Goal: Task Accomplishment & Management: Manage account settings

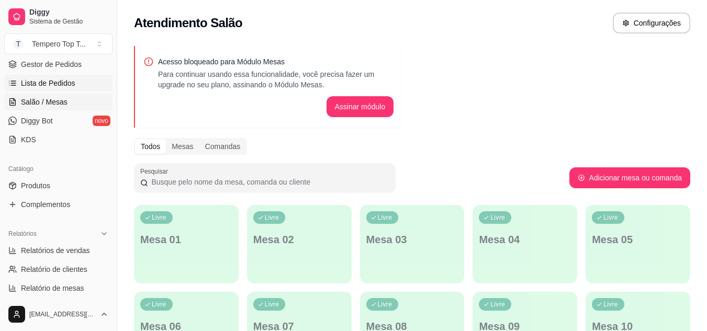
click at [78, 84] on link "Lista de Pedidos" at bounding box center [58, 83] width 108 height 17
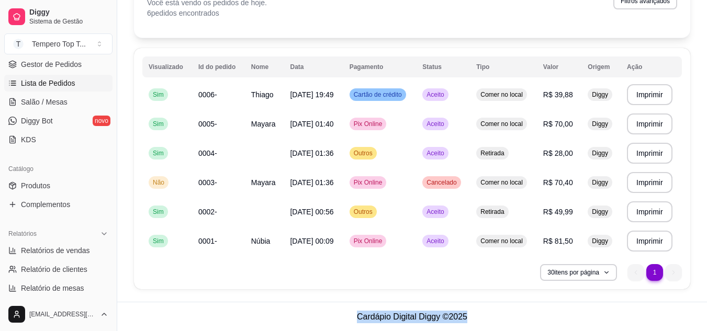
scroll to position [72, 0]
click at [552, 309] on footer "Cardápio Digital Diggy © 2025" at bounding box center [411, 316] width 589 height 30
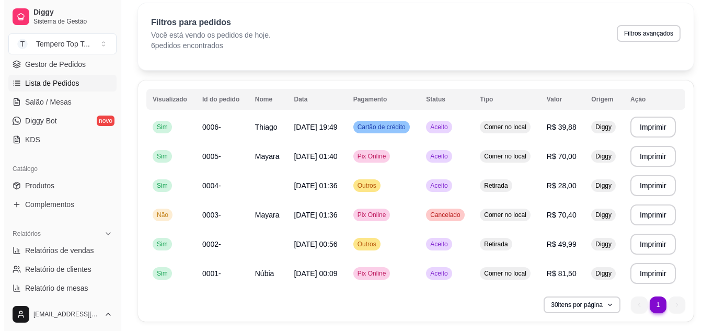
scroll to position [0, 0]
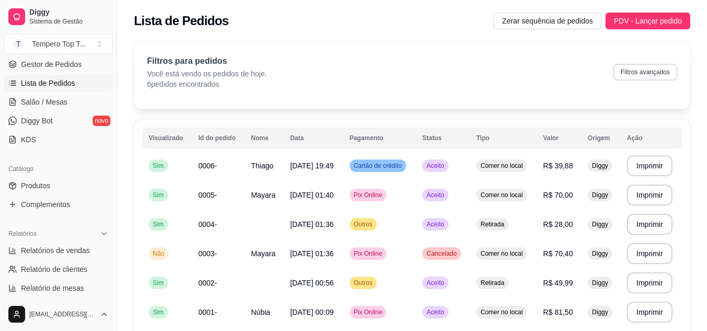
click at [621, 77] on button "Filtros avançados" at bounding box center [645, 72] width 64 height 17
select select "0"
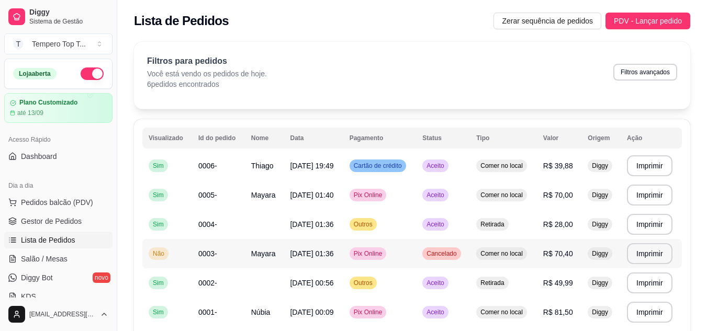
click at [413, 248] on td "Pix Online" at bounding box center [379, 253] width 73 height 29
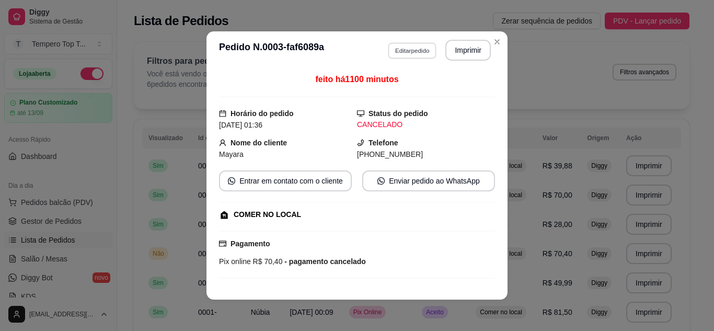
click at [429, 47] on button "Editar pedido" at bounding box center [412, 50] width 49 height 16
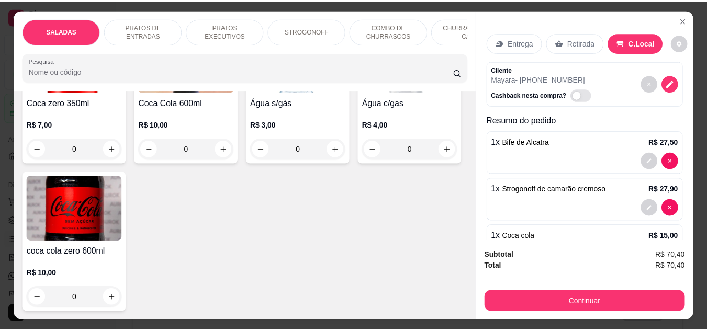
scroll to position [3295, 0]
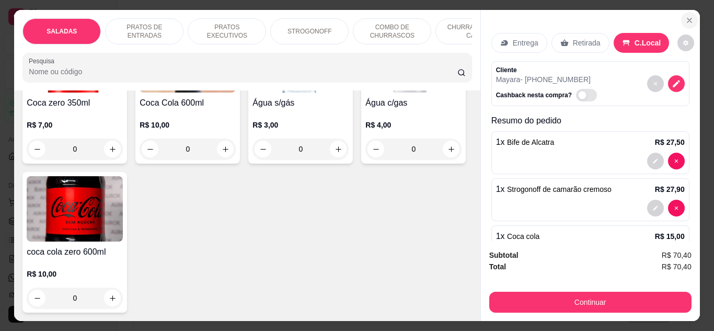
click at [687, 12] on button "Close" at bounding box center [689, 20] width 17 height 17
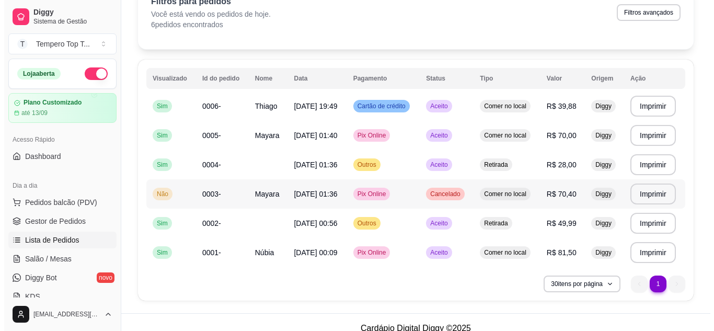
scroll to position [0, 0]
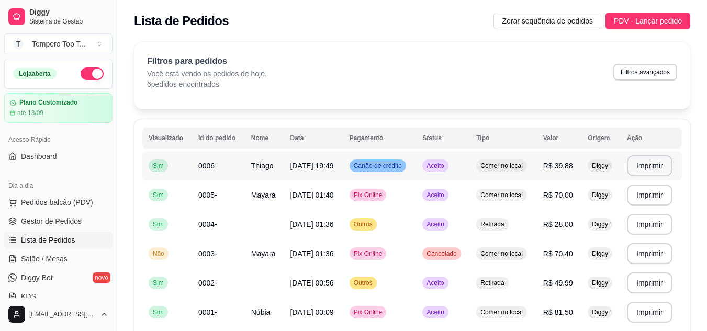
click at [441, 165] on span "Aceito" at bounding box center [434, 166] width 21 height 8
click at [479, 56] on div "Filtros para pedidos Você está vendo os pedidos de hoje. 6 pedidos encontrados …" at bounding box center [412, 72] width 530 height 35
click at [416, 198] on td "Pix Online" at bounding box center [379, 194] width 73 height 29
click at [477, 164] on td "Comer no local" at bounding box center [503, 165] width 67 height 29
click at [651, 22] on span "PDV - Lançar pedido" at bounding box center [647, 21] width 68 height 12
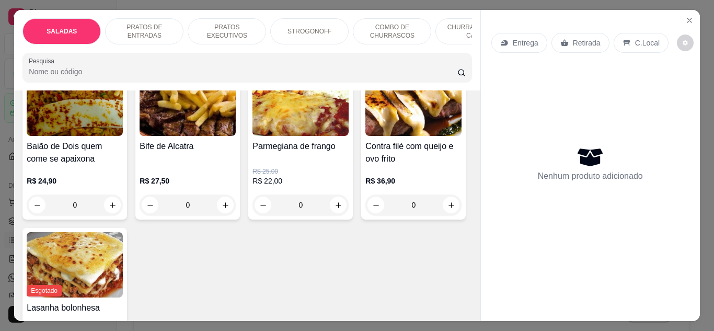
scroll to position [837, 0]
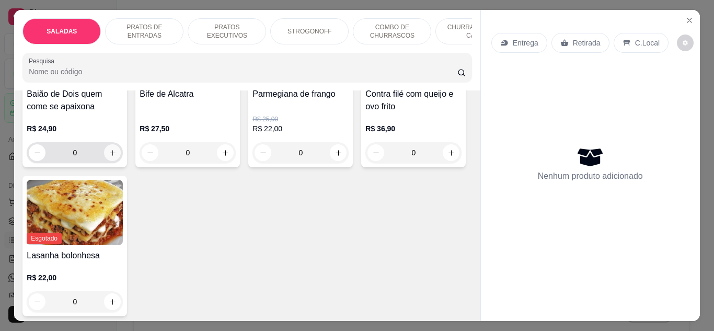
click at [116, 150] on icon "increase-product-quantity" at bounding box center [113, 153] width 6 height 6
type input "1"
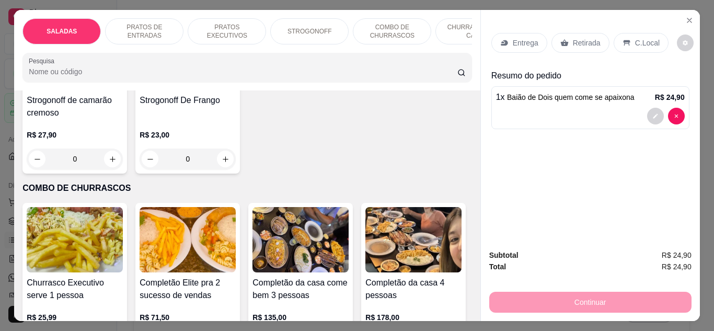
scroll to position [1255, 0]
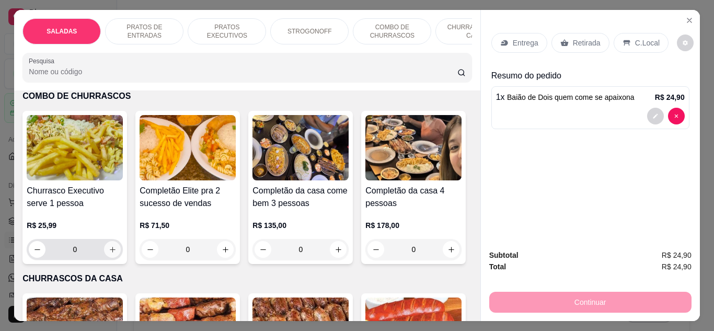
click at [109, 246] on icon "increase-product-quantity" at bounding box center [113, 250] width 8 height 8
type input "1"
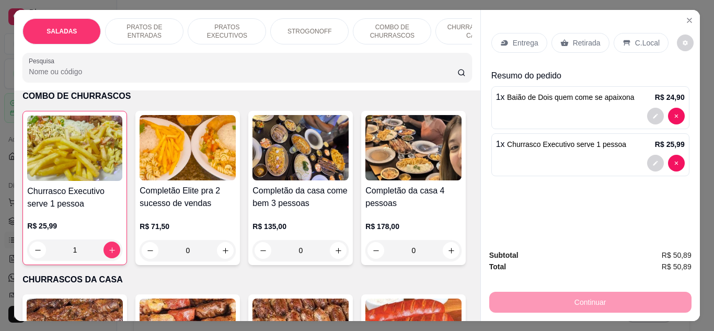
click at [614, 42] on div "C.Local" at bounding box center [641, 43] width 55 height 20
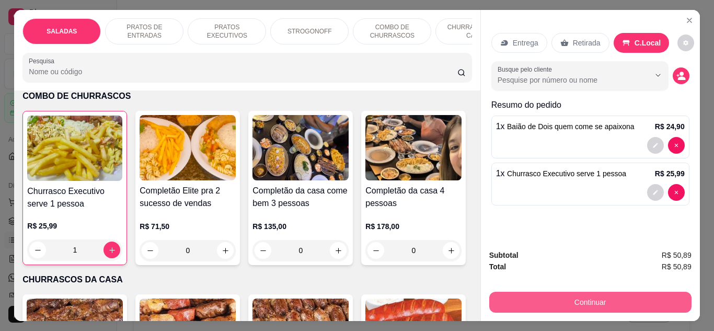
click at [602, 292] on button "Continuar" at bounding box center [591, 302] width 202 height 21
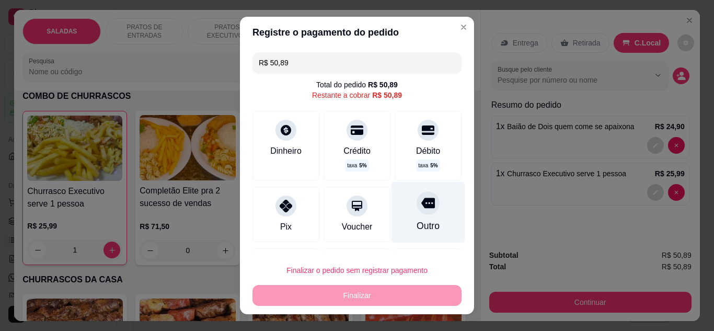
click at [429, 204] on div "Outro" at bounding box center [429, 211] width 74 height 61
type input "R$ 0,00"
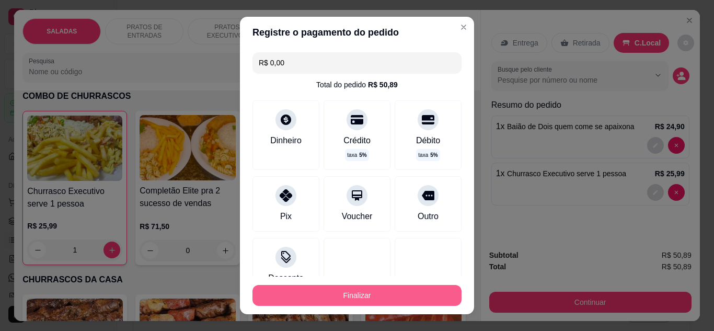
click at [391, 290] on button "Finalizar" at bounding box center [357, 295] width 209 height 21
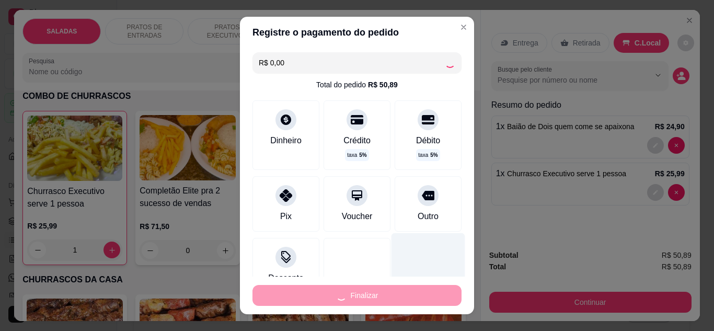
type input "0"
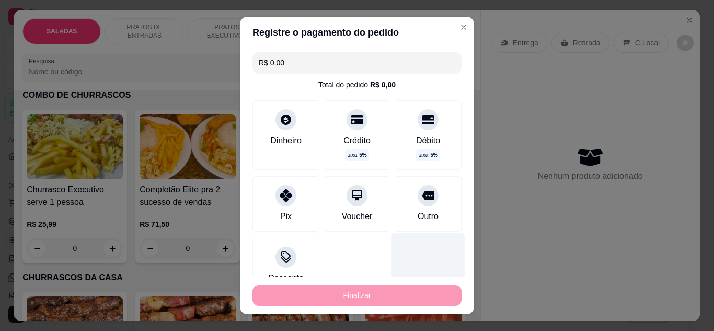
type input "-R$ 50,89"
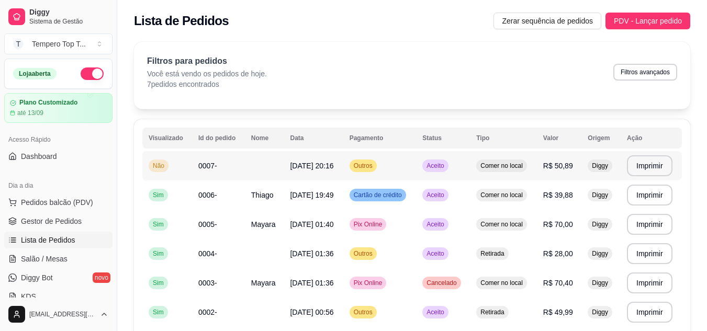
click at [549, 166] on span "R$ 50,89" at bounding box center [558, 166] width 30 height 8
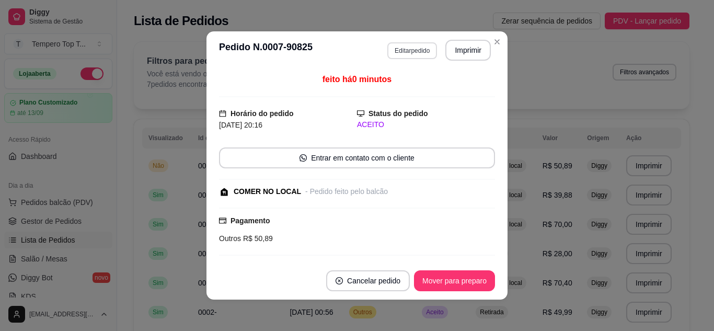
click at [410, 54] on button "Editar pedido" at bounding box center [413, 50] width 50 height 17
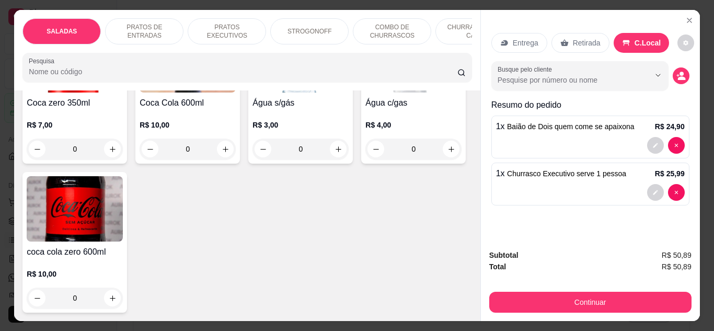
scroll to position [3766, 0]
click at [222, 153] on icon "increase-product-quantity" at bounding box center [226, 149] width 8 height 8
type input "1"
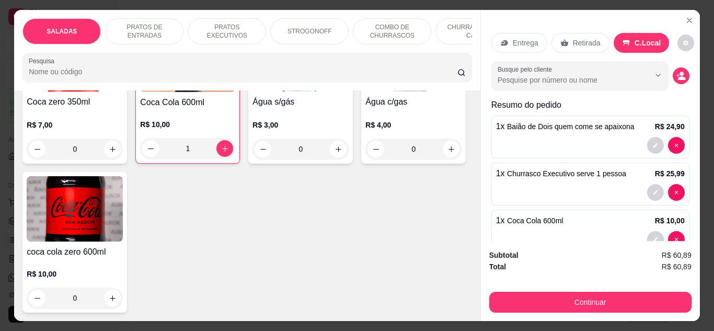
scroll to position [3766, 0]
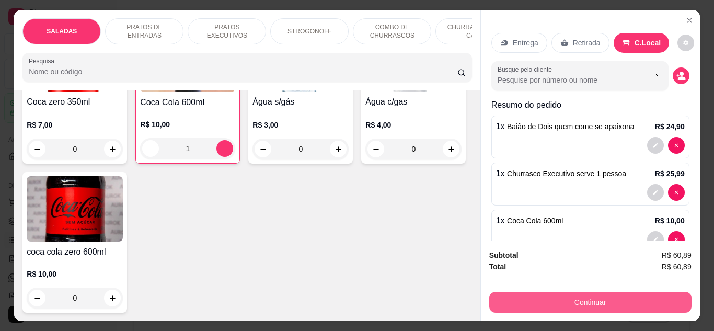
click at [567, 292] on button "Continuar" at bounding box center [591, 302] width 202 height 21
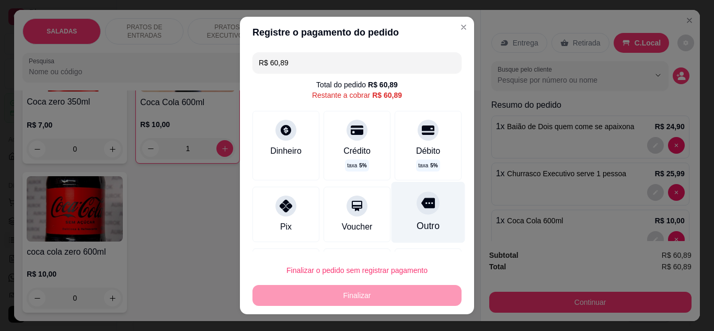
click at [400, 208] on div "Outro" at bounding box center [429, 211] width 74 height 61
type input "R$ 0,00"
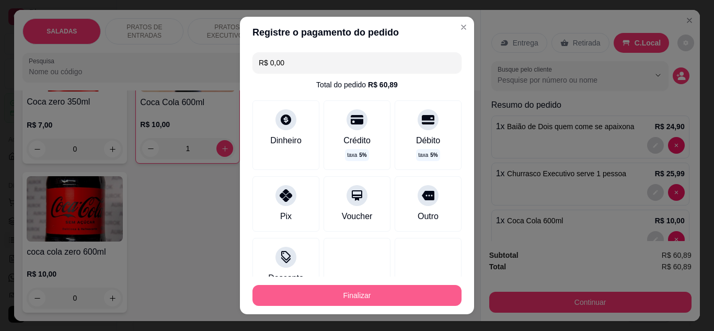
click at [368, 288] on button "Finalizar" at bounding box center [357, 295] width 209 height 21
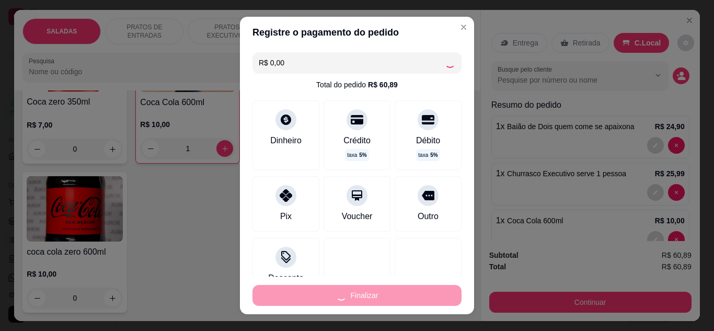
type input "0"
type input "-R$ 60,89"
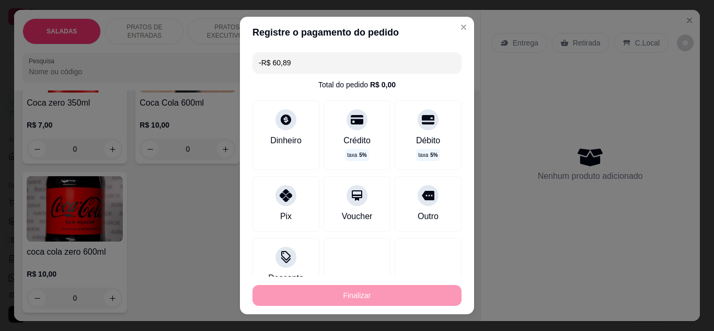
scroll to position [3764, 0]
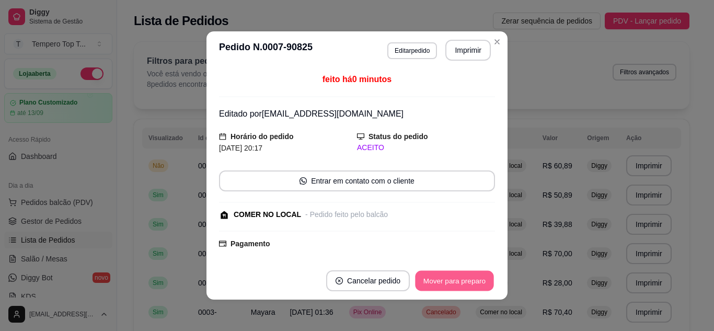
click at [448, 275] on button "Mover para preparo" at bounding box center [454, 281] width 78 height 20
click at [448, 275] on div "Mover para preparo" at bounding box center [448, 280] width 96 height 21
click at [448, 275] on button "Mover para retirada disponível" at bounding box center [438, 280] width 116 height 21
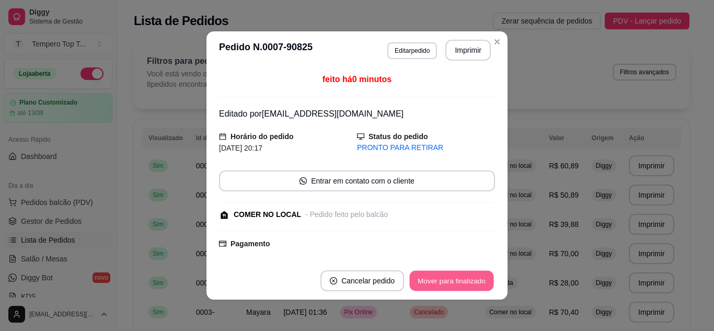
click at [463, 271] on button "Mover para finalizado" at bounding box center [452, 281] width 84 height 20
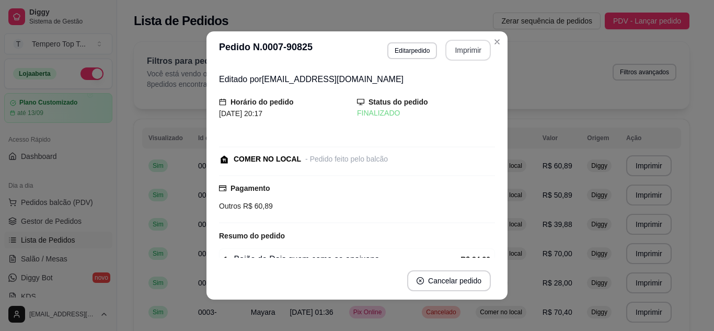
click at [457, 55] on button "Imprimir" at bounding box center [469, 50] width 46 height 21
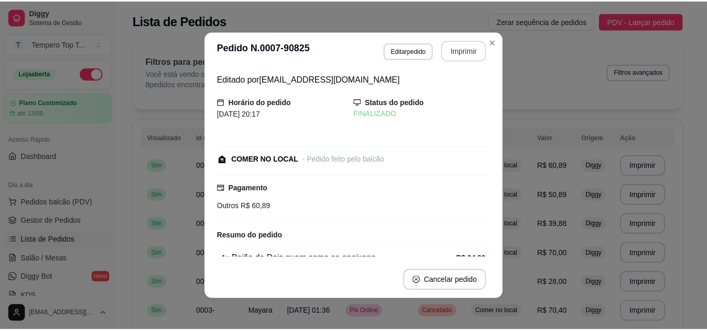
scroll to position [0, 0]
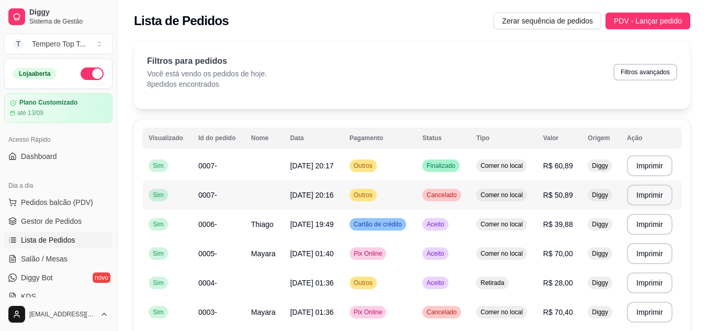
click at [431, 192] on span "Cancelado" at bounding box center [441, 195] width 34 height 8
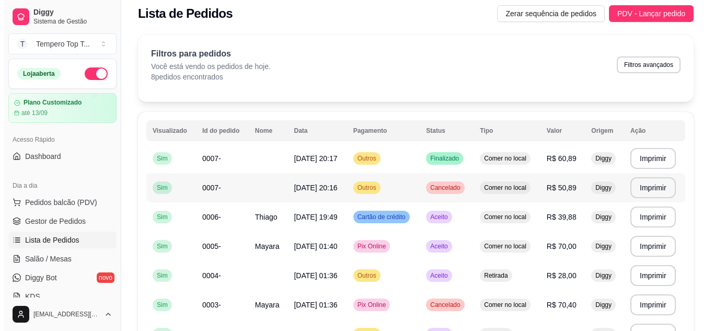
scroll to position [52, 0]
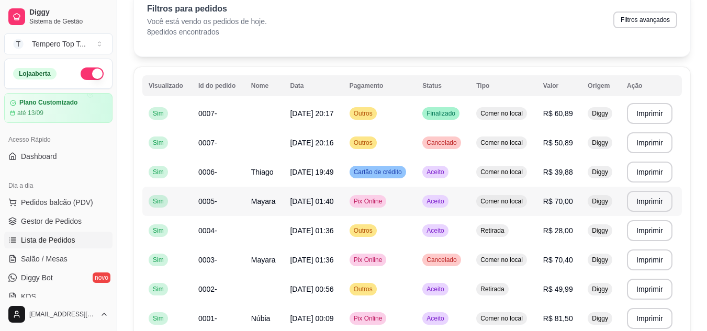
click at [470, 184] on td "Aceito" at bounding box center [443, 171] width 54 height 29
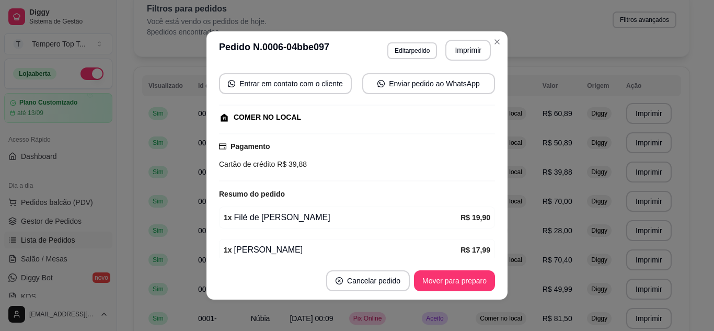
scroll to position [141, 0]
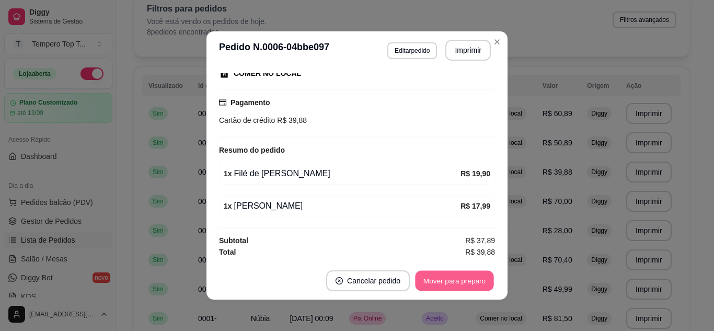
click at [472, 274] on button "Mover para preparo" at bounding box center [454, 281] width 78 height 20
click at [472, 274] on button "Mover para retirada disponível" at bounding box center [437, 281] width 112 height 20
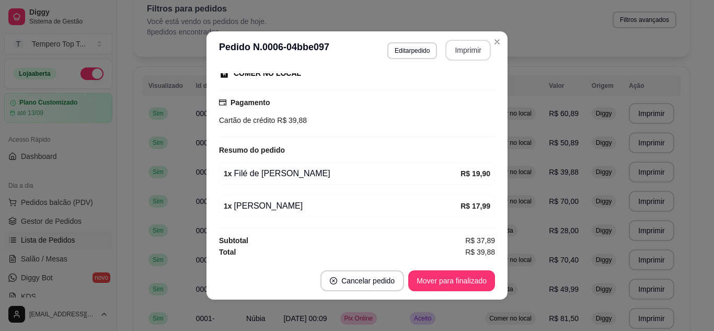
click at [448, 55] on button "Imprimir" at bounding box center [469, 50] width 46 height 21
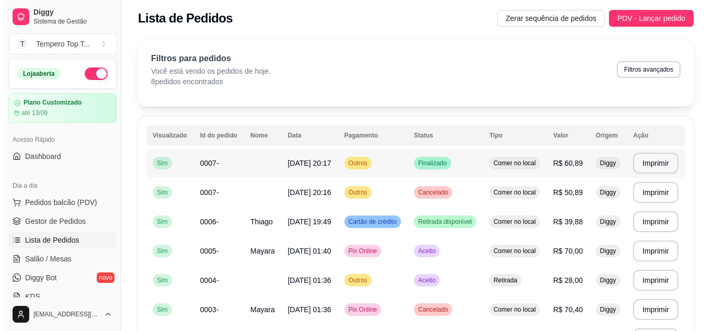
scroll to position [0, 0]
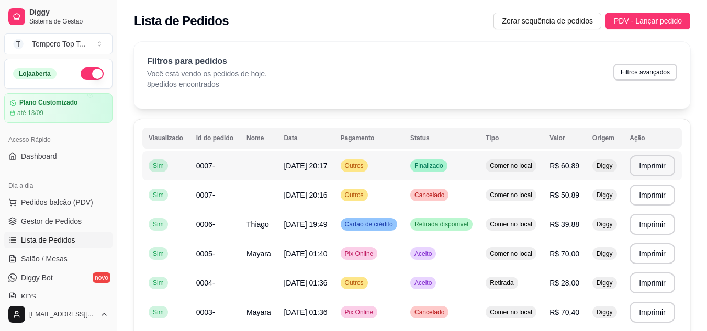
click at [478, 155] on td "Finalizado" at bounding box center [441, 165] width 75 height 29
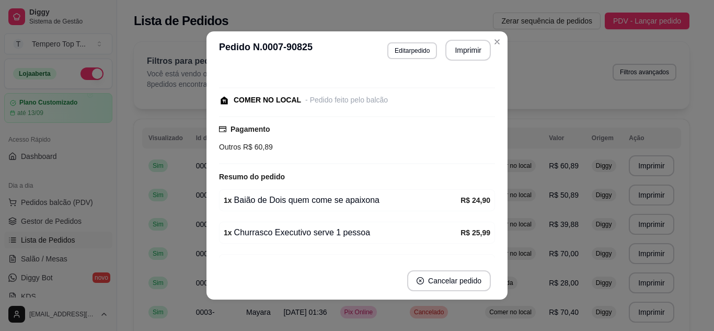
scroll to position [118, 0]
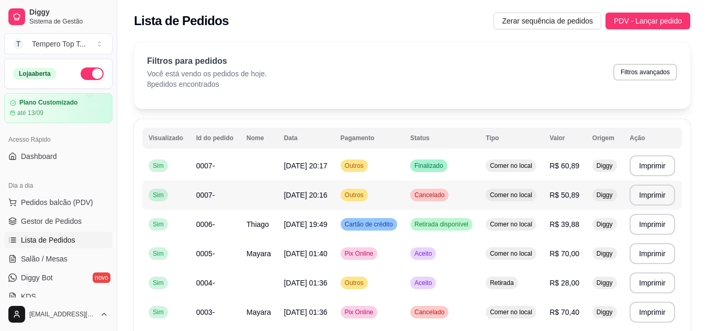
click at [467, 196] on td "Cancelado" at bounding box center [441, 194] width 75 height 29
click at [497, 229] on div "Comer no local" at bounding box center [510, 224] width 51 height 13
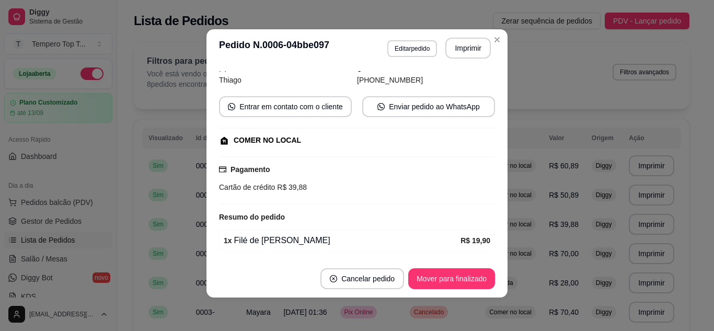
scroll to position [141, 0]
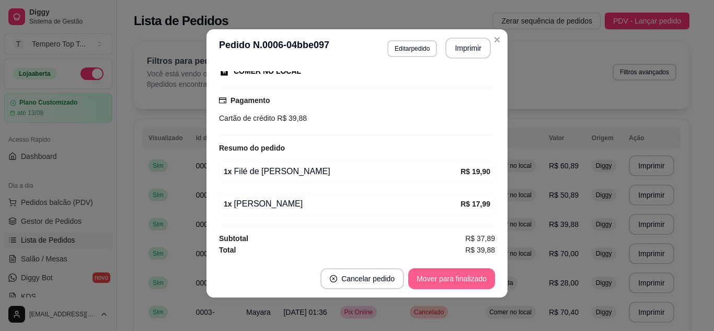
click at [448, 282] on button "Mover para finalizado" at bounding box center [451, 278] width 87 height 21
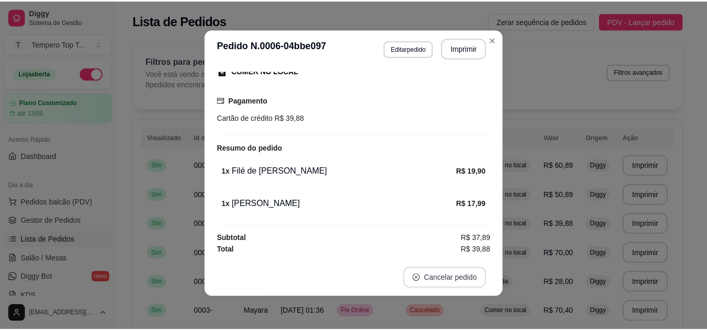
scroll to position [117, 0]
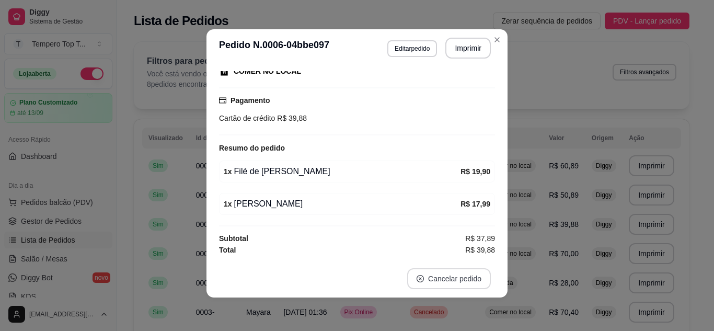
click at [449, 282] on button "Cancelar pedido" at bounding box center [449, 278] width 84 height 21
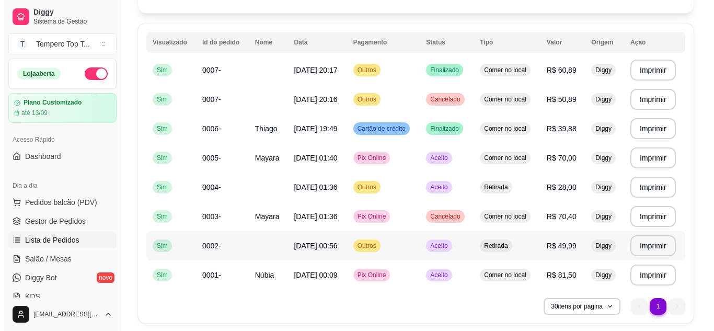
scroll to position [78, 0]
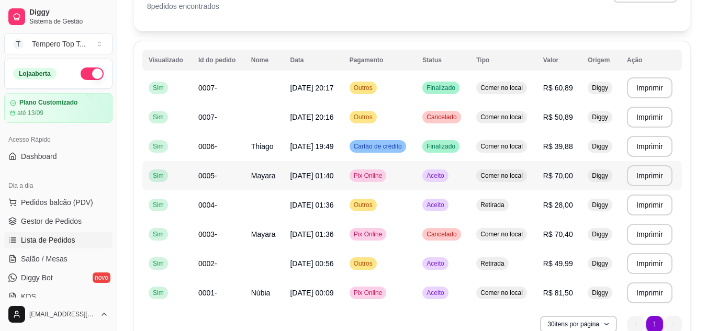
click at [461, 184] on td "Aceito" at bounding box center [443, 175] width 54 height 29
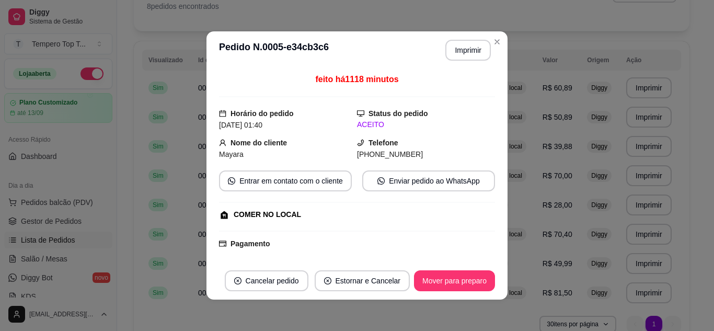
scroll to position [105, 0]
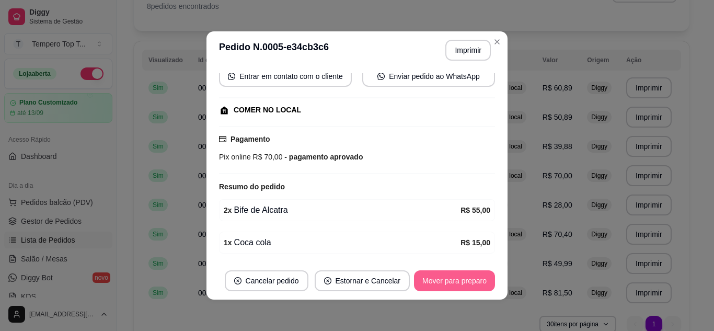
click at [451, 271] on button "Mover para preparo" at bounding box center [454, 280] width 81 height 21
click at [456, 275] on button "Mover para retirada disponível" at bounding box center [438, 280] width 116 height 21
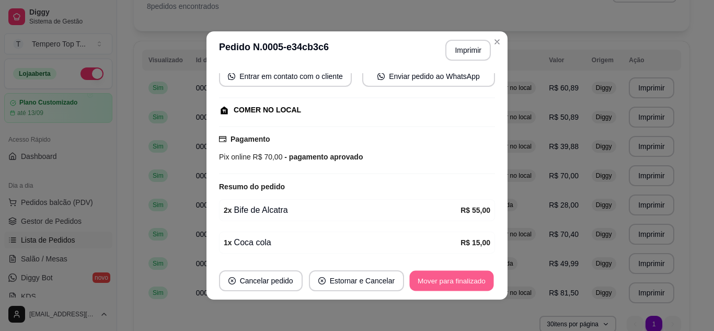
click at [469, 271] on button "Mover para finalizado" at bounding box center [452, 281] width 84 height 20
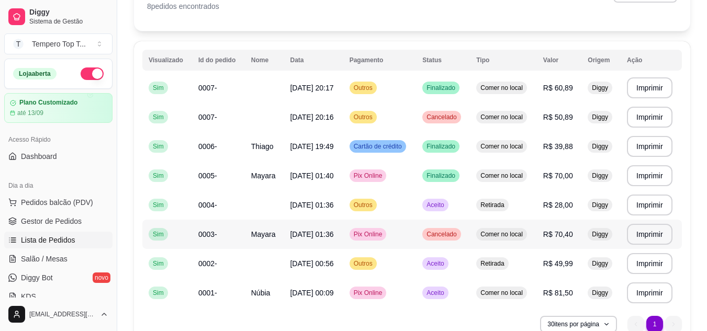
click at [458, 235] on span "Cancelado" at bounding box center [441, 234] width 34 height 8
click at [465, 201] on td "Aceito" at bounding box center [443, 204] width 54 height 29
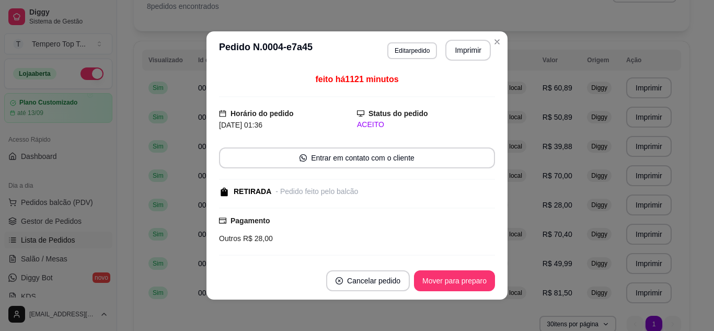
scroll to position [145, 0]
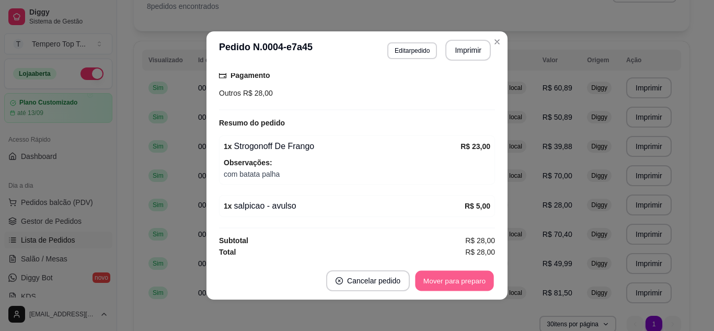
click at [468, 271] on button "Mover para preparo" at bounding box center [454, 281] width 78 height 20
click at [468, 271] on div "Mover para preparo" at bounding box center [454, 280] width 81 height 21
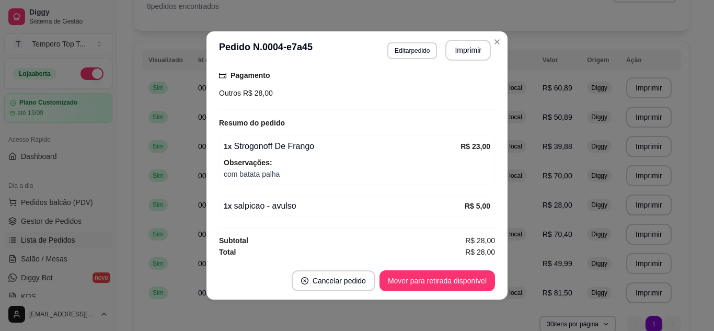
click at [469, 270] on footer "Cancelar pedido Mover para retirada disponível" at bounding box center [357, 281] width 301 height 38
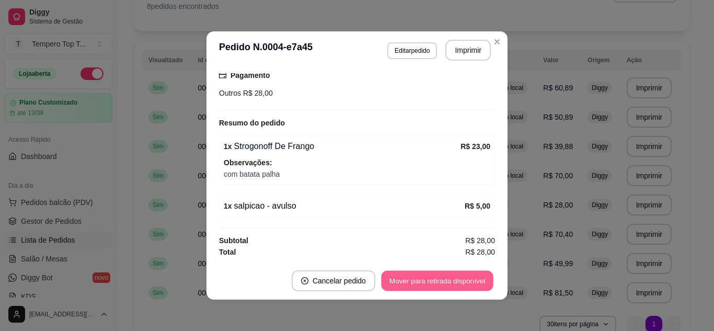
click at [470, 275] on button "Mover para retirada disponível" at bounding box center [437, 281] width 112 height 20
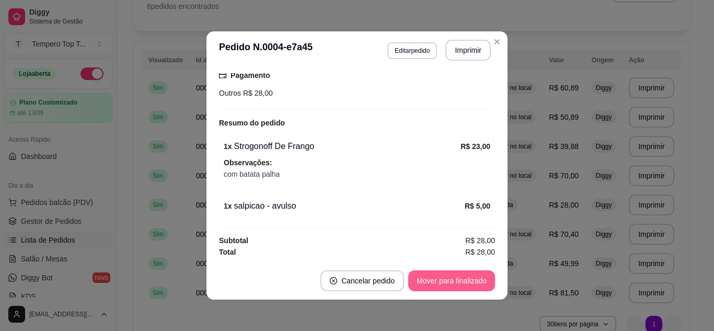
click at [471, 272] on button "Mover para finalizado" at bounding box center [451, 280] width 87 height 21
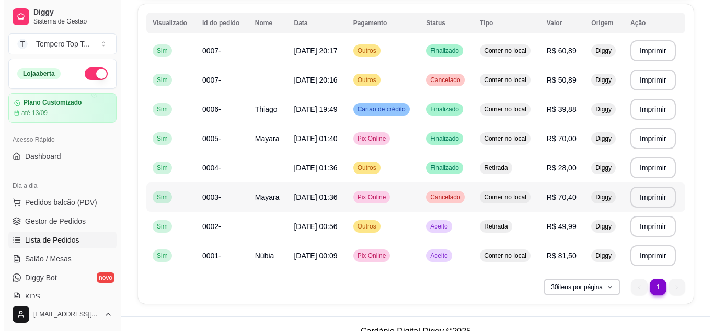
scroll to position [130, 0]
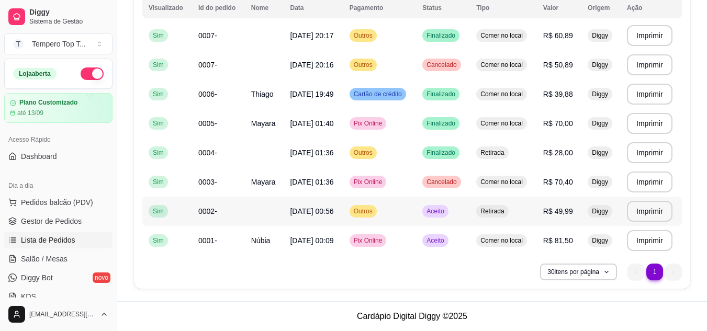
click at [458, 217] on td "Aceito" at bounding box center [443, 211] width 54 height 29
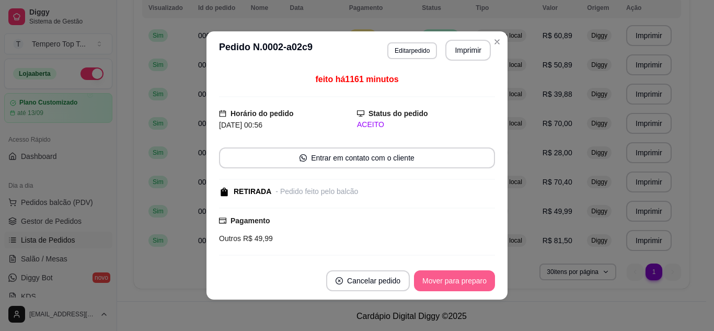
click at [464, 282] on button "Mover para preparo" at bounding box center [454, 280] width 81 height 21
click at [464, 282] on div "Mover para preparo" at bounding box center [448, 280] width 96 height 21
click at [464, 280] on button "Mover para retirada disponível" at bounding box center [437, 281] width 112 height 20
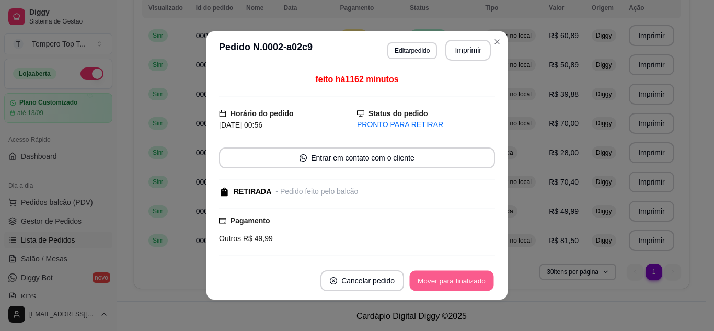
click at [464, 279] on button "Mover para finalizado" at bounding box center [452, 281] width 84 height 20
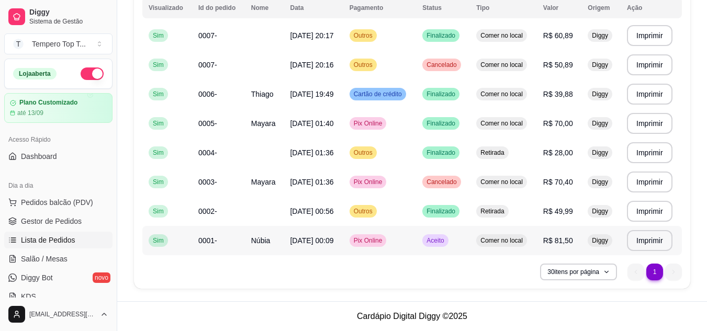
click at [468, 237] on td "Aceito" at bounding box center [443, 240] width 54 height 29
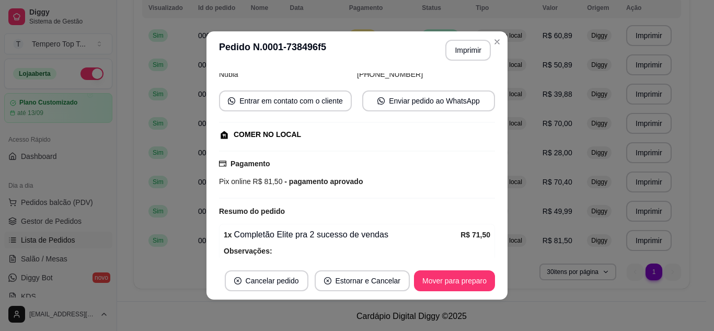
scroll to position [168, 0]
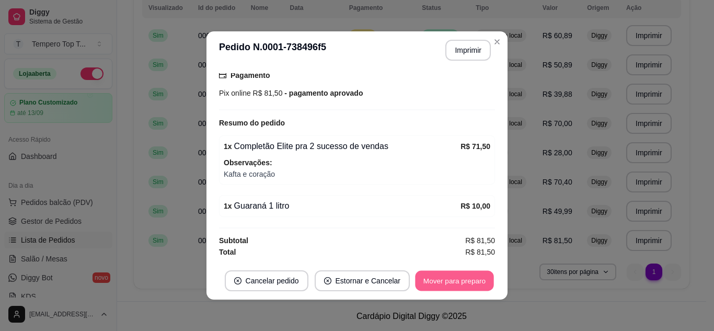
click at [459, 280] on button "Mover para preparo" at bounding box center [454, 281] width 78 height 20
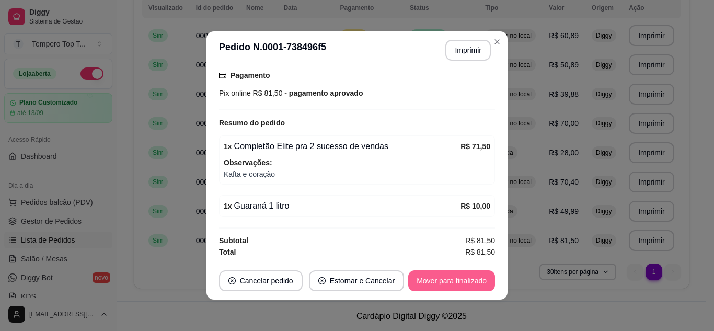
click at [459, 280] on button "Mover para finalizado" at bounding box center [451, 280] width 87 height 21
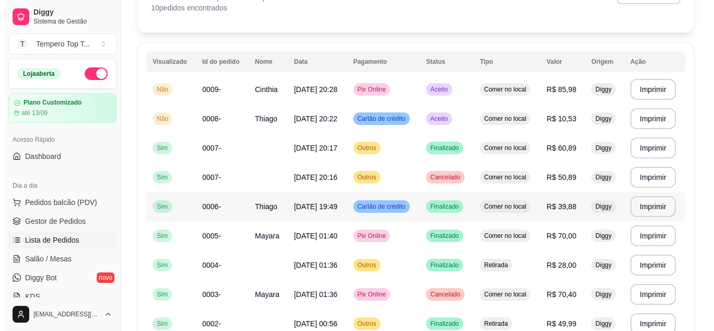
scroll to position [0, 0]
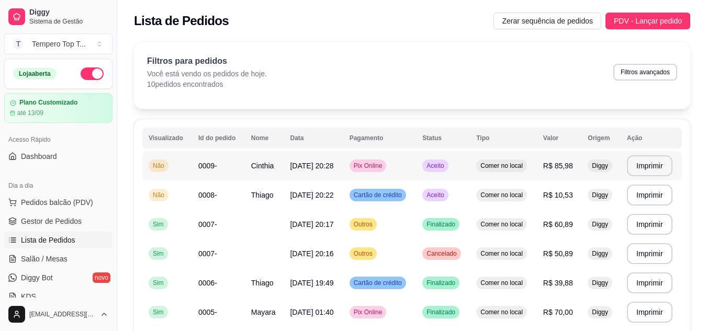
click at [340, 173] on td "[DATE] 20:28" at bounding box center [312, 165] width 59 height 29
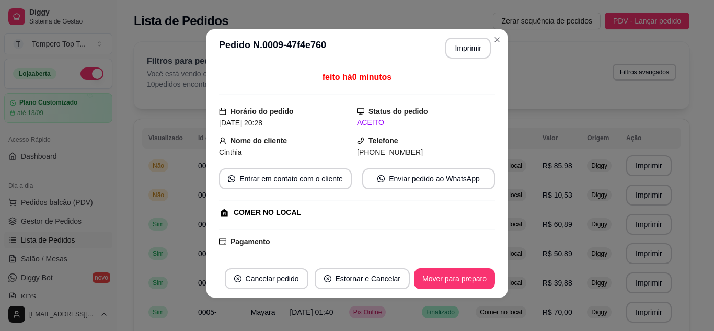
click at [503, 135] on div "feito há 0 minutos Horário do pedido [DATE] 20:28 Status do pedido ACEITO Nome …" at bounding box center [357, 163] width 301 height 193
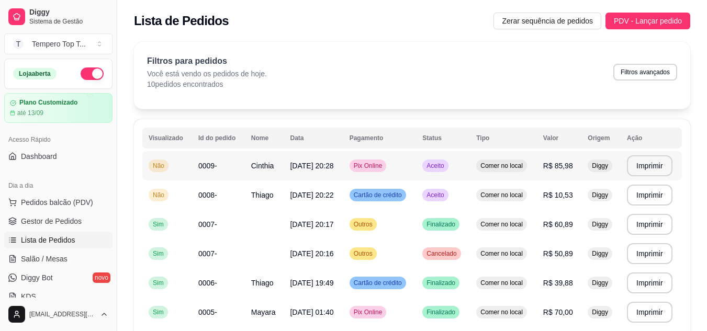
click at [333, 162] on span "[DATE] 20:28" at bounding box center [311, 166] width 43 height 8
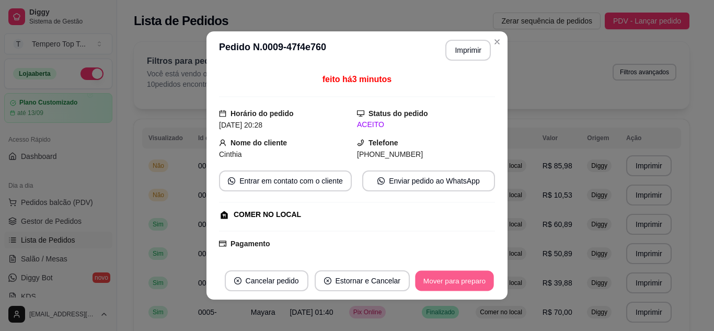
click at [470, 277] on button "Mover para preparo" at bounding box center [454, 281] width 78 height 20
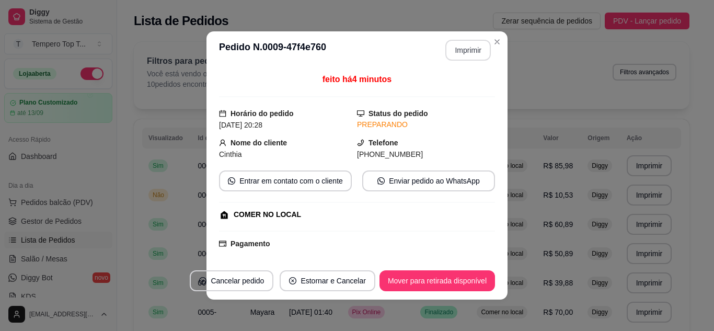
click at [457, 60] on button "Imprimir" at bounding box center [469, 50] width 46 height 21
click at [457, 59] on button "Imprimir" at bounding box center [469, 50] width 44 height 20
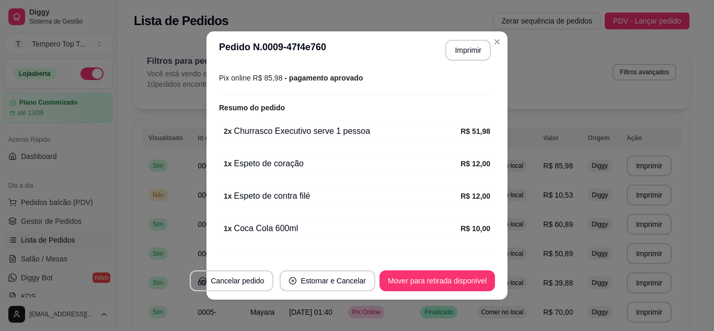
scroll to position [206, 0]
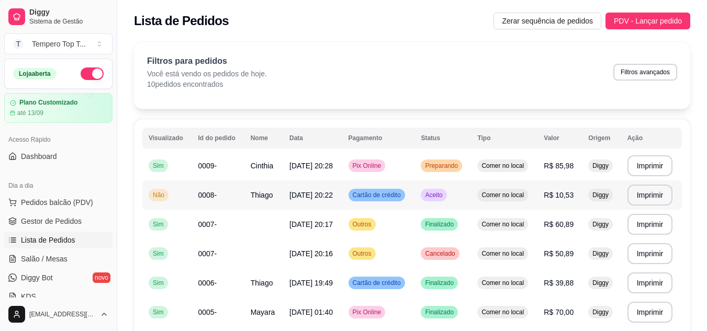
click at [439, 199] on span "Aceito" at bounding box center [433, 195] width 21 height 8
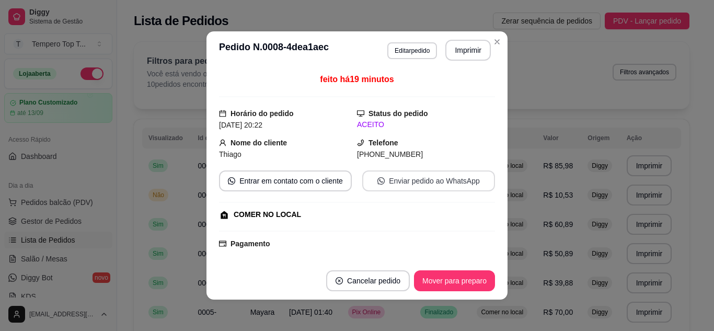
scroll to position [141, 0]
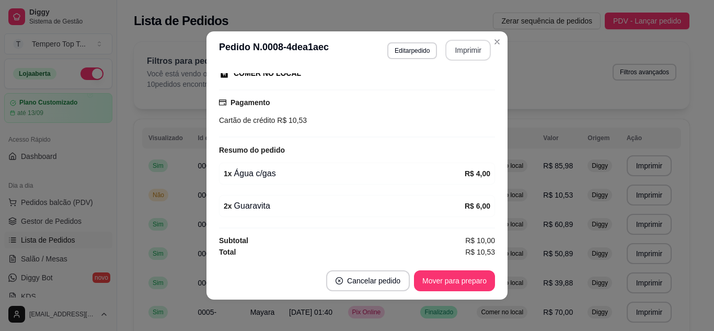
click at [453, 54] on button "Imprimir" at bounding box center [469, 50] width 46 height 21
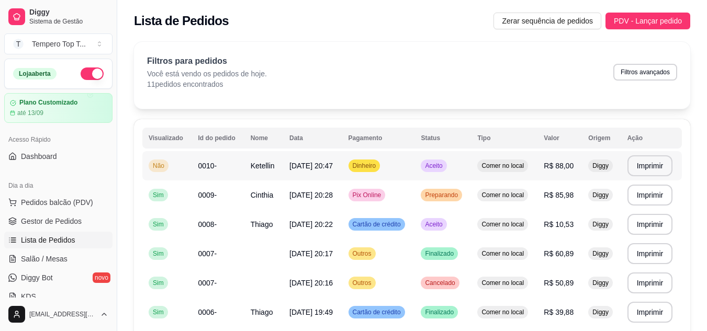
click at [471, 165] on td "Aceito" at bounding box center [442, 165] width 56 height 29
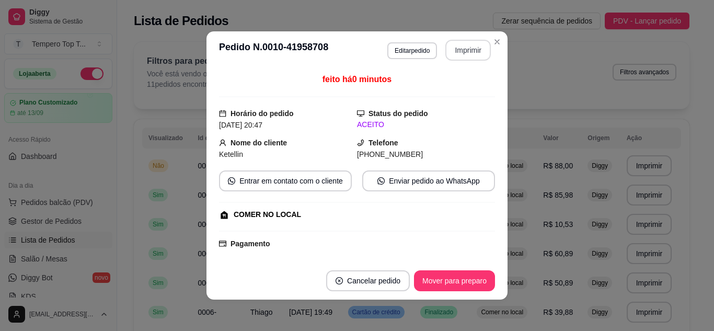
click at [458, 42] on button "Imprimir" at bounding box center [469, 50] width 46 height 21
click at [371, 127] on div "ACEITO" at bounding box center [426, 124] width 138 height 11
click at [457, 44] on button "Imprimir" at bounding box center [469, 50] width 44 height 20
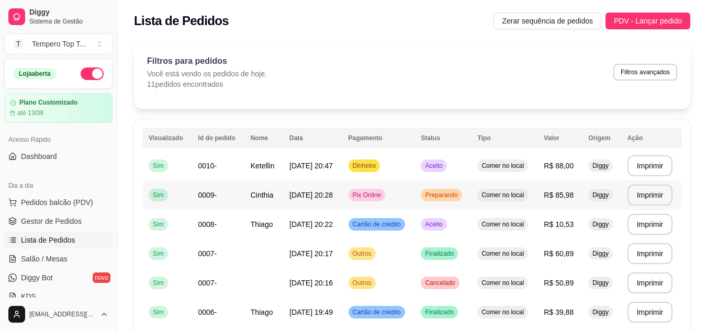
click at [393, 202] on td "Pix Online" at bounding box center [378, 194] width 73 height 29
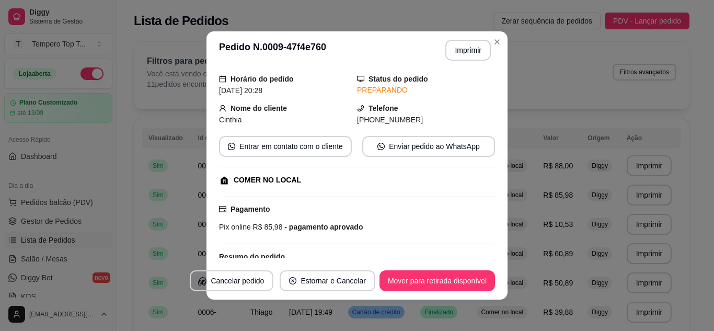
scroll to position [52, 0]
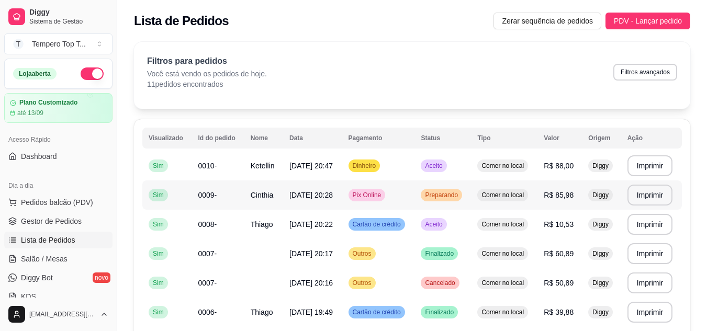
click at [522, 195] on span "Comer no local" at bounding box center [502, 195] width 47 height 8
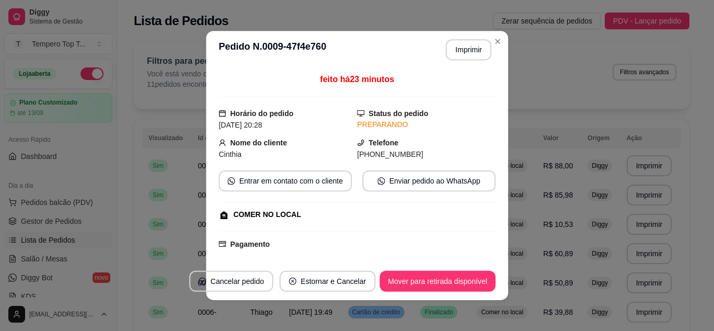
scroll to position [2, 0]
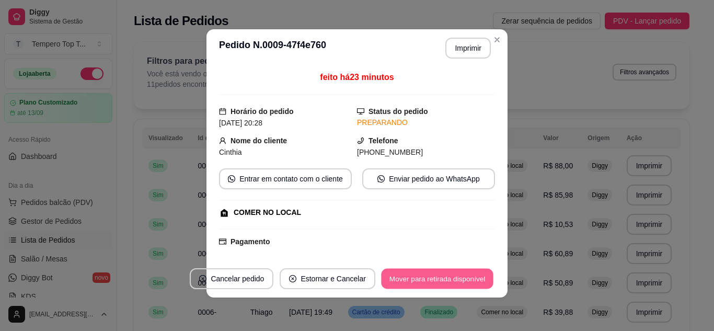
click at [484, 276] on button "Mover para retirada disponível" at bounding box center [437, 279] width 112 height 20
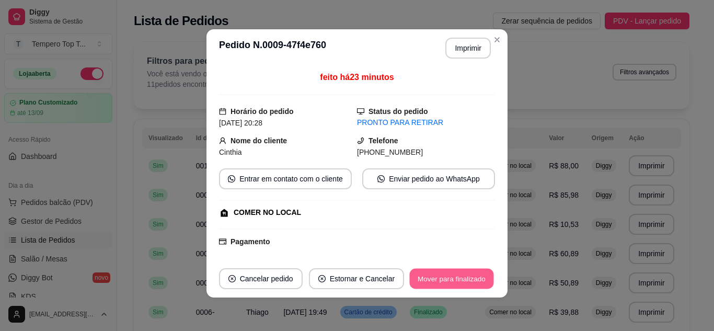
click at [484, 276] on button "Mover para finalizado" at bounding box center [452, 279] width 84 height 20
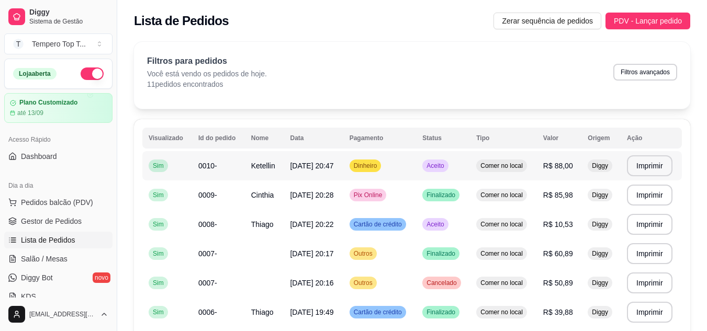
click at [333, 169] on span "[DATE] 20:47" at bounding box center [311, 166] width 43 height 8
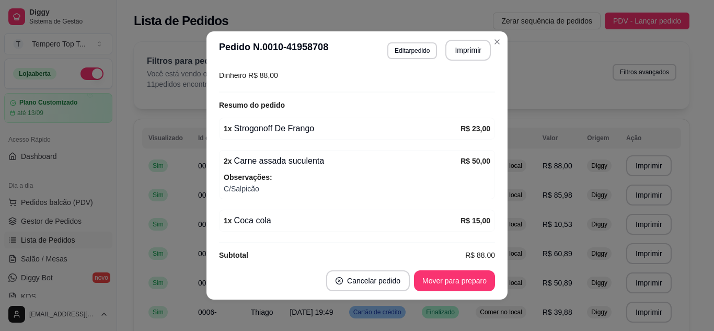
scroll to position [201, 0]
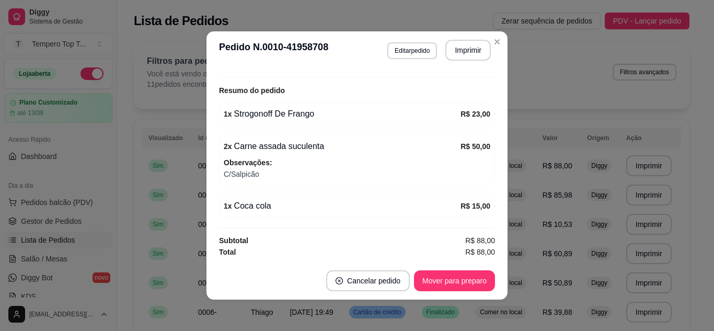
click at [606, 128] on th "Origem" at bounding box center [600, 138] width 39 height 21
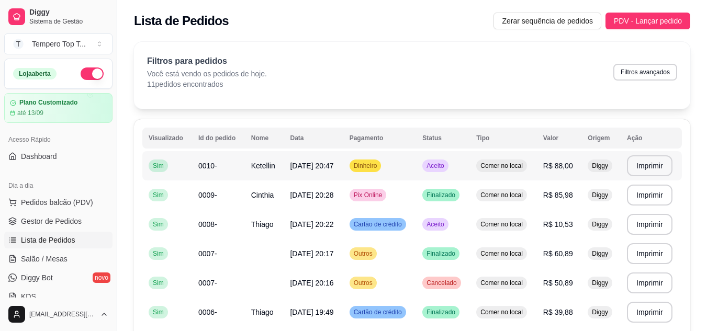
click at [402, 174] on td "Dinheiro" at bounding box center [379, 165] width 73 height 29
click at [320, 162] on span "[DATE] 20:47" at bounding box center [311, 166] width 43 height 8
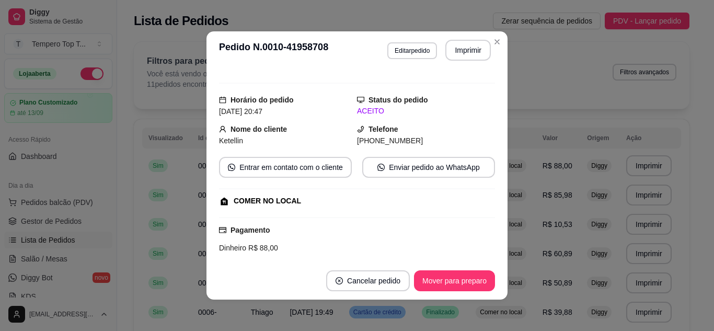
scroll to position [0, 0]
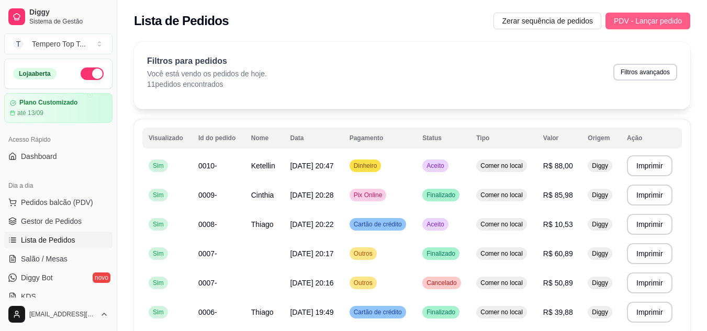
click at [674, 14] on button "PDV - Lançar pedido" at bounding box center [647, 21] width 85 height 17
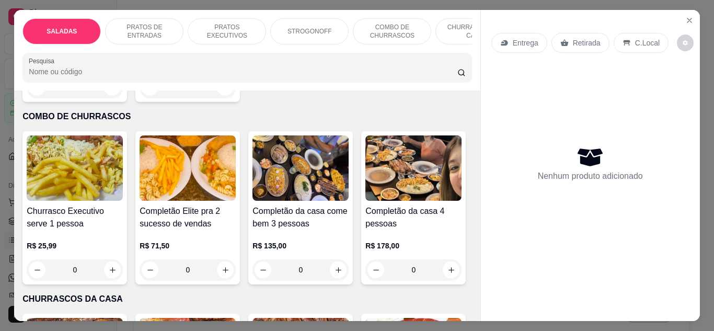
scroll to position [1255, 0]
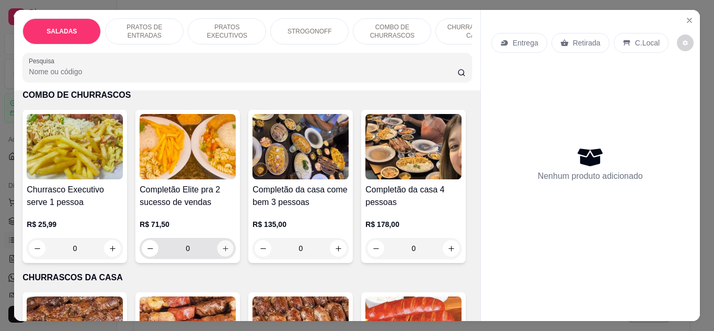
click at [227, 240] on button "increase-product-quantity" at bounding box center [226, 248] width 16 height 16
type input "1"
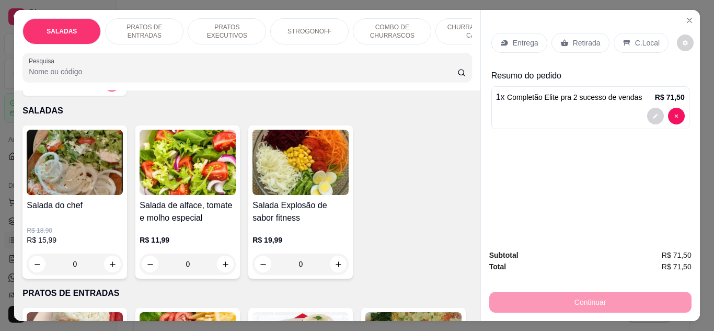
scroll to position [0, 0]
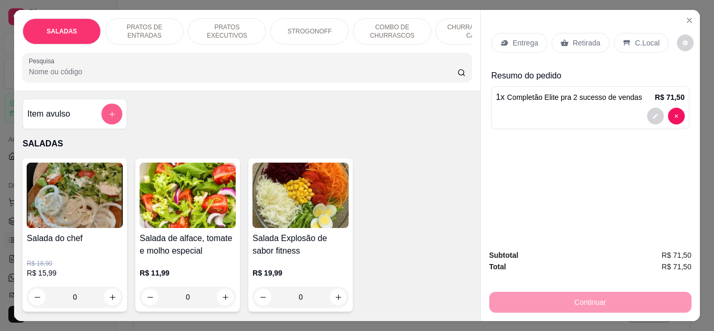
click at [112, 124] on button "add-separate-item" at bounding box center [111, 114] width 21 height 21
click at [687, 21] on button "Close" at bounding box center [689, 20] width 17 height 17
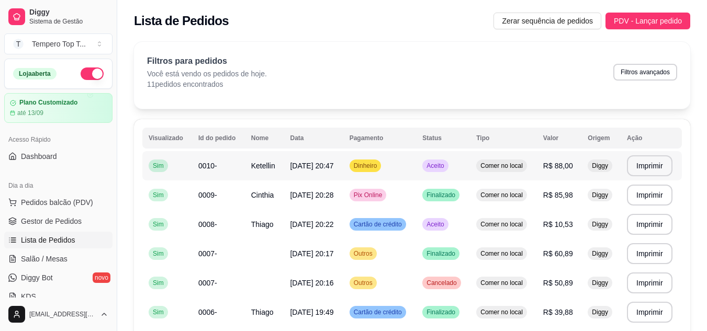
click at [394, 175] on td "Dinheiro" at bounding box center [379, 165] width 73 height 29
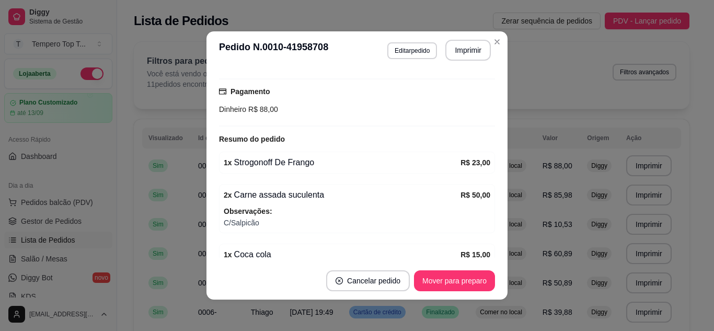
scroll to position [157, 0]
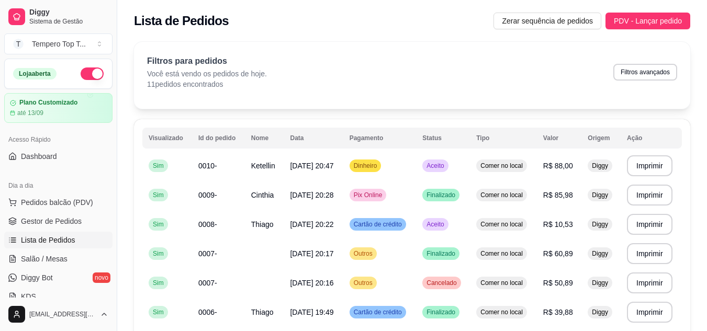
click at [653, 35] on div "Lista de Pedidos Zerar sequência de pedidos PDV - Lançar pedido" at bounding box center [411, 18] width 589 height 36
click at [653, 27] on button "PDV - Lançar pedido" at bounding box center [647, 21] width 85 height 17
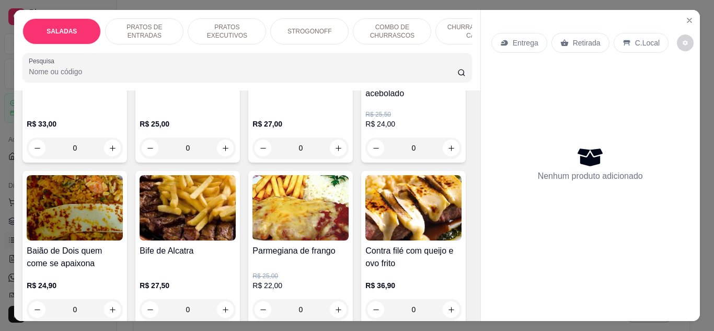
scroll to position [732, 0]
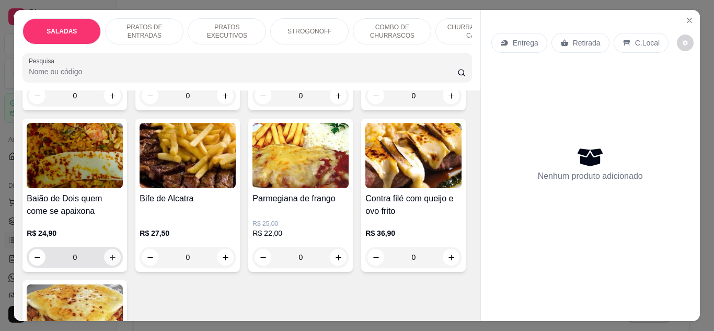
click at [117, 254] on icon "increase-product-quantity" at bounding box center [113, 258] width 8 height 8
type input "1"
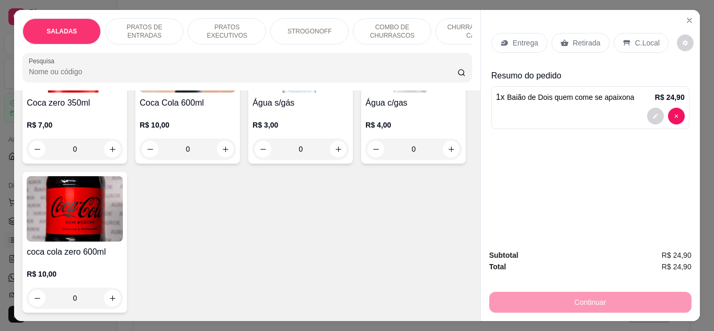
scroll to position [3703, 0]
click at [218, 157] on button "increase-product-quantity" at bounding box center [226, 149] width 16 height 16
type input "1"
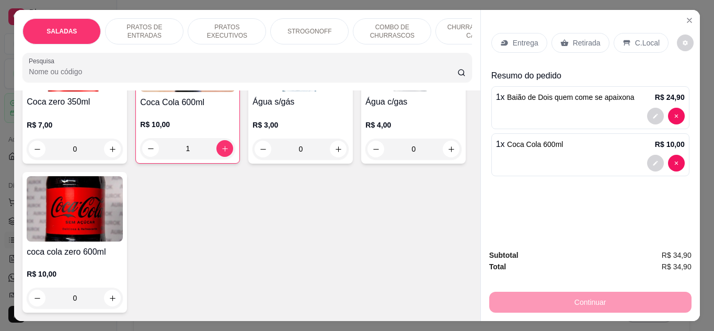
click at [635, 39] on p "C.Local" at bounding box center [647, 43] width 25 height 10
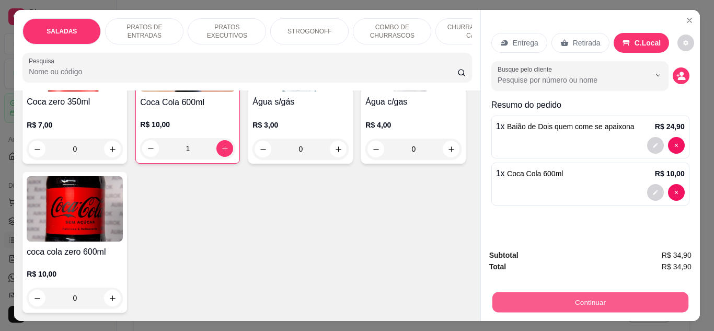
click at [565, 292] on button "Continuar" at bounding box center [590, 302] width 196 height 20
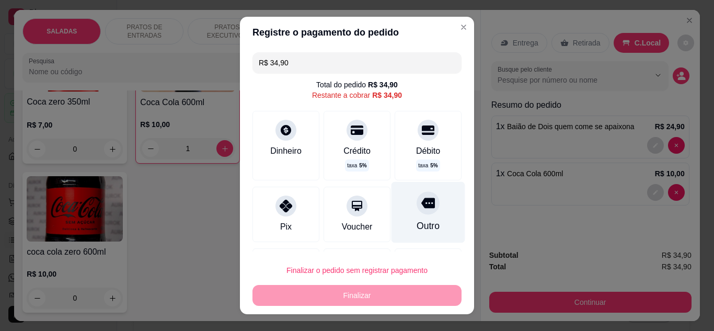
click at [429, 209] on div "Outro" at bounding box center [429, 211] width 74 height 61
type input "R$ 0,00"
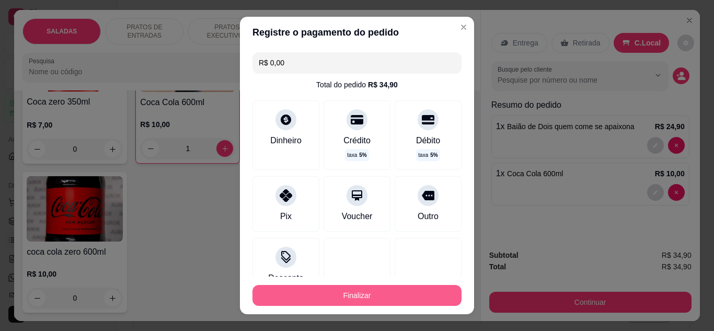
click at [402, 289] on button "Finalizar" at bounding box center [357, 295] width 209 height 21
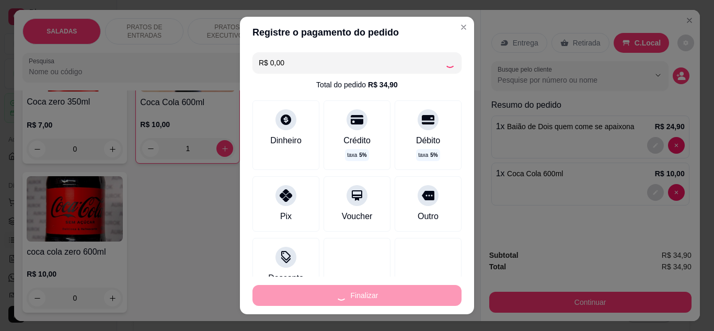
type input "0"
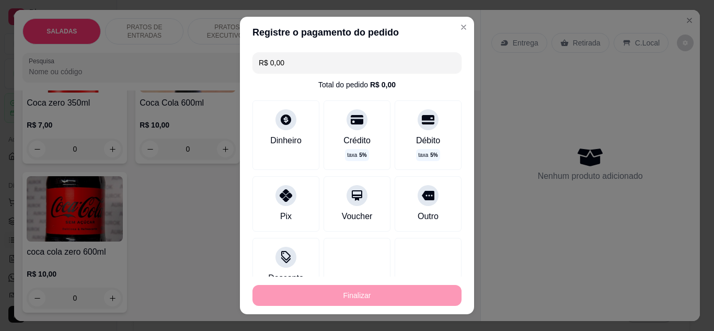
type input "-R$ 34,90"
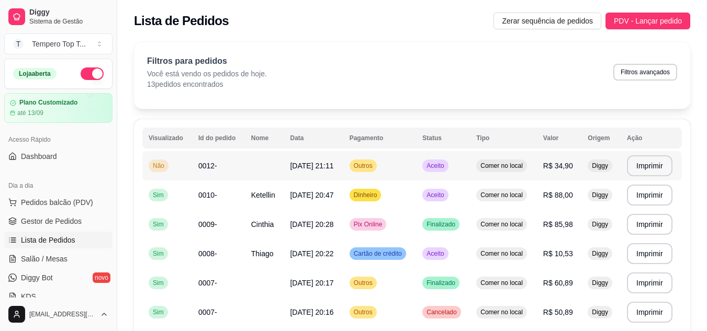
click at [446, 166] on span "Aceito" at bounding box center [434, 166] width 21 height 8
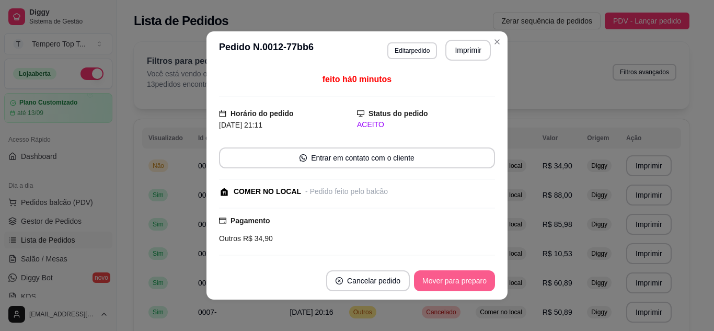
click at [473, 270] on footer "Cancelar pedido Mover para preparo" at bounding box center [357, 281] width 301 height 38
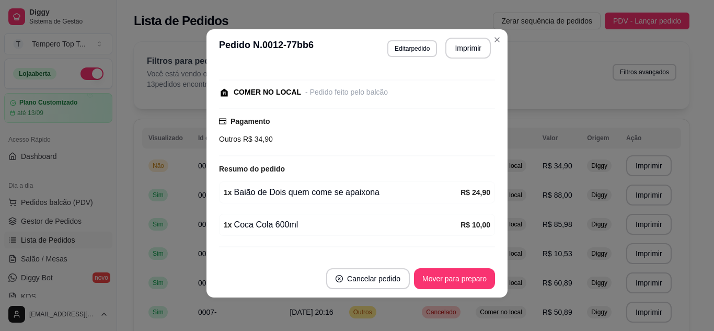
scroll to position [118, 0]
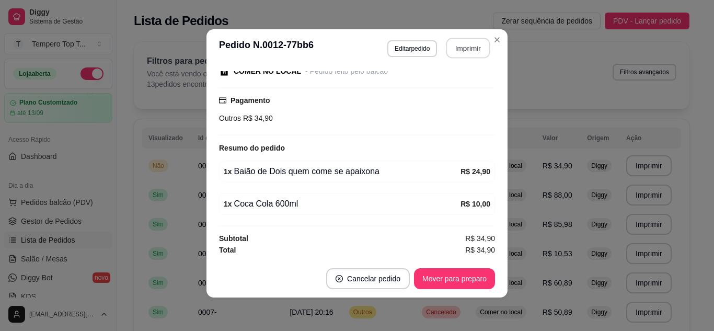
click at [471, 52] on button "Imprimir" at bounding box center [469, 48] width 44 height 20
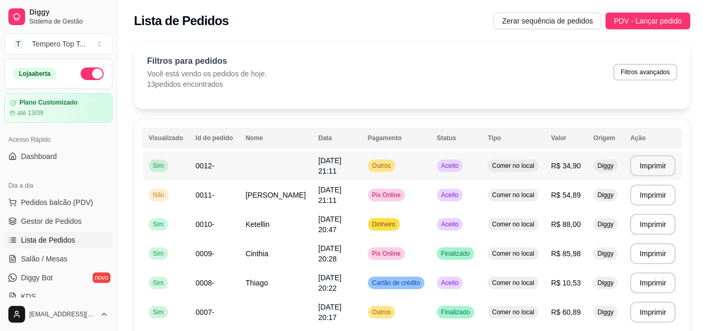
click at [438, 176] on td "Aceito" at bounding box center [455, 165] width 51 height 29
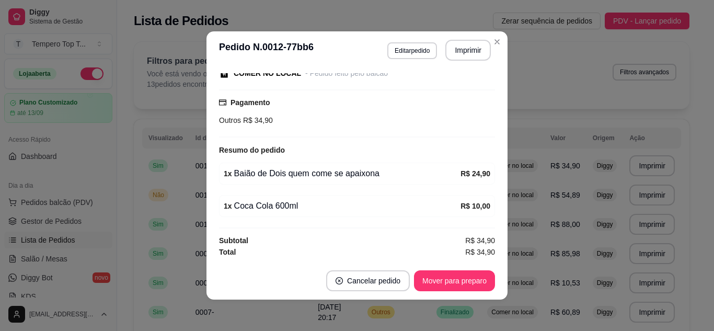
scroll to position [2, 0]
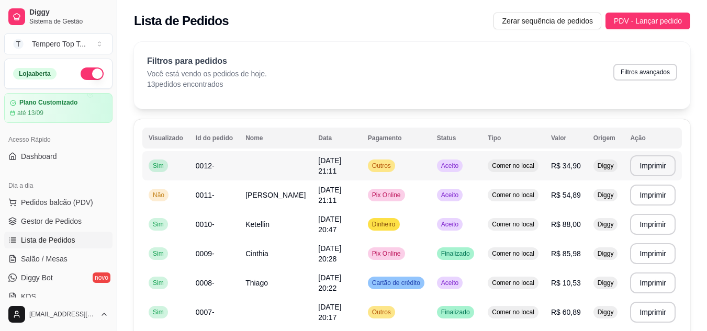
click at [452, 169] on span "Aceito" at bounding box center [449, 166] width 21 height 8
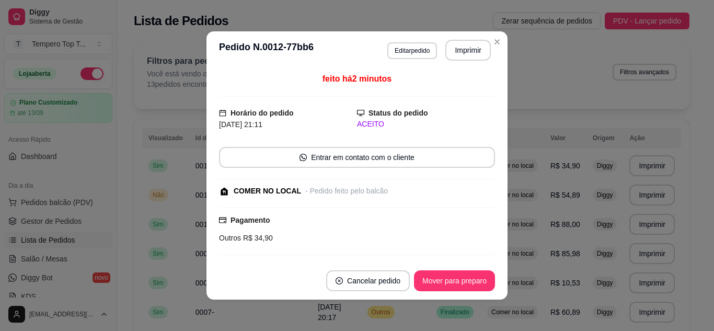
scroll to position [0, 0]
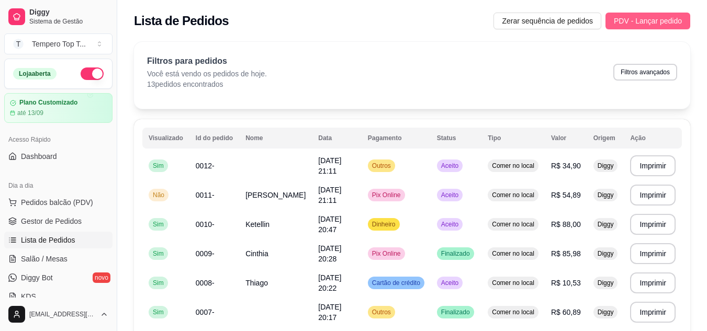
click at [648, 21] on span "PDV - Lançar pedido" at bounding box center [647, 21] width 68 height 12
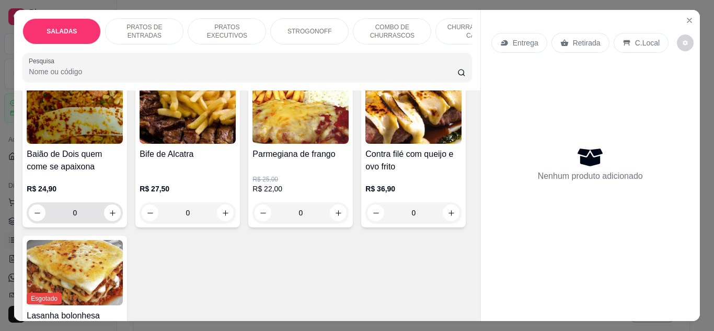
scroll to position [837, 0]
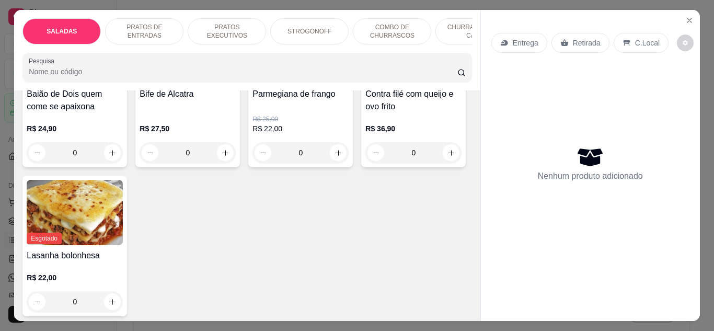
click at [253, 163] on div "0" at bounding box center [301, 152] width 96 height 21
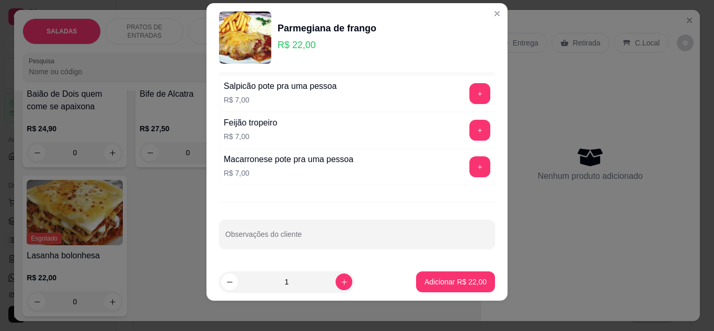
scroll to position [17, 0]
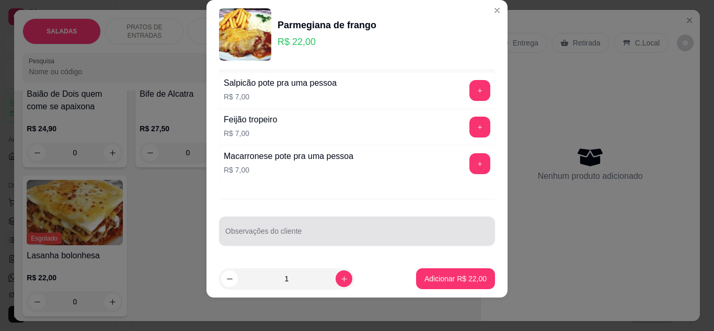
click at [343, 235] on input "Observações do cliente" at bounding box center [357, 235] width 264 height 10
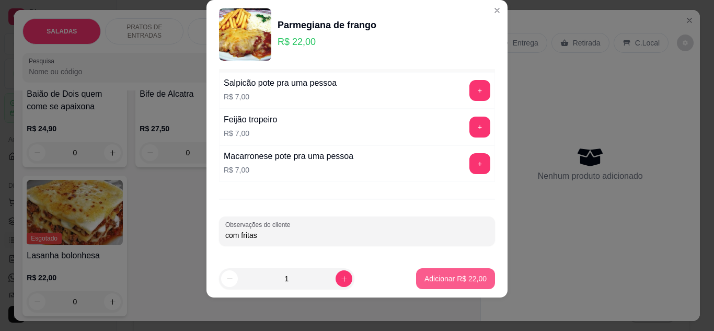
type input "com fritas"
click at [432, 275] on p "Adicionar R$ 22,00" at bounding box center [456, 279] width 62 height 10
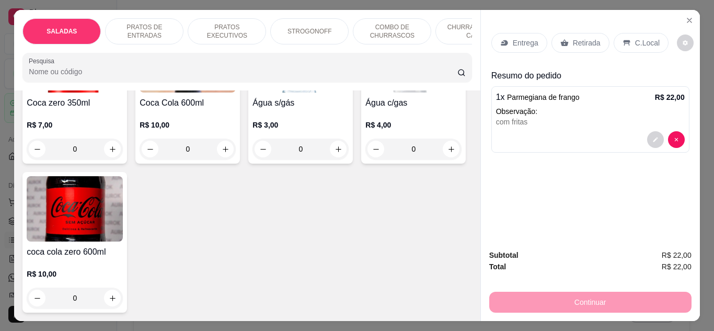
scroll to position [3347, 0]
click at [234, 8] on button "increase-product-quantity" at bounding box center [225, 0] width 17 height 17
type input "1"
click at [635, 38] on p "C.Local" at bounding box center [647, 43] width 25 height 10
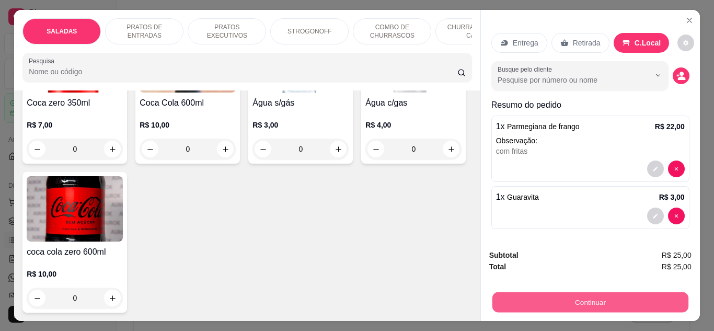
click at [602, 294] on button "Continuar" at bounding box center [590, 302] width 196 height 20
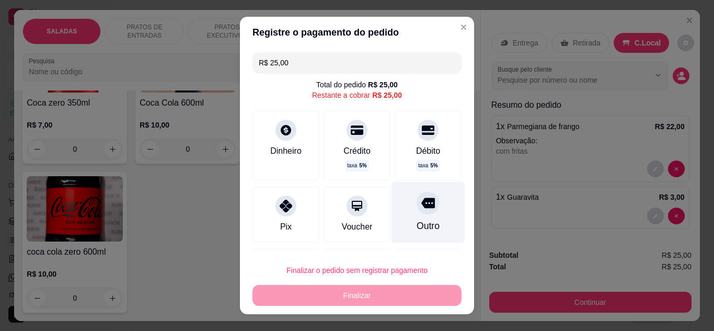
click at [422, 199] on icon at bounding box center [429, 203] width 14 height 10
type input "R$ 0,00"
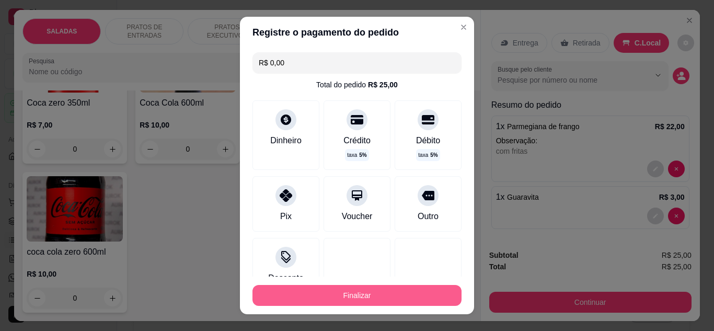
click at [373, 300] on button "Finalizar" at bounding box center [357, 295] width 209 height 21
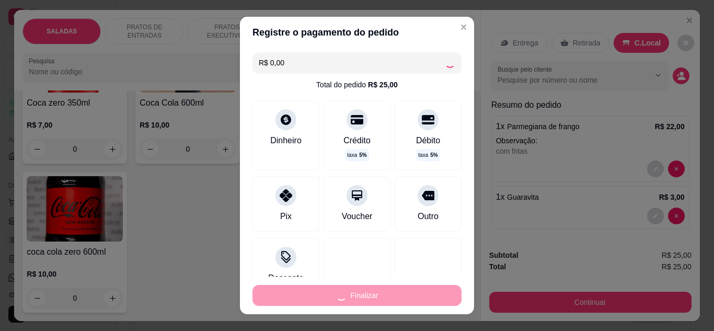
type input "0"
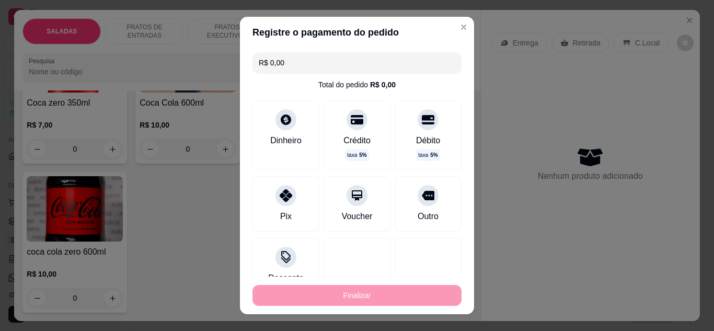
type input "-R$ 25,00"
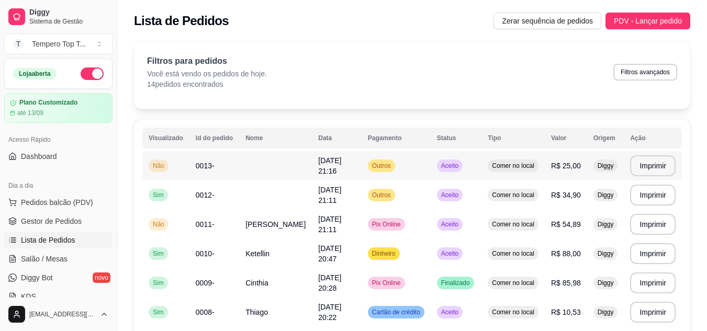
click at [422, 158] on td "Outros" at bounding box center [395, 165] width 69 height 29
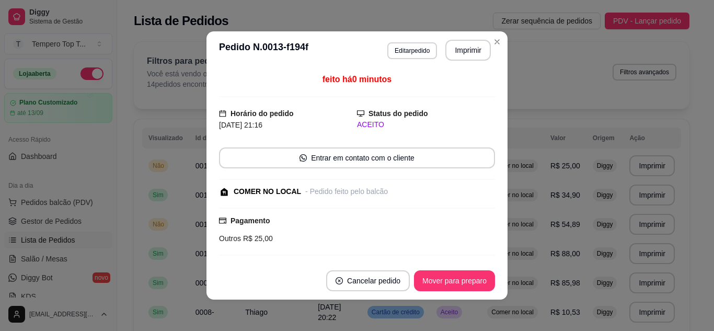
scroll to position [145, 0]
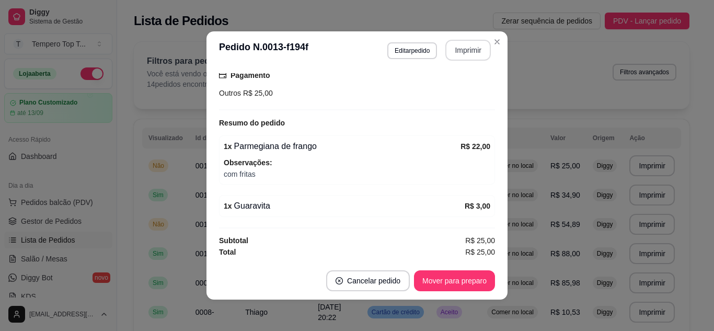
click at [454, 52] on button "Imprimir" at bounding box center [469, 50] width 46 height 21
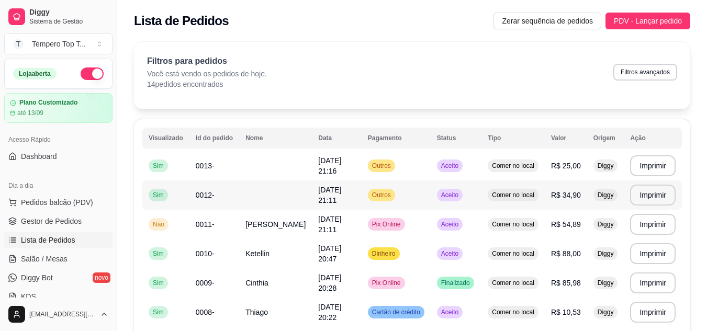
click at [508, 186] on td "Comer no local" at bounding box center [512, 194] width 63 height 29
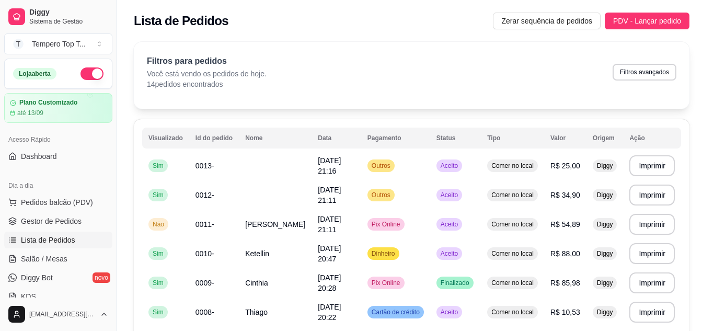
scroll to position [118, 0]
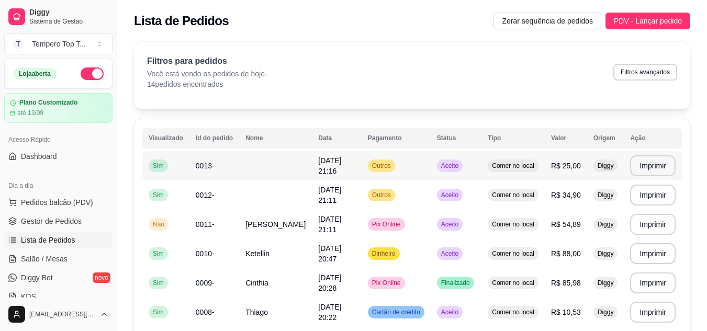
click at [425, 174] on td "Outros" at bounding box center [395, 165] width 69 height 29
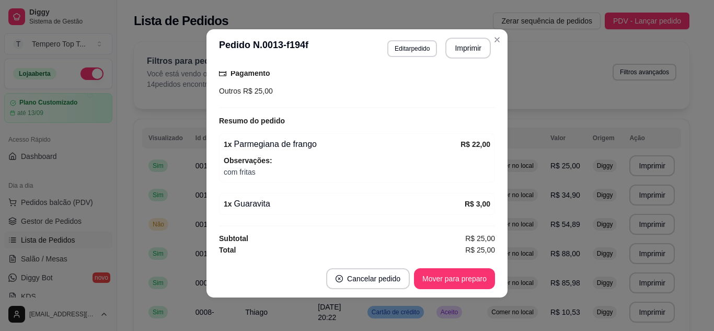
scroll to position [0, 0]
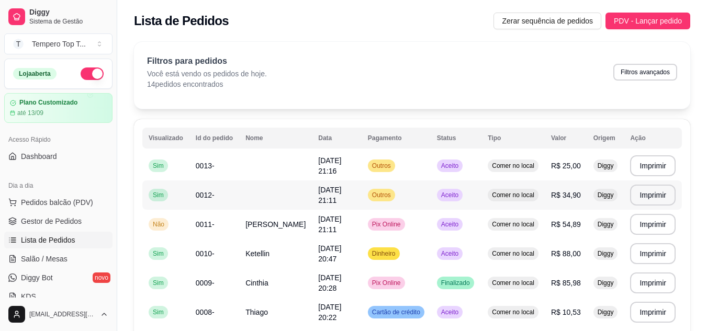
click at [177, 199] on td "Sim" at bounding box center [165, 194] width 47 height 29
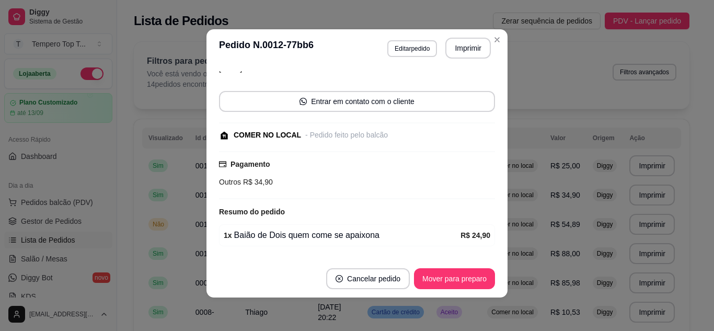
scroll to position [118, 0]
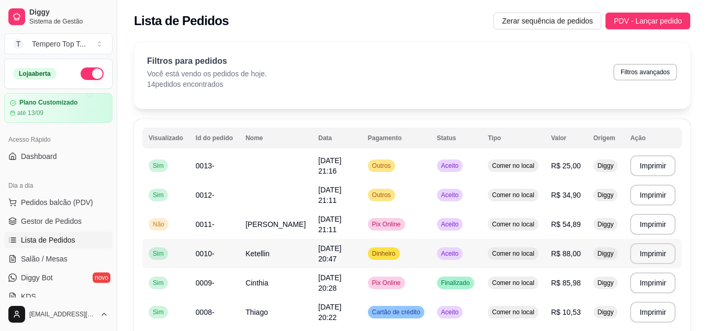
click at [199, 252] on span "0010-" at bounding box center [205, 253] width 19 height 8
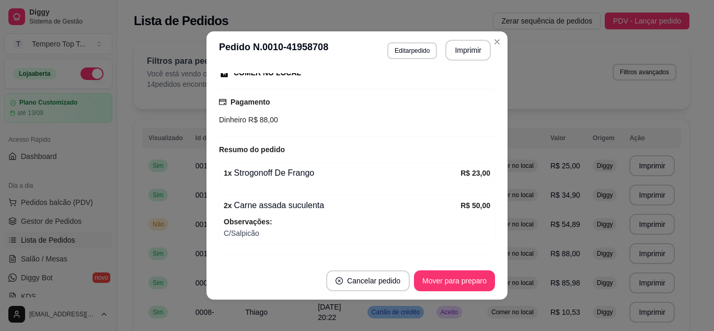
scroll to position [157, 0]
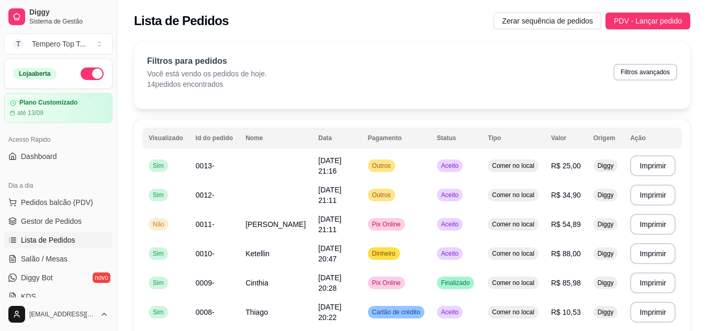
click at [419, 143] on th "Pagamento" at bounding box center [395, 138] width 69 height 21
click at [418, 160] on td "Outros" at bounding box center [395, 165] width 69 height 29
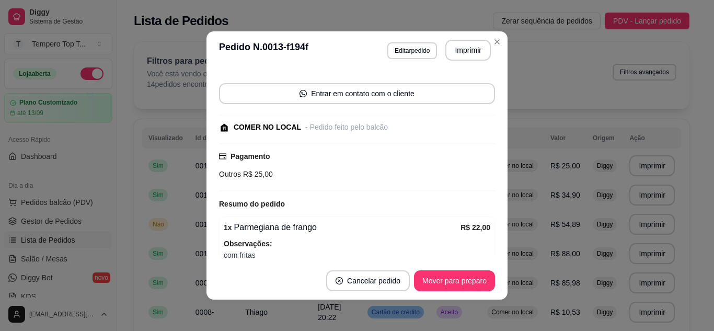
scroll to position [0, 0]
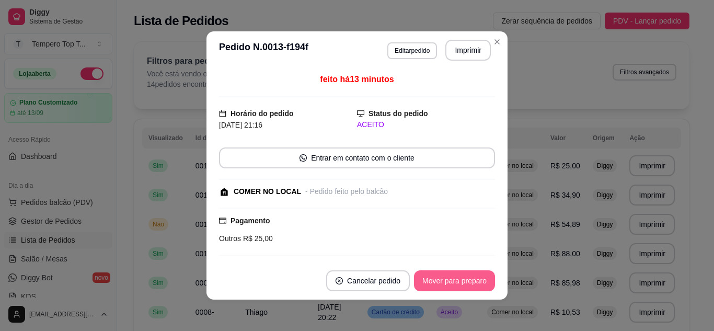
click at [438, 286] on button "Mover para preparo" at bounding box center [454, 280] width 81 height 21
click at [439, 281] on div "Mover para preparo" at bounding box center [448, 280] width 96 height 21
click at [440, 279] on button "Mover para retirada disponível" at bounding box center [437, 281] width 112 height 20
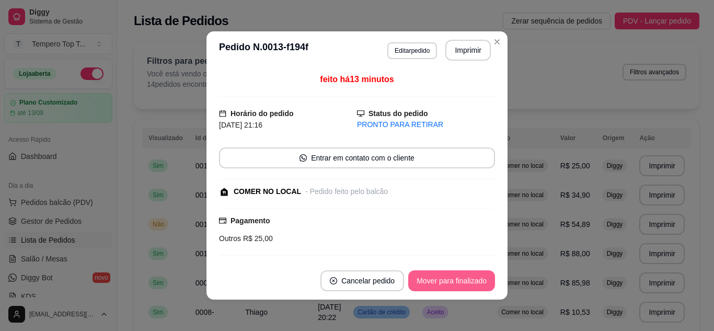
click at [454, 282] on button "Mover para finalizado" at bounding box center [451, 280] width 87 height 21
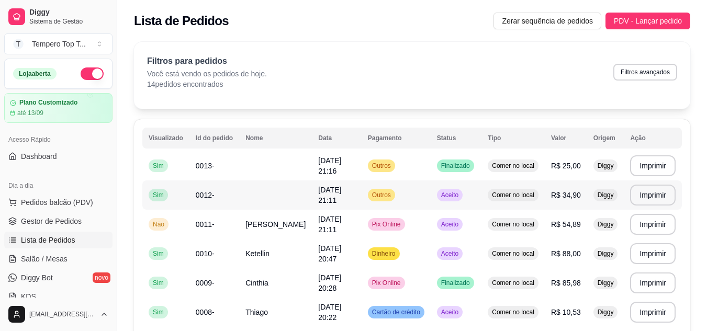
click at [467, 202] on td "Aceito" at bounding box center [455, 194] width 51 height 29
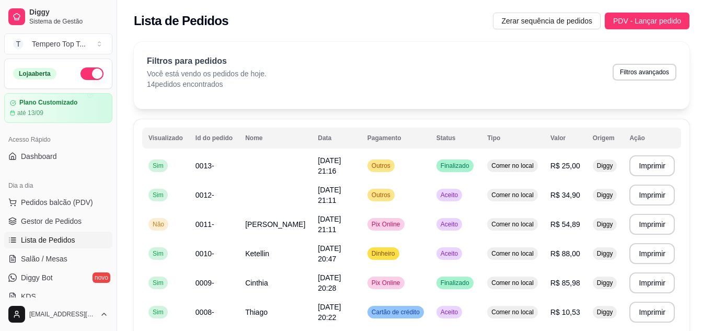
scroll to position [118, 0]
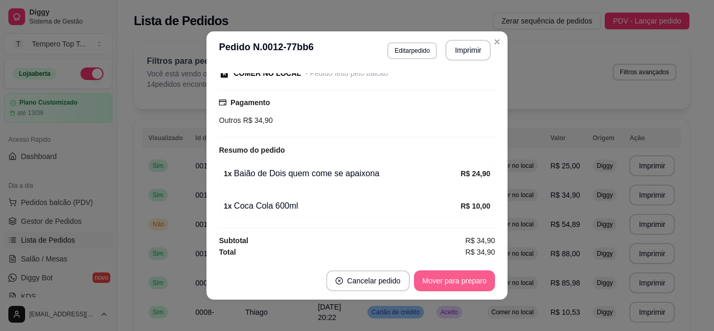
click at [463, 275] on button "Mover para preparo" at bounding box center [454, 280] width 81 height 21
click at [463, 276] on button "Mover para retirada disponível" at bounding box center [438, 280] width 116 height 21
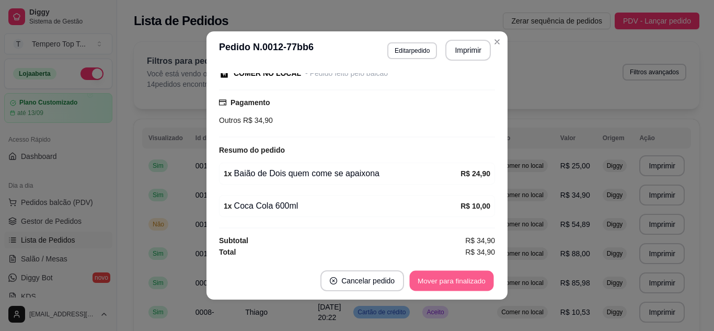
click at [469, 277] on button "Mover para finalizado" at bounding box center [452, 281] width 84 height 20
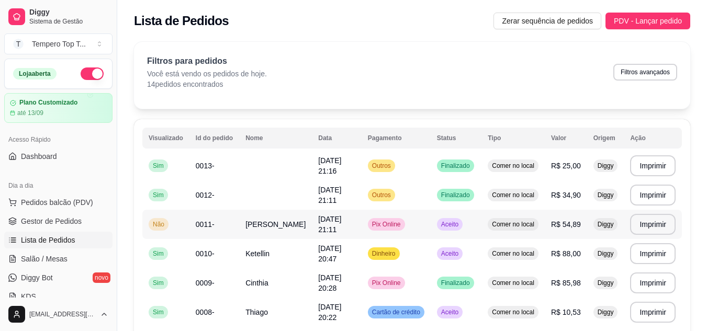
click at [474, 233] on td "Aceito" at bounding box center [455, 224] width 51 height 29
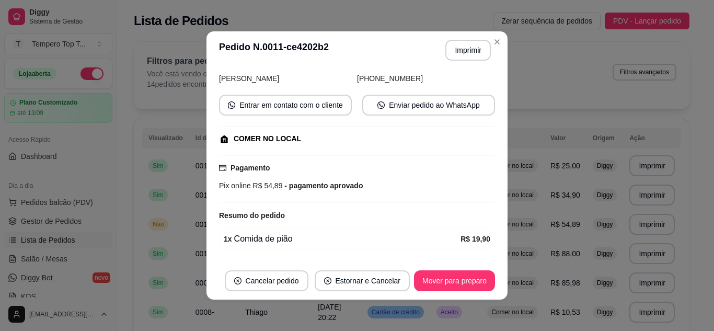
scroll to position [0, 0]
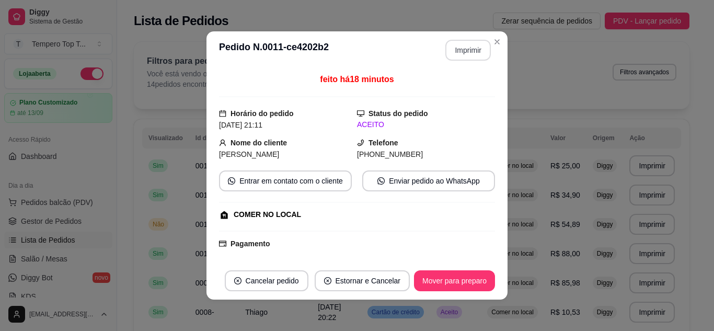
click at [464, 52] on button "Imprimir" at bounding box center [469, 50] width 46 height 21
click at [453, 278] on button "Mover para preparo" at bounding box center [454, 280] width 81 height 21
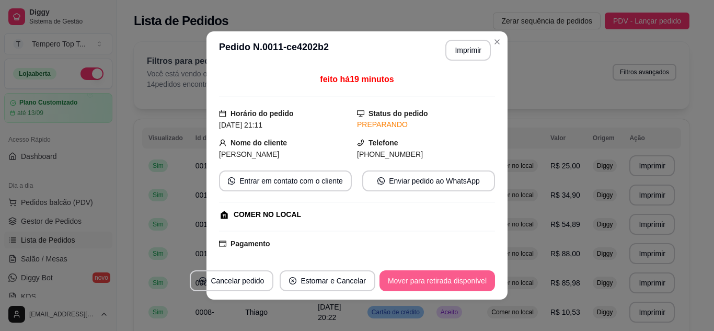
click at [454, 279] on button "Mover para retirada disponível" at bounding box center [438, 280] width 116 height 21
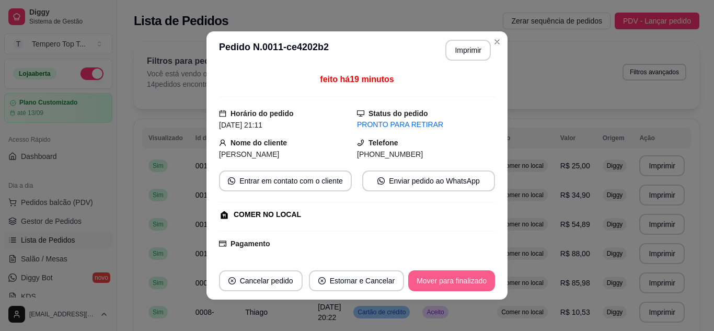
click at [455, 279] on button "Mover para finalizado" at bounding box center [451, 280] width 87 height 21
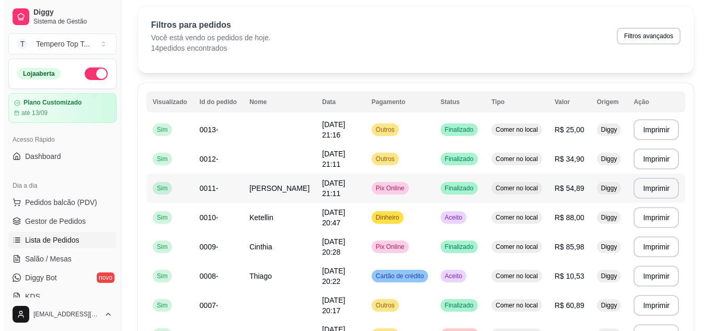
scroll to position [52, 0]
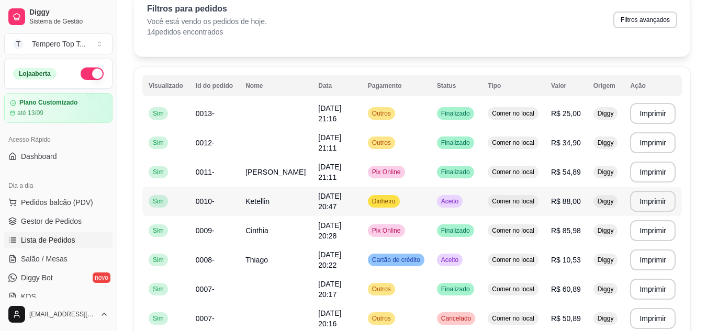
click at [479, 201] on td "Aceito" at bounding box center [455, 201] width 51 height 29
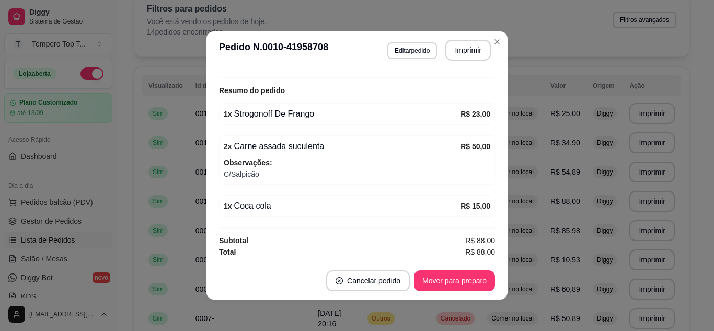
scroll to position [2, 0]
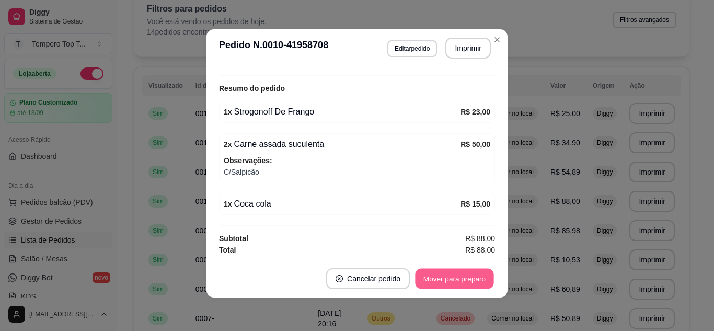
click at [458, 276] on button "Mover para preparo" at bounding box center [454, 279] width 78 height 20
click at [458, 277] on button "Mover para retirada disponível" at bounding box center [437, 279] width 112 height 20
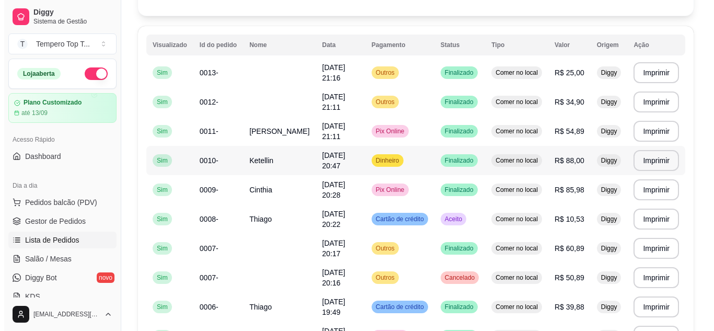
scroll to position [105, 0]
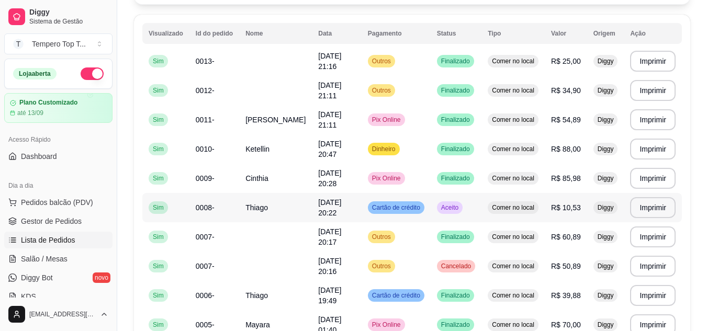
click at [469, 210] on td "Aceito" at bounding box center [455, 207] width 51 height 29
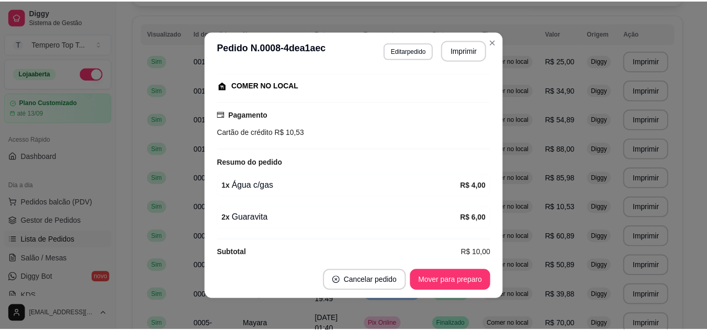
scroll to position [141, 0]
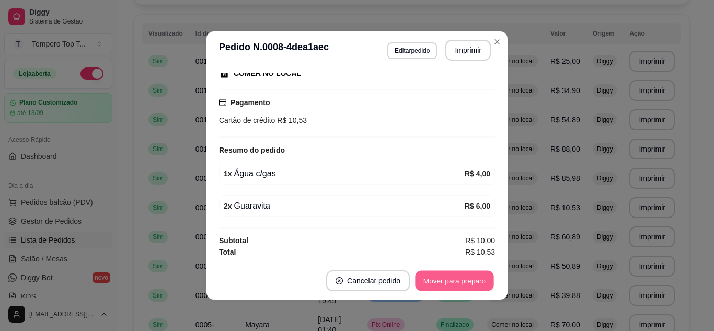
click at [459, 283] on button "Mover para preparo" at bounding box center [454, 281] width 78 height 20
click at [453, 276] on button "Mover para retirada disponível" at bounding box center [437, 281] width 112 height 20
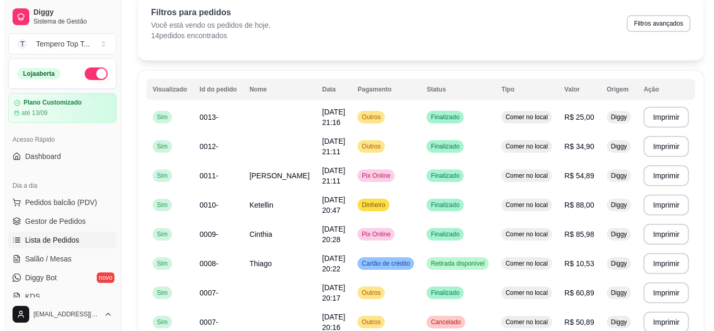
scroll to position [44, 0]
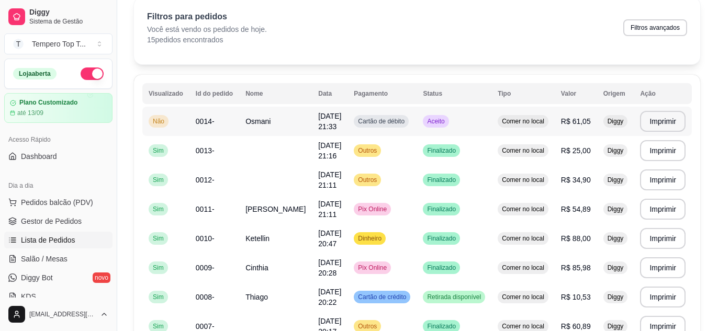
click at [252, 124] on span "Osmani" at bounding box center [257, 121] width 25 height 8
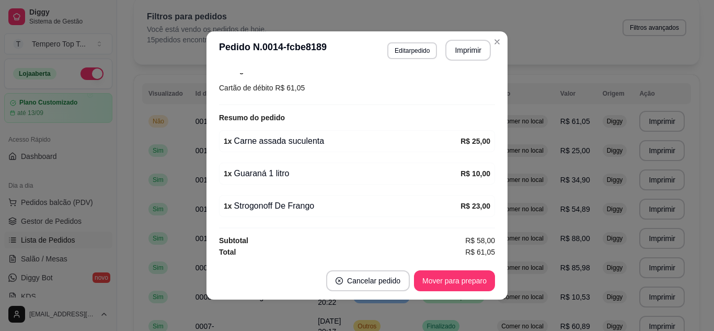
scroll to position [2, 0]
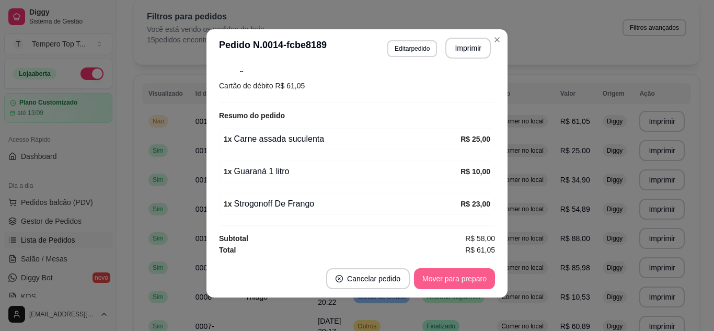
click at [434, 281] on button "Mover para preparo" at bounding box center [454, 278] width 81 height 21
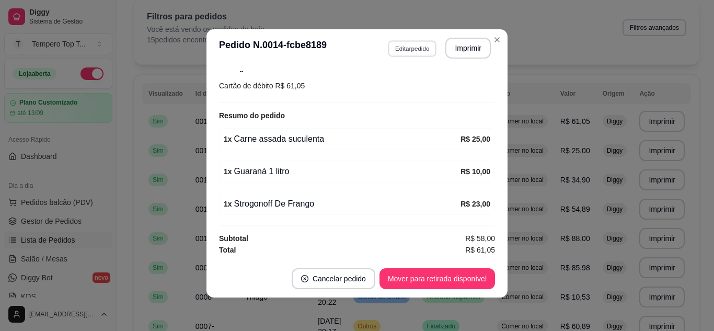
click at [407, 47] on button "Editar pedido" at bounding box center [412, 48] width 49 height 16
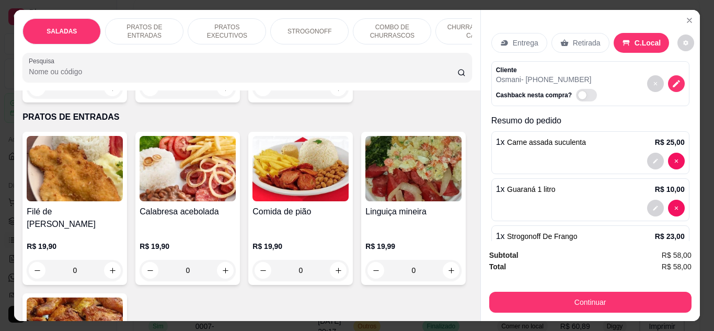
scroll to position [0, 0]
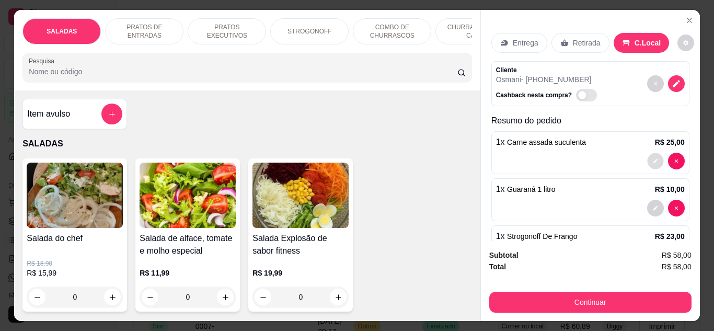
click at [650, 159] on button "decrease-product-quantity" at bounding box center [655, 161] width 16 height 16
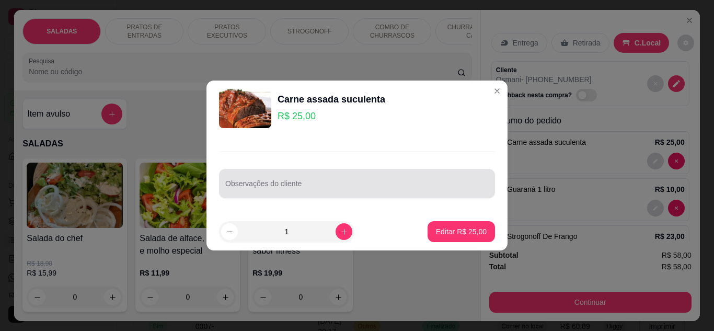
click at [354, 195] on div "Observações do cliente" at bounding box center [357, 183] width 276 height 29
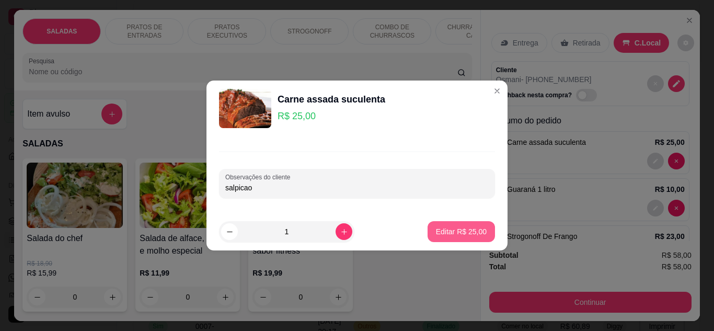
type input "salpicao"
click at [456, 228] on p "Editar R$ 25,00" at bounding box center [461, 231] width 49 height 10
type input "0"
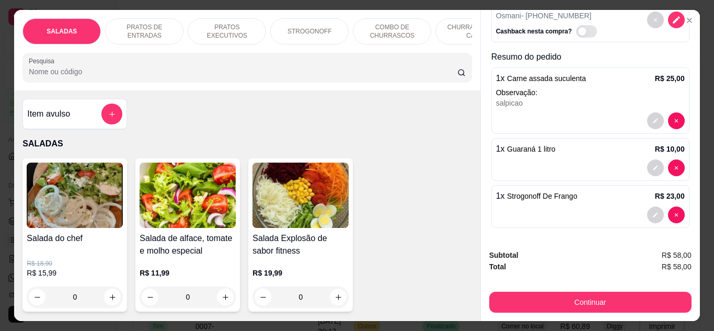
scroll to position [65, 0]
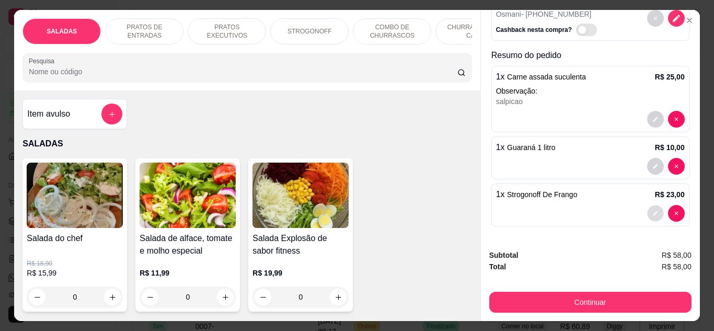
click at [648, 210] on button "decrease-product-quantity" at bounding box center [655, 213] width 16 height 16
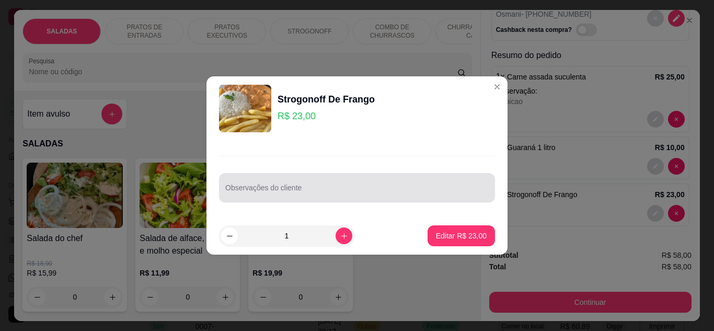
click at [397, 190] on input "Observações do cliente" at bounding box center [357, 192] width 264 height 10
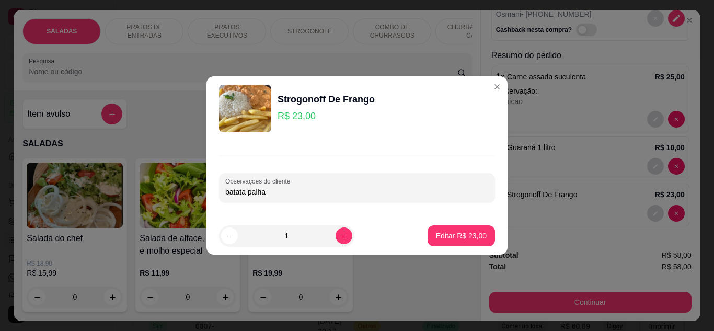
type input "batata palha"
click at [452, 225] on footer "1 Editar R$ 23,00" at bounding box center [357, 236] width 301 height 38
click at [452, 230] on button "Editar R$ 23,00" at bounding box center [461, 236] width 65 height 20
type input "0"
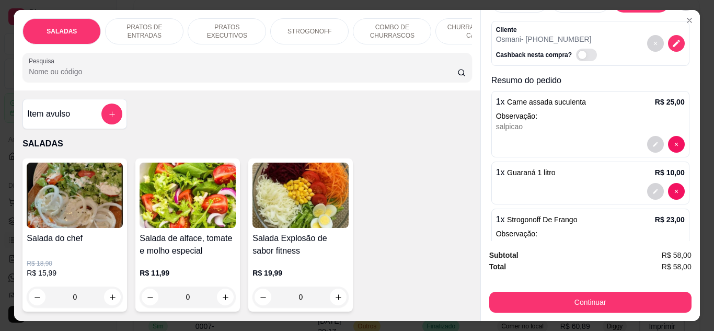
scroll to position [89, 0]
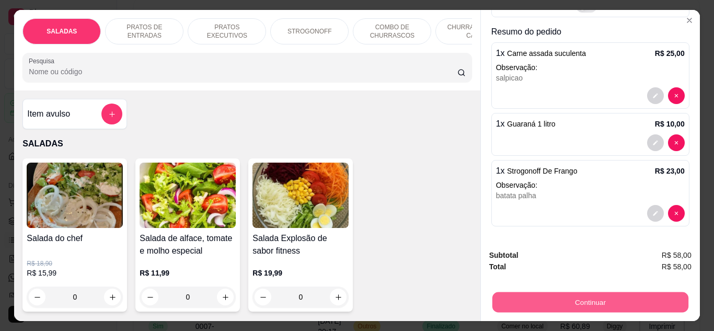
click at [617, 298] on button "Continuar" at bounding box center [590, 302] width 196 height 20
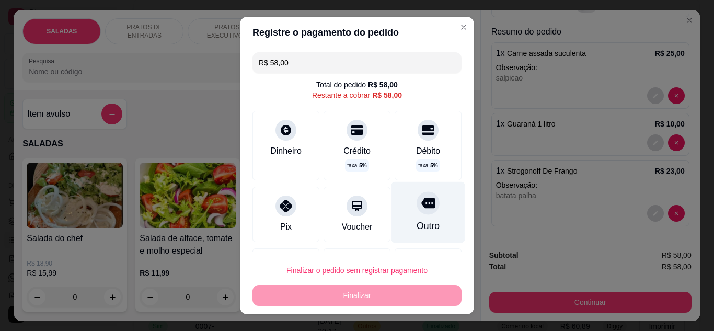
click at [417, 232] on div "Outro" at bounding box center [428, 226] width 23 height 14
type input "R$ 0,00"
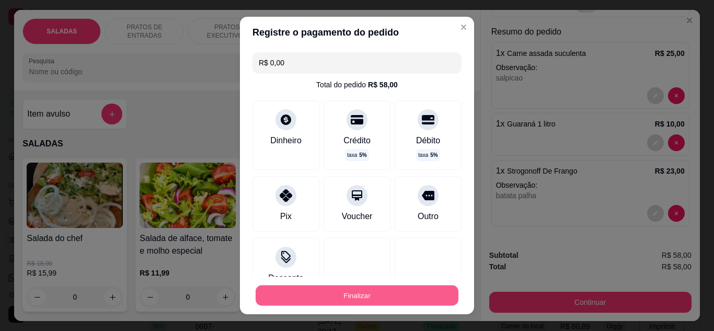
click at [416, 300] on button "Finalizar" at bounding box center [357, 296] width 203 height 20
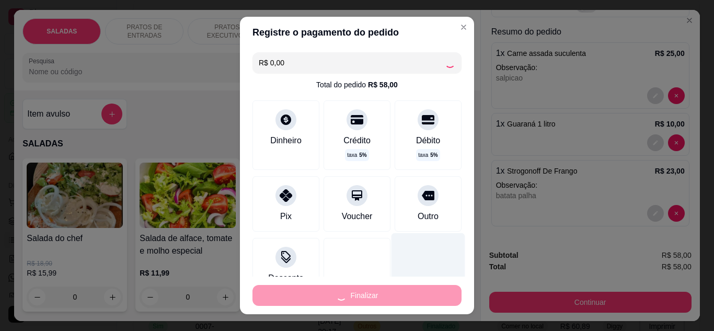
type input "0"
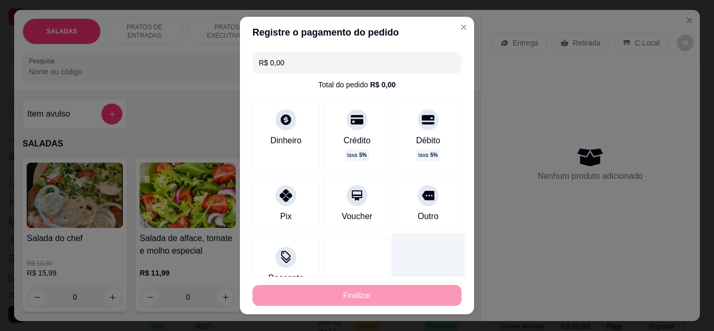
type input "-R$ 58,00"
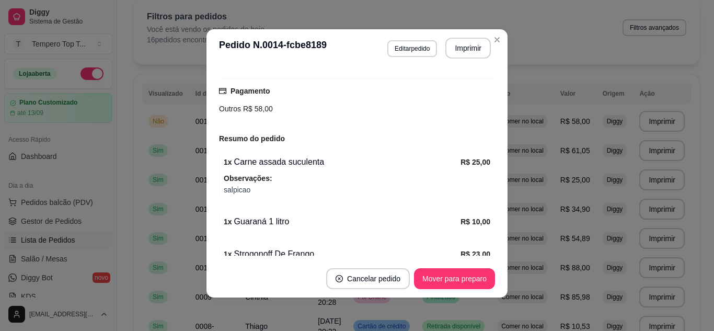
scroll to position [197, 0]
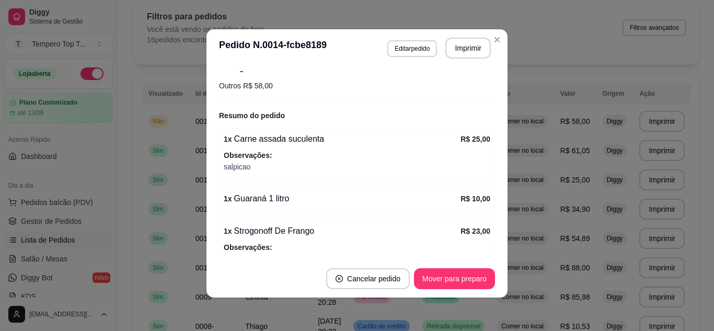
click at [406, 207] on div "1 x Guaraná 1 litro R$ 10,00" at bounding box center [357, 199] width 276 height 22
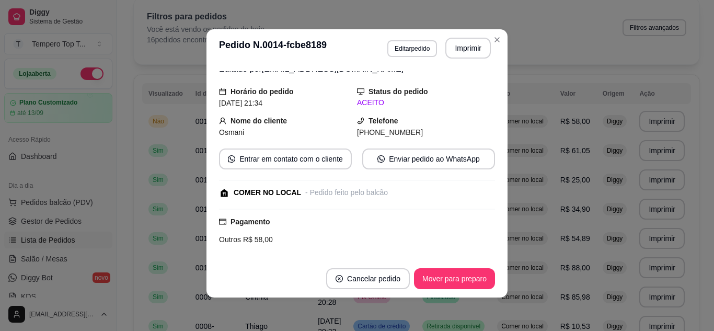
scroll to position [42, 0]
click at [467, 44] on button "Imprimir" at bounding box center [469, 48] width 46 height 21
click at [461, 42] on button "Imprimir" at bounding box center [469, 48] width 46 height 21
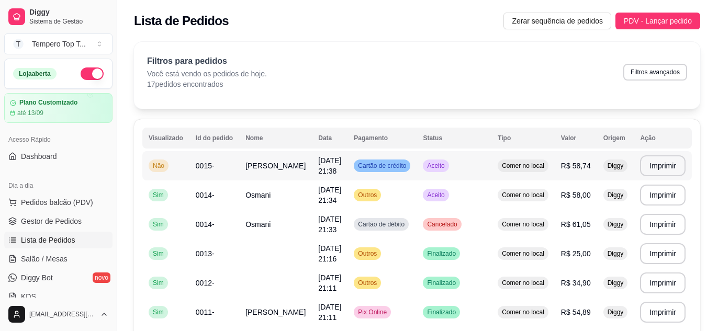
click at [473, 165] on td "Aceito" at bounding box center [453, 165] width 75 height 29
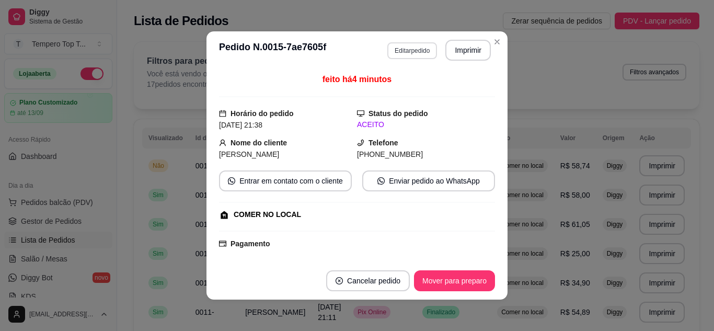
click at [410, 52] on button "Editar pedido" at bounding box center [413, 50] width 50 height 17
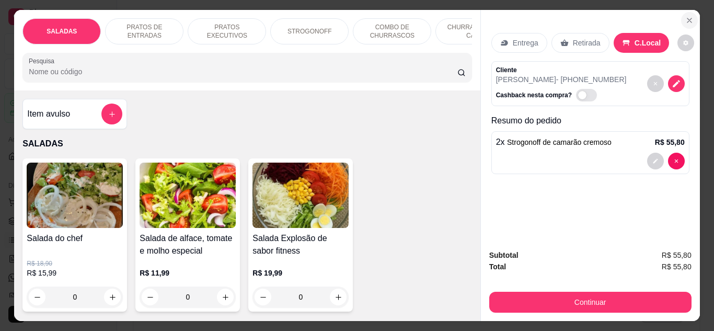
click at [687, 19] on icon "Close" at bounding box center [690, 20] width 8 height 8
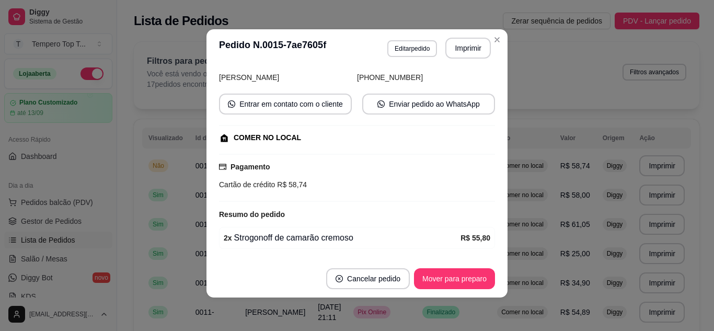
scroll to position [109, 0]
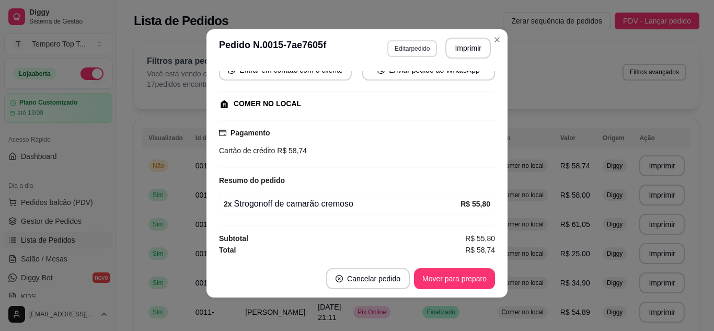
click at [388, 44] on button "Editar pedido" at bounding box center [413, 48] width 50 height 17
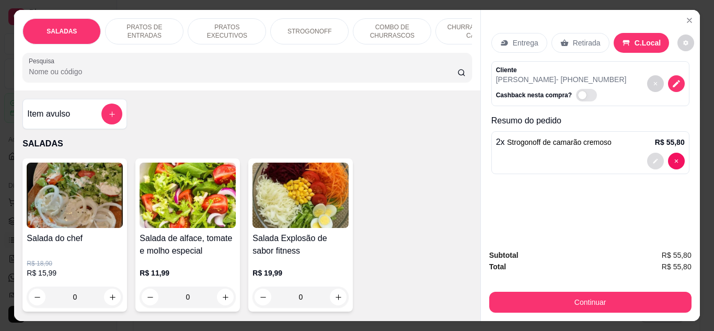
click at [656, 166] on button "decrease-product-quantity" at bounding box center [655, 161] width 17 height 17
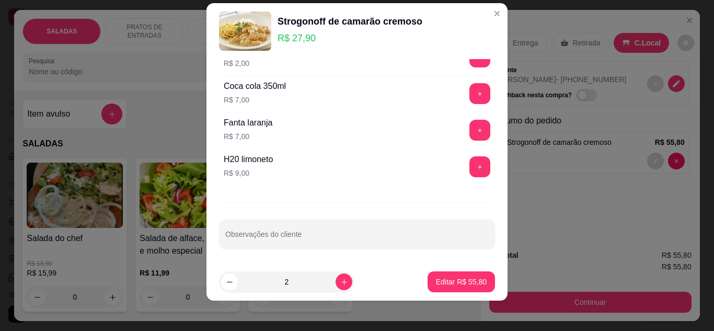
scroll to position [17, 0]
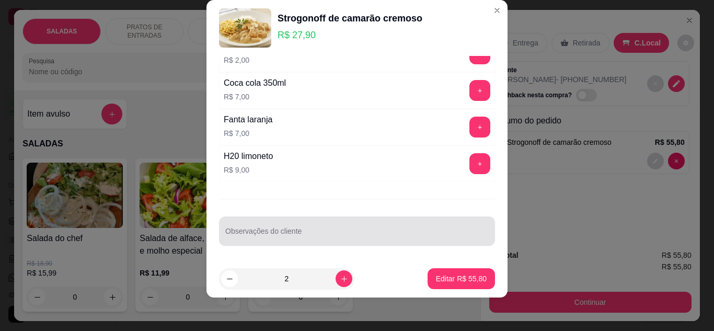
click at [319, 224] on div at bounding box center [357, 231] width 264 height 21
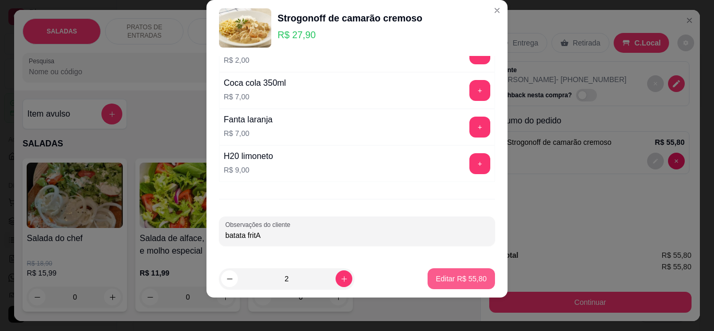
type input "batata fritA"
click at [429, 272] on button "Editar R$ 55,80" at bounding box center [461, 279] width 65 height 20
type input "0"
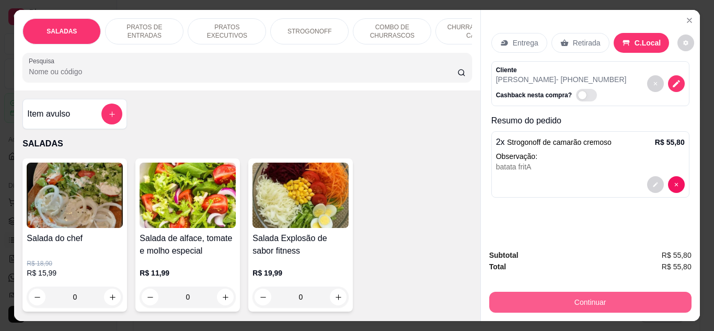
click at [547, 292] on button "Continuar" at bounding box center [591, 302] width 202 height 21
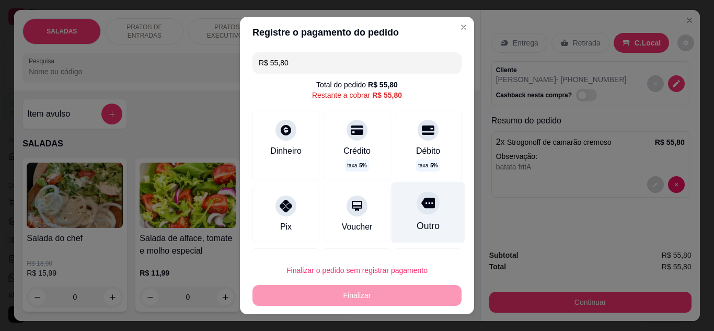
click at [424, 207] on div "Outro" at bounding box center [429, 211] width 74 height 61
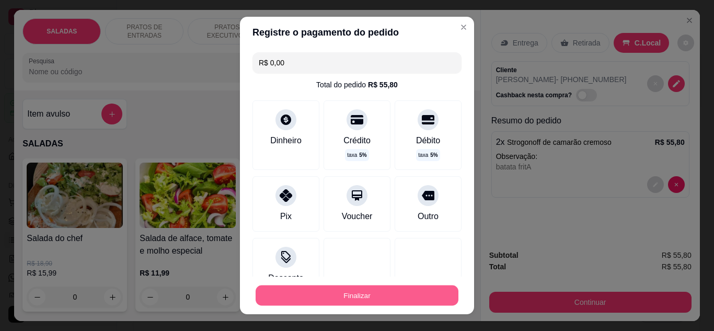
click at [418, 300] on button "Finalizar" at bounding box center [357, 296] width 203 height 20
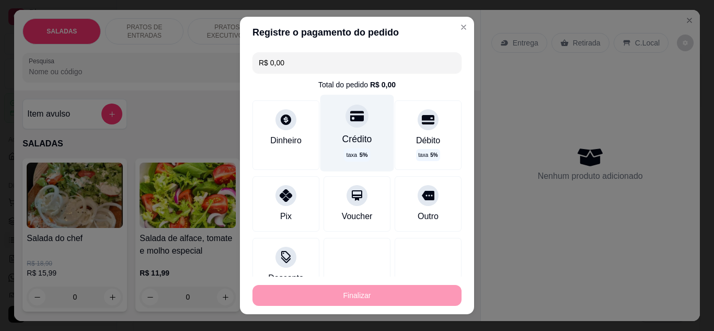
type input "-R$ 55,80"
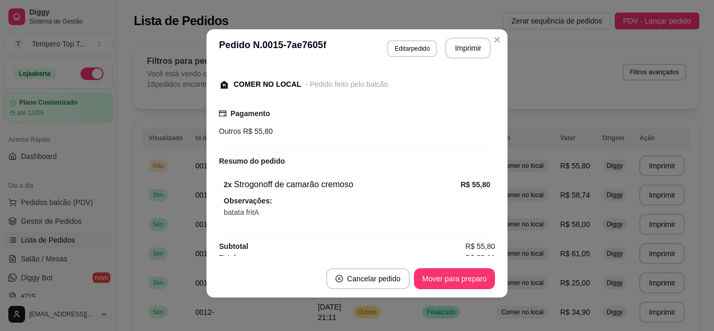
scroll to position [159, 0]
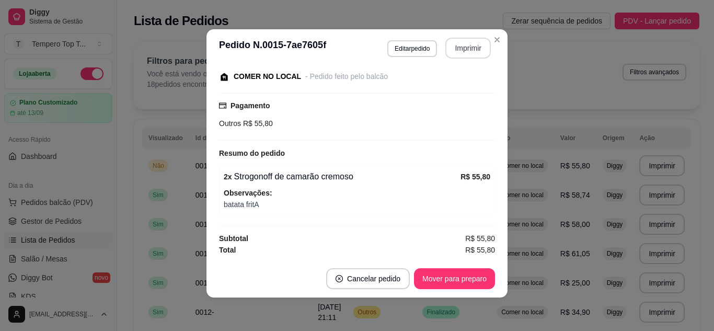
click at [468, 44] on button "Imprimir" at bounding box center [469, 48] width 46 height 21
click at [475, 277] on button "Mover para preparo" at bounding box center [454, 279] width 78 height 20
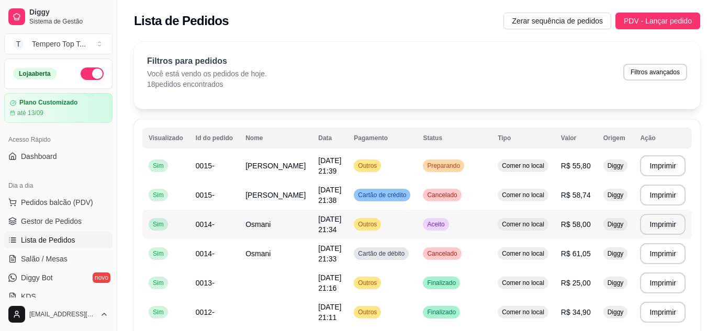
click at [450, 239] on td "Aceito" at bounding box center [453, 224] width 75 height 29
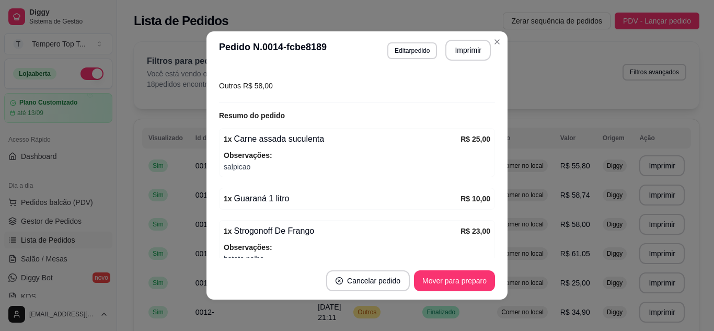
scroll to position [251, 0]
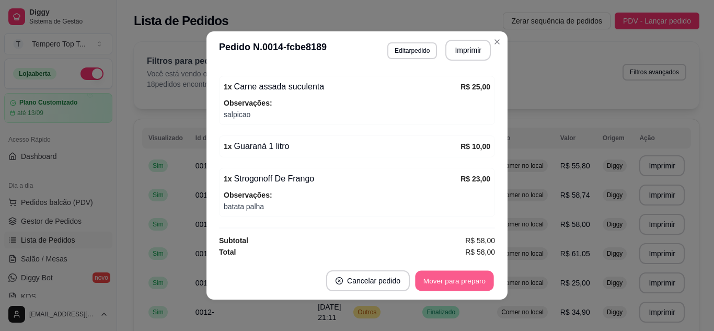
click at [475, 278] on button "Mover para preparo" at bounding box center [454, 281] width 78 height 20
click at [459, 272] on button "Mover para retirada disponível" at bounding box center [437, 281] width 112 height 20
click at [469, 275] on button "Mover para finalizado" at bounding box center [451, 280] width 87 height 21
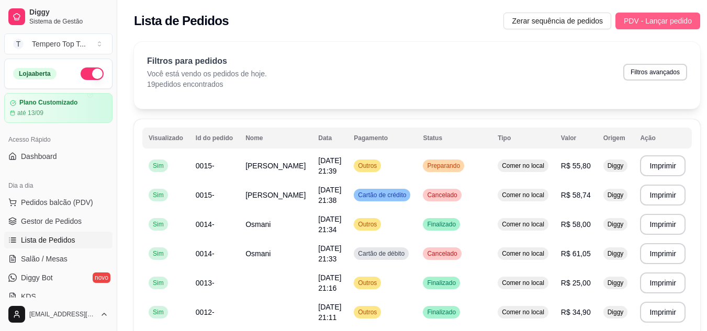
click at [649, 23] on span "PDV - Lançar pedido" at bounding box center [657, 21] width 68 height 12
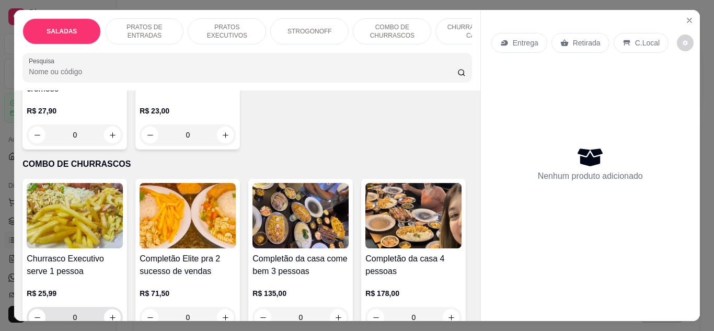
scroll to position [1203, 0]
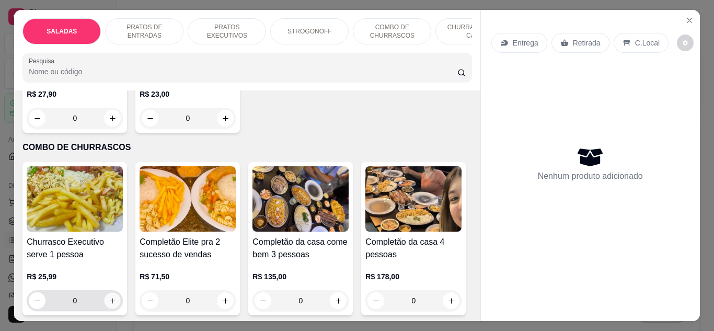
click at [109, 298] on button "increase-product-quantity" at bounding box center [113, 300] width 16 height 16
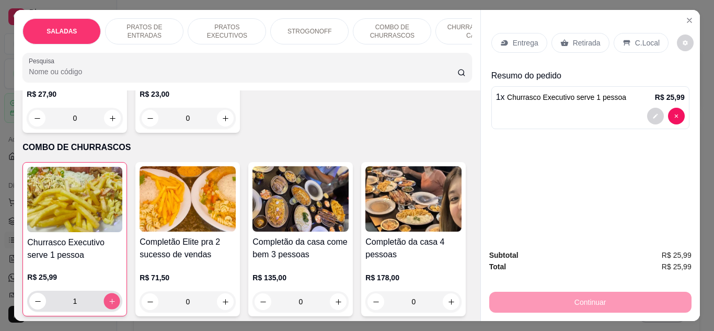
click at [109, 298] on button "increase-product-quantity" at bounding box center [112, 301] width 16 height 16
click at [109, 298] on button "increase-product-quantity" at bounding box center [112, 301] width 17 height 17
type input "3"
click at [653, 115] on icon "decrease-product-quantity" at bounding box center [656, 116] width 6 height 6
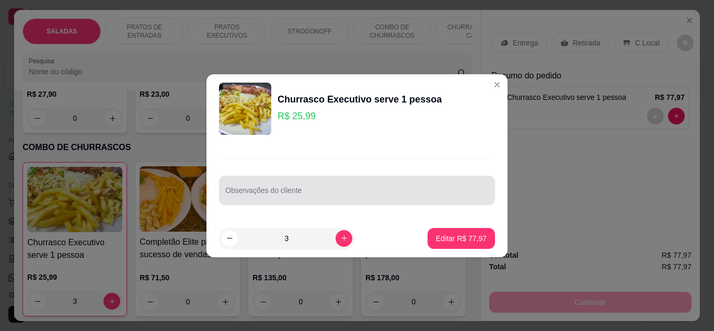
click at [295, 180] on div at bounding box center [357, 190] width 264 height 21
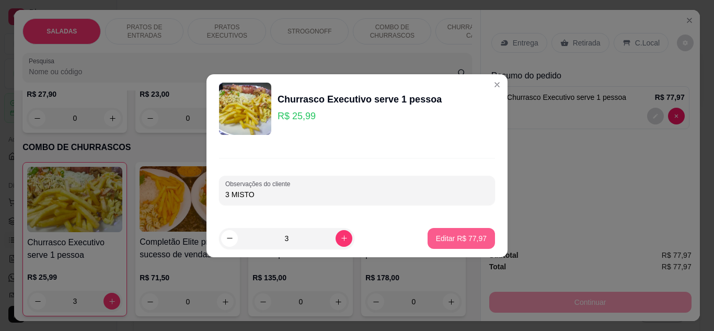
type input "3 MISTO"
click at [437, 232] on button "Editar R$ 77,97" at bounding box center [461, 238] width 65 height 20
type input "0"
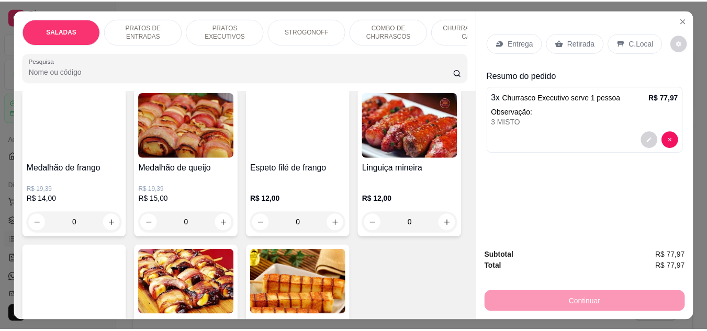
scroll to position [1621, 0]
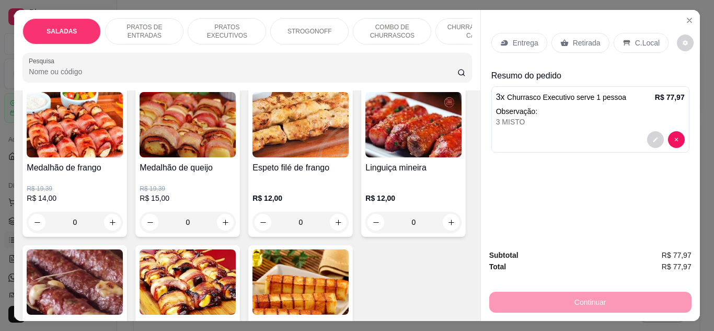
click at [232, 75] on div "0" at bounding box center [188, 64] width 96 height 21
click at [221, 73] on button "increase-product-quantity" at bounding box center [225, 64] width 17 height 17
type input "1"
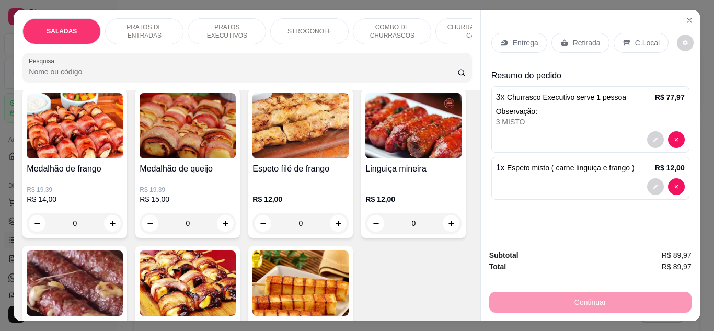
click at [623, 39] on icon at bounding box center [627, 43] width 8 height 8
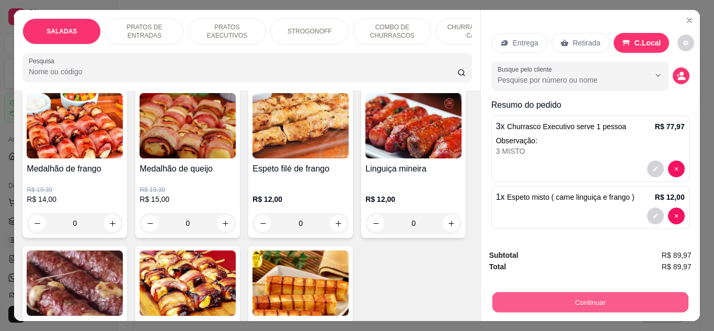
click at [624, 307] on button "Continuar" at bounding box center [590, 302] width 196 height 20
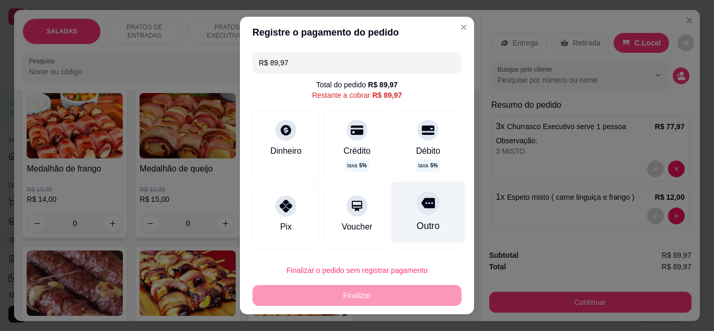
click at [434, 212] on div "Outro" at bounding box center [429, 211] width 74 height 61
type input "R$ 0,00"
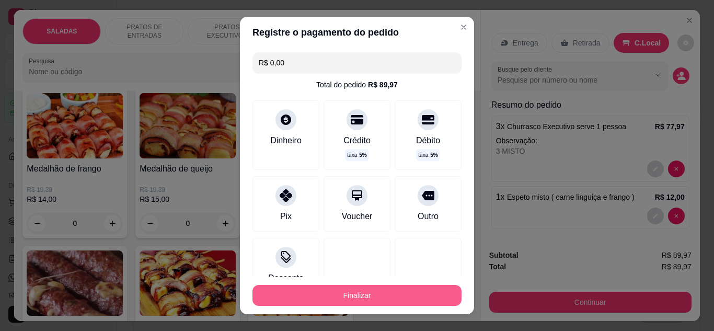
click at [417, 291] on button "Finalizar" at bounding box center [357, 295] width 209 height 21
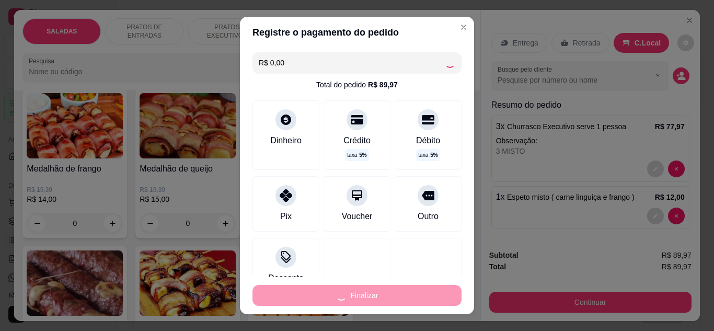
type input "0"
type input "-R$ 89,97"
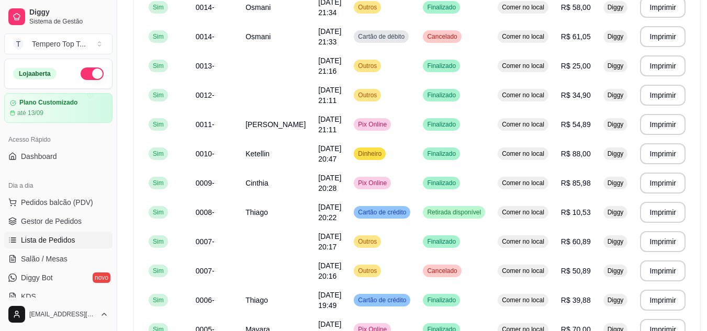
scroll to position [26, 0]
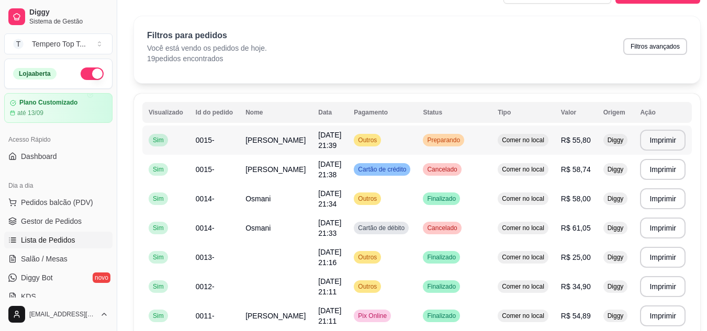
click at [491, 141] on td "Comer no local" at bounding box center [522, 140] width 63 height 29
click at [44, 235] on span "Lista de Pedidos" at bounding box center [48, 240] width 54 height 10
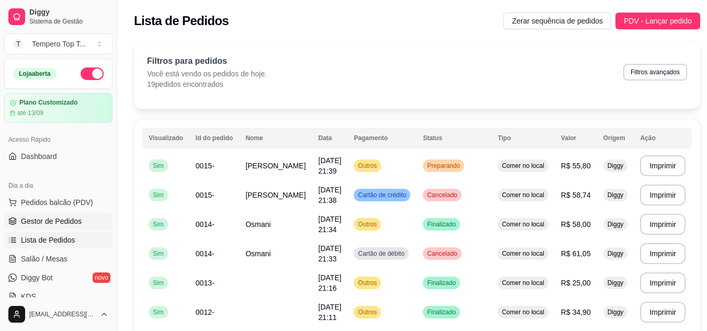
click at [38, 223] on span "Gestor de Pedidos" at bounding box center [51, 221] width 61 height 10
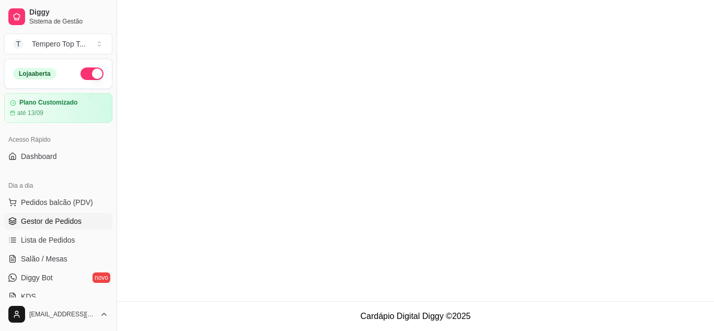
click at [44, 229] on link "Gestor de Pedidos" at bounding box center [58, 221] width 108 height 17
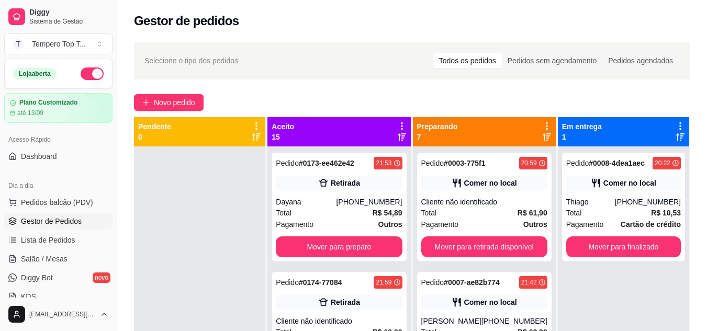
click at [46, 231] on ul "Pedidos balcão (PDV) Gestor de Pedidos Lista de Pedidos Salão / Mesas Diggy Bot…" at bounding box center [58, 249] width 108 height 111
click at [47, 236] on span "Lista de Pedidos" at bounding box center [48, 240] width 54 height 10
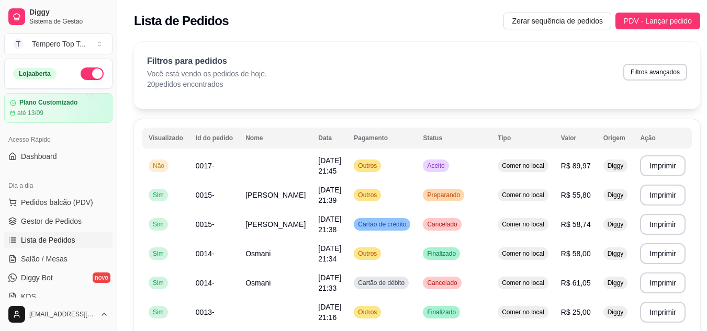
click at [47, 236] on span "Lista de Pedidos" at bounding box center [48, 240] width 54 height 10
click at [356, 163] on span "Outros" at bounding box center [367, 166] width 23 height 8
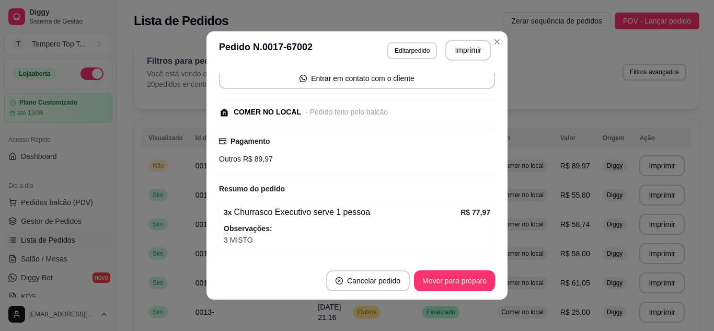
scroll to position [145, 0]
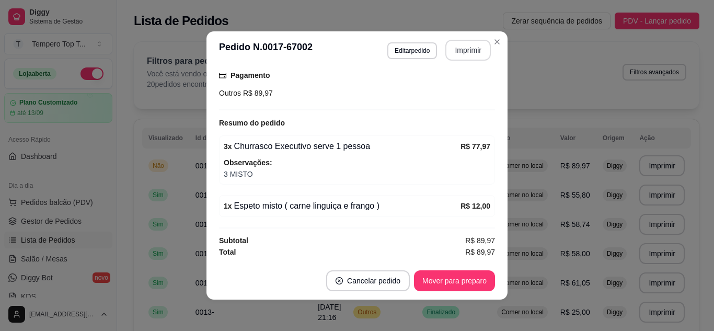
click at [465, 53] on button "Imprimir" at bounding box center [469, 50] width 46 height 21
click at [473, 280] on button "Mover para preparo" at bounding box center [454, 280] width 81 height 21
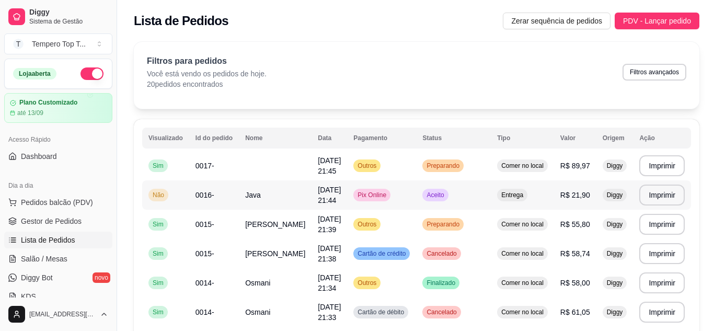
click at [383, 206] on td "Pix Online" at bounding box center [381, 194] width 69 height 29
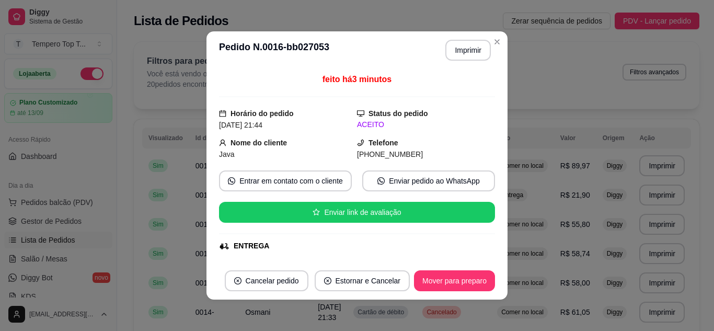
drag, startPoint x: 350, startPoint y: 138, endPoint x: 472, endPoint y: 129, distance: 122.2
click at [484, 127] on div "feito há 3 minutos Horário do pedido [DATE] 21:44 Status do pedido ACEITO Nome …" at bounding box center [357, 165] width 276 height 185
drag, startPoint x: 352, startPoint y: 135, endPoint x: 417, endPoint y: 132, distance: 65.0
click at [416, 149] on div "[PHONE_NUMBER]" at bounding box center [426, 155] width 138 height 12
click at [351, 282] on button "Estornar e Cancelar" at bounding box center [362, 281] width 93 height 20
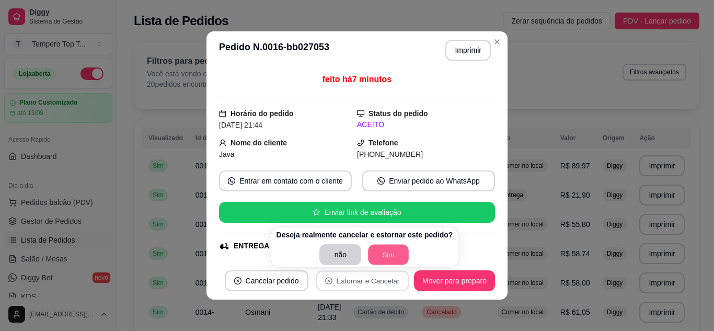
click at [388, 255] on button "Sim" at bounding box center [389, 255] width 41 height 20
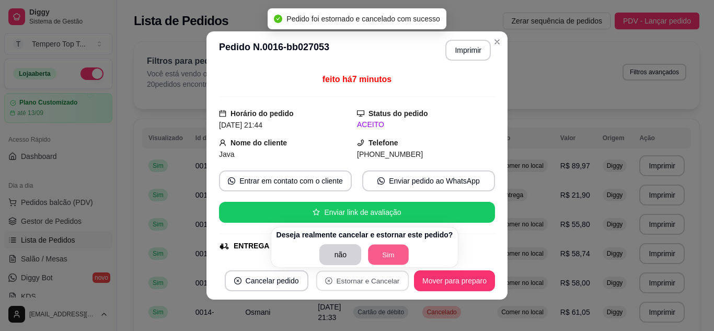
click at [381, 253] on button "Sim" at bounding box center [389, 255] width 41 height 20
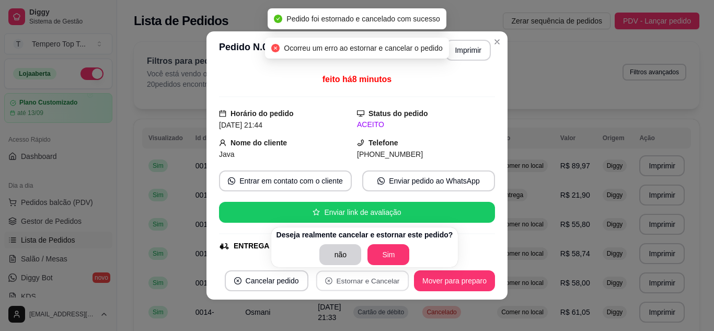
click at [499, 32] on header "**********" at bounding box center [357, 50] width 301 height 38
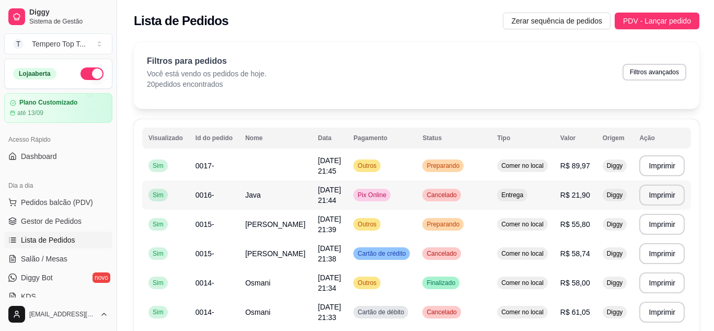
click at [491, 200] on td "Entrega" at bounding box center [522, 194] width 63 height 29
click at [470, 169] on td "Preparando" at bounding box center [453, 165] width 75 height 29
click at [406, 165] on td "Outros" at bounding box center [381, 165] width 69 height 29
click at [631, 14] on button "PDV - Lançar pedido" at bounding box center [657, 21] width 85 height 17
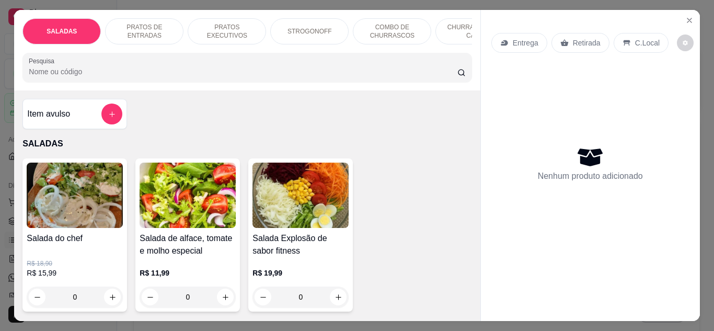
type input "1"
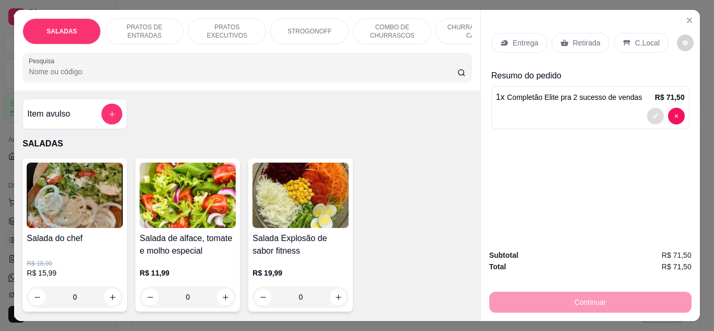
click at [653, 117] on button "decrease-product-quantity" at bounding box center [655, 116] width 17 height 17
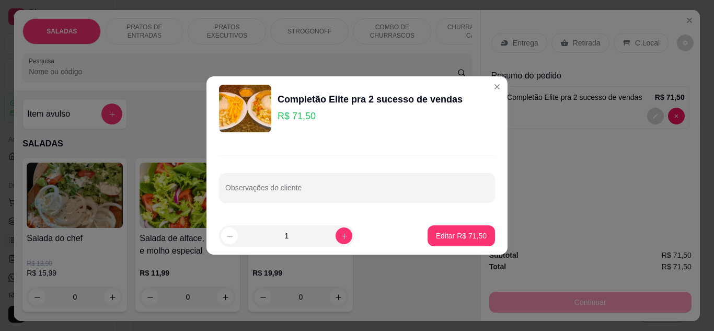
click at [425, 172] on div "Observações do cliente" at bounding box center [357, 179] width 301 height 76
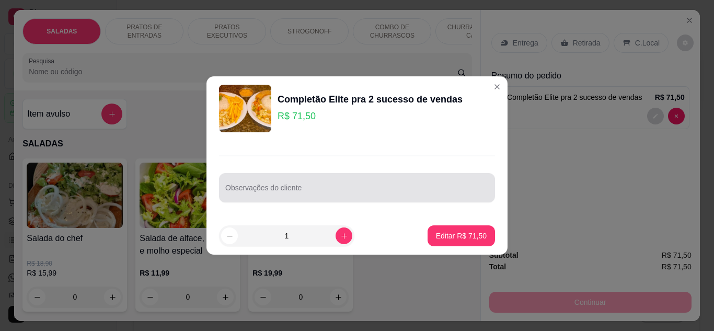
drag, startPoint x: 425, startPoint y: 187, endPoint x: 430, endPoint y: 183, distance: 7.0
click at [425, 188] on input "Observações do cliente" at bounding box center [357, 192] width 264 height 10
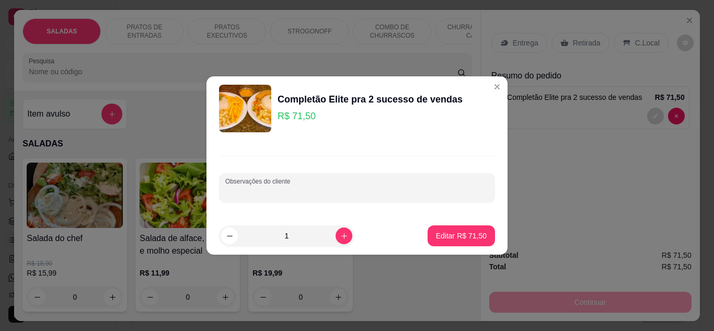
click at [457, 190] on input "Observações do cliente" at bounding box center [357, 192] width 264 height 10
type input "1 misto 1 car"
click at [464, 240] on p "Editar R$ 71,50" at bounding box center [461, 236] width 49 height 10
type input "0"
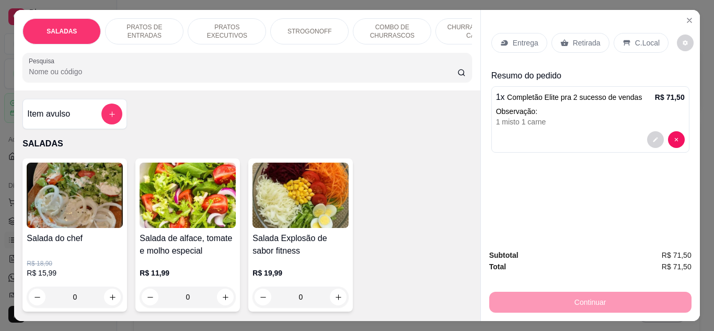
click at [622, 28] on div "Entrega Retirada C.Local" at bounding box center [591, 43] width 198 height 37
drag, startPoint x: 631, startPoint y: 32, endPoint x: 631, endPoint y: 128, distance: 95.7
click at [631, 33] on div "C.Local" at bounding box center [641, 43] width 55 height 20
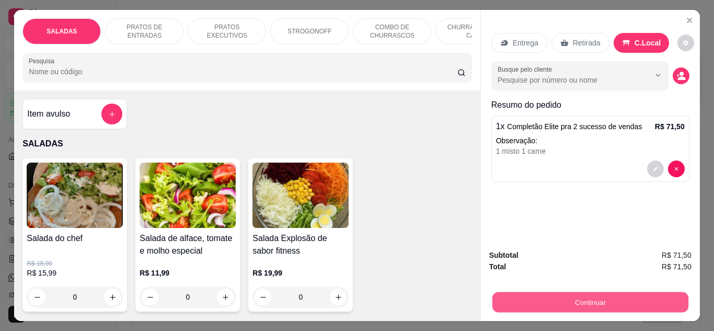
click at [600, 302] on button "Continuar" at bounding box center [590, 302] width 196 height 20
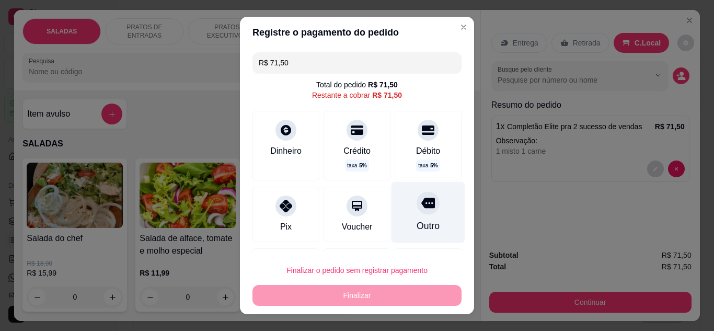
click at [425, 215] on div "Outro" at bounding box center [429, 211] width 74 height 61
type input "R$ 0,00"
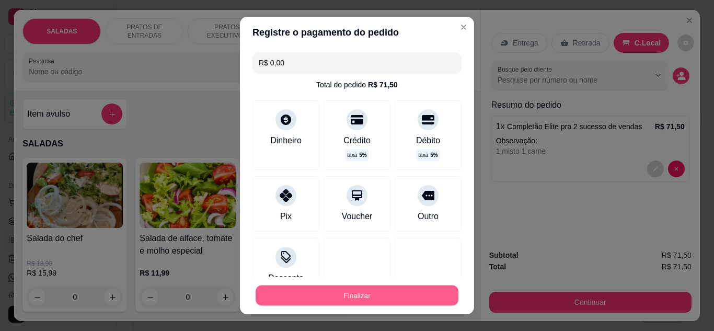
click at [435, 298] on button "Finalizar" at bounding box center [357, 296] width 203 height 20
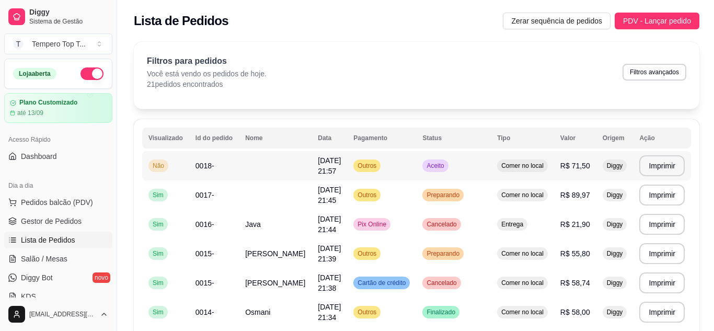
click at [521, 167] on span "Comer no local" at bounding box center [522, 166] width 47 height 8
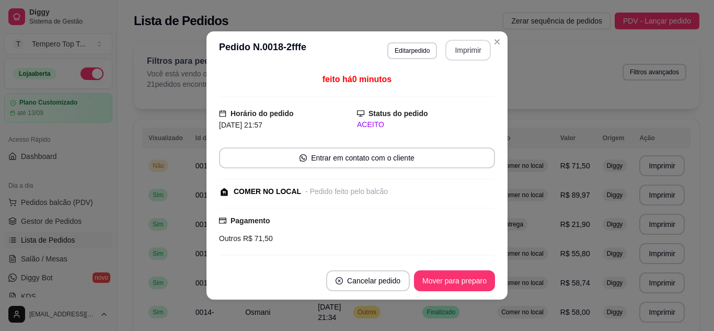
click at [459, 50] on button "Imprimir" at bounding box center [469, 50] width 46 height 21
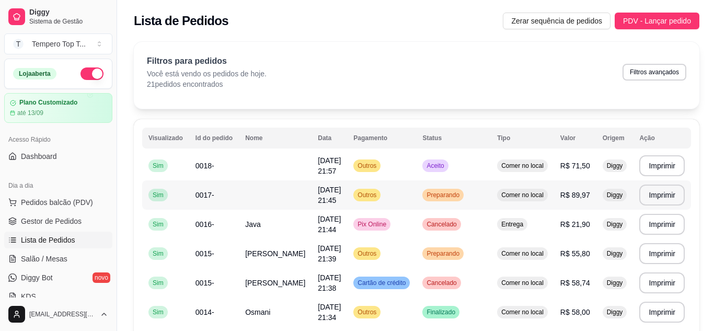
click at [254, 196] on td at bounding box center [275, 194] width 73 height 29
click at [390, 254] on td "Outros" at bounding box center [381, 253] width 69 height 29
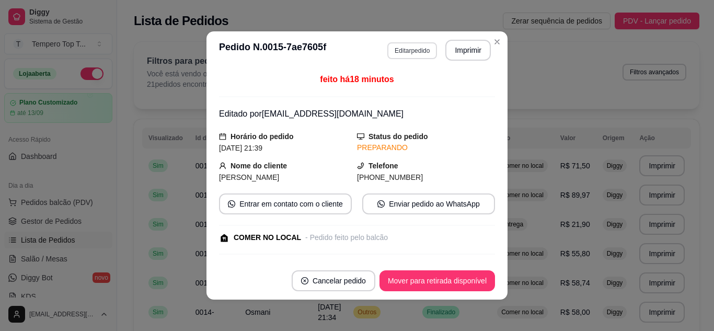
click at [421, 45] on button "Editar pedido" at bounding box center [413, 50] width 50 height 17
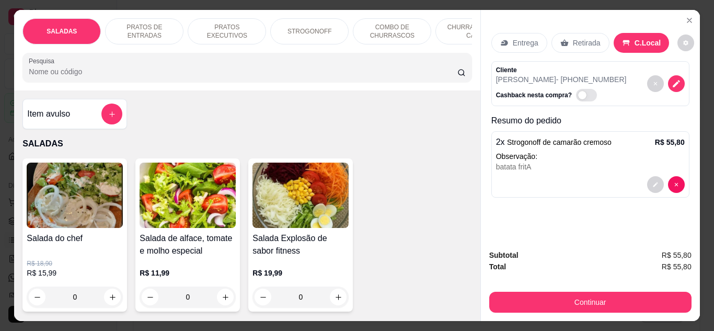
type input "1"
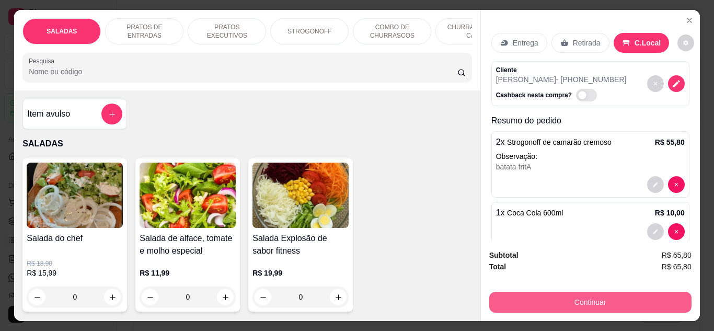
click at [579, 297] on button "Continuar" at bounding box center [591, 302] width 202 height 21
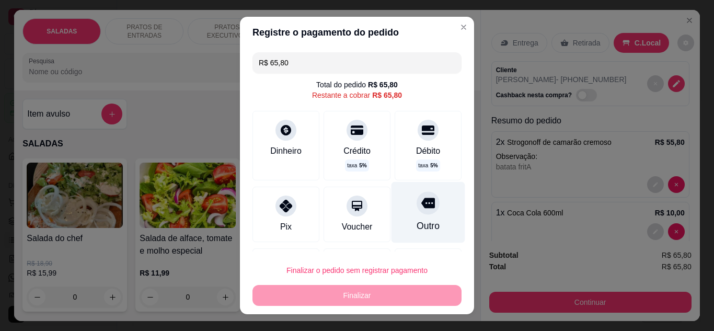
click at [424, 211] on div "Outro" at bounding box center [429, 211] width 74 height 61
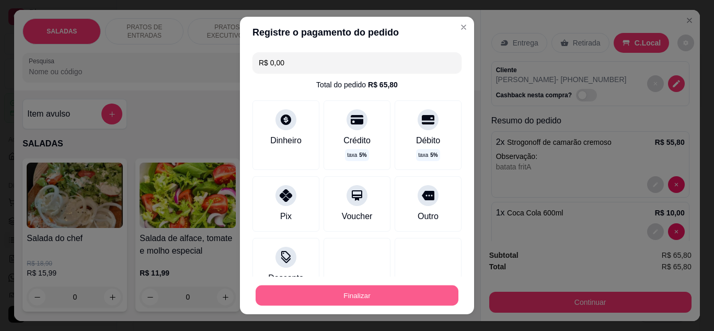
click at [401, 286] on button "Finalizar" at bounding box center [357, 296] width 203 height 20
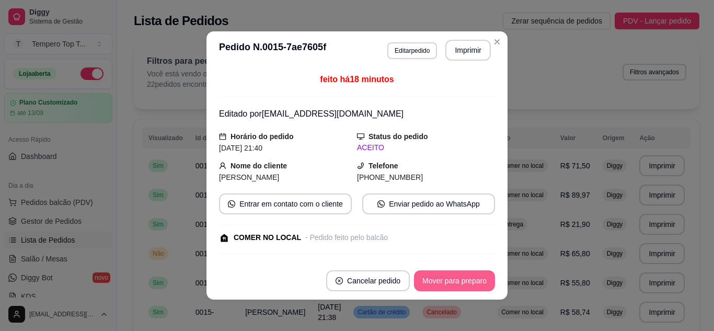
click at [469, 283] on button "Mover para preparo" at bounding box center [454, 280] width 81 height 21
click at [459, 271] on button "Mover para retirada disponível" at bounding box center [438, 280] width 116 height 21
click at [458, 272] on button "Mover para finalizado" at bounding box center [452, 281] width 84 height 20
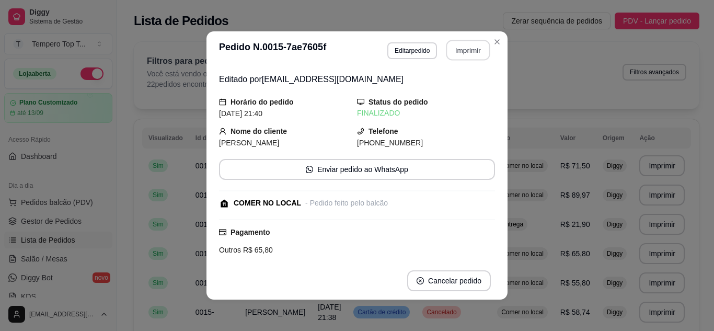
click at [447, 56] on button "Imprimir" at bounding box center [469, 50] width 44 height 20
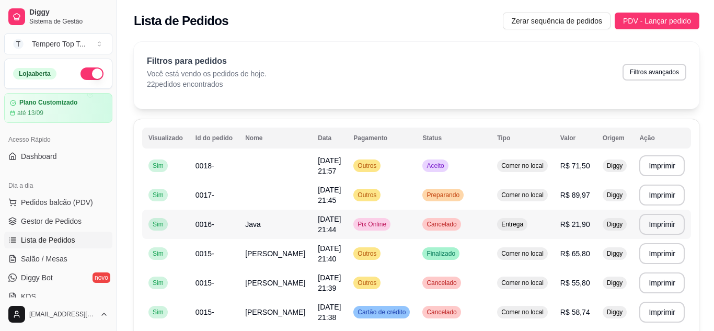
click at [365, 226] on span "Pix Online" at bounding box center [372, 224] width 33 height 8
click at [438, 196] on span "Preparando" at bounding box center [443, 195] width 37 height 8
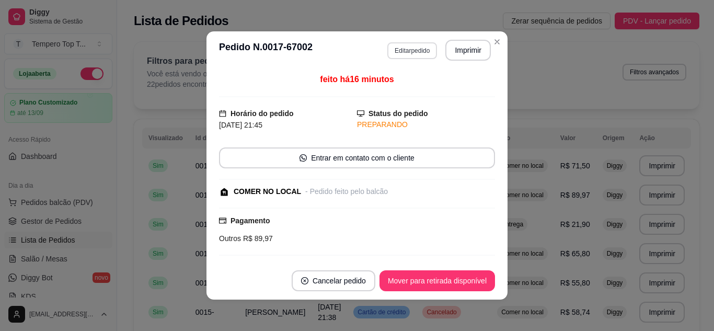
click at [422, 49] on button "Editar pedido" at bounding box center [413, 50] width 50 height 17
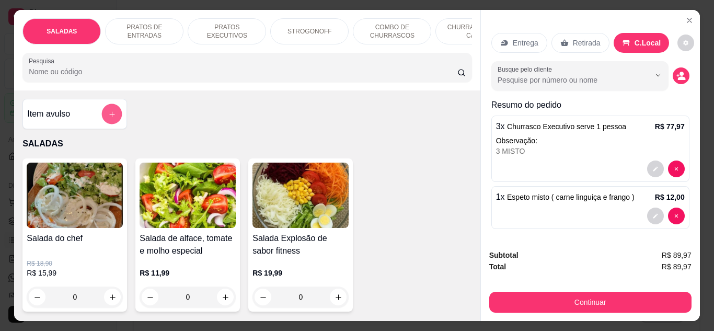
click at [104, 121] on button "add-separate-item" at bounding box center [112, 114] width 20 height 20
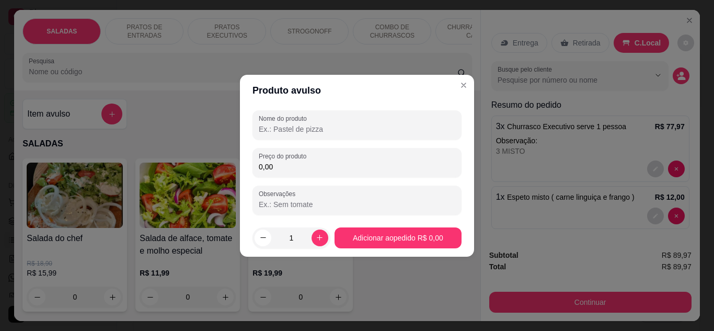
click at [285, 126] on input "Nome do produto" at bounding box center [357, 129] width 197 height 10
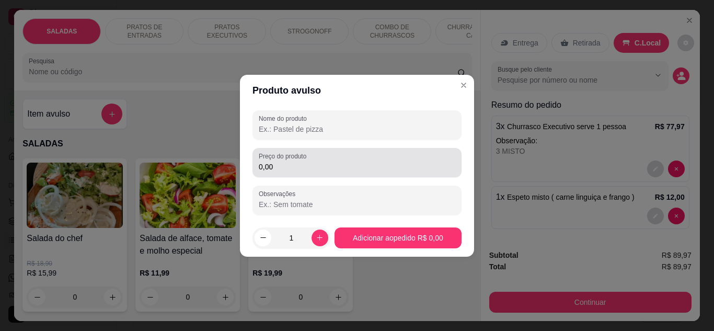
click at [357, 168] on input "0,00" at bounding box center [357, 167] width 197 height 10
drag, startPoint x: 442, startPoint y: 147, endPoint x: 616, endPoint y: 155, distance: 173.8
click at [616, 155] on div "Produto avulso Nome do produto Preço do produto 0,00 Observações 1 Adicionar ao…" at bounding box center [357, 165] width 714 height 331
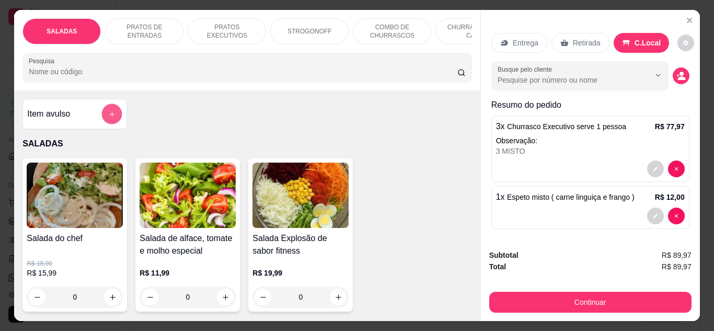
click at [106, 123] on button "add-separate-item" at bounding box center [112, 114] width 20 height 20
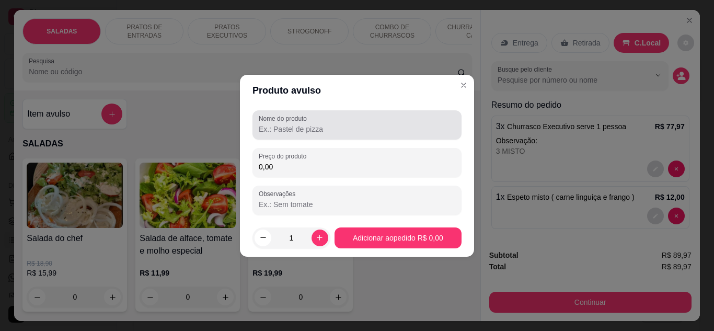
click at [375, 126] on input "Nome do produto" at bounding box center [357, 129] width 197 height 10
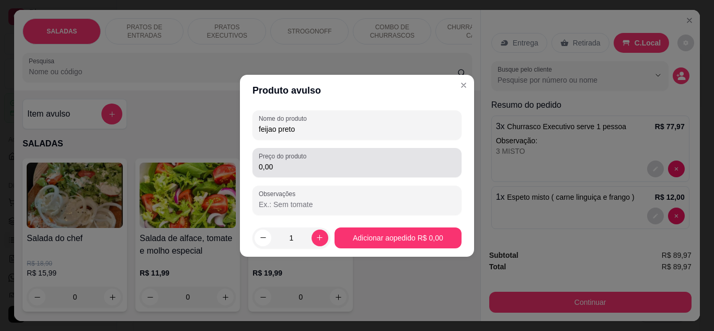
type input "feijao preto"
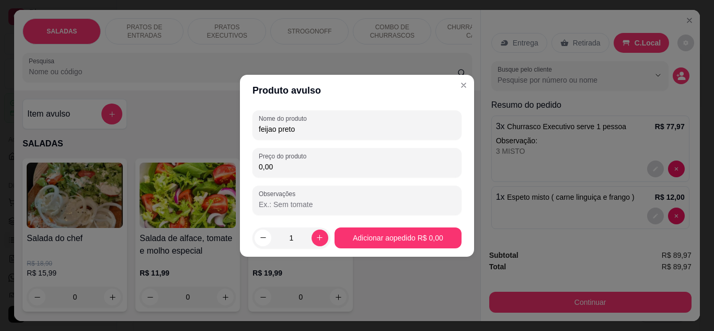
click at [355, 166] on input "0,00" at bounding box center [357, 167] width 197 height 10
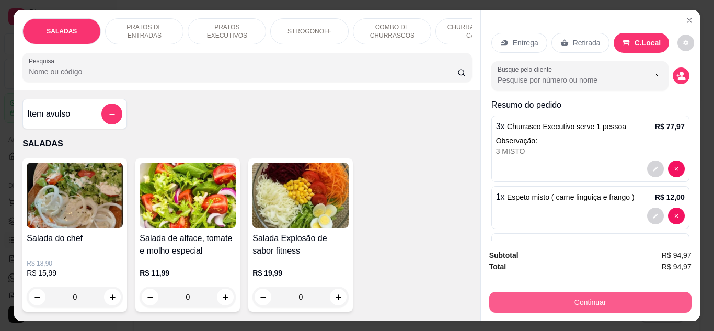
click at [631, 292] on button "Continuar" at bounding box center [591, 302] width 202 height 21
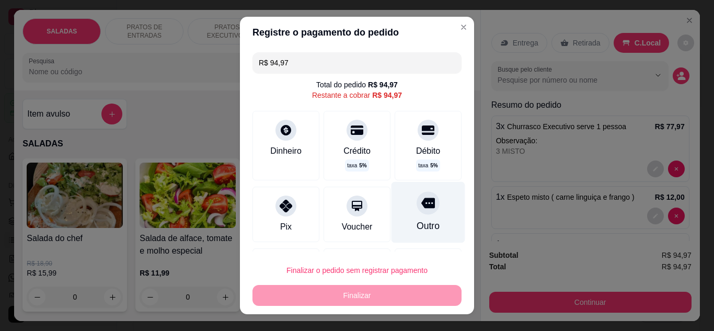
click at [401, 215] on div "Outro" at bounding box center [429, 211] width 74 height 61
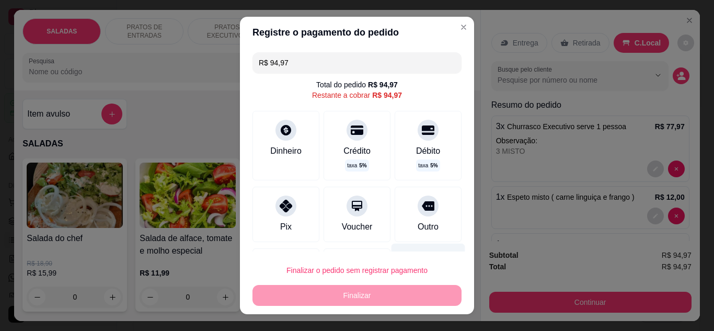
type input "R$ 0,00"
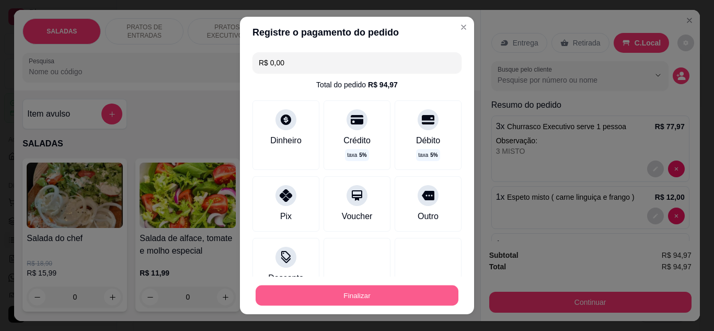
click at [420, 287] on button "Finalizar" at bounding box center [357, 296] width 203 height 20
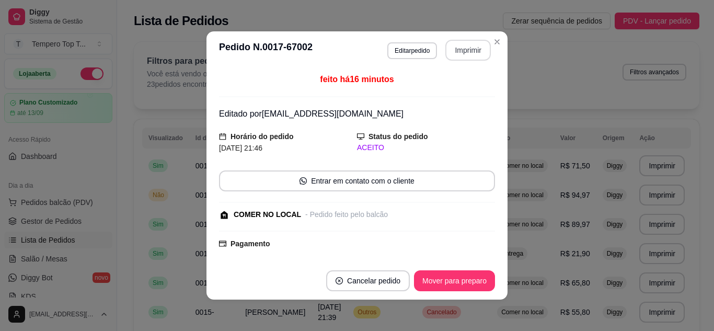
click at [469, 48] on button "Imprimir" at bounding box center [469, 50] width 46 height 21
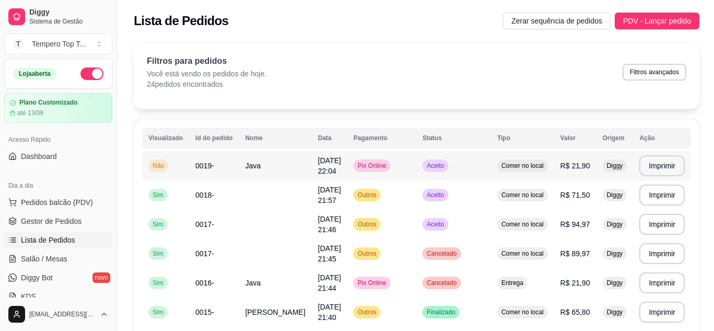
click at [451, 167] on td "Aceito" at bounding box center [453, 165] width 75 height 29
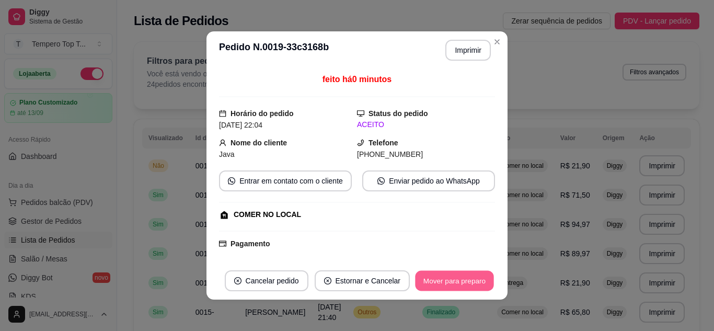
click at [456, 279] on button "Mover para preparo" at bounding box center [454, 281] width 78 height 20
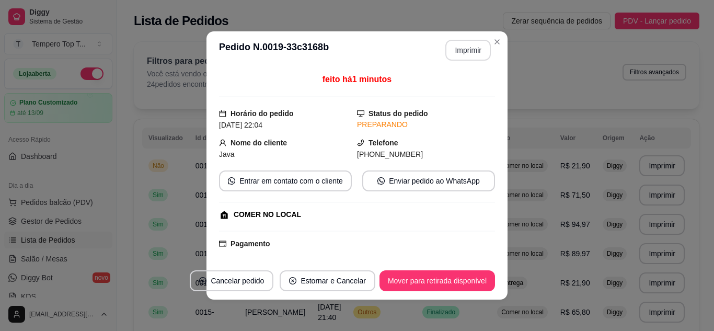
click at [478, 48] on button "Imprimir" at bounding box center [469, 50] width 46 height 21
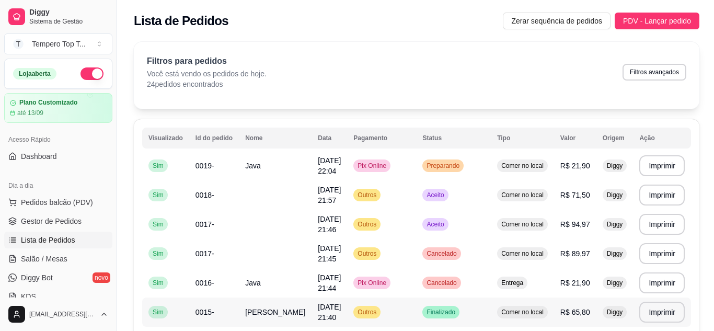
click at [424, 305] on td "Finalizado" at bounding box center [453, 312] width 75 height 29
click at [380, 251] on td "Outros" at bounding box center [381, 253] width 69 height 29
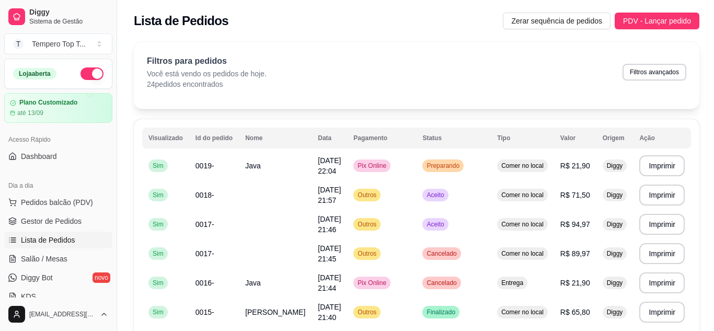
click at [662, 19] on span "PDV - Lançar pedido" at bounding box center [657, 21] width 68 height 12
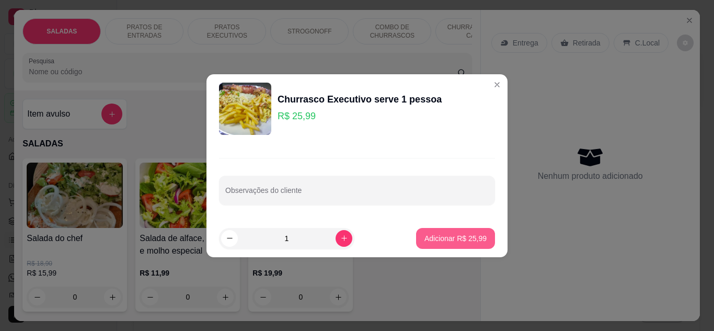
click at [427, 232] on button "Adicionar R$ 25,99" at bounding box center [455, 238] width 79 height 21
type input "1"
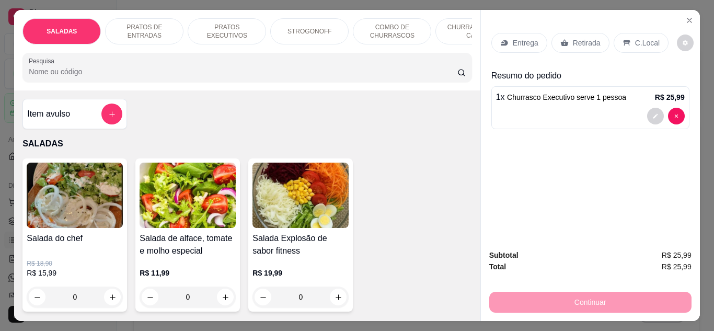
type input "1"
click at [644, 41] on p "C.Local" at bounding box center [647, 43] width 25 height 10
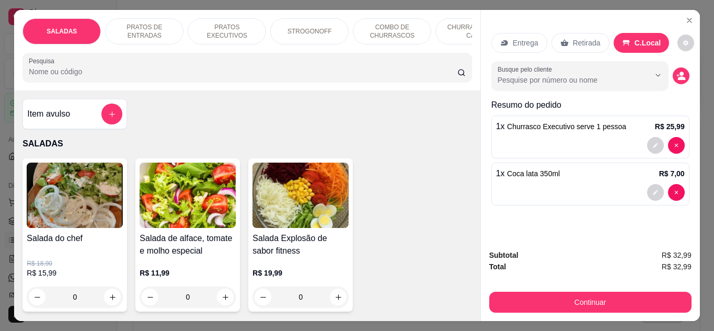
click at [586, 289] on div "Continuar" at bounding box center [591, 301] width 202 height 24
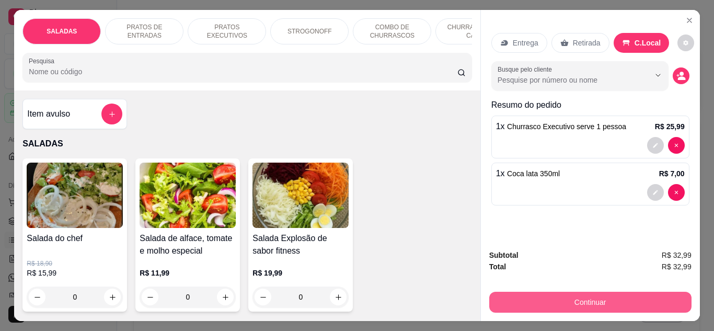
click at [571, 295] on button "Continuar" at bounding box center [591, 302] width 202 height 21
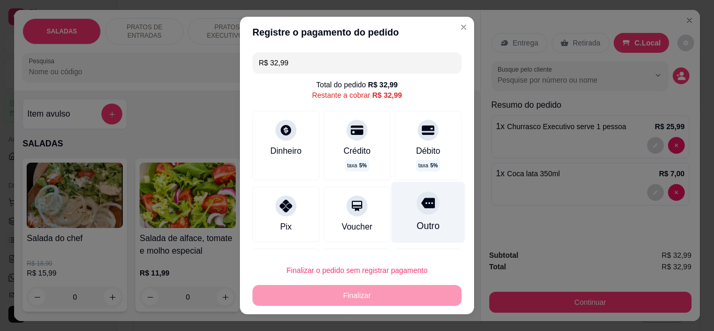
click at [417, 206] on div at bounding box center [428, 202] width 23 height 23
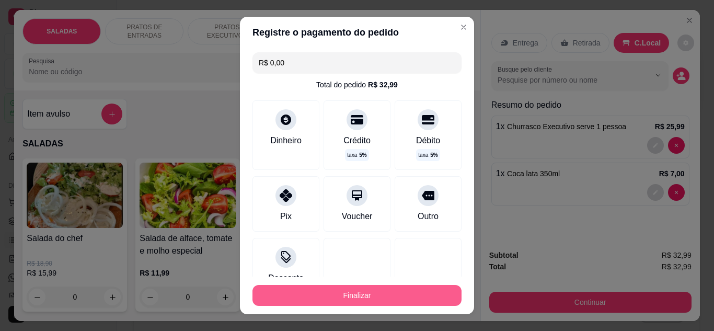
click at [418, 290] on button "Finalizar" at bounding box center [357, 295] width 209 height 21
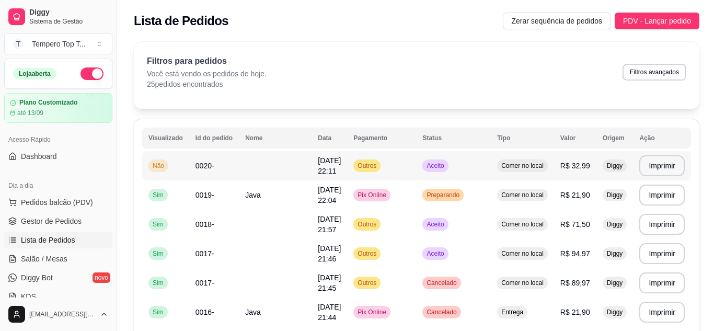
click at [456, 165] on td "Aceito" at bounding box center [453, 165] width 75 height 29
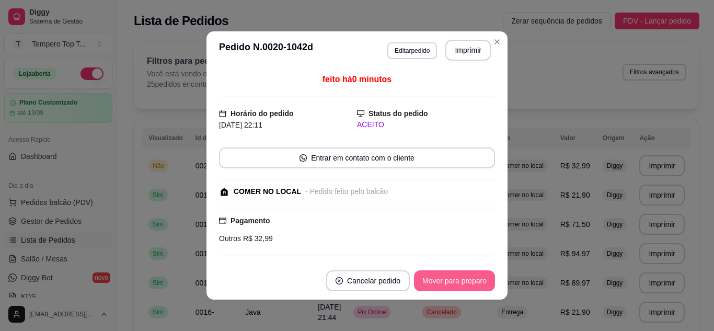
click at [460, 271] on button "Mover para preparo" at bounding box center [454, 280] width 81 height 21
click at [406, 285] on button "Mover para retirada disponível" at bounding box center [437, 281] width 112 height 20
click at [410, 286] on button "Mover para finalizado" at bounding box center [452, 281] width 84 height 20
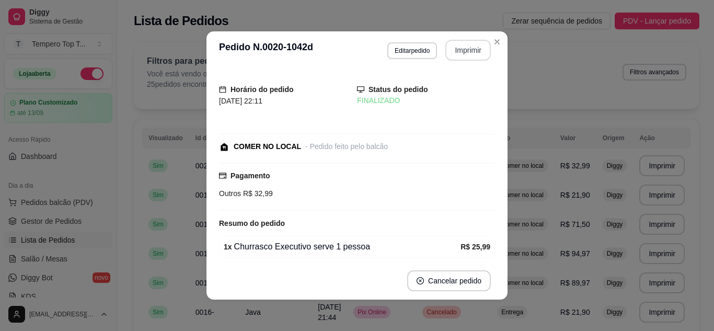
click at [481, 57] on button "Imprimir" at bounding box center [469, 50] width 46 height 21
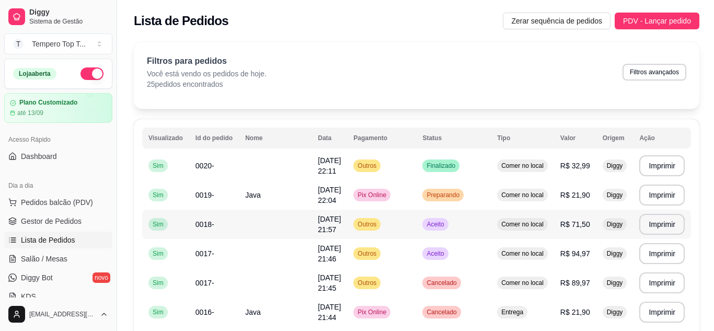
click at [470, 222] on td "Aceito" at bounding box center [453, 224] width 75 height 29
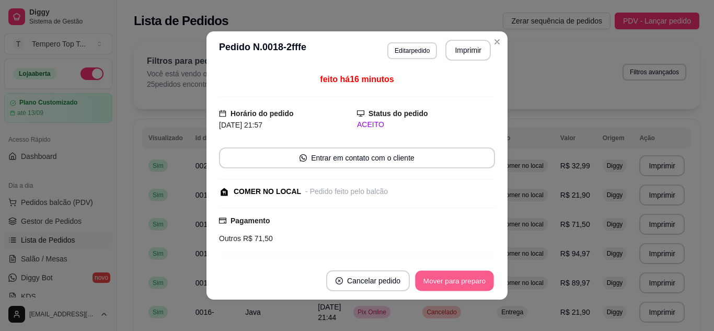
click at [442, 286] on button "Mover para preparo" at bounding box center [454, 281] width 78 height 20
click at [442, 285] on button "Mover para retirada disponível" at bounding box center [437, 281] width 112 height 20
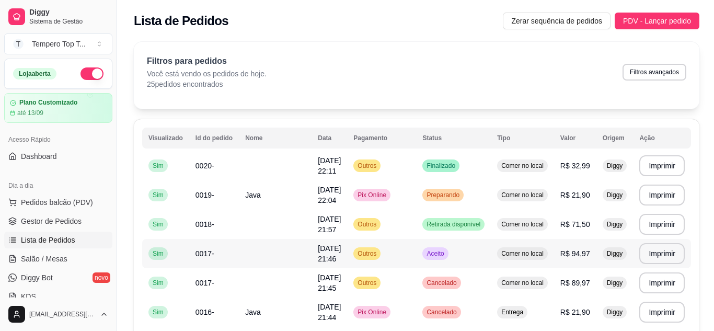
click at [459, 258] on td "Aceito" at bounding box center [453, 253] width 75 height 29
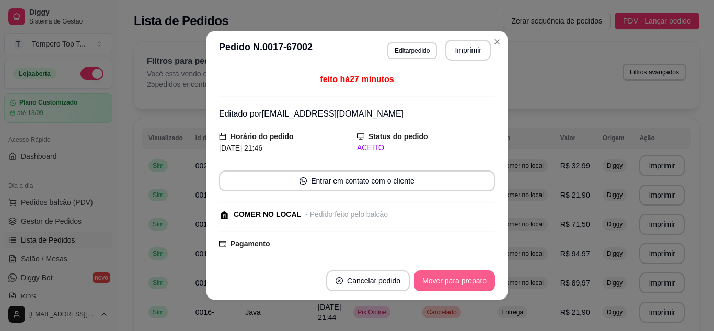
click at [448, 273] on button "Mover para preparo" at bounding box center [454, 280] width 81 height 21
click at [445, 274] on button "Mover para retirada disponível" at bounding box center [438, 280] width 116 height 21
click at [477, 274] on button "Mover para finalizado" at bounding box center [451, 280] width 87 height 21
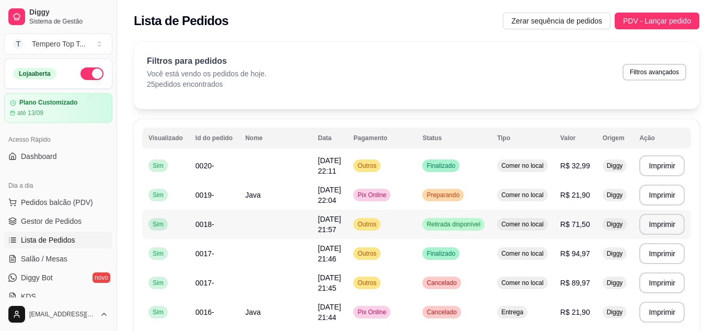
click at [458, 238] on td "Retirada disponível" at bounding box center [453, 224] width 75 height 29
click at [460, 232] on div "Pagamento Outros R$ 71,50" at bounding box center [357, 229] width 276 height 29
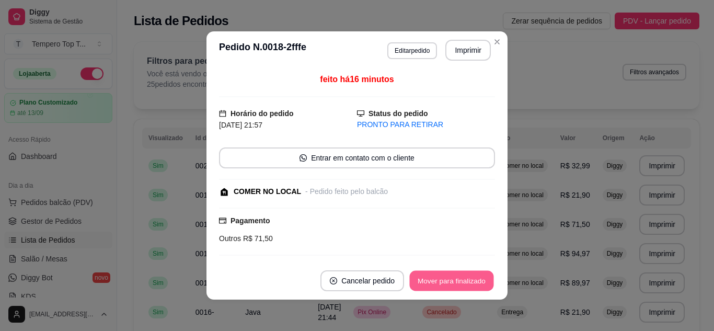
click at [455, 276] on button "Mover para finalizado" at bounding box center [452, 281] width 84 height 20
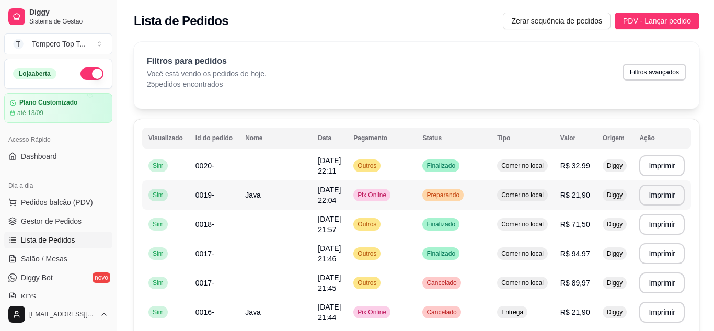
click at [437, 201] on td "Preparando" at bounding box center [453, 194] width 75 height 29
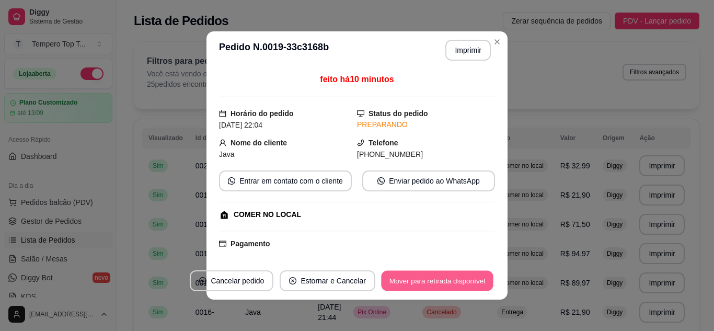
click at [424, 274] on button "Mover para retirada disponível" at bounding box center [437, 281] width 112 height 20
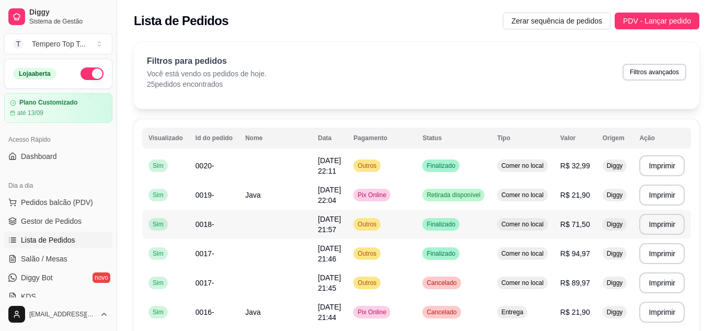
click at [427, 187] on td "Retirada disponível" at bounding box center [453, 194] width 75 height 29
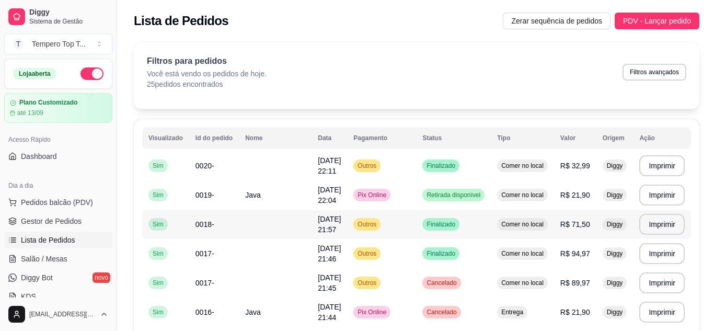
click at [232, 210] on td "0018-" at bounding box center [214, 224] width 50 height 29
click at [334, 239] on td "[DATE] 21:46" at bounding box center [330, 253] width 36 height 29
click at [383, 162] on td "Outros" at bounding box center [381, 165] width 69 height 29
click at [396, 225] on td "Outros" at bounding box center [381, 224] width 69 height 29
click at [474, 240] on td "Finalizado" at bounding box center [453, 253] width 75 height 29
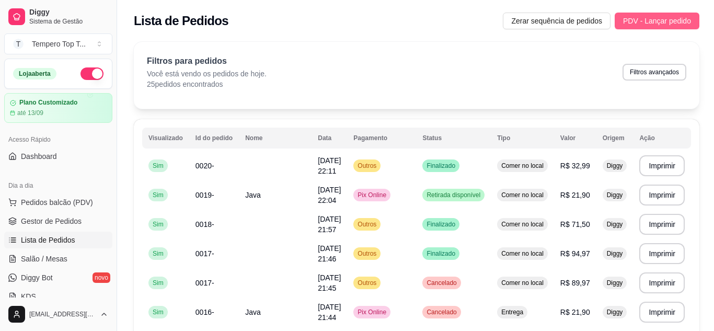
click at [633, 15] on span "PDV - Lançar pedido" at bounding box center [657, 21] width 68 height 12
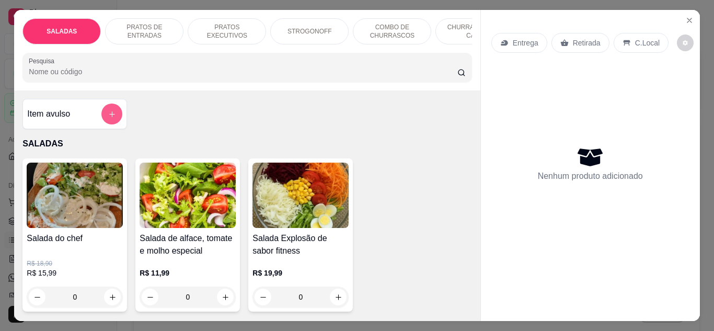
click at [109, 117] on icon "add-separate-item" at bounding box center [112, 114] width 6 height 6
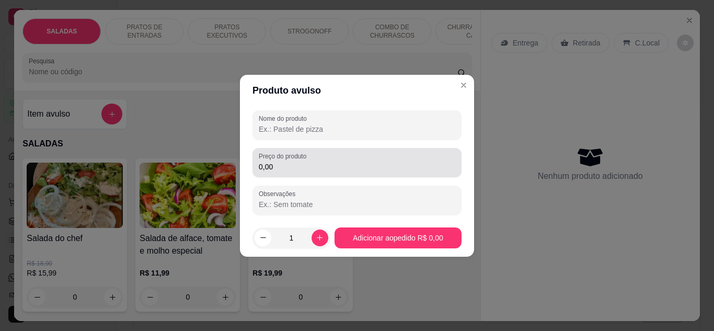
click at [305, 164] on input "0,00" at bounding box center [357, 167] width 197 height 10
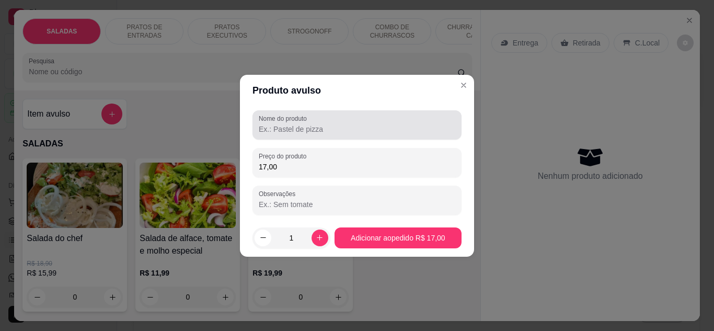
type input "17,00"
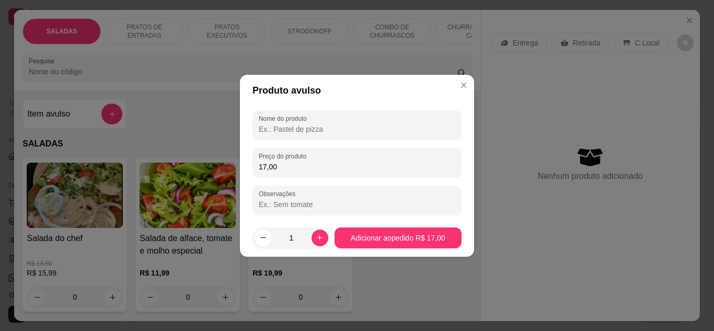
click at [314, 127] on input "Nome do produto" at bounding box center [357, 129] width 197 height 10
type input "[PERSON_NAME]"
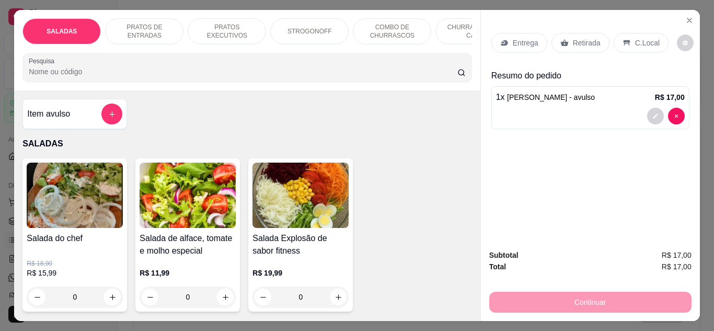
click at [578, 39] on p "Retirada" at bounding box center [587, 43] width 28 height 10
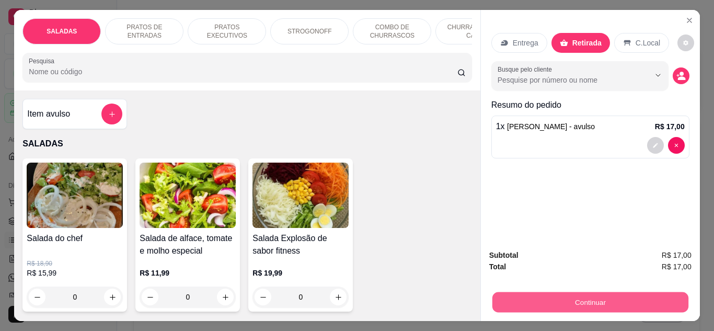
click at [506, 297] on button "Continuar" at bounding box center [590, 302] width 196 height 20
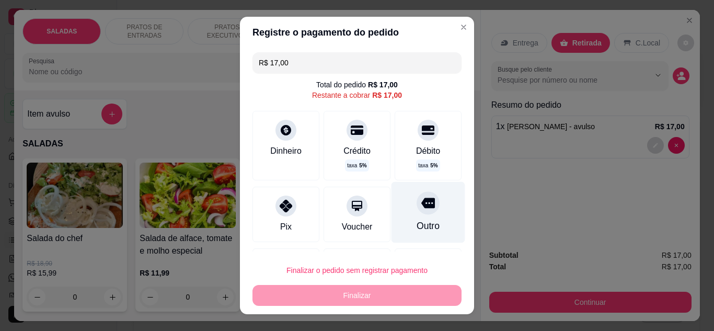
click at [427, 194] on div "Outro" at bounding box center [429, 211] width 74 height 61
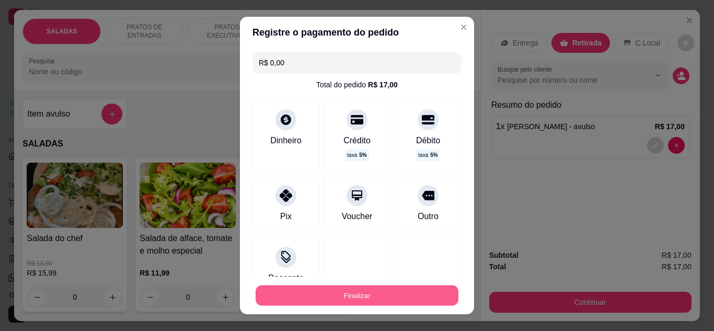
click at [425, 294] on button "Finalizar" at bounding box center [357, 296] width 203 height 20
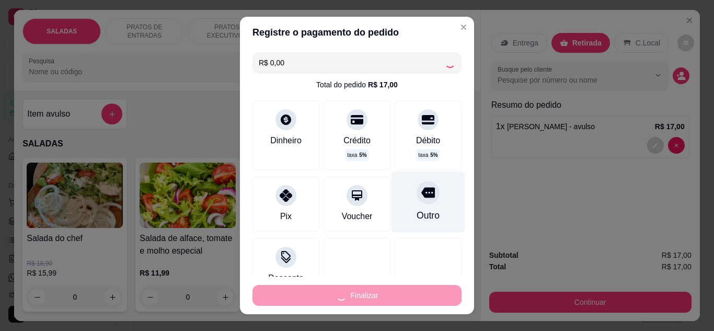
type input "-R$ 17,00"
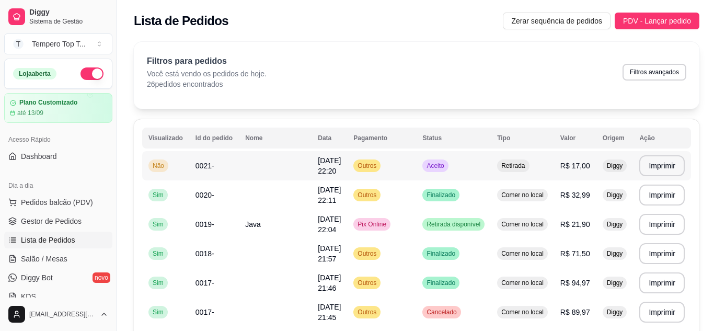
click at [406, 154] on td "Outros" at bounding box center [381, 165] width 69 height 29
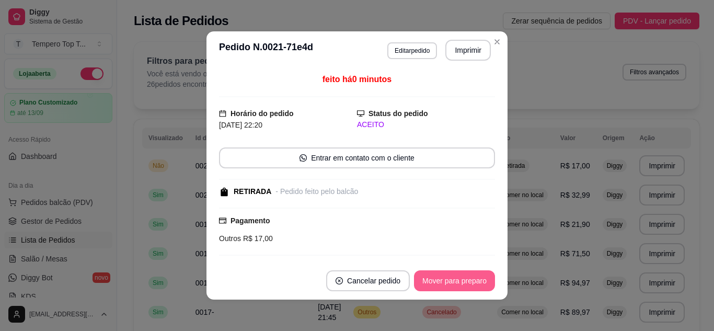
click at [451, 280] on button "Mover para preparo" at bounding box center [454, 280] width 81 height 21
click at [451, 280] on div "Mover para preparo" at bounding box center [448, 280] width 96 height 21
click at [451, 280] on button "Mover para retirada disponível" at bounding box center [437, 281] width 112 height 20
click at [451, 280] on div "Mover para retirada disponível" at bounding box center [438, 280] width 116 height 21
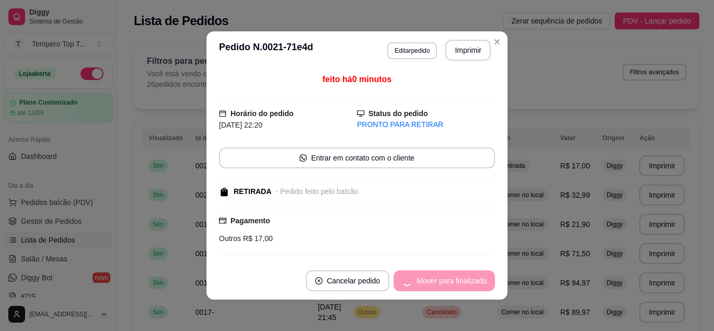
click at [451, 280] on div "Mover para finalizado" at bounding box center [444, 280] width 101 height 21
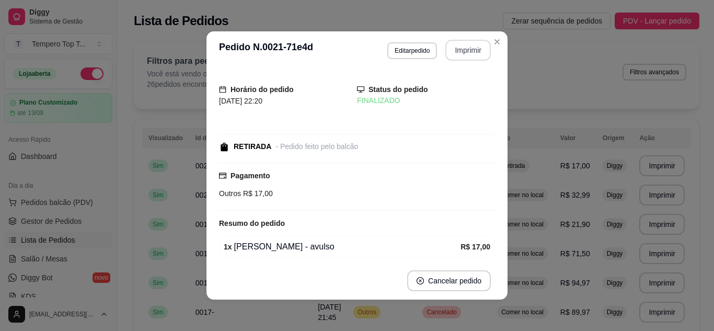
click at [476, 55] on button "Imprimir" at bounding box center [469, 50] width 46 height 21
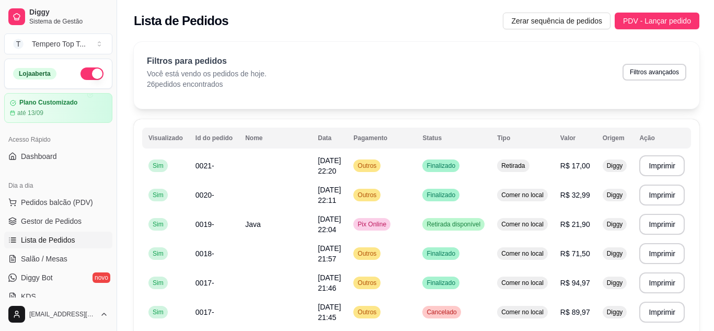
click at [646, 5] on div "Lista de Pedidos Zerar sequência de pedidos PDV - Lançar pedido" at bounding box center [416, 18] width 599 height 36
click at [636, 27] on button "PDV - Lançar pedido" at bounding box center [657, 21] width 85 height 17
click at [640, 19] on div "Entrega Retirada C.Local Nenhum produto adicionado" at bounding box center [594, 157] width 222 height 298
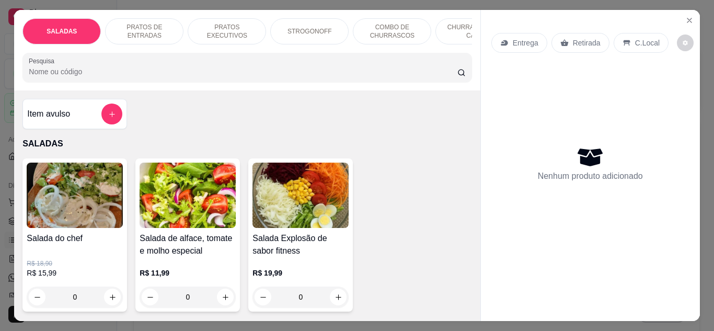
type input "1"
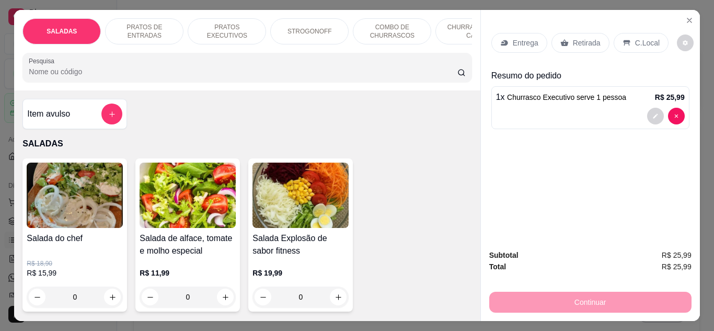
click at [576, 38] on p "Retirada" at bounding box center [587, 43] width 28 height 10
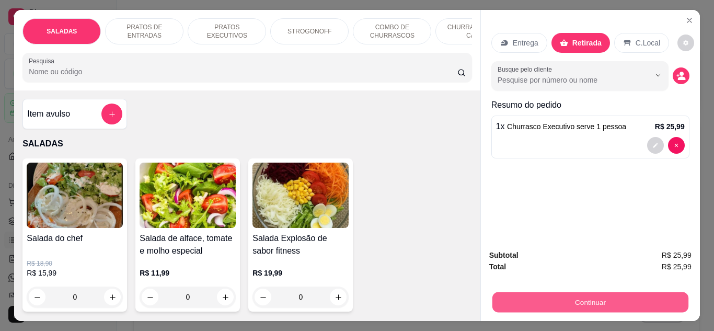
click at [568, 298] on button "Continuar" at bounding box center [590, 302] width 196 height 20
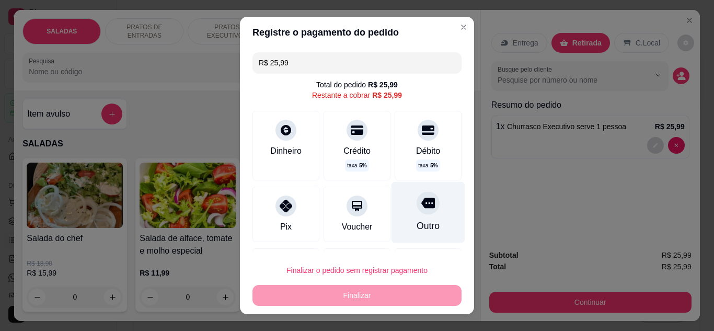
click at [419, 204] on div at bounding box center [428, 202] width 23 height 23
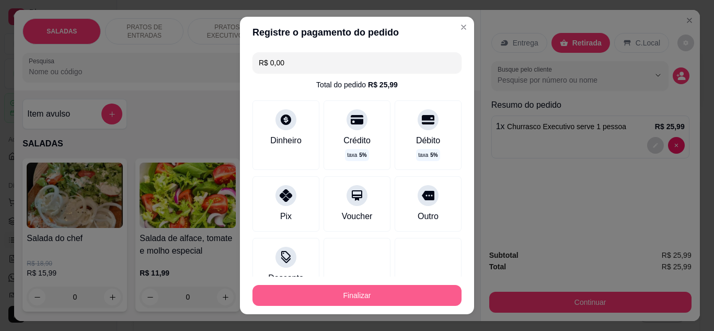
click at [367, 295] on button "Finalizar" at bounding box center [357, 295] width 209 height 21
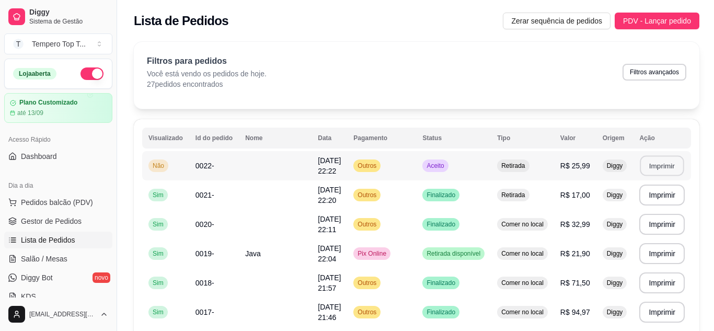
click at [651, 156] on button "Imprimir" at bounding box center [663, 166] width 44 height 20
click at [265, 258] on td "Java" at bounding box center [275, 253] width 73 height 29
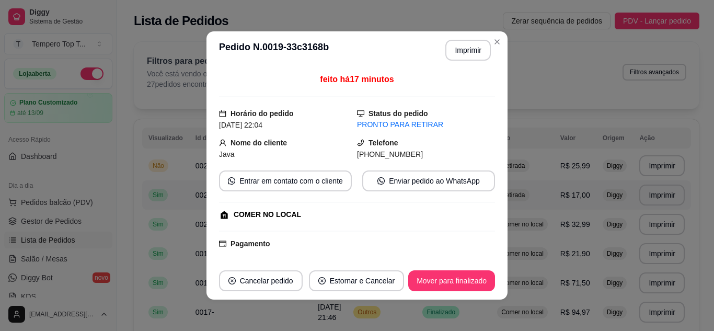
click at [373, 53] on header "**********" at bounding box center [357, 50] width 301 height 38
click at [376, 59] on header "**********" at bounding box center [357, 50] width 301 height 38
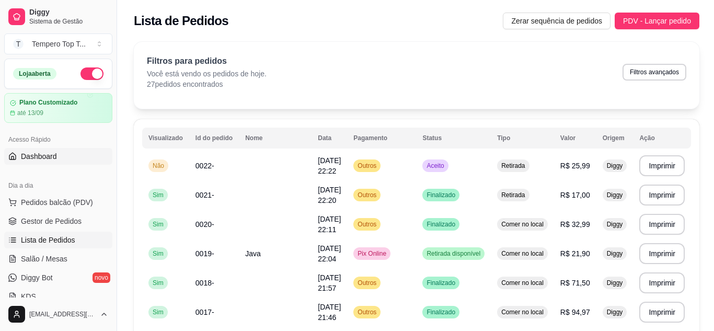
click at [70, 155] on link "Dashboard" at bounding box center [58, 156] width 108 height 17
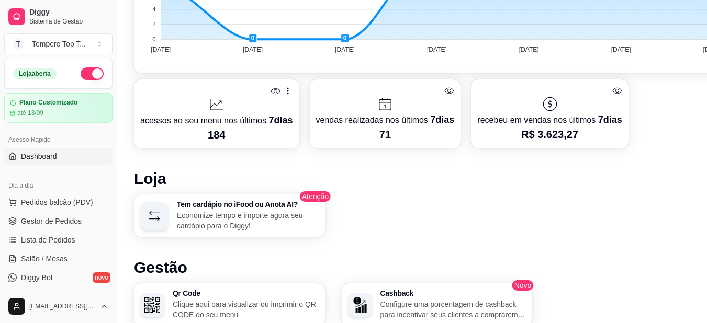
click at [77, 162] on link "Dashboard" at bounding box center [58, 156] width 108 height 17
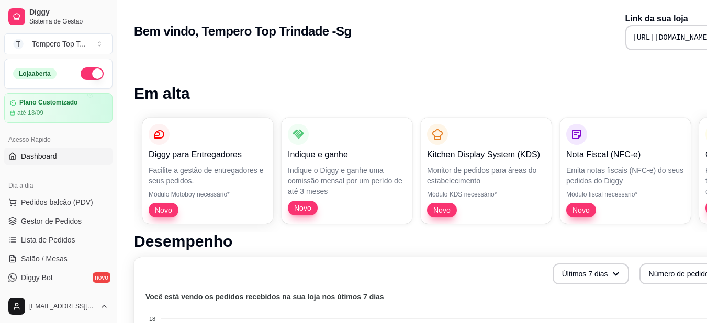
scroll to position [0, 47]
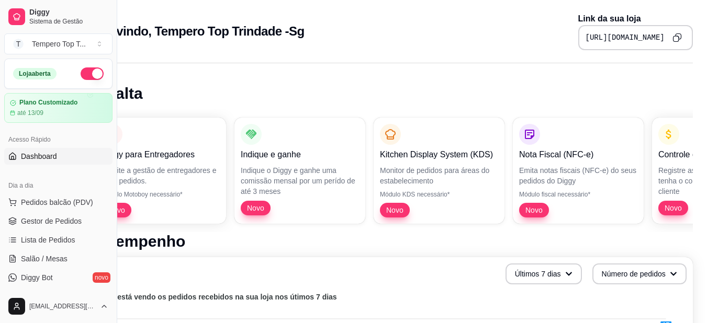
drag, startPoint x: 487, startPoint y: 31, endPoint x: 714, endPoint y: 31, distance: 227.0
click at [659, 38] on html "Diggy Sistema de Gestão T Tempero Top T ... Loja aberta Plano Customizado até 1…" at bounding box center [306, 161] width 707 height 323
copy pre "[URL][DOMAIN_NAME]"
drag, startPoint x: 83, startPoint y: 236, endPoint x: 195, endPoint y: 240, distance: 111.5
click at [83, 237] on link "Lista de Pedidos" at bounding box center [58, 240] width 108 height 17
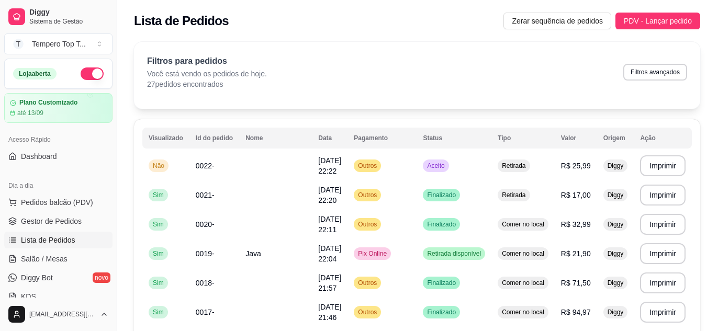
click at [93, 235] on link "Lista de Pedidos" at bounding box center [58, 240] width 108 height 17
click at [221, 158] on td "0022-" at bounding box center [214, 165] width 50 height 29
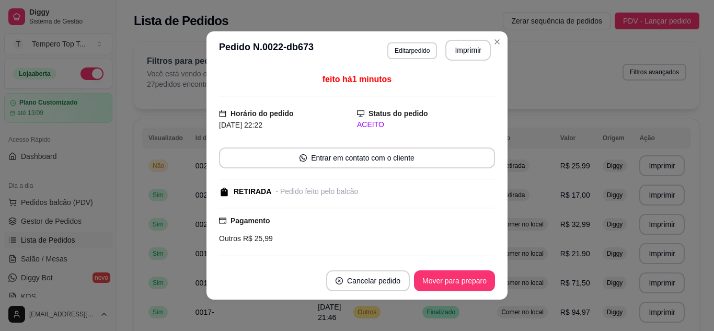
click at [447, 268] on footer "Cancelar pedido Mover para preparo" at bounding box center [357, 281] width 301 height 38
click at [452, 287] on button "Mover para preparo" at bounding box center [454, 281] width 78 height 20
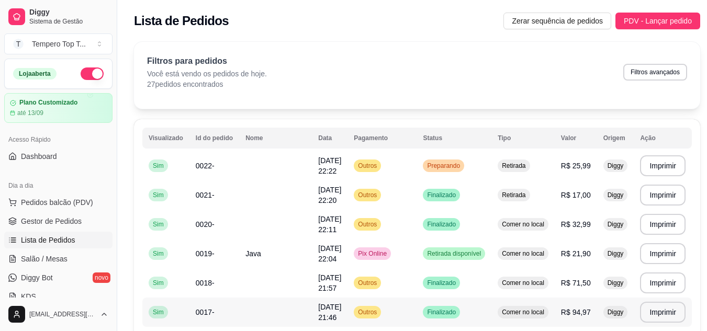
click at [253, 314] on td at bounding box center [275, 312] width 73 height 29
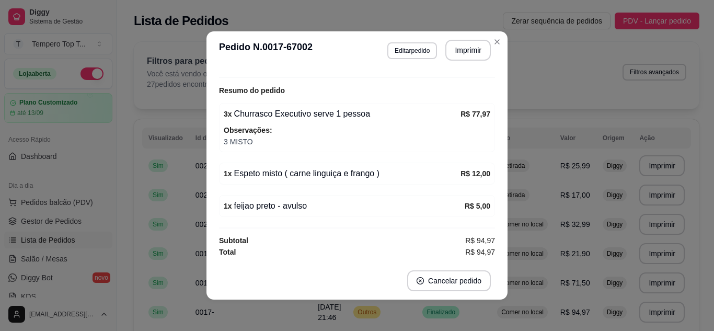
scroll to position [2, 0]
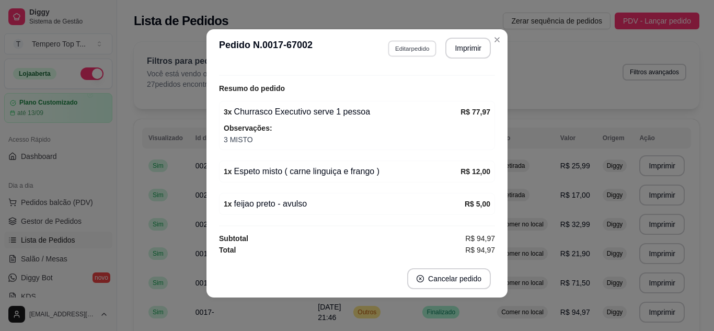
click at [424, 42] on button "Editar pedido" at bounding box center [412, 48] width 49 height 16
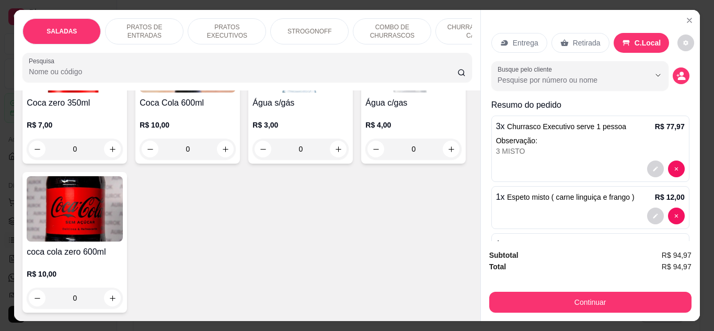
scroll to position [3704, 0]
click at [330, 157] on button "increase-product-quantity" at bounding box center [338, 149] width 17 height 17
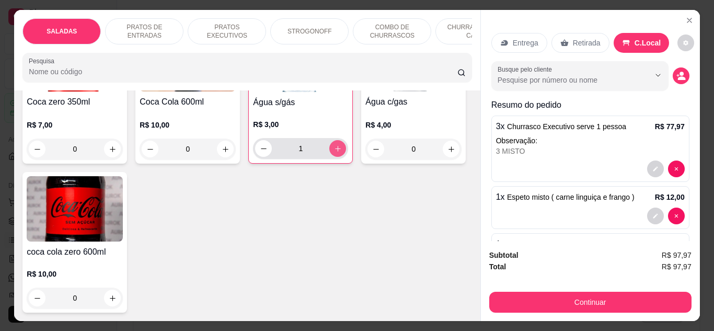
type input "1"
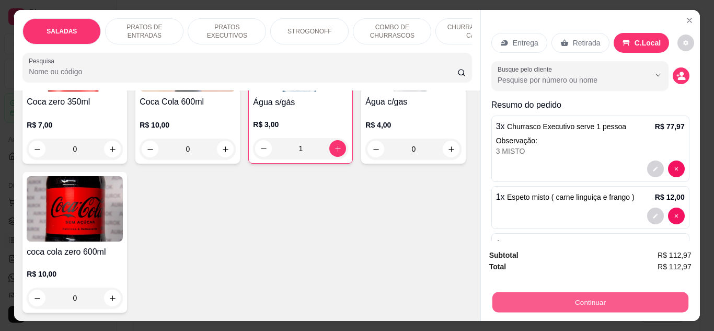
click at [514, 306] on button "Continuar" at bounding box center [590, 302] width 196 height 20
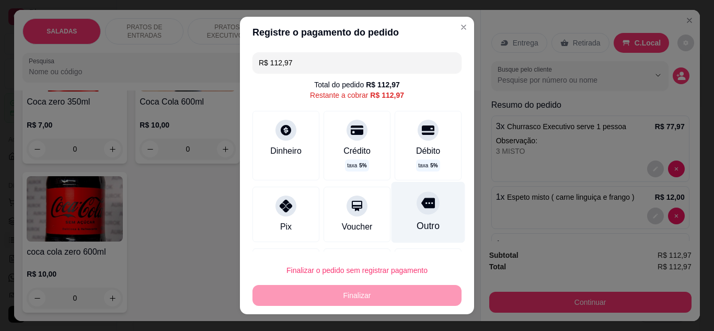
click at [417, 224] on div "Outro" at bounding box center [428, 226] width 23 height 14
type input "R$ 0,00"
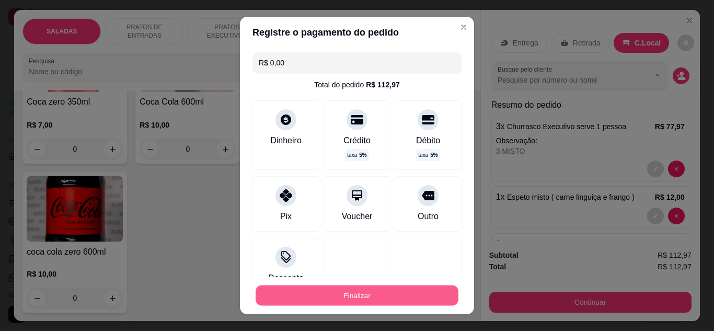
click at [391, 299] on button "Finalizar" at bounding box center [357, 296] width 203 height 20
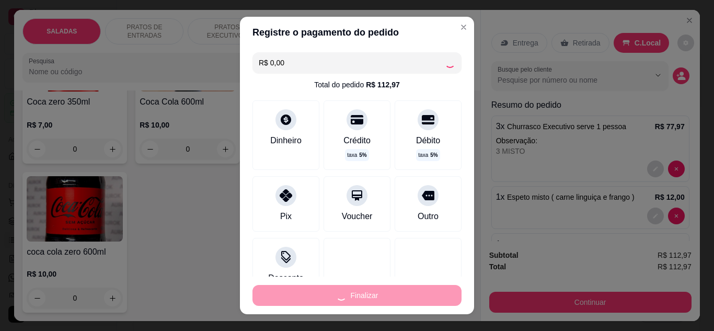
type input "0"
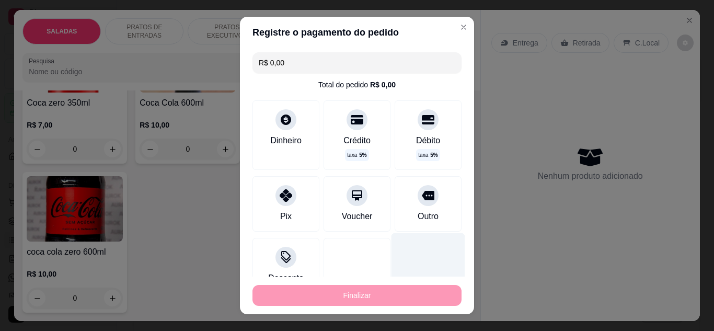
type input "-R$ 112,97"
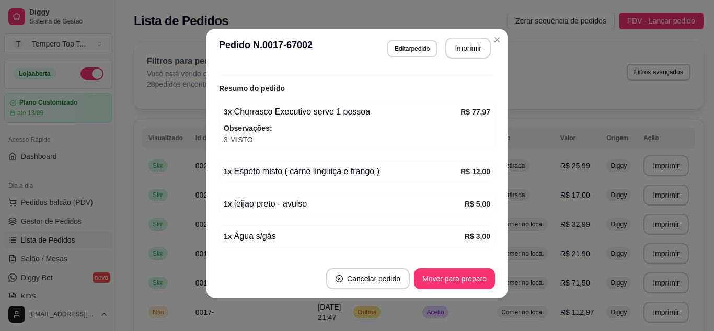
scroll to position [266, 0]
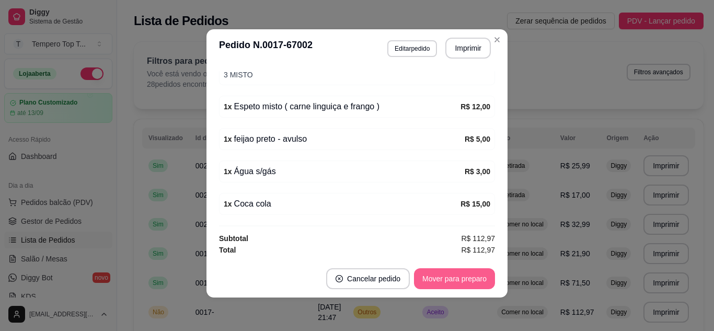
click at [435, 279] on button "Mover para preparo" at bounding box center [454, 278] width 81 height 21
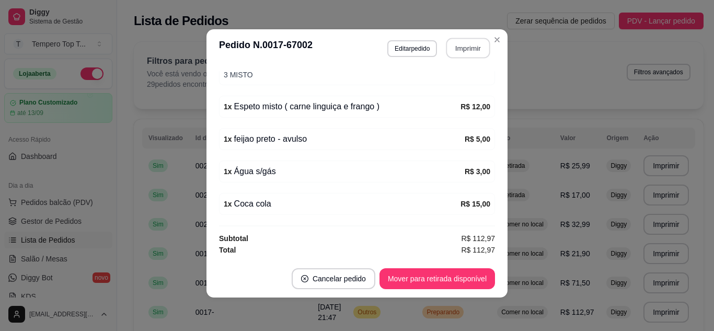
click at [481, 55] on button "Imprimir" at bounding box center [469, 48] width 44 height 20
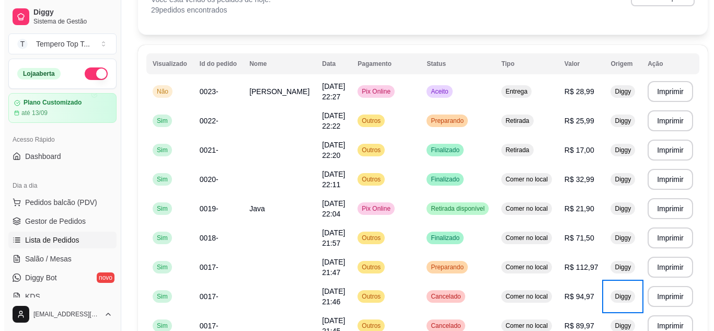
scroll to position [0, 0]
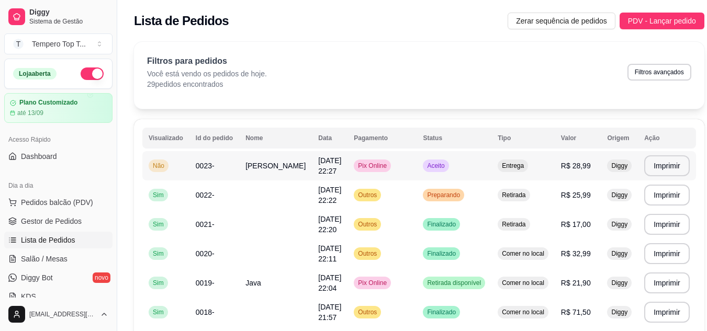
click at [289, 157] on td "[PERSON_NAME]" at bounding box center [275, 165] width 73 height 29
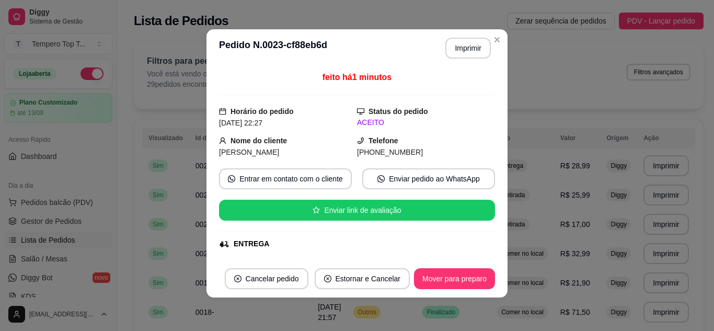
drag, startPoint x: 348, startPoint y: 155, endPoint x: 532, endPoint y: 156, distance: 183.6
click at [532, 156] on div "**********" at bounding box center [357, 165] width 714 height 331
click at [393, 141] on div "Telefone [PHONE_NUMBER]" at bounding box center [426, 146] width 138 height 23
drag, startPoint x: 349, startPoint y: 151, endPoint x: 440, endPoint y: 168, distance: 92.7
click at [440, 168] on div "feito há 1 minutos Horário do pedido [DATE] 22:27 Status do pedido ACEITO Nome …" at bounding box center [357, 163] width 276 height 185
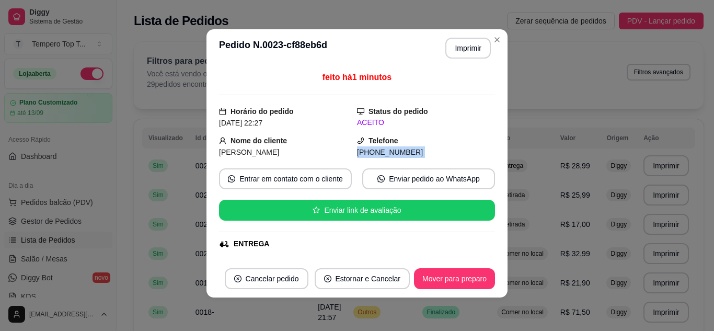
copy div "[PHONE_NUMBER] Entrar em contato com o cliente Enviar pedido ao WhatsApp Enviar…"
drag, startPoint x: 216, startPoint y: 152, endPoint x: 315, endPoint y: 167, distance: 100.5
click at [315, 167] on div "feito há 1 minutos Horário do pedido [DATE] 22:27 Status do pedido ACEITO Nome …" at bounding box center [357, 163] width 276 height 185
copy div "[PERSON_NAME] Telefone [PHONE_NUMBER] Entrar em contato com o cliente Enviar pe…"
click at [369, 276] on button "Estornar e Cancelar" at bounding box center [362, 279] width 93 height 20
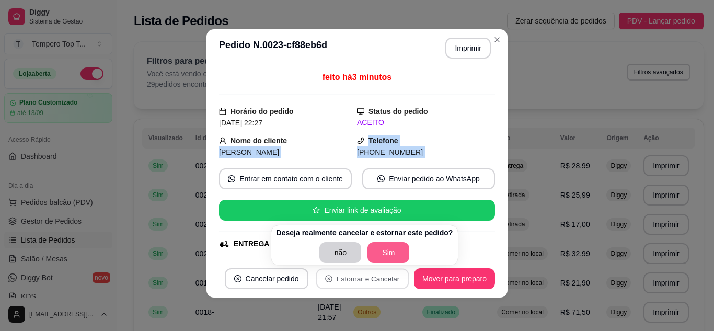
click at [374, 253] on button "Sim" at bounding box center [389, 252] width 42 height 21
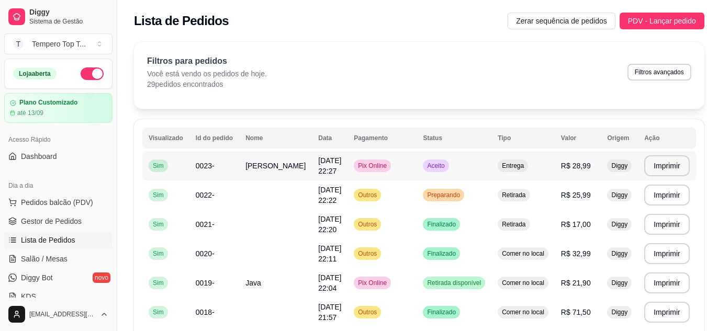
click at [397, 178] on td "Pix Online" at bounding box center [381, 165] width 69 height 29
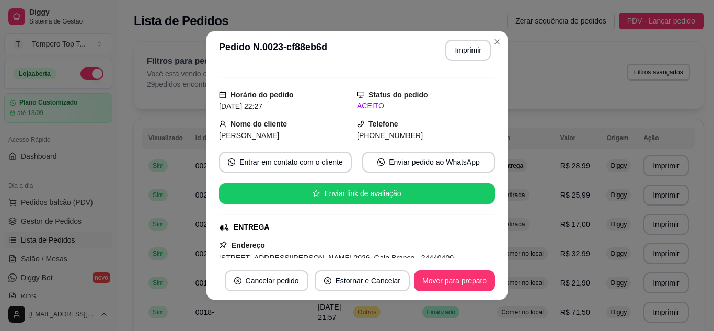
scroll to position [52, 0]
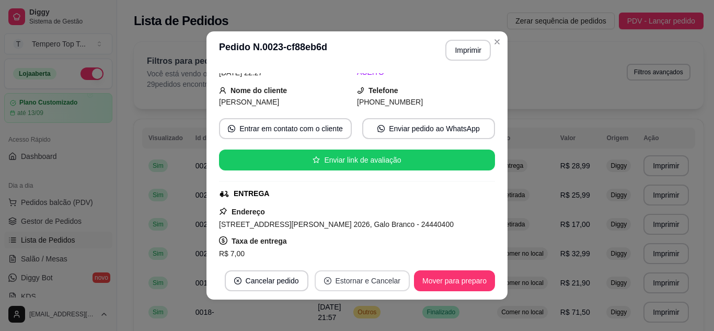
click at [371, 279] on button "Estornar e Cancelar" at bounding box center [363, 280] width 96 height 21
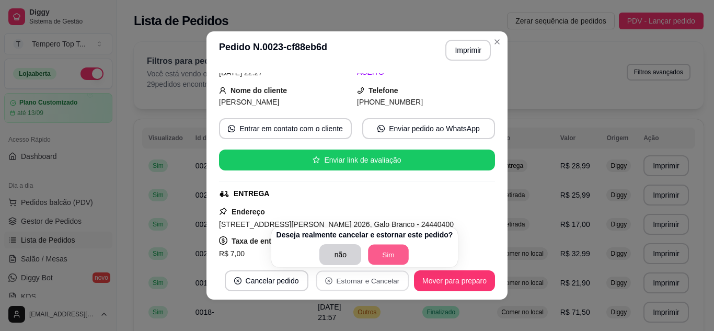
click at [388, 251] on button "Sim" at bounding box center [389, 255] width 41 height 20
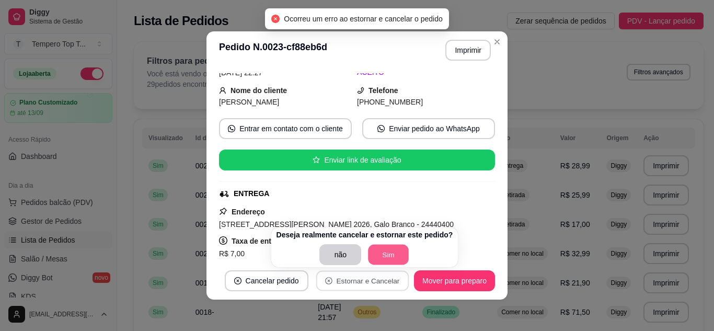
click at [381, 252] on button "Sim" at bounding box center [389, 255] width 41 height 20
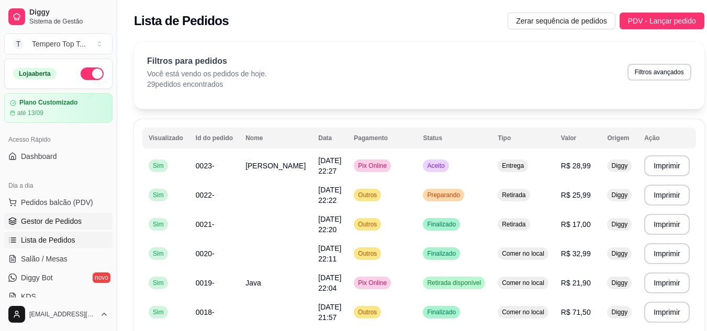
click at [62, 229] on link "Gestor de Pedidos" at bounding box center [58, 221] width 108 height 17
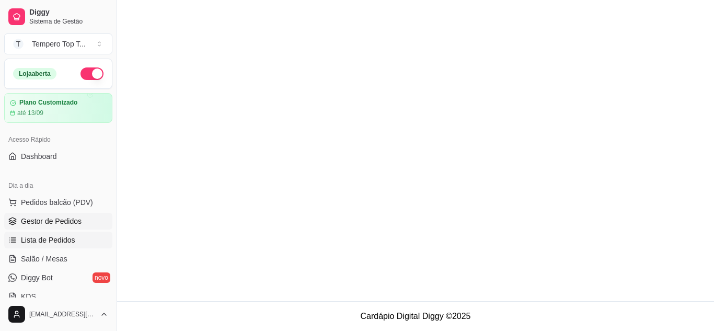
click at [61, 236] on span "Lista de Pedidos" at bounding box center [48, 240] width 54 height 10
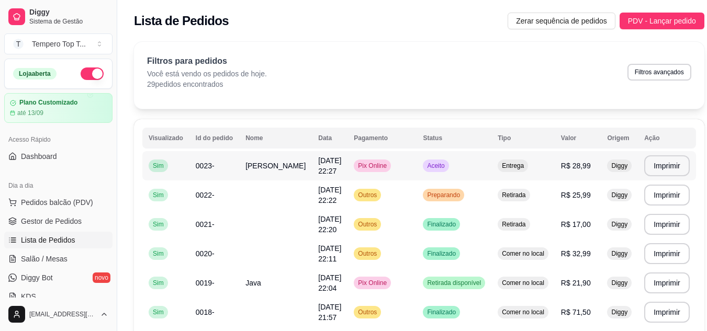
click at [312, 177] on td "[DATE] 22:27" at bounding box center [330, 165] width 36 height 29
click at [457, 173] on td "Aceito" at bounding box center [453, 165] width 75 height 29
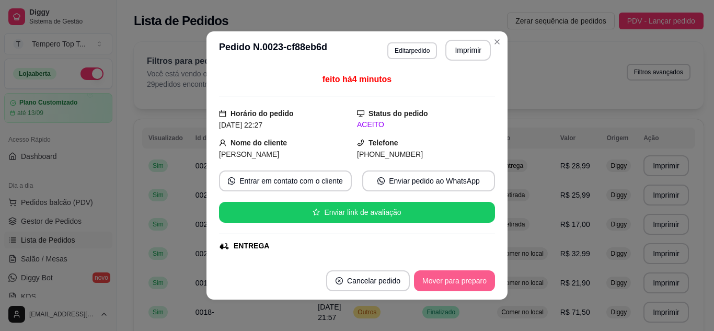
click at [464, 277] on button "Mover para preparo" at bounding box center [454, 280] width 81 height 21
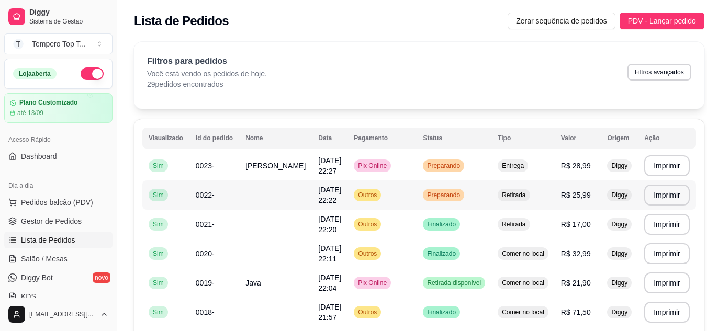
click at [491, 199] on td "Retirada" at bounding box center [522, 194] width 63 height 29
click at [554, 161] on td "R$ 28,99" at bounding box center [577, 165] width 47 height 29
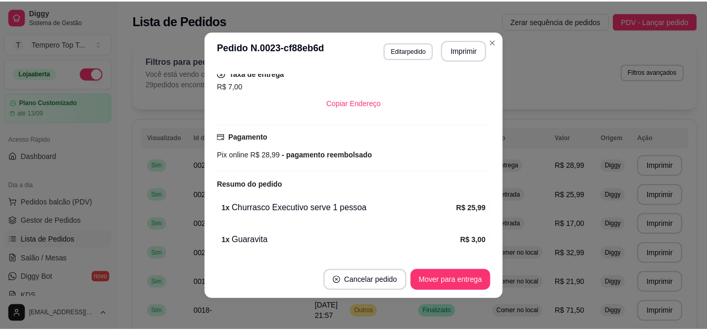
scroll to position [254, 0]
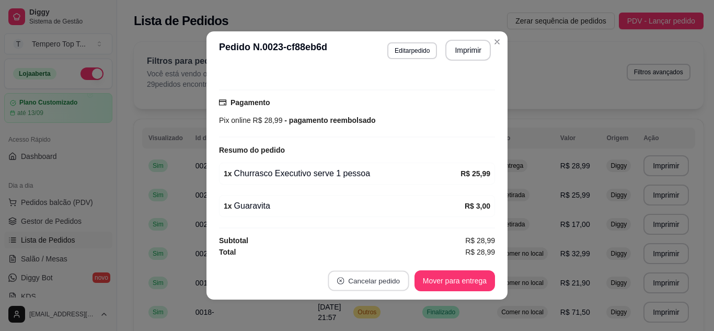
click at [365, 280] on button "Cancelar pedido" at bounding box center [368, 281] width 81 height 20
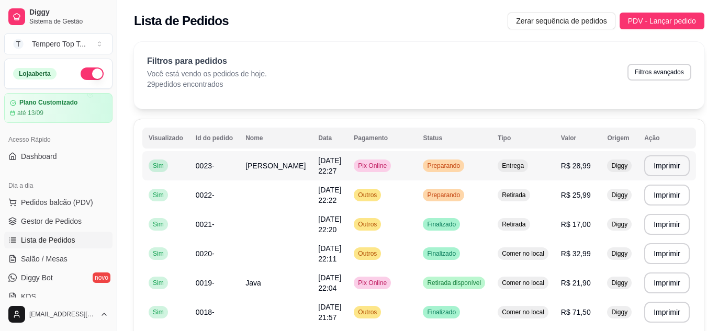
click at [497, 165] on div "Entrega" at bounding box center [512, 166] width 30 height 13
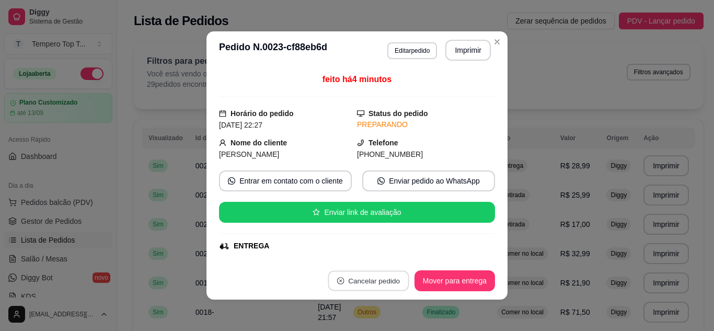
click at [353, 289] on button "Cancelar pedido" at bounding box center [368, 281] width 81 height 20
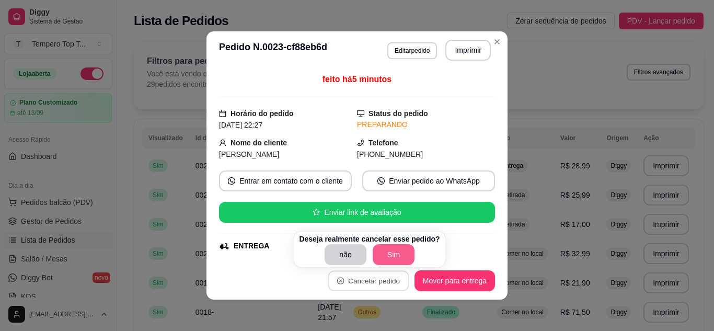
click at [387, 249] on button "Sim" at bounding box center [394, 254] width 42 height 21
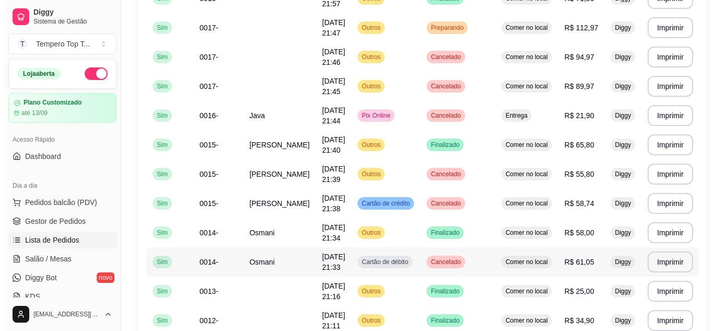
scroll to position [0, 0]
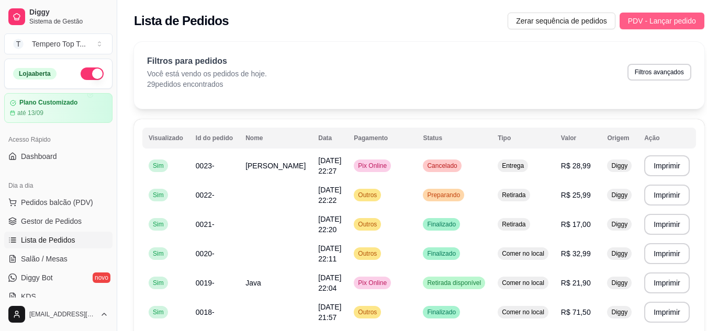
click at [641, 24] on span "PDV - Lançar pedido" at bounding box center [662, 21] width 68 height 12
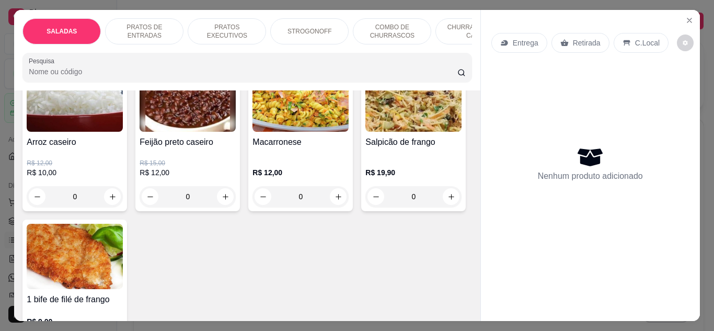
scroll to position [2563, 0]
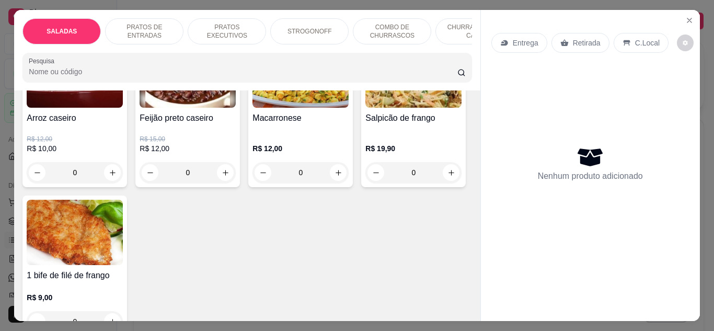
type input "1"
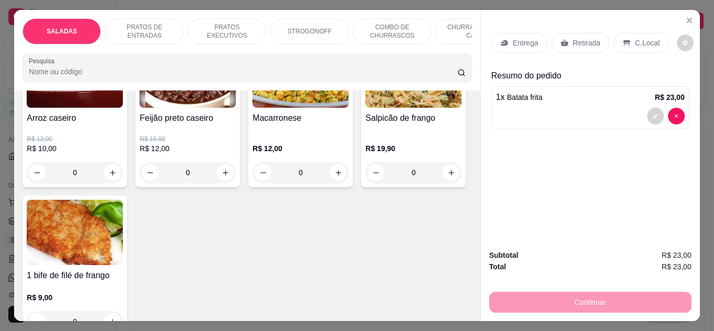
click at [533, 293] on div "Continuar" at bounding box center [591, 301] width 202 height 24
click at [585, 38] on p "Retirada" at bounding box center [587, 43] width 28 height 10
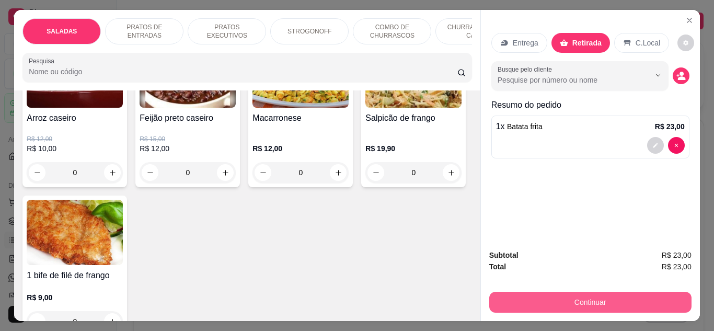
click at [580, 294] on button "Continuar" at bounding box center [591, 302] width 202 height 21
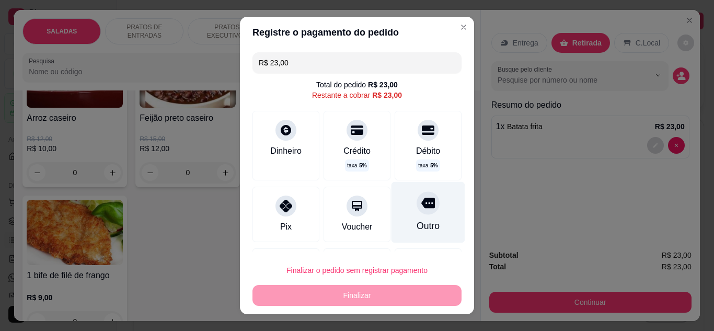
click at [430, 214] on div "Outro" at bounding box center [429, 211] width 74 height 61
type input "R$ 0,00"
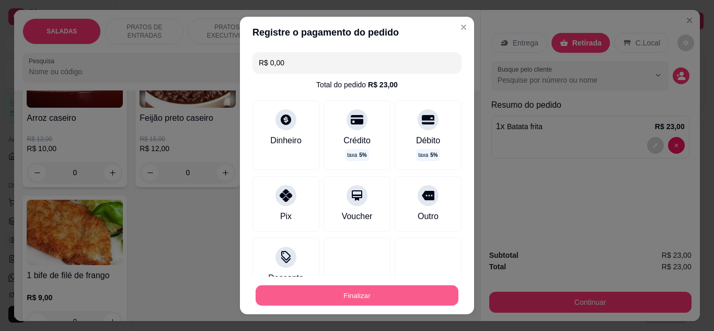
click at [403, 302] on button "Finalizar" at bounding box center [357, 296] width 203 height 20
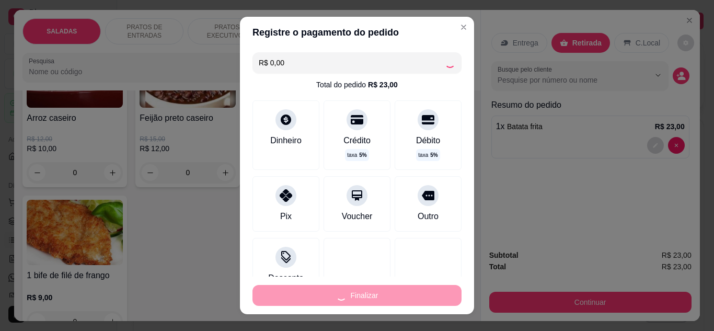
type input "0"
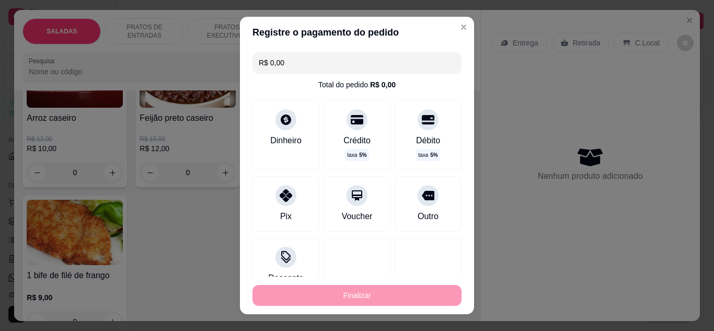
type input "-R$ 23,00"
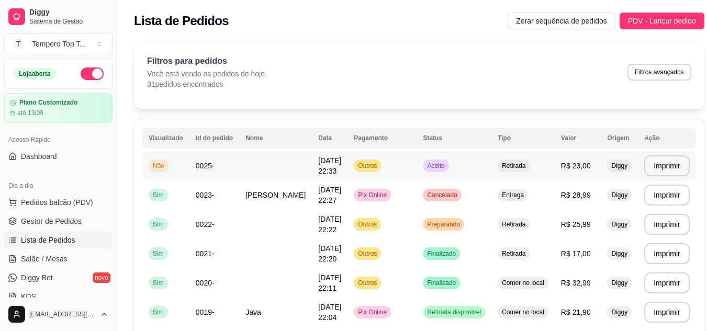
click at [388, 175] on td "Outros" at bounding box center [381, 165] width 69 height 29
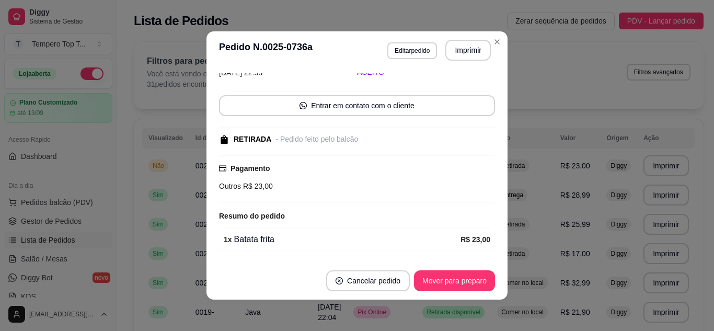
scroll to position [86, 0]
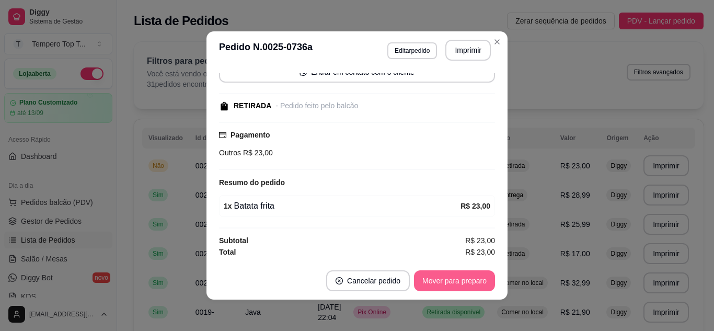
click at [465, 279] on button "Mover para preparo" at bounding box center [454, 280] width 81 height 21
click at [466, 279] on button "Mover para retirada disponível" at bounding box center [438, 280] width 116 height 21
click at [466, 279] on button "Mover para finalizado" at bounding box center [452, 281] width 84 height 20
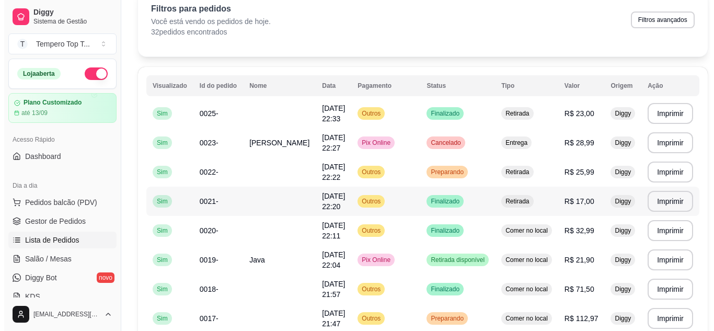
scroll to position [0, 0]
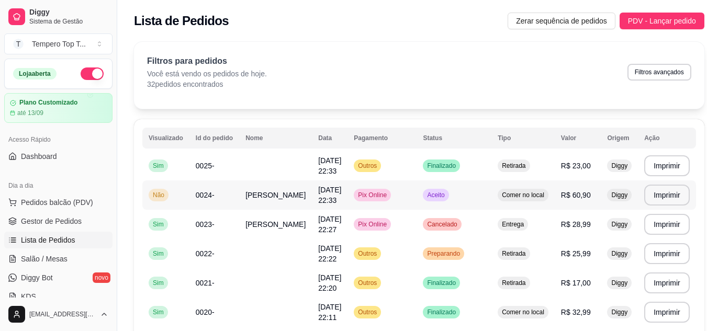
click at [461, 195] on td "Aceito" at bounding box center [453, 194] width 75 height 29
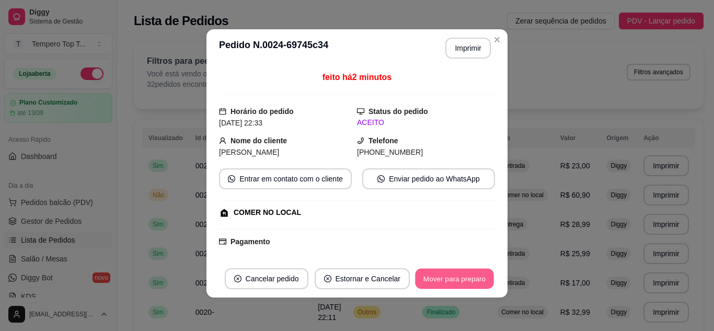
click at [437, 286] on button "Mover para preparo" at bounding box center [454, 279] width 78 height 20
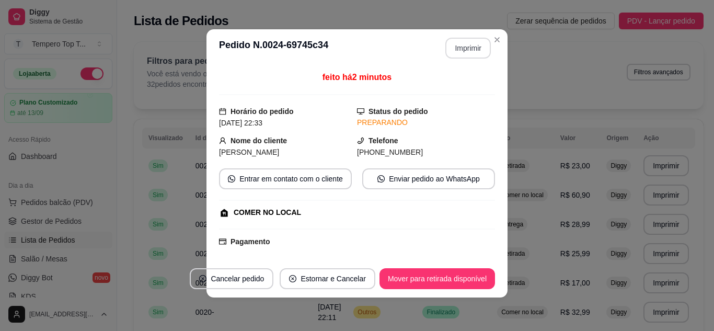
click at [456, 48] on button "Imprimir" at bounding box center [469, 48] width 46 height 21
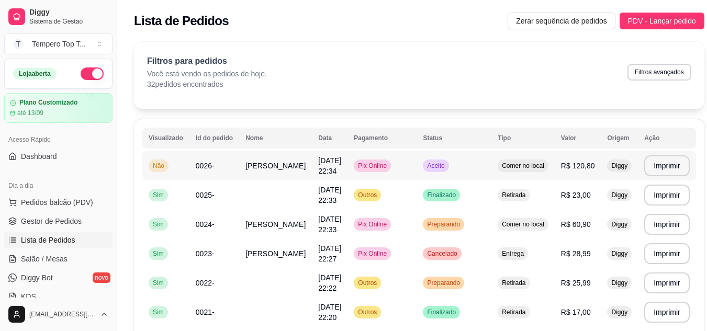
click at [461, 168] on td "Aceito" at bounding box center [453, 165] width 75 height 29
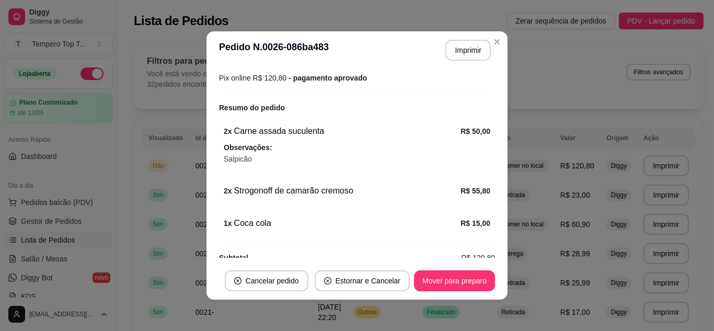
scroll to position [201, 0]
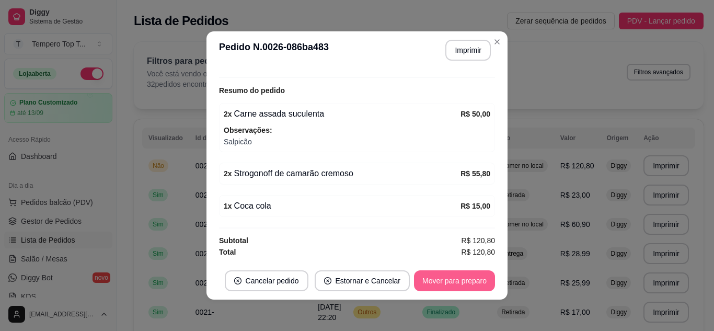
click at [472, 284] on button "Mover para preparo" at bounding box center [454, 280] width 81 height 21
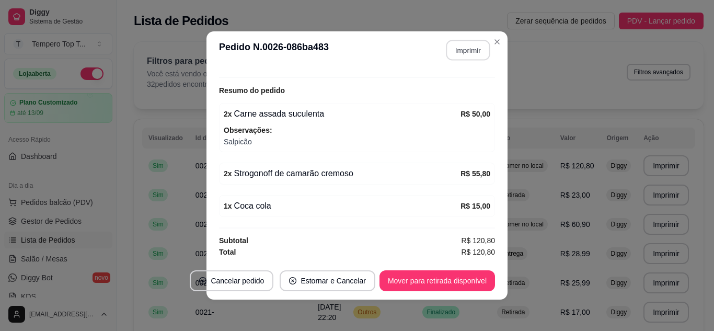
click at [480, 40] on button "Imprimir" at bounding box center [469, 50] width 44 height 20
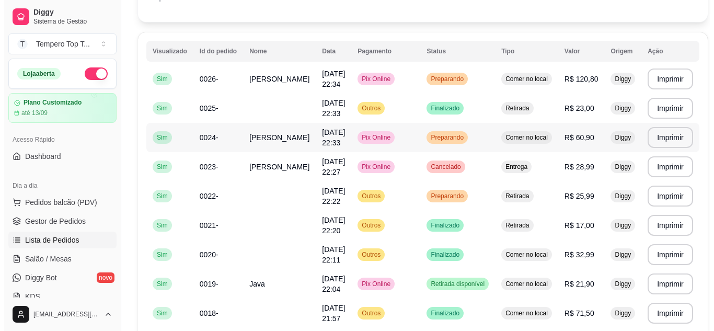
scroll to position [105, 0]
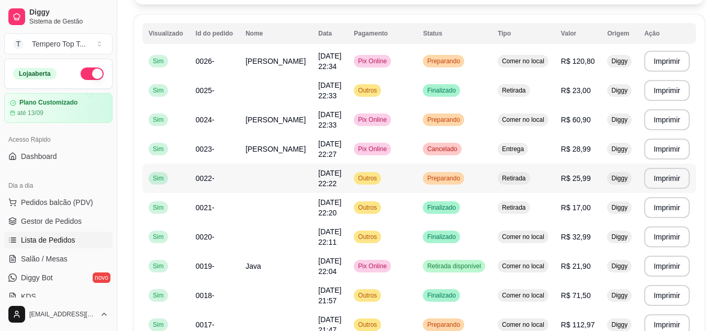
click at [392, 187] on td "Outros" at bounding box center [381, 178] width 69 height 29
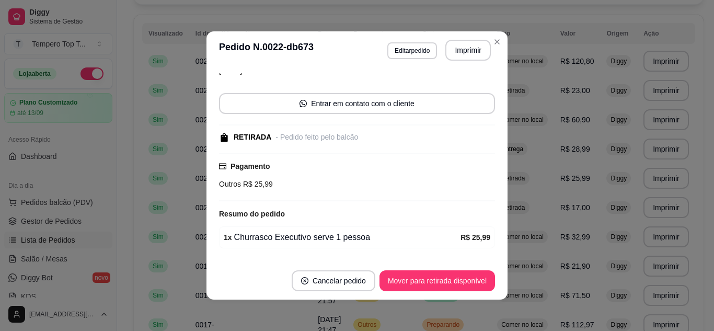
scroll to position [86, 0]
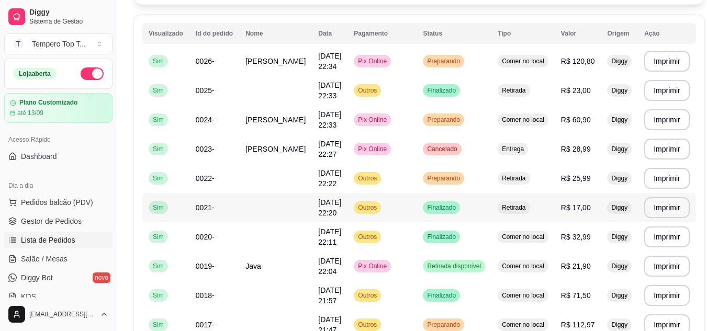
click at [416, 208] on td "Finalizado" at bounding box center [453, 207] width 75 height 29
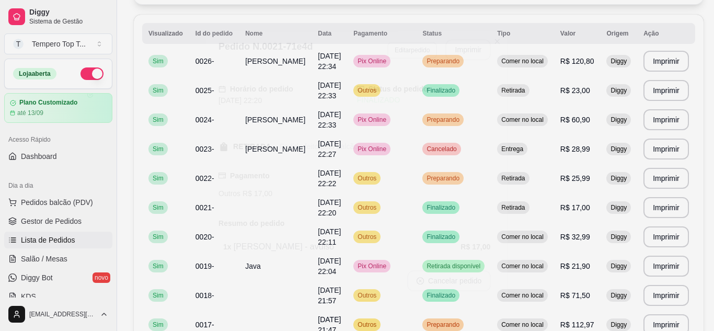
scroll to position [41, 0]
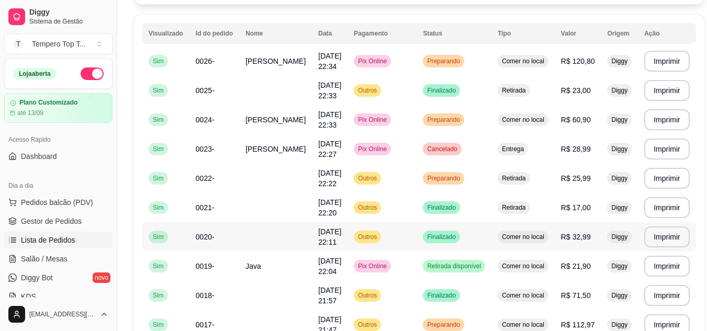
click at [438, 241] on div "Finalizado" at bounding box center [441, 237] width 37 height 13
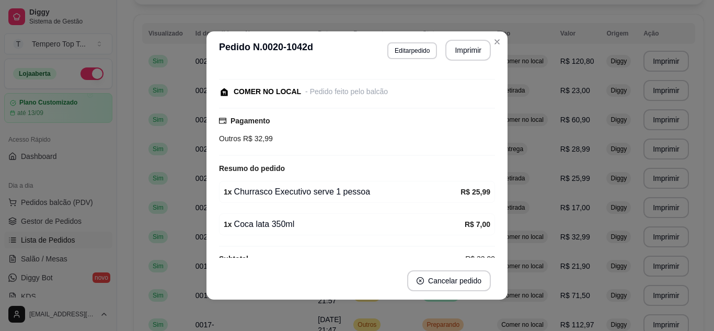
scroll to position [73, 0]
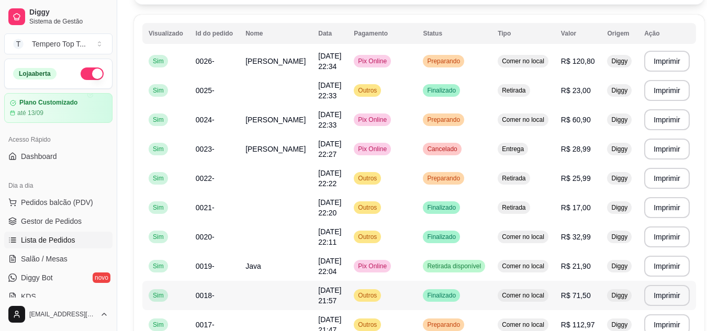
click at [427, 281] on td "Finalizado" at bounding box center [453, 295] width 75 height 29
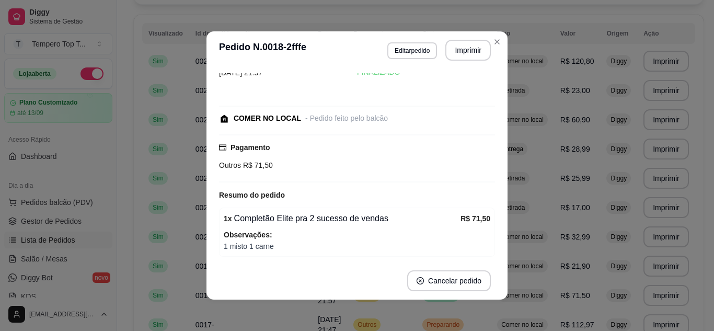
scroll to position [0, 0]
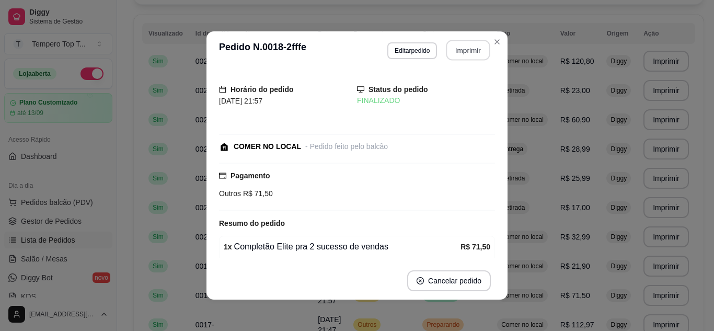
click at [474, 55] on button "Imprimir" at bounding box center [469, 50] width 44 height 20
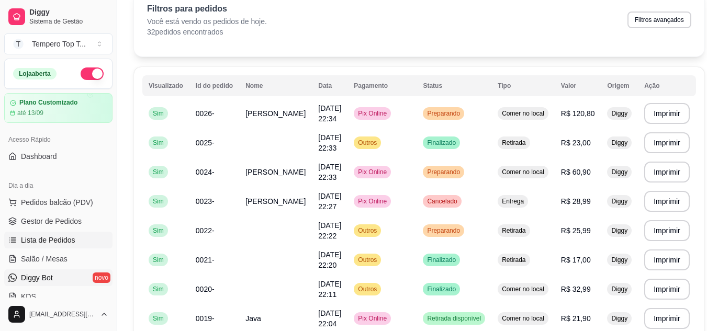
scroll to position [52, 0]
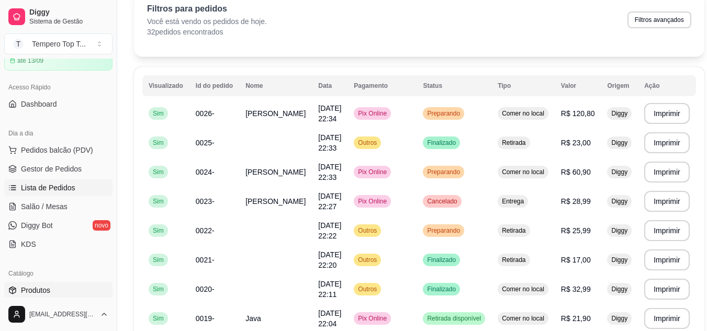
click at [51, 287] on link "Produtos" at bounding box center [58, 290] width 108 height 17
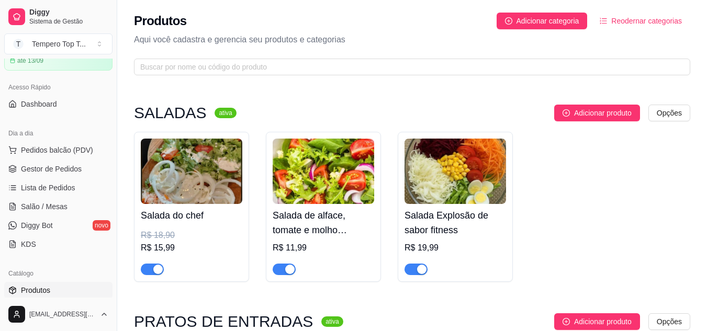
click at [184, 187] on img at bounding box center [191, 171] width 101 height 65
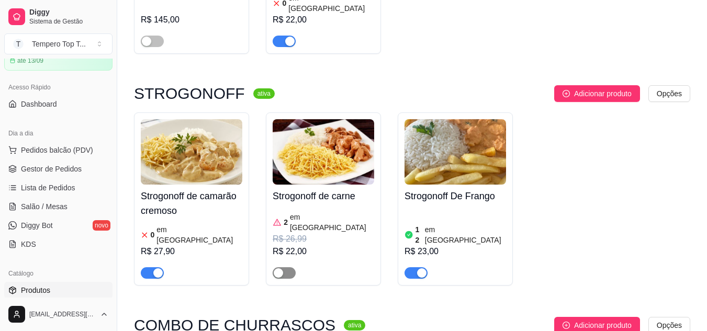
scroll to position [1412, 0]
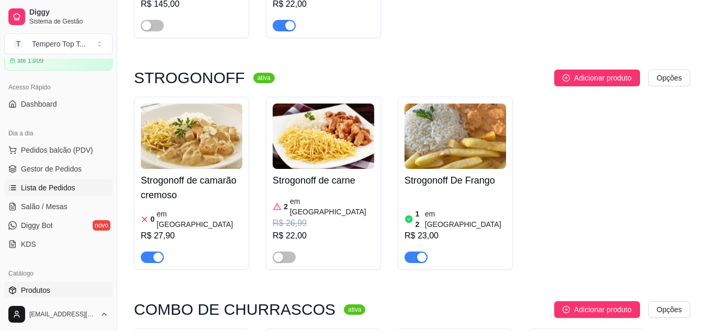
click at [57, 187] on span "Lista de Pedidos" at bounding box center [48, 188] width 54 height 10
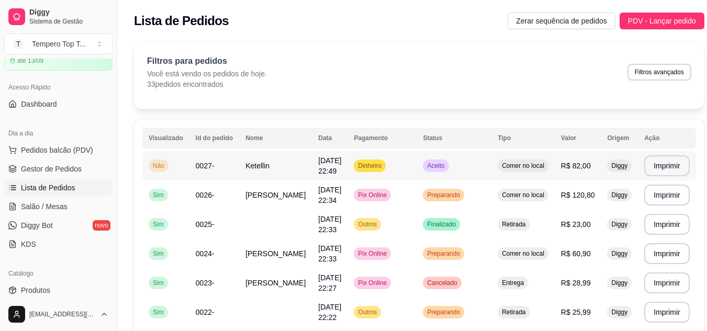
click at [391, 165] on td "Dinheiro" at bounding box center [381, 165] width 69 height 29
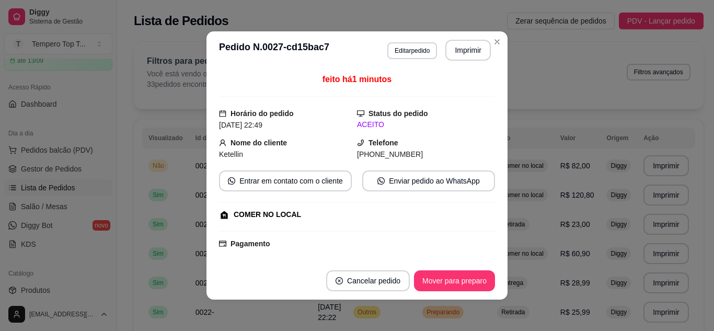
scroll to position [168, 0]
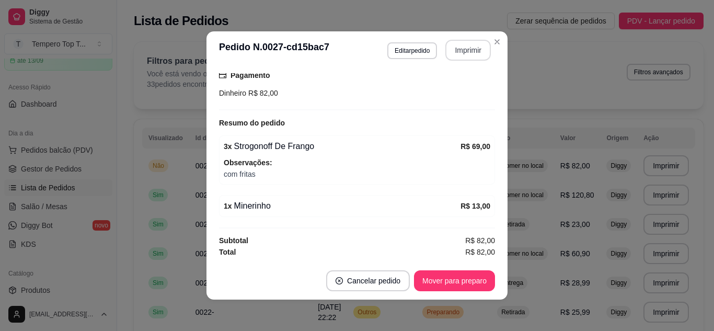
click at [463, 54] on button "Imprimir" at bounding box center [469, 50] width 46 height 21
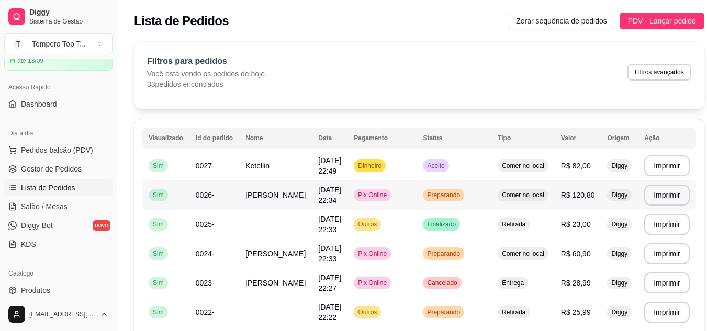
click at [278, 194] on td "[PERSON_NAME]" at bounding box center [275, 194] width 73 height 29
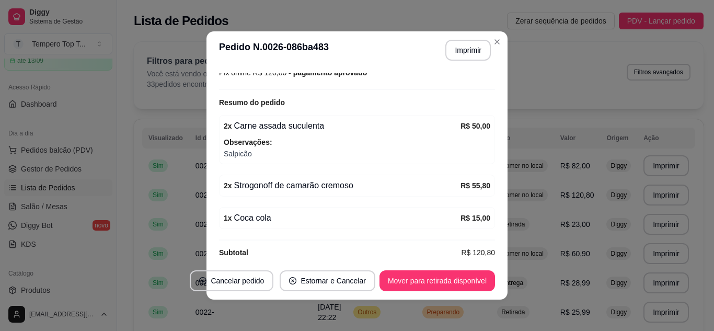
scroll to position [201, 0]
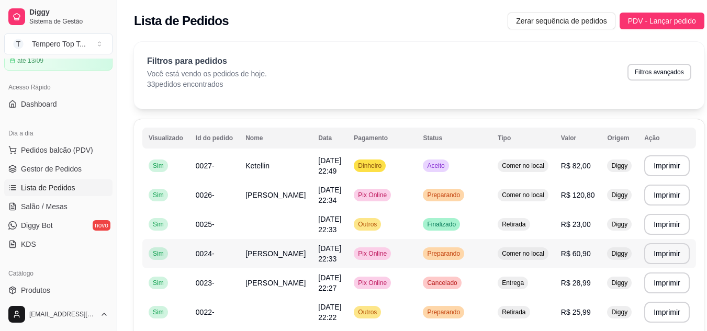
click at [376, 267] on td "Pix Online" at bounding box center [381, 253] width 69 height 29
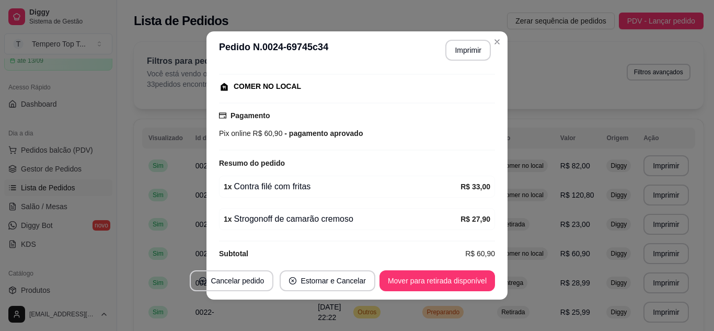
scroll to position [141, 0]
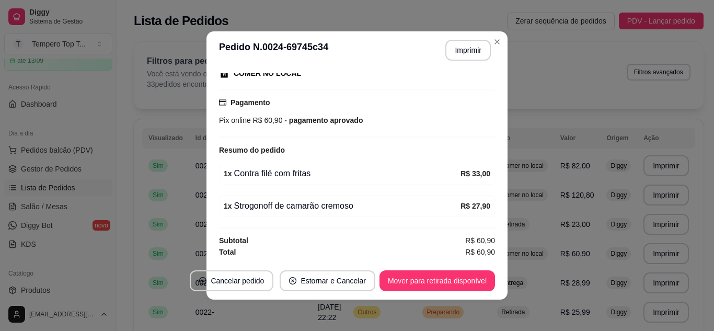
click at [426, 55] on header "**********" at bounding box center [357, 50] width 301 height 38
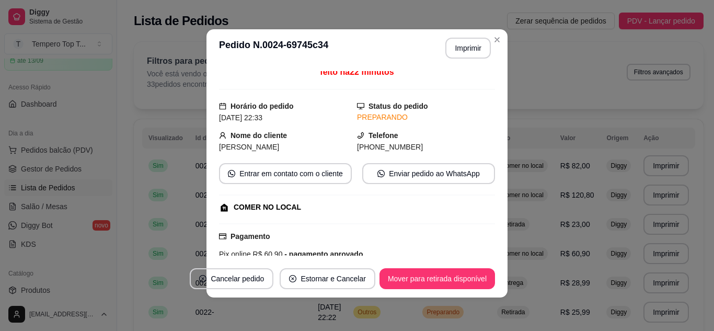
scroll to position [0, 0]
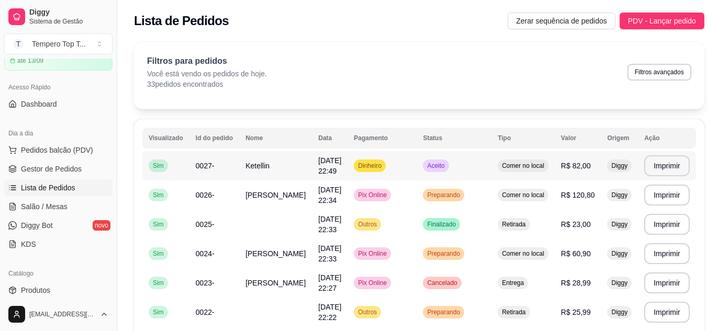
click at [416, 161] on td "Aceito" at bounding box center [453, 165] width 75 height 29
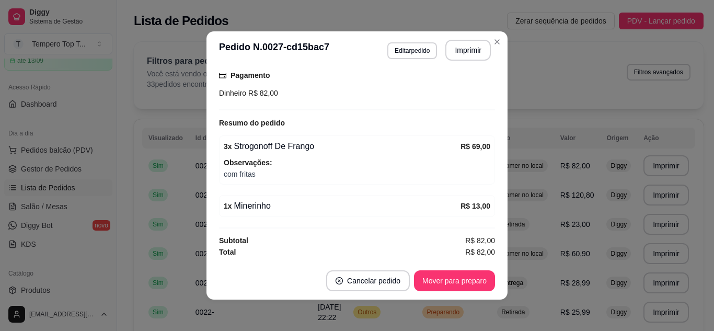
scroll to position [2, 0]
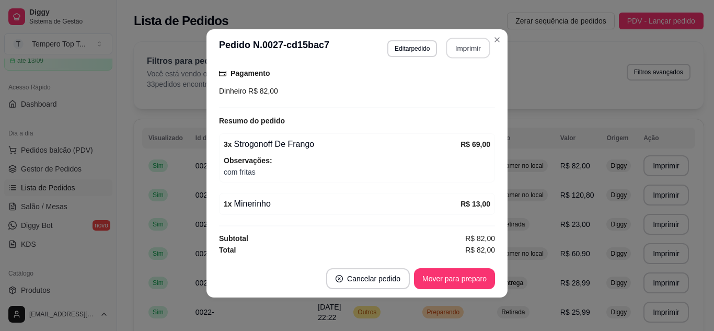
click at [457, 46] on button "Imprimir" at bounding box center [469, 48] width 44 height 20
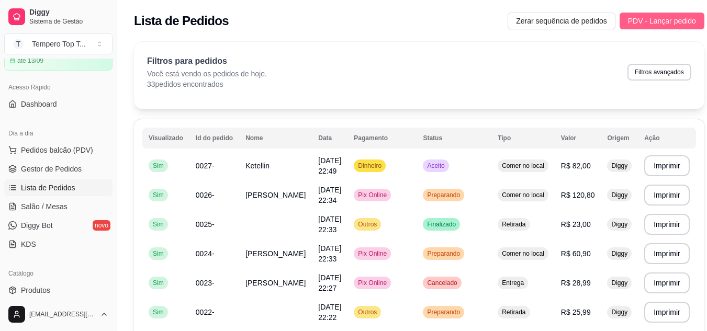
click at [628, 24] on span "PDV - Lançar pedido" at bounding box center [662, 21] width 68 height 12
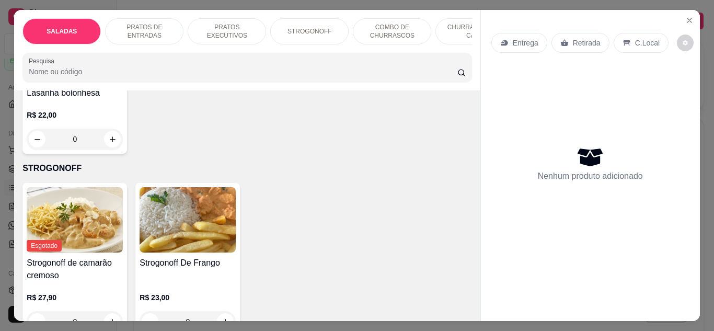
scroll to position [941, 0]
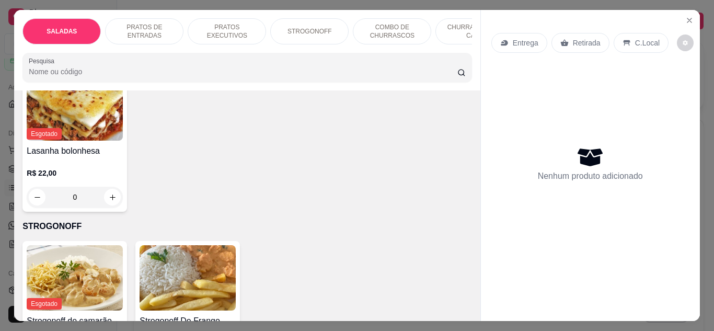
click at [253, 59] on div "0" at bounding box center [301, 48] width 96 height 21
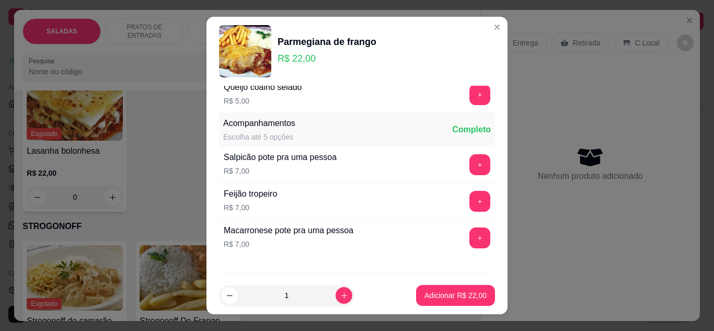
scroll to position [432, 0]
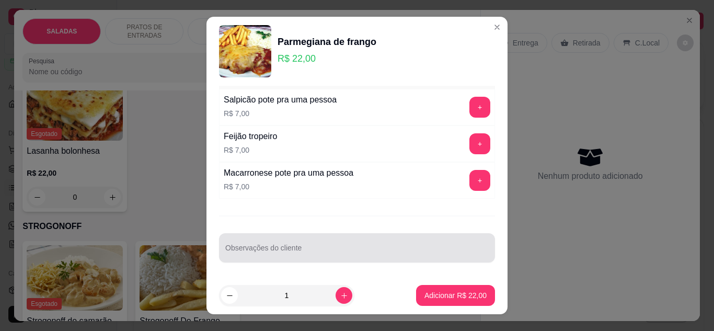
click at [351, 242] on div at bounding box center [357, 247] width 264 height 21
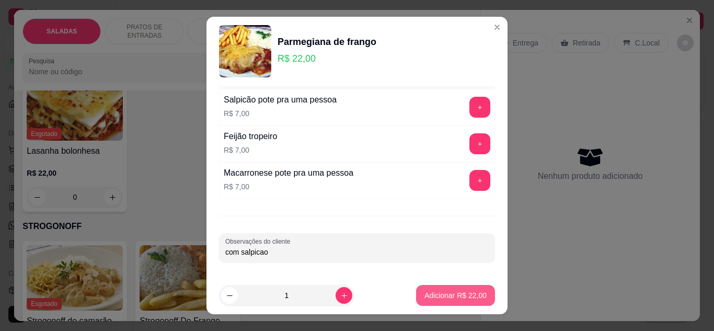
type input "com salpicao"
click at [426, 296] on p "Adicionar R$ 22,00" at bounding box center [456, 296] width 61 height 10
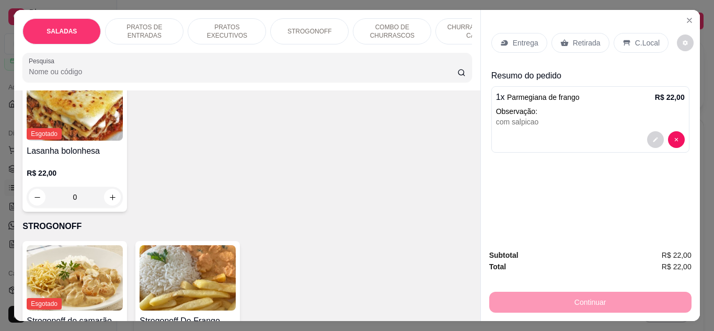
click at [633, 33] on div "C.Local" at bounding box center [641, 43] width 55 height 20
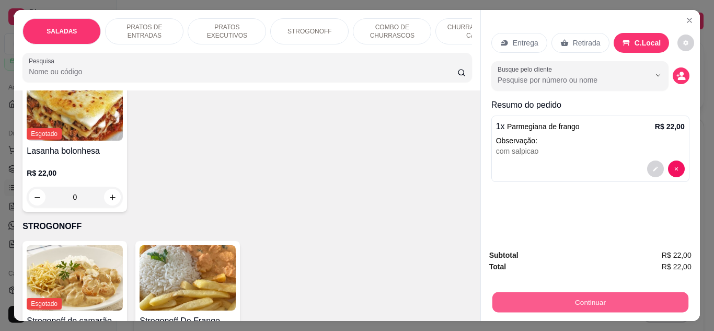
click at [636, 294] on button "Continuar" at bounding box center [590, 302] width 196 height 20
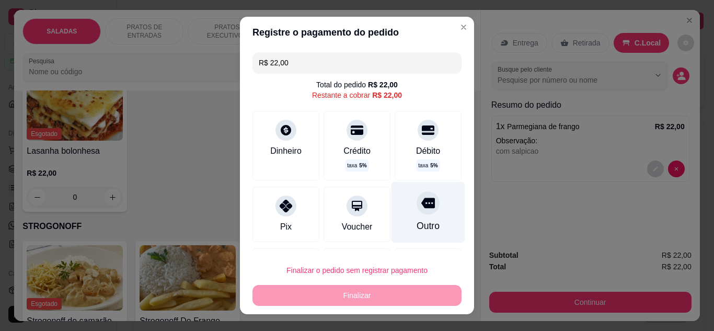
click at [422, 203] on icon at bounding box center [429, 203] width 14 height 14
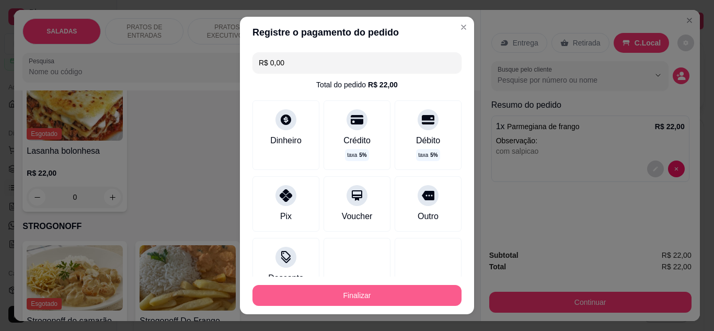
click at [404, 300] on button "Finalizar" at bounding box center [357, 295] width 209 height 21
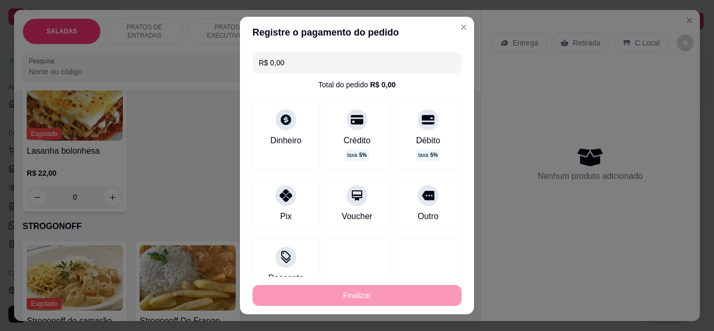
type input "-R$ 22,00"
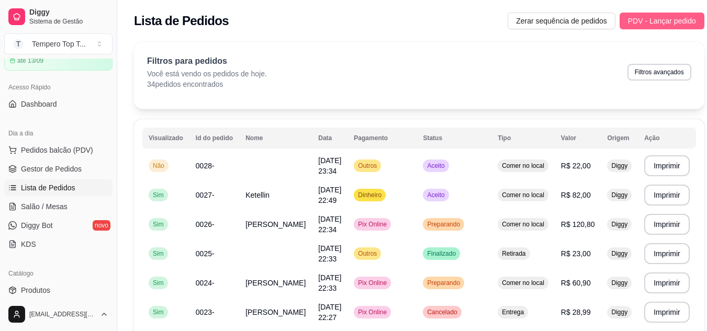
click at [668, 19] on span "PDV - Lançar pedido" at bounding box center [662, 21] width 68 height 12
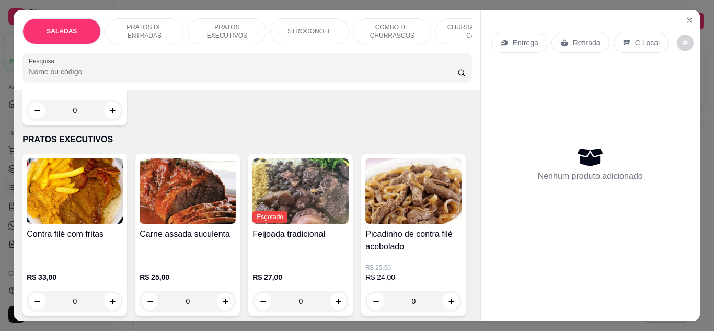
scroll to position [523, 0]
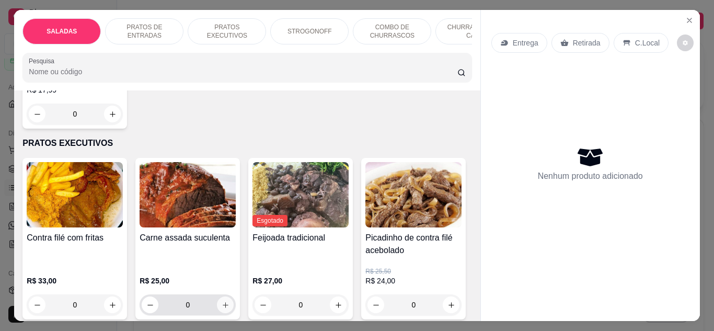
click at [217, 297] on button "increase-product-quantity" at bounding box center [225, 305] width 17 height 17
type input "1"
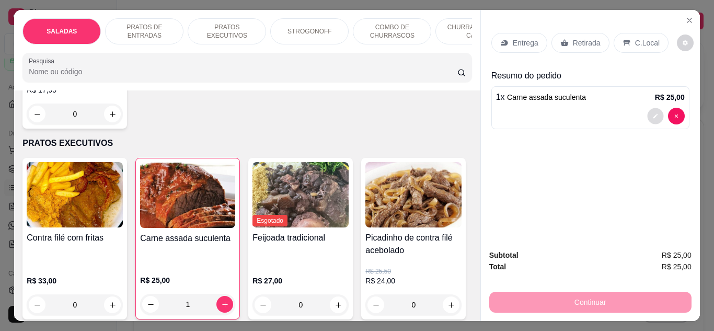
click at [657, 117] on button "decrease-product-quantity" at bounding box center [655, 116] width 16 height 16
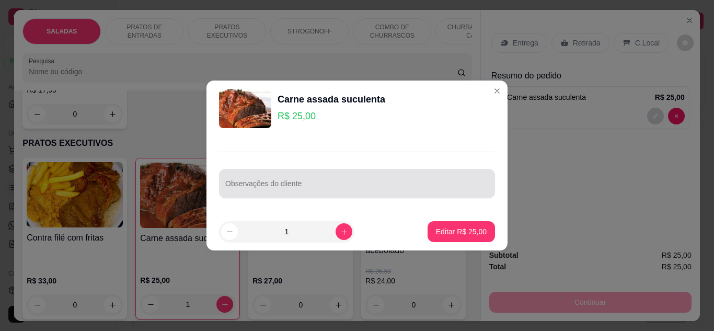
click at [431, 196] on div "Observações do cliente" at bounding box center [357, 183] width 276 height 29
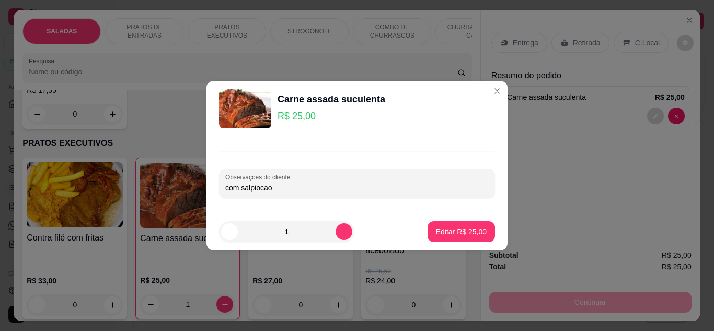
click at [258, 189] on input "com salpiocao" at bounding box center [357, 188] width 264 height 10
type input "com salpicao"
click at [439, 224] on button "Editar R$ 25,00" at bounding box center [461, 232] width 65 height 20
type input "0"
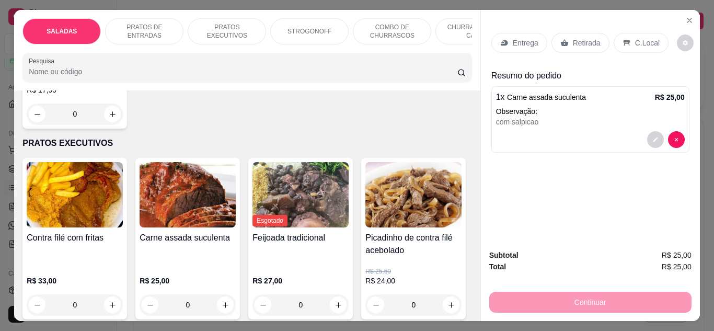
click at [587, 42] on p "Retirada" at bounding box center [587, 43] width 28 height 10
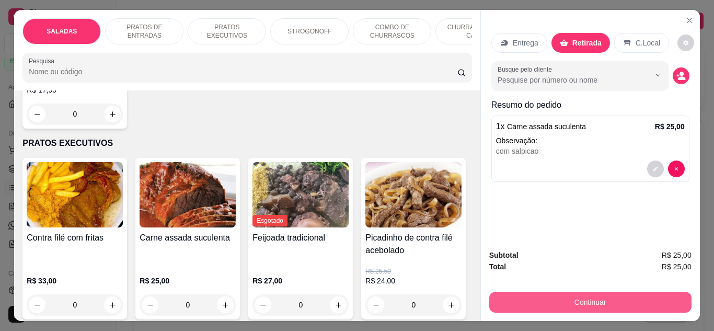
click at [578, 300] on button "Continuar" at bounding box center [591, 302] width 202 height 21
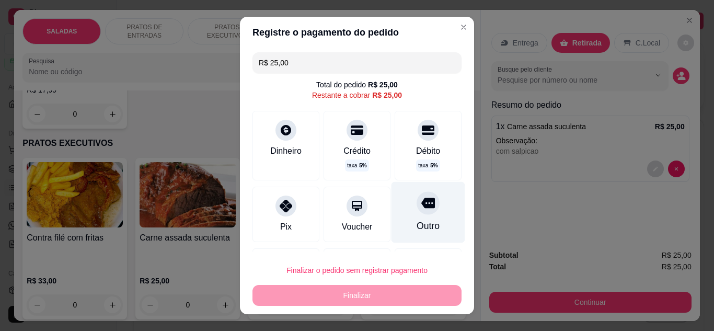
click at [392, 203] on div "Outro" at bounding box center [429, 211] width 74 height 61
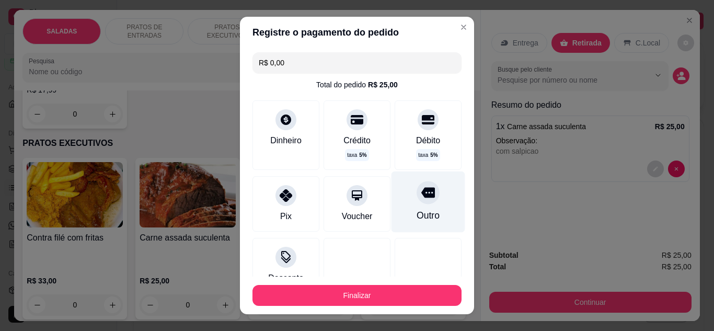
click at [418, 214] on div "Outro" at bounding box center [428, 216] width 23 height 14
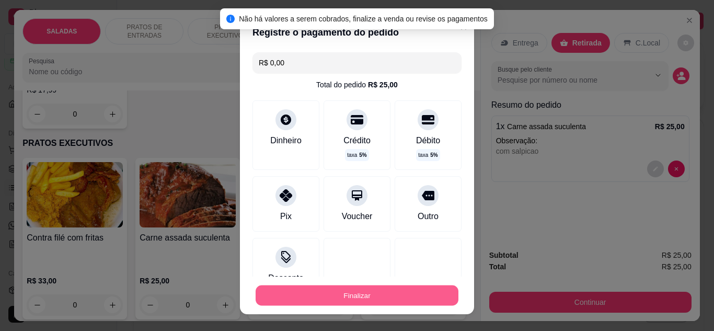
click at [420, 292] on button "Finalizar" at bounding box center [357, 296] width 203 height 20
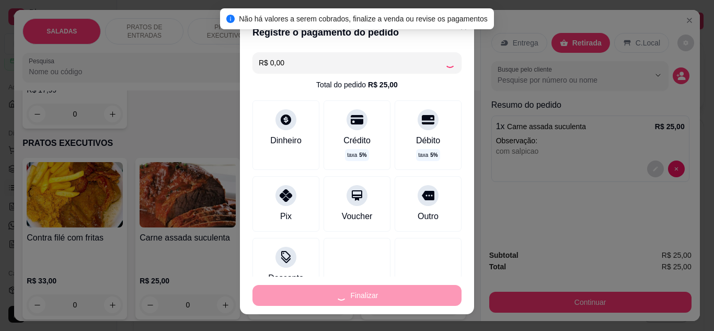
type input "-R$ 25,00"
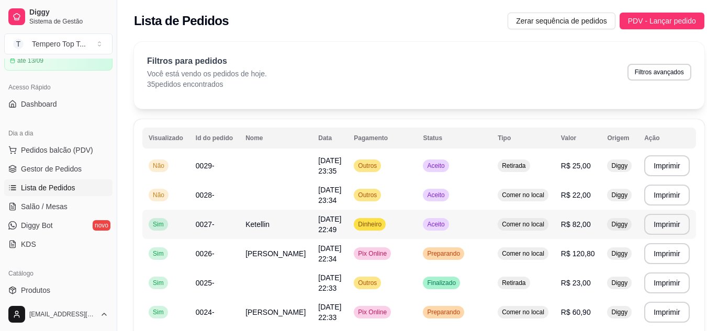
click at [427, 218] on td "Aceito" at bounding box center [453, 224] width 75 height 29
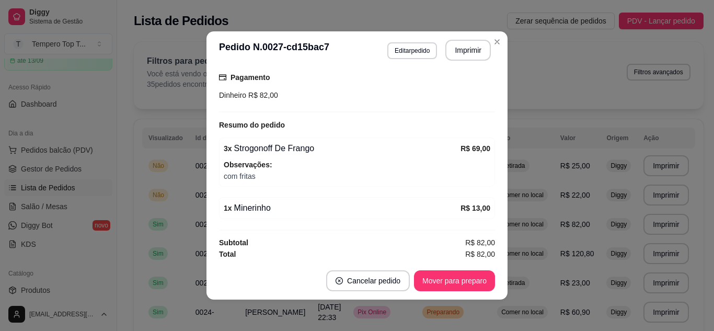
scroll to position [168, 0]
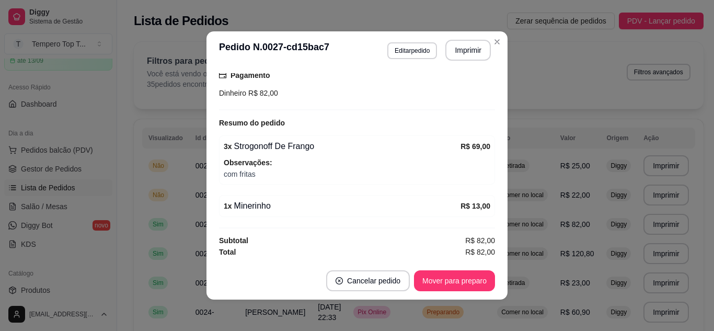
click at [470, 272] on button "Mover para preparo" at bounding box center [454, 280] width 81 height 21
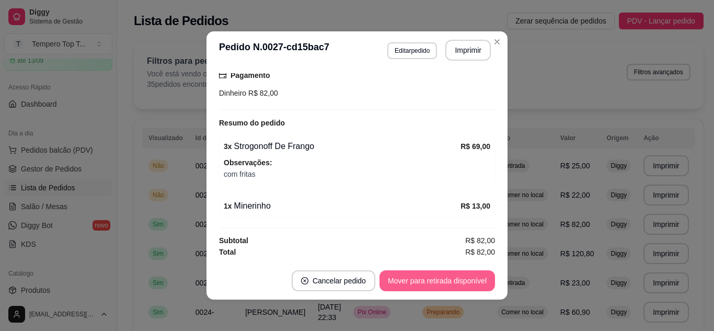
click at [468, 272] on button "Mover para retirada disponível" at bounding box center [438, 280] width 116 height 21
click at [468, 272] on button "Mover para finalizado" at bounding box center [452, 281] width 84 height 20
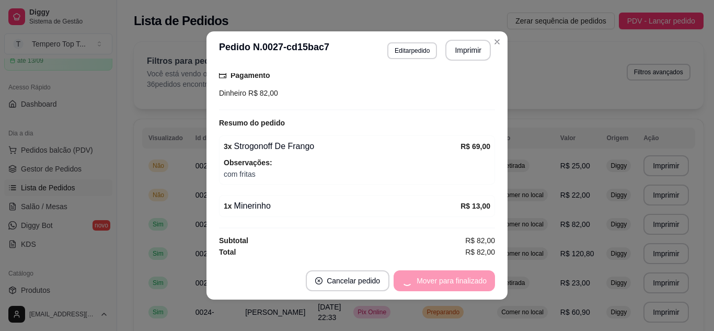
scroll to position [144, 0]
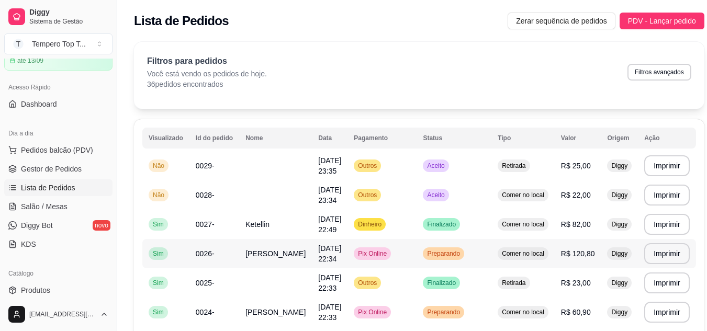
click at [461, 250] on td "Preparando" at bounding box center [453, 253] width 75 height 29
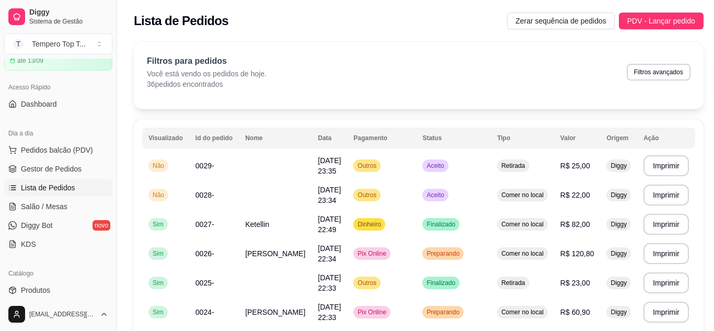
click at [423, 287] on button "Mover para retirada disponível" at bounding box center [438, 280] width 116 height 21
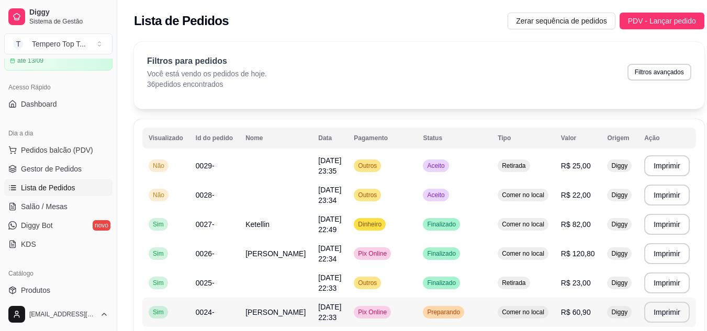
click at [463, 311] on td "Preparando" at bounding box center [453, 312] width 75 height 29
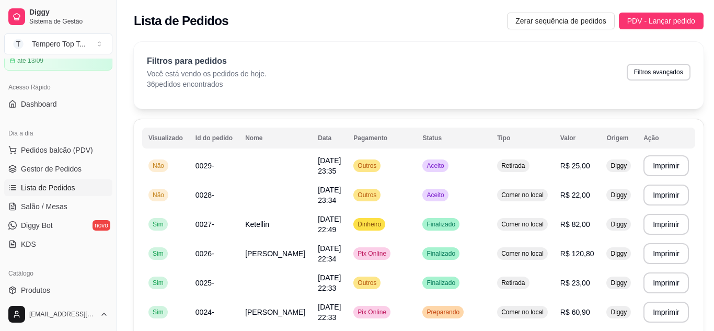
click at [453, 274] on button "Mover para retirada disponível" at bounding box center [438, 280] width 116 height 21
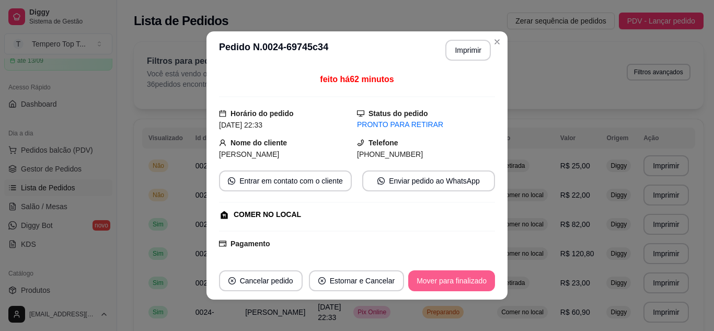
click at [453, 274] on button "Mover para finalizado" at bounding box center [451, 280] width 87 height 21
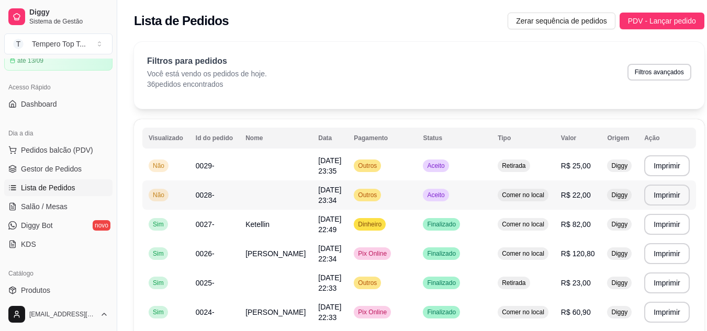
click at [493, 181] on td "Comer no local" at bounding box center [522, 194] width 63 height 29
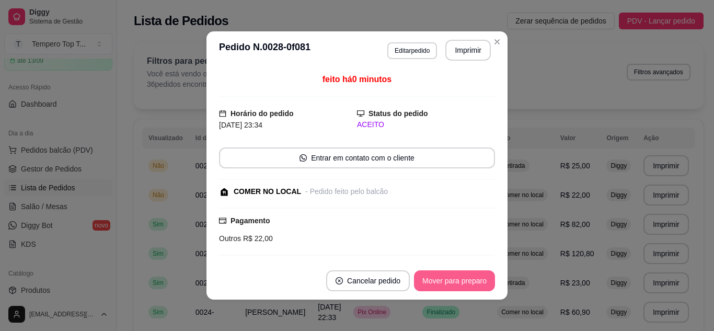
click at [450, 278] on button "Mover para preparo" at bounding box center [454, 280] width 81 height 21
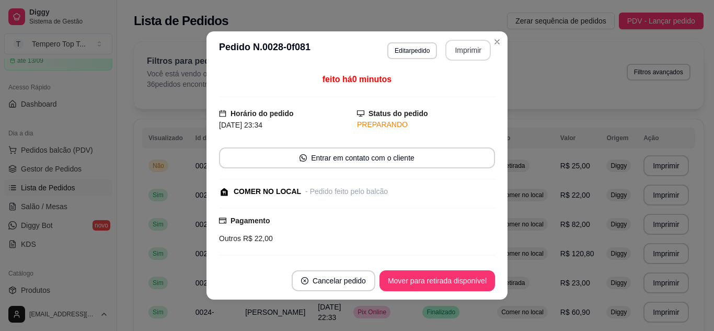
click at [474, 42] on button "Imprimir" at bounding box center [469, 50] width 46 height 21
click at [489, 284] on button "Mover para retirada disponível" at bounding box center [438, 280] width 116 height 21
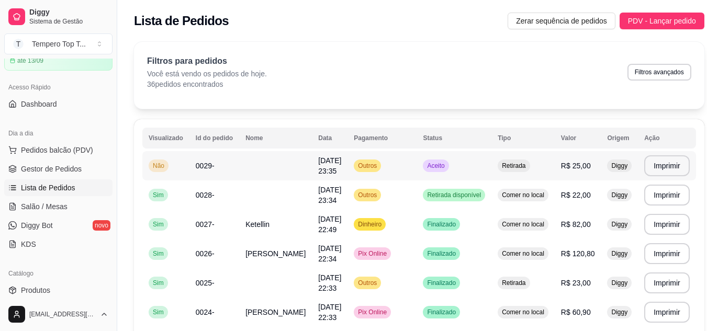
click at [427, 165] on span "Aceito" at bounding box center [435, 166] width 21 height 8
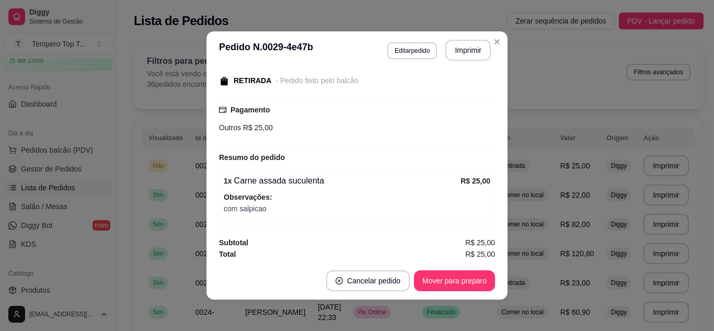
scroll to position [113, 0]
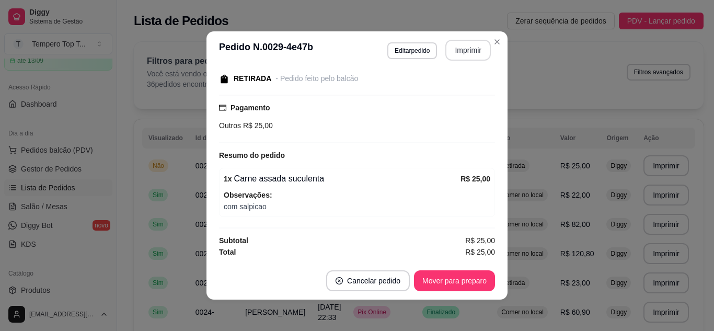
click at [470, 49] on button "Imprimir" at bounding box center [469, 50] width 46 height 21
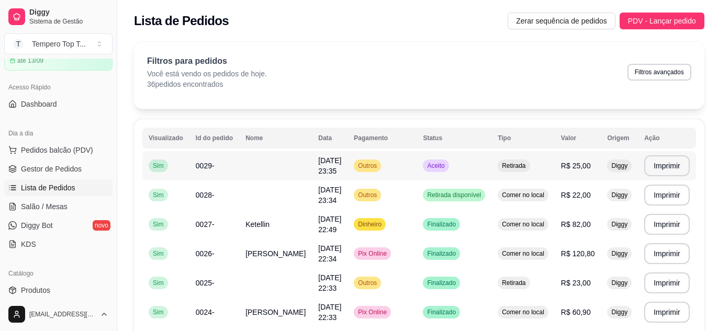
click at [451, 173] on td "Aceito" at bounding box center [453, 165] width 75 height 29
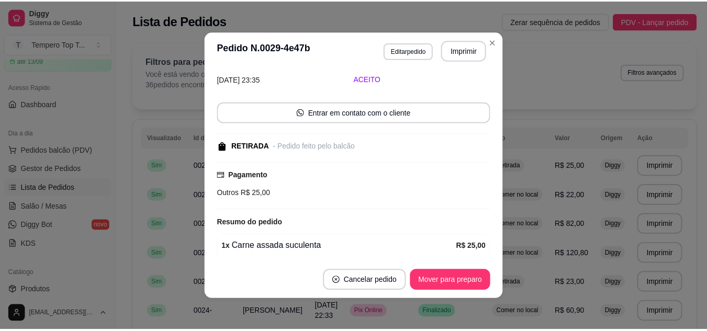
scroll to position [113, 0]
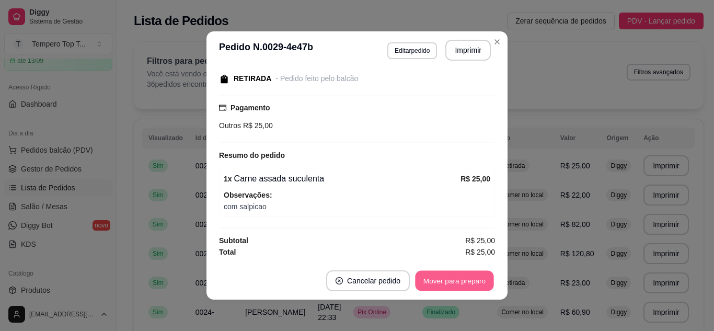
click at [446, 286] on button "Mover para preparo" at bounding box center [454, 281] width 78 height 20
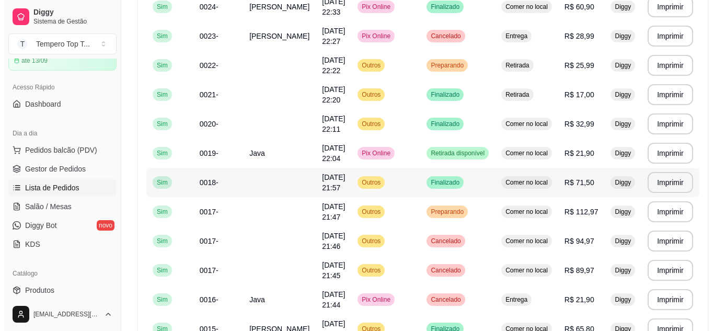
scroll to position [105, 0]
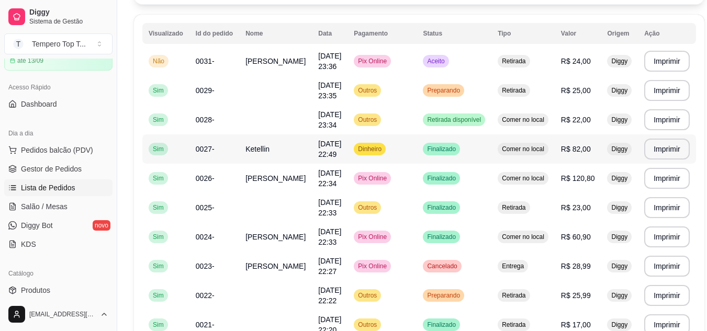
click at [376, 155] on td "Dinheiro" at bounding box center [381, 148] width 69 height 29
click at [517, 63] on td "Retirada" at bounding box center [522, 61] width 63 height 29
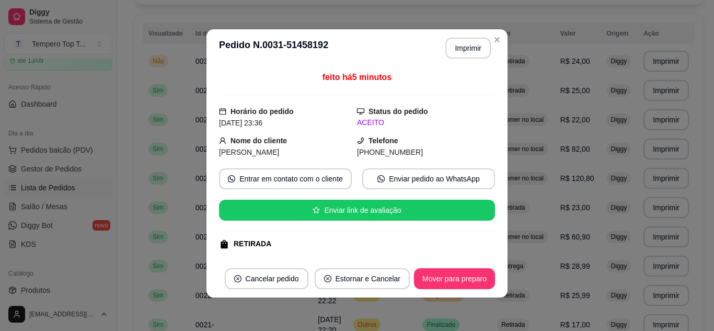
scroll to position [140, 0]
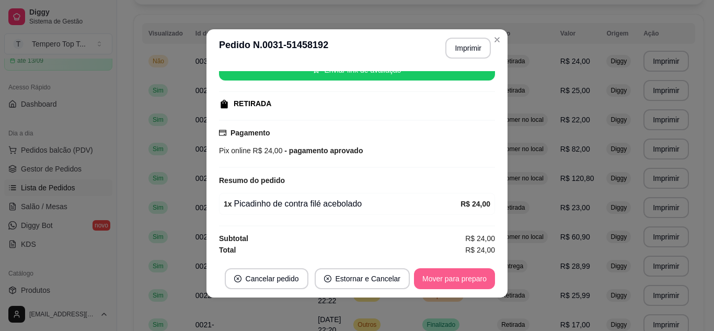
click at [472, 285] on button "Mover para preparo" at bounding box center [454, 278] width 81 height 21
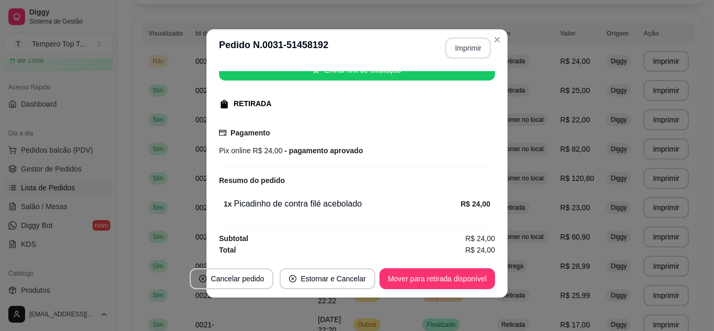
click at [469, 53] on button "Imprimir" at bounding box center [469, 48] width 46 height 21
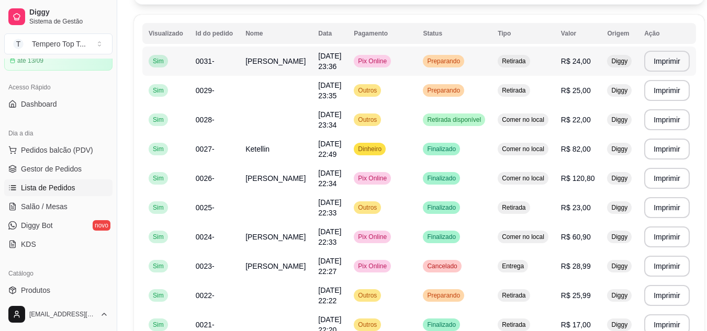
click at [377, 66] on div "Pix Online" at bounding box center [372, 61] width 37 height 13
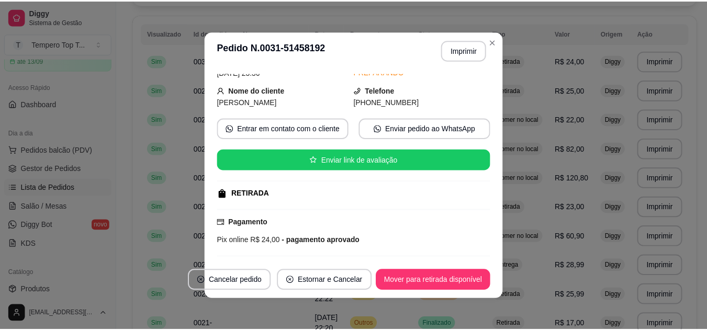
scroll to position [105, 0]
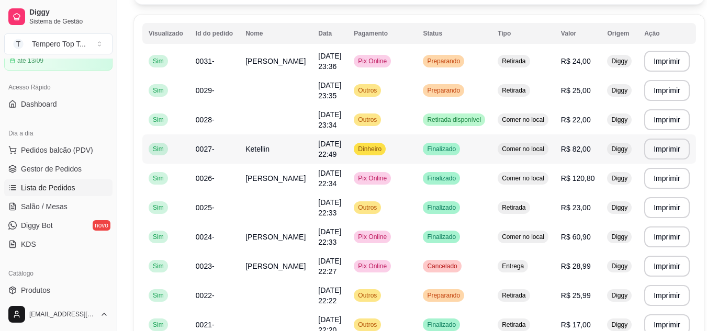
click at [416, 161] on td "Finalizado" at bounding box center [453, 148] width 75 height 29
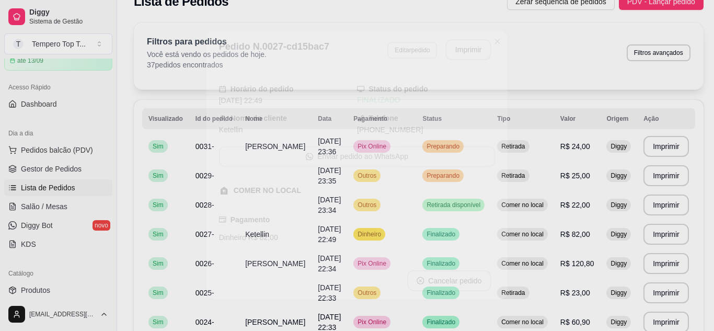
scroll to position [0, 0]
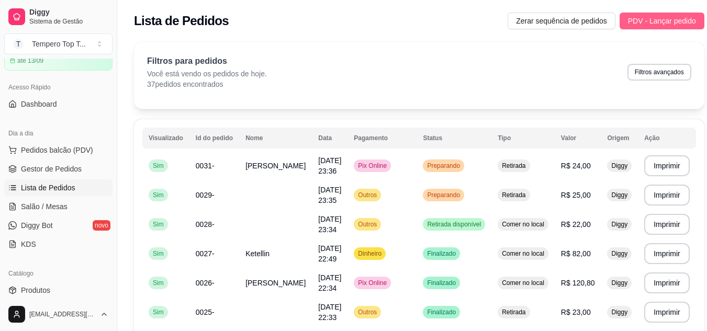
click at [666, 21] on span "PDV - Lançar pedido" at bounding box center [662, 21] width 68 height 12
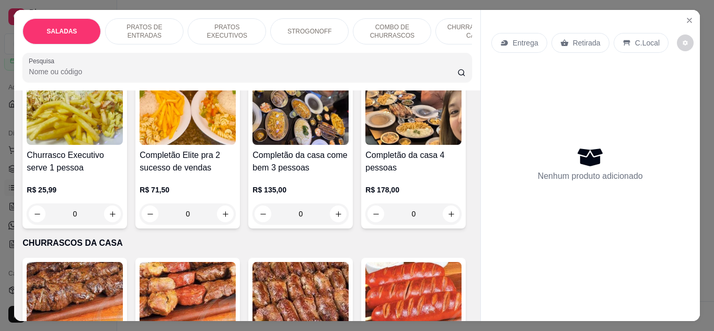
scroll to position [1307, 0]
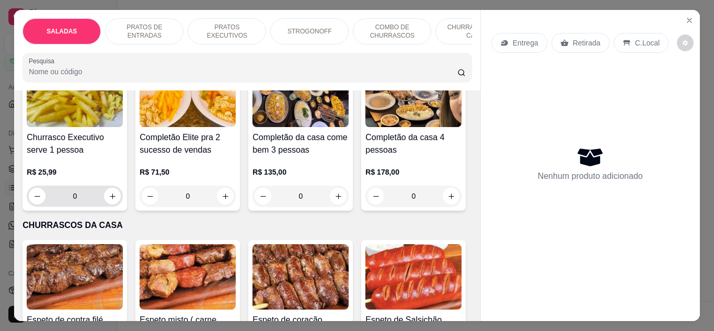
click at [95, 198] on input "0" at bounding box center [75, 196] width 59 height 21
click at [97, 186] on input "0" at bounding box center [75, 196] width 59 height 21
click at [108, 197] on div "0" at bounding box center [75, 196] width 92 height 21
click at [112, 192] on icon "increase-product-quantity" at bounding box center [113, 196] width 8 height 8
type input "1"
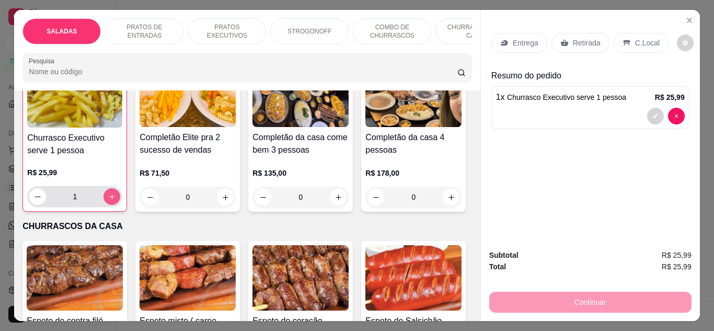
scroll to position [1308, 0]
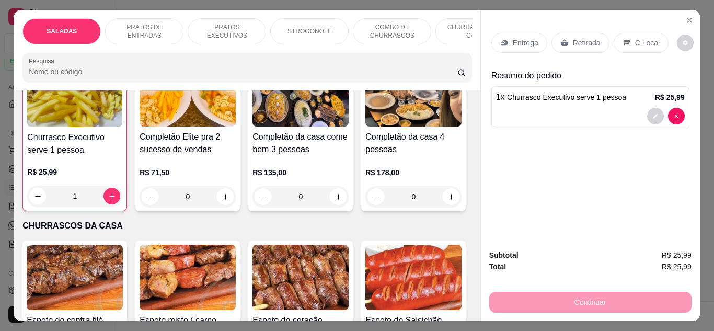
click at [623, 41] on icon at bounding box center [627, 43] width 8 height 8
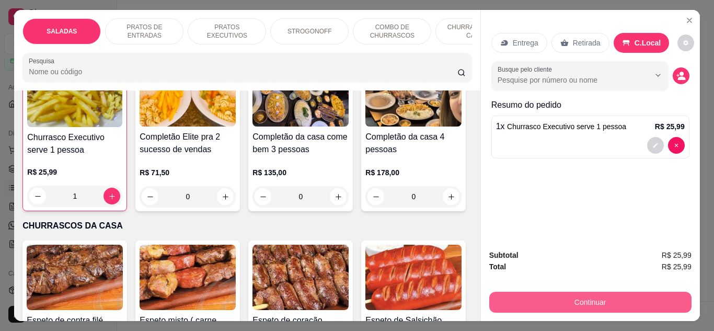
click at [599, 292] on button "Continuar" at bounding box center [591, 302] width 202 height 21
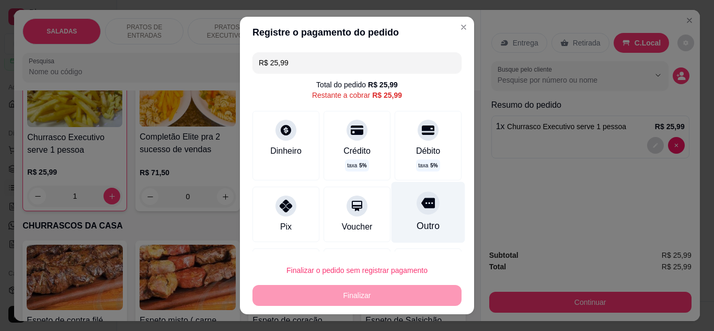
click at [438, 209] on div "Outro" at bounding box center [429, 211] width 74 height 61
type input "R$ 0,00"
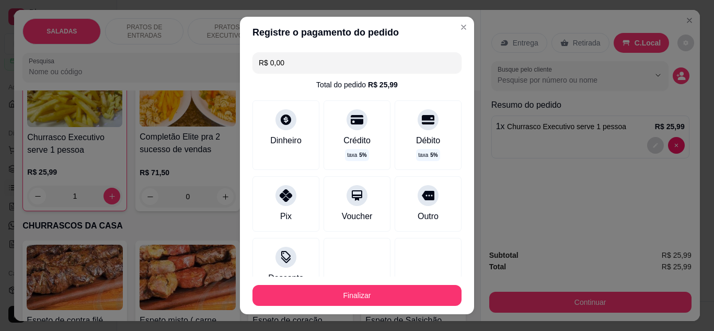
click at [403, 280] on footer "Finalizar" at bounding box center [357, 296] width 234 height 38
click at [412, 285] on footer "Finalizar" at bounding box center [357, 296] width 234 height 38
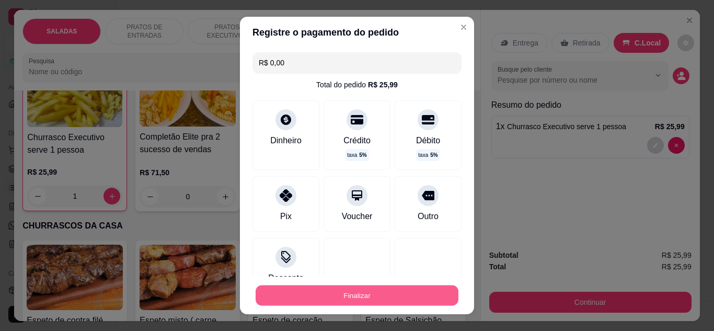
click at [419, 310] on footer "Finalizar" at bounding box center [357, 296] width 234 height 38
click at [414, 306] on div "Finalizar" at bounding box center [357, 295] width 209 height 21
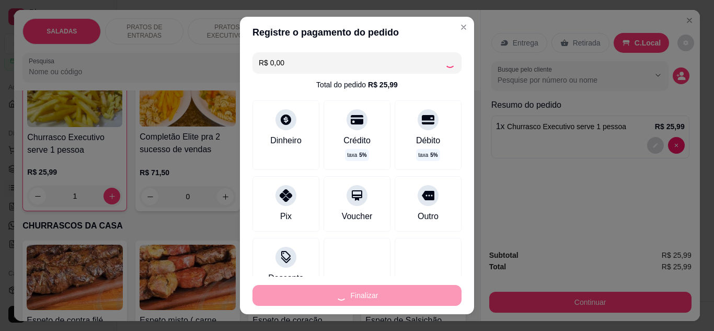
type input "0"
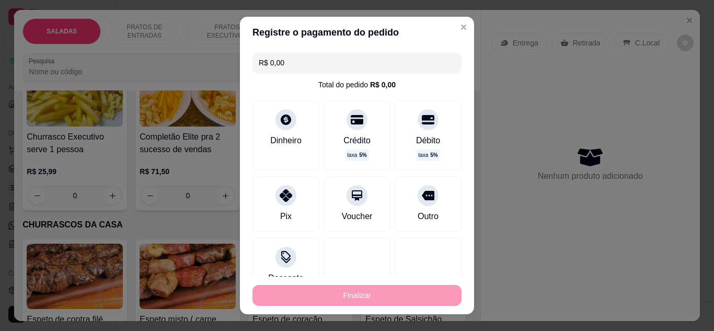
type input "-R$ 25,99"
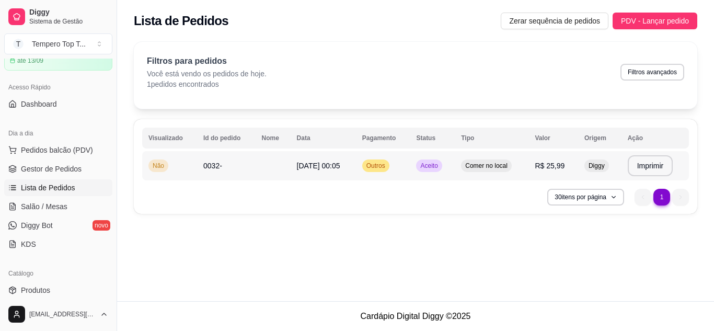
click at [411, 165] on td "Outros" at bounding box center [383, 165] width 54 height 29
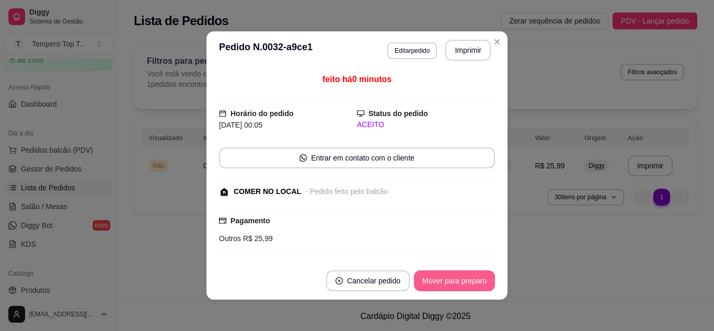
click at [461, 279] on button "Mover para preparo" at bounding box center [454, 280] width 81 height 21
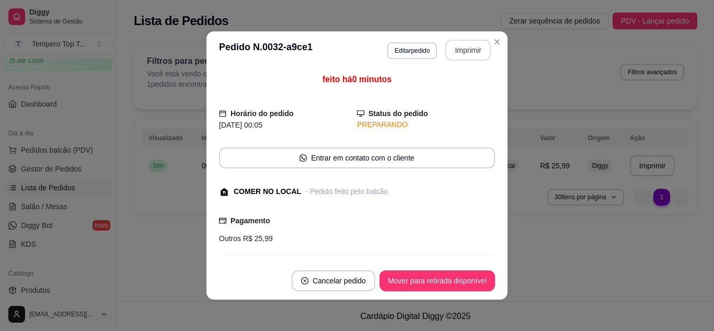
click at [458, 54] on button "Imprimir" at bounding box center [469, 50] width 46 height 21
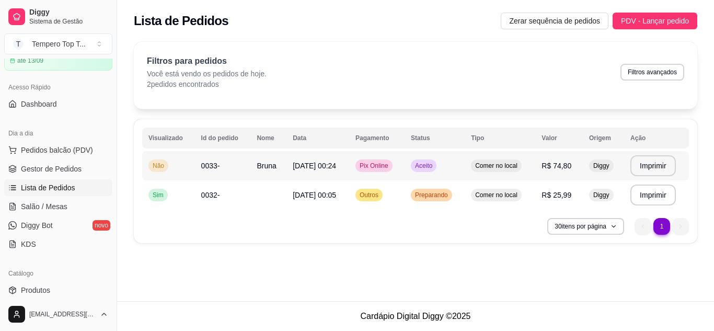
click at [509, 153] on td "Comer no local" at bounding box center [500, 165] width 71 height 29
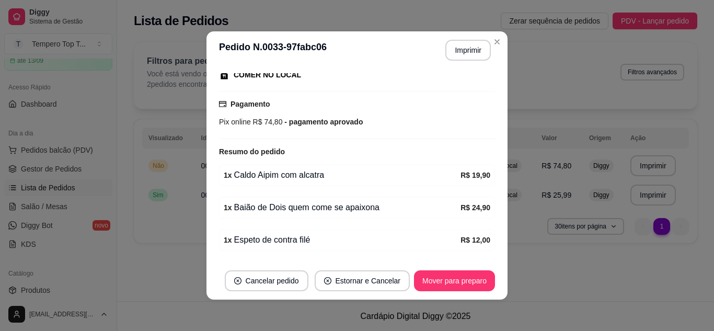
scroll to position [209, 0]
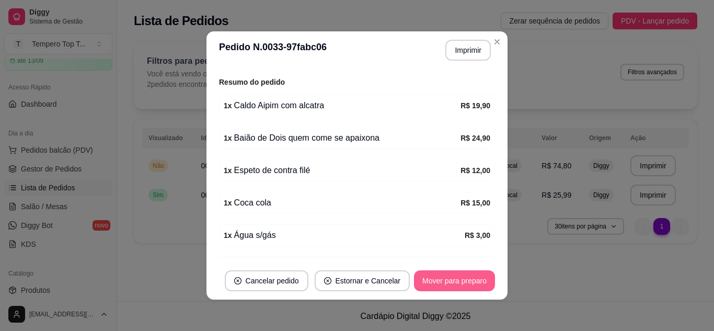
click at [458, 272] on button "Mover para preparo" at bounding box center [454, 280] width 81 height 21
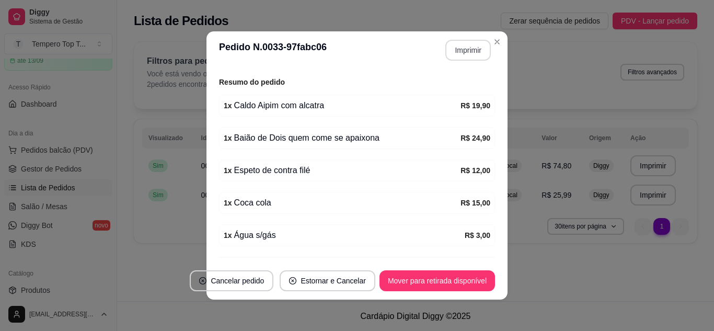
click at [471, 56] on button "Imprimir" at bounding box center [469, 50] width 46 height 21
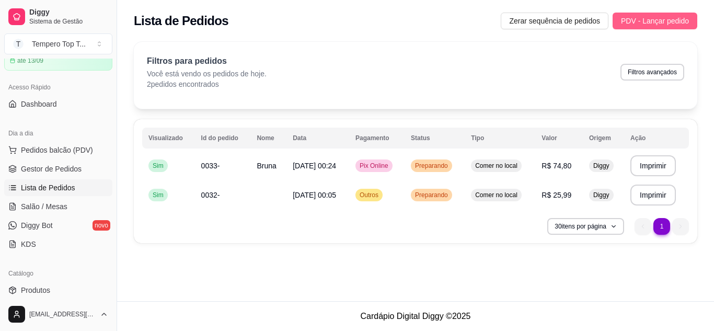
click at [665, 15] on span "PDV - Lançar pedido" at bounding box center [655, 21] width 68 height 12
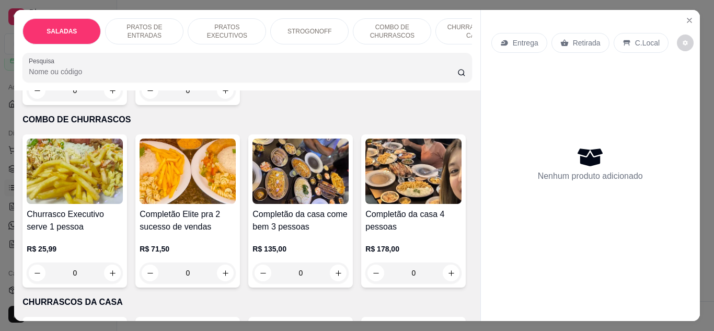
scroll to position [1360, 0]
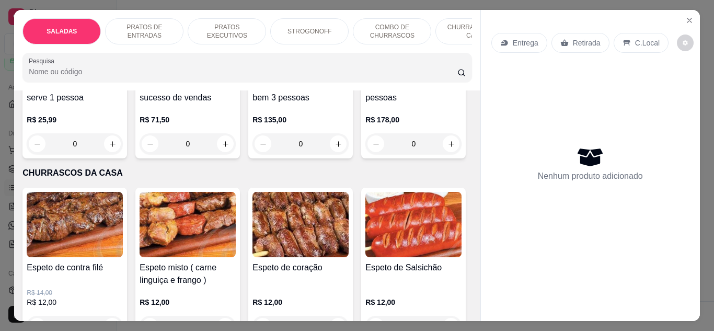
click at [107, 126] on div "R$ 25,99 0" at bounding box center [75, 135] width 96 height 40
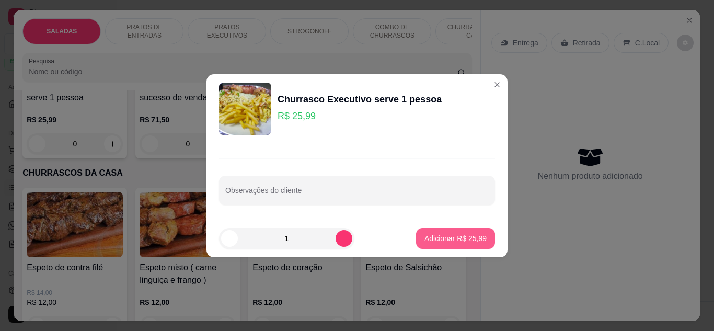
click at [463, 243] on p "Adicionar R$ 25,99" at bounding box center [456, 238] width 62 height 10
type input "1"
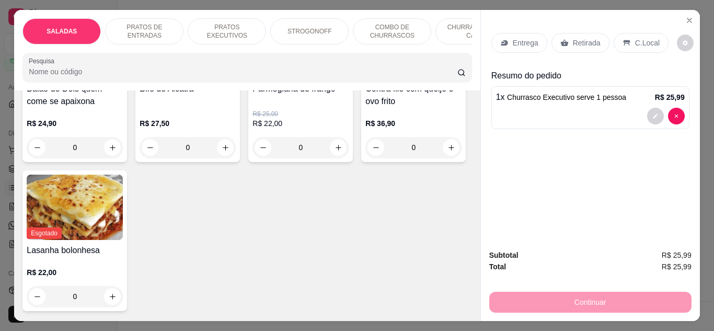
scroll to position [680, 0]
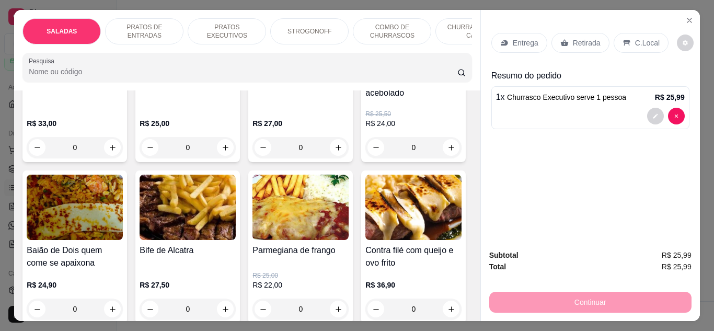
click at [590, 40] on p "Retirada" at bounding box center [587, 43] width 28 height 10
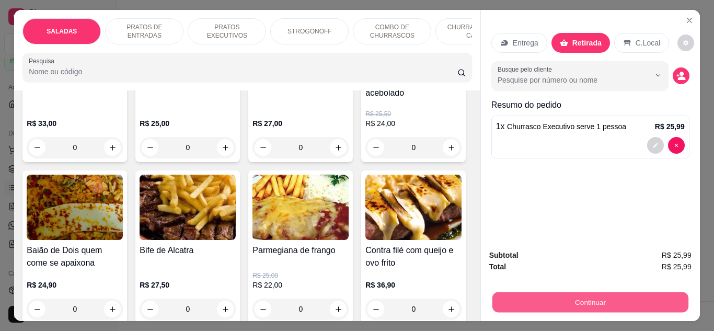
click at [492, 294] on button "Continuar" at bounding box center [590, 302] width 196 height 20
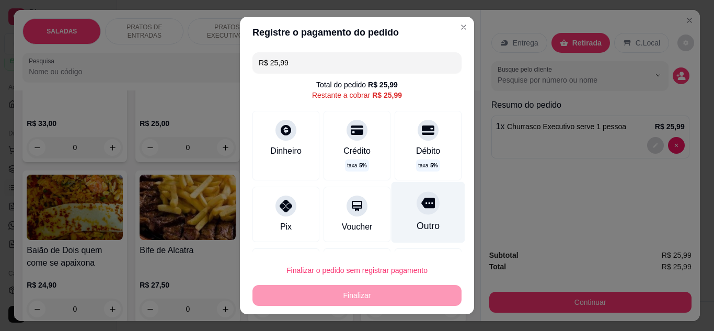
click at [392, 214] on div "Outro" at bounding box center [429, 211] width 74 height 61
type input "R$ 0,00"
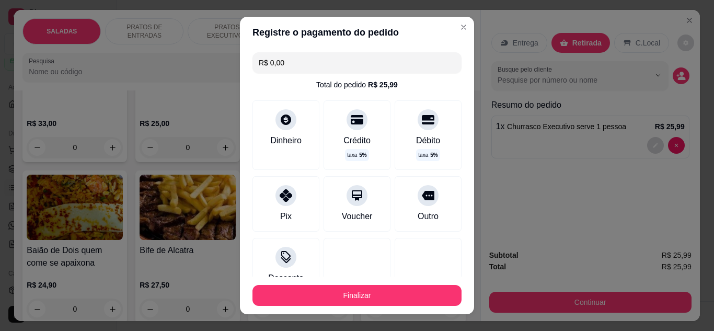
click at [370, 281] on footer "Finalizar" at bounding box center [357, 296] width 234 height 38
click at [374, 297] on button "Finalizar" at bounding box center [357, 295] width 209 height 21
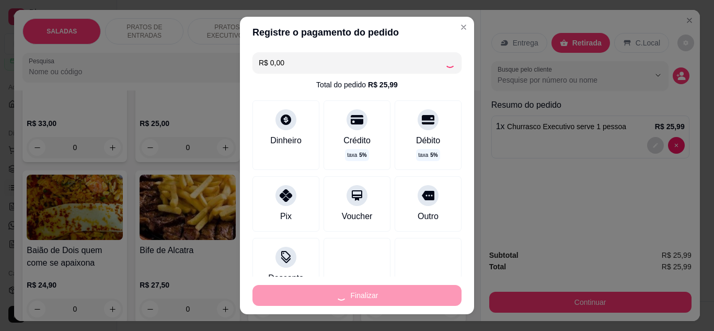
type input "0"
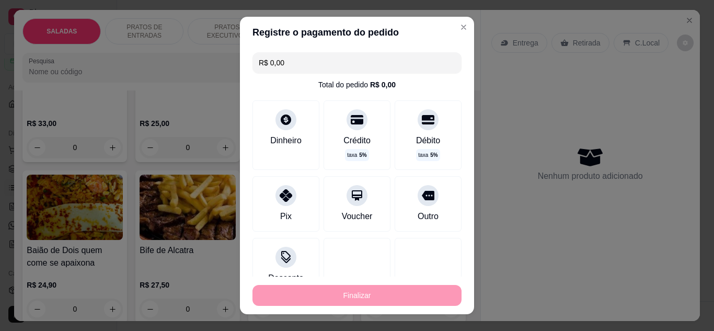
type input "-R$ 25,99"
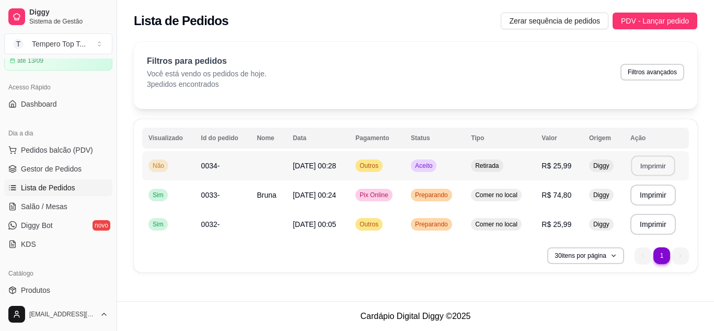
click at [647, 170] on button "Imprimir" at bounding box center [653, 166] width 44 height 20
click at [525, 216] on td "Comer no local" at bounding box center [500, 224] width 71 height 29
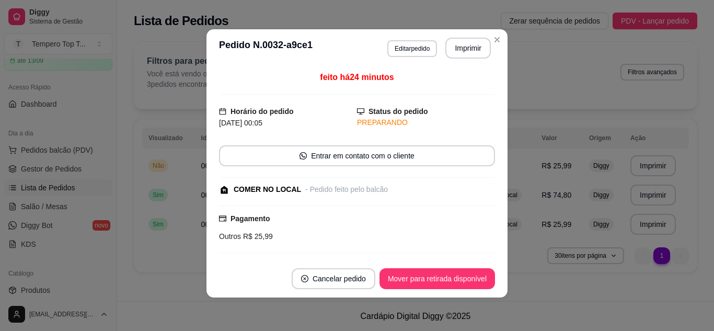
scroll to position [86, 0]
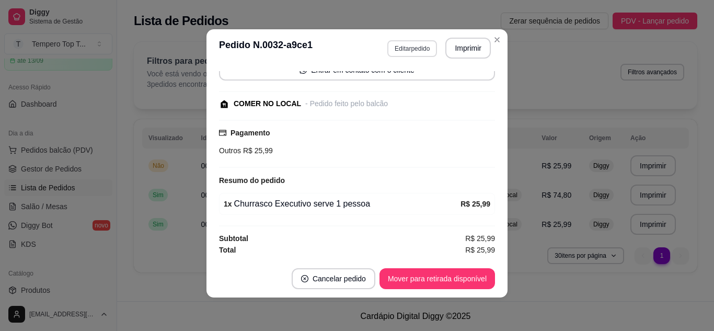
click at [416, 45] on button "Editar pedido" at bounding box center [413, 48] width 50 height 17
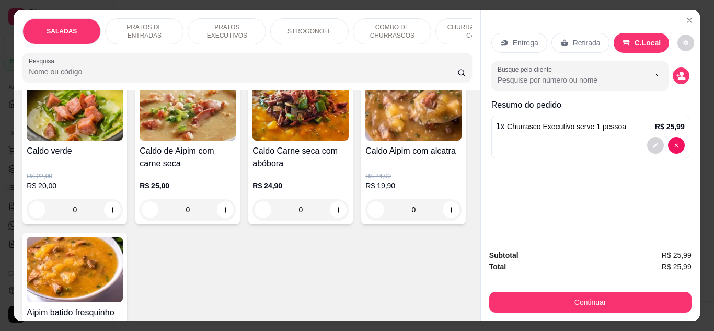
scroll to position [2092, 0]
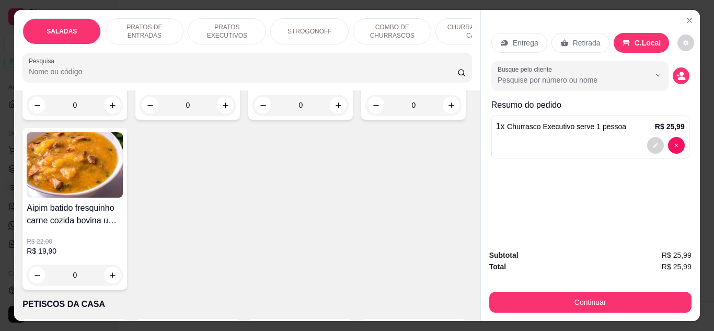
type input "1"
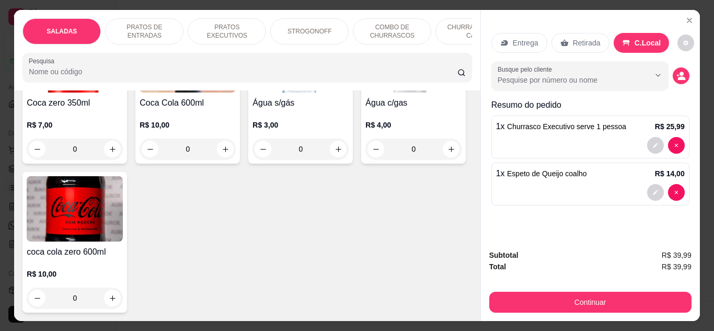
scroll to position [3713, 0]
click at [222, 153] on icon "increase-product-quantity" at bounding box center [226, 149] width 8 height 8
type input "1"
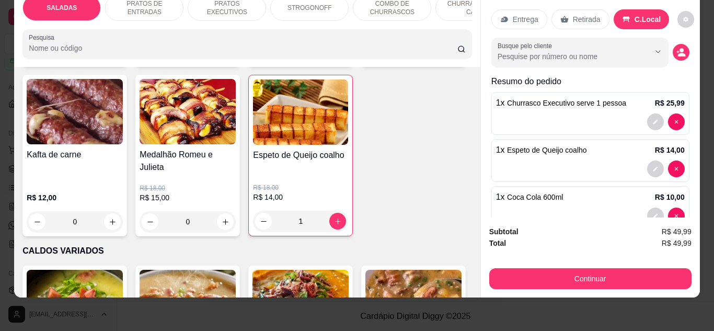
scroll to position [1770, 0]
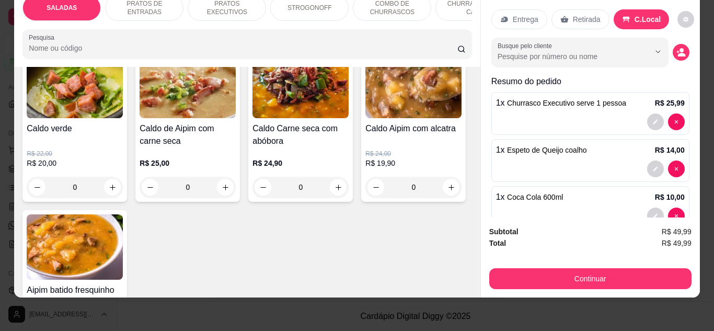
scroll to position [2031, 0]
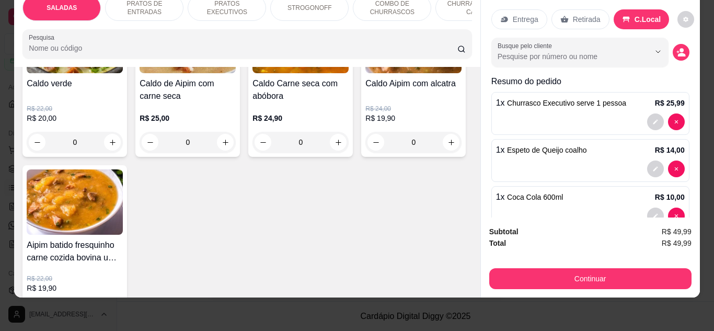
type input "1"
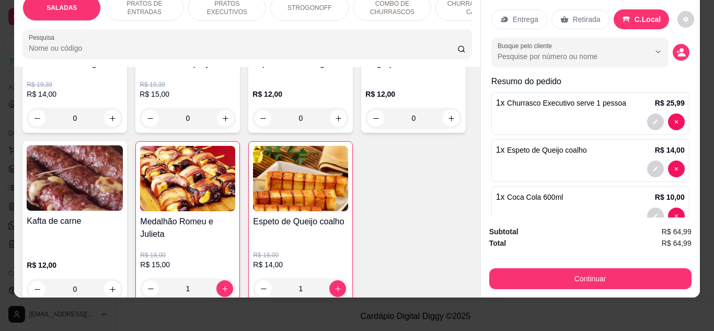
scroll to position [1718, 0]
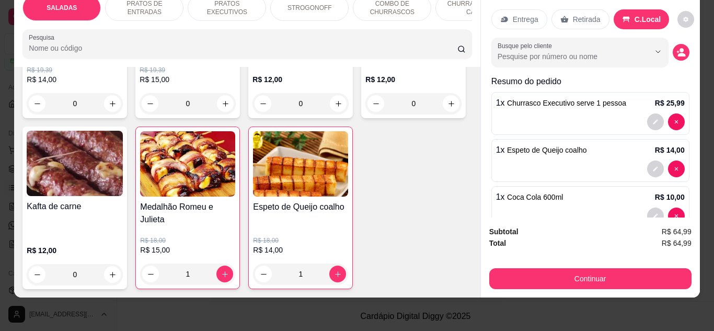
type input "1"
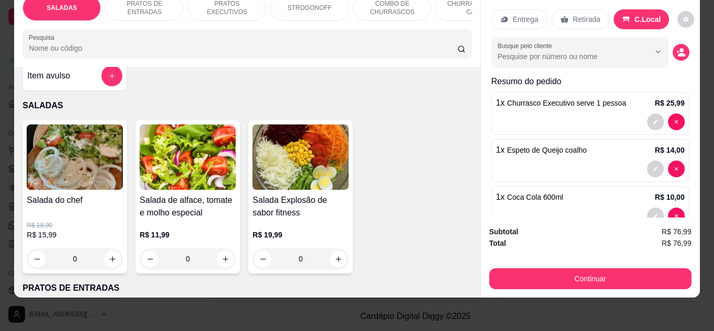
scroll to position [0, 0]
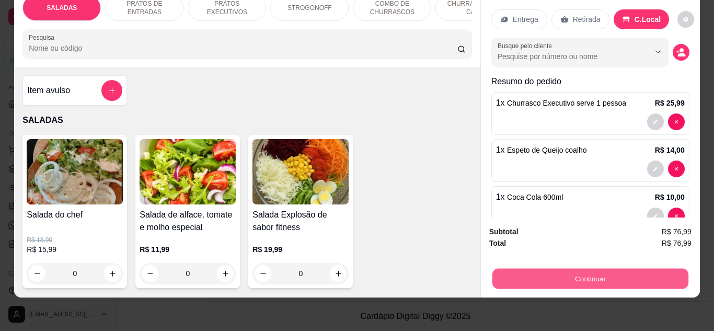
click at [625, 269] on button "Continuar" at bounding box center [590, 279] width 196 height 20
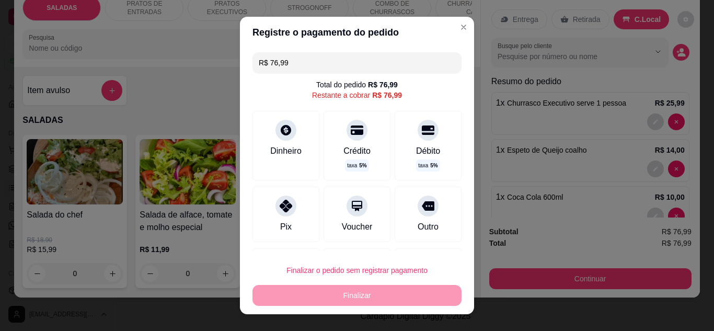
drag, startPoint x: 399, startPoint y: 223, endPoint x: 420, endPoint y: 277, distance: 58.0
click at [399, 223] on div "Outro" at bounding box center [428, 214] width 67 height 55
type input "R$ 0,00"
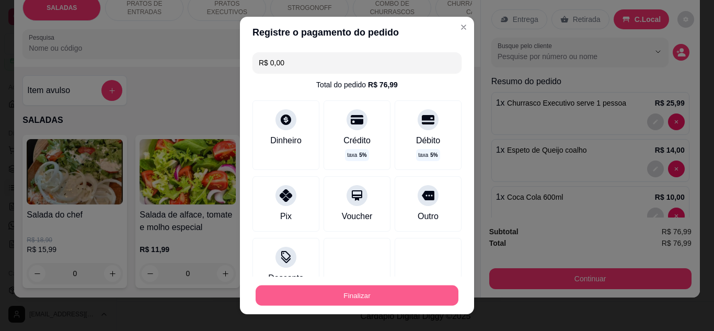
click at [420, 304] on button "Finalizar" at bounding box center [357, 296] width 203 height 20
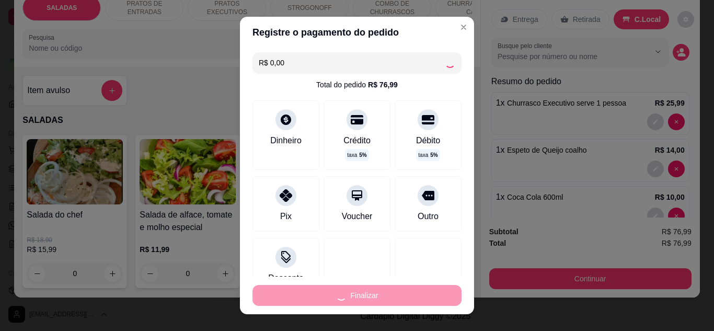
type input "0"
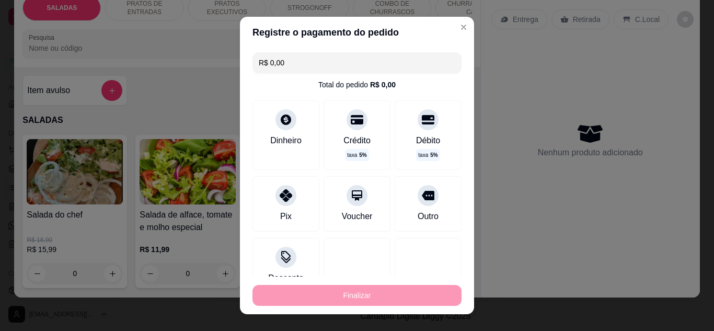
type input "-R$ 76,99"
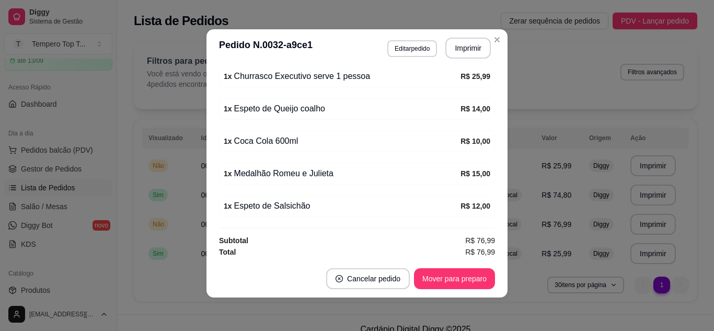
scroll to position [238, 0]
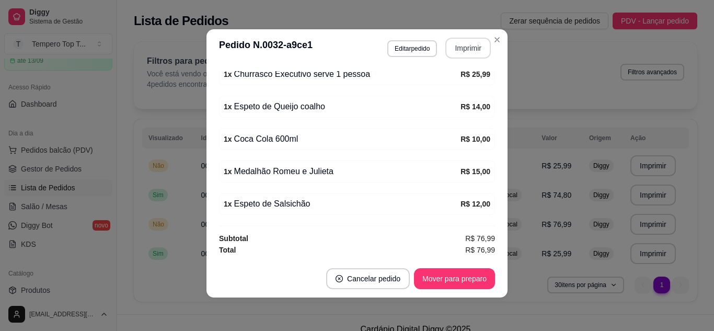
click at [463, 51] on button "Imprimir" at bounding box center [469, 48] width 46 height 21
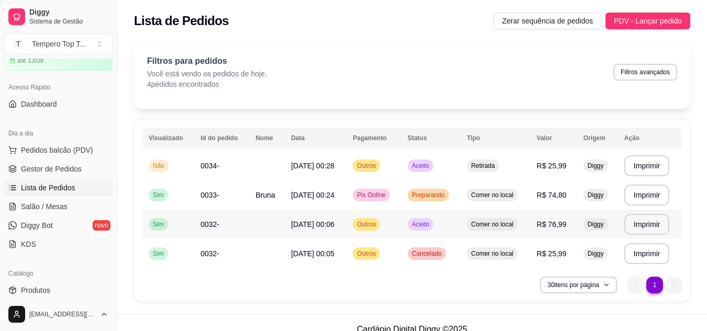
click at [271, 220] on td at bounding box center [267, 224] width 36 height 29
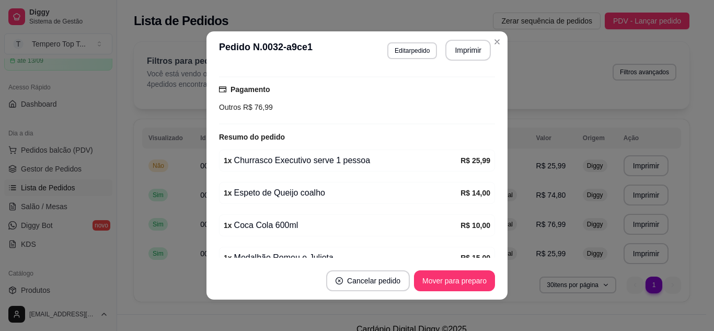
scroll to position [209, 0]
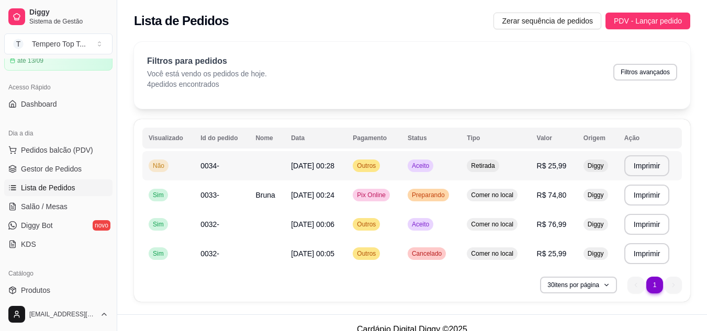
click at [495, 173] on td "Retirada" at bounding box center [495, 165] width 70 height 29
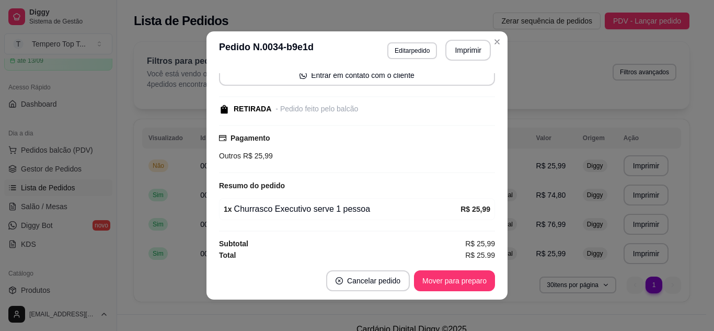
scroll to position [86, 0]
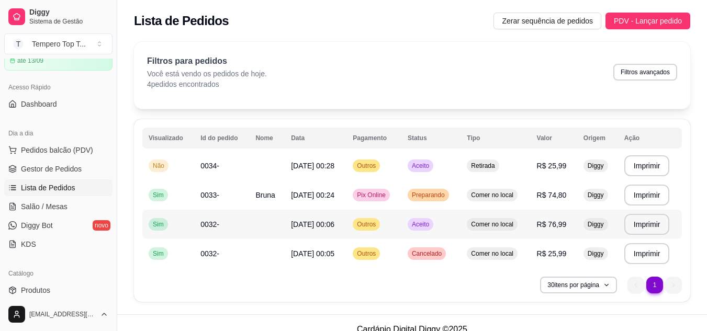
click at [515, 225] on span "Comer no local" at bounding box center [492, 224] width 47 height 8
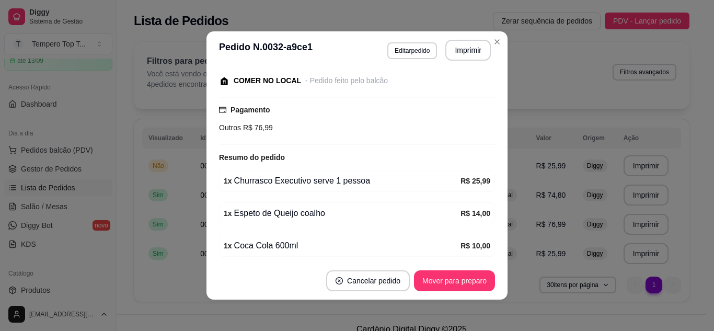
scroll to position [238, 0]
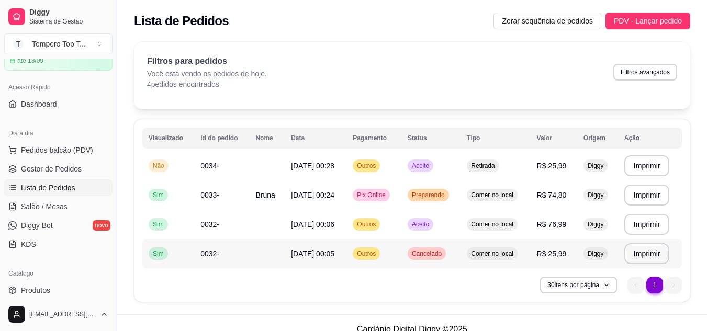
click at [401, 267] on td "Outros" at bounding box center [373, 253] width 55 height 29
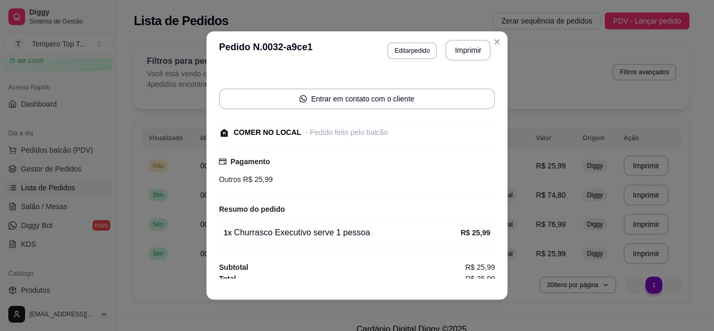
scroll to position [65, 0]
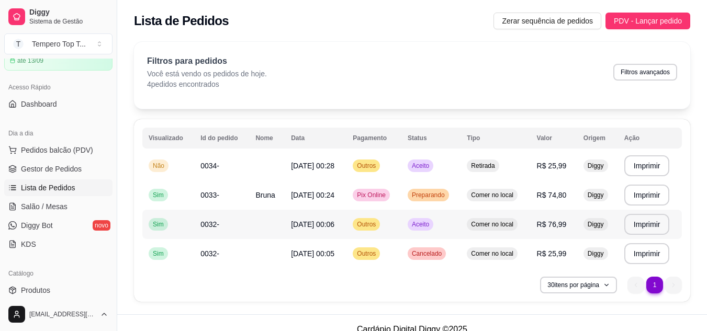
click at [550, 226] on span "R$ 76,99" at bounding box center [552, 224] width 30 height 8
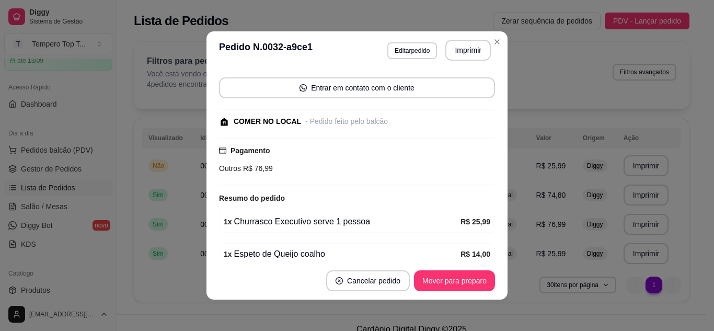
scroll to position [209, 0]
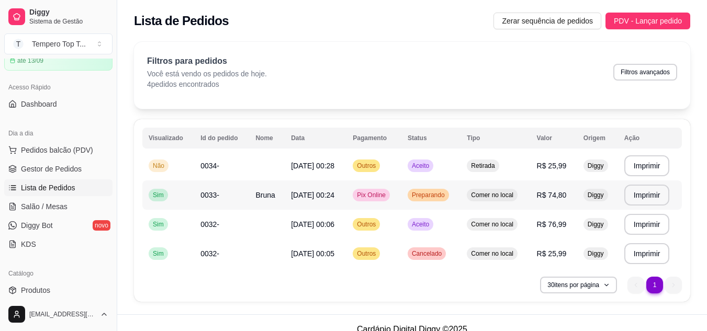
click at [540, 196] on span "R$ 74,80" at bounding box center [552, 195] width 30 height 8
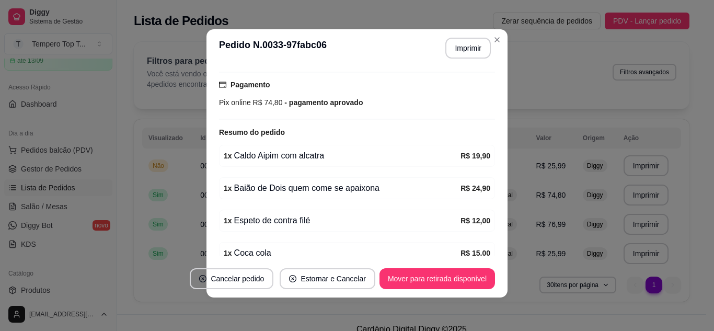
scroll to position [0, 0]
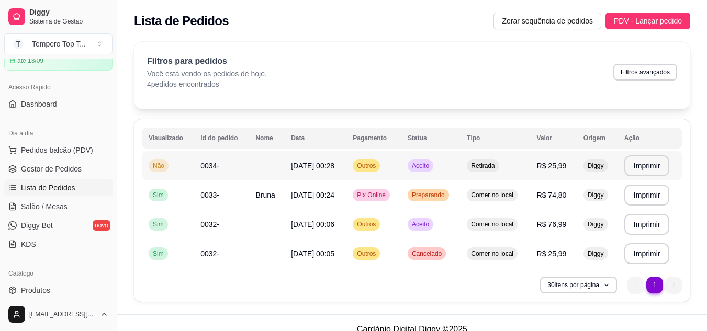
click at [508, 174] on td "Retirada" at bounding box center [495, 165] width 70 height 29
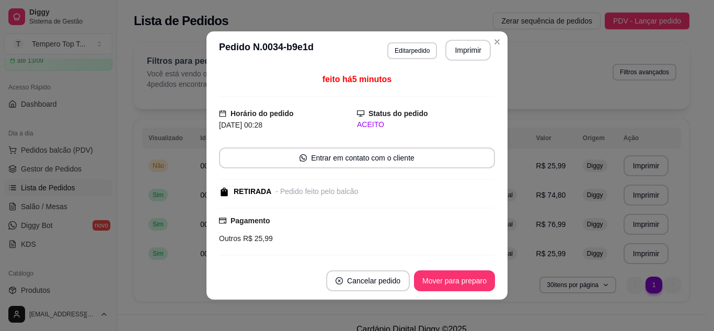
click at [498, 161] on div "feito há 5 minutos Horário do pedido 25/08/2025 00:28 Status do pedido ACEITO E…" at bounding box center [357, 165] width 301 height 193
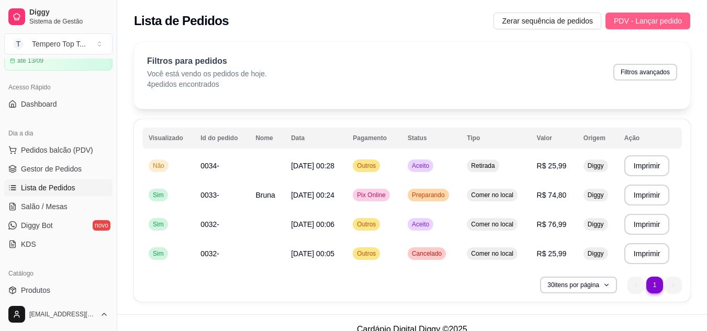
click at [638, 22] on span "PDV - Lançar pedido" at bounding box center [647, 21] width 68 height 12
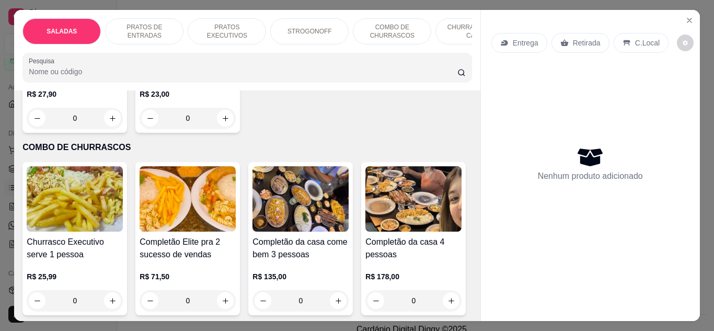
scroll to position [1255, 0]
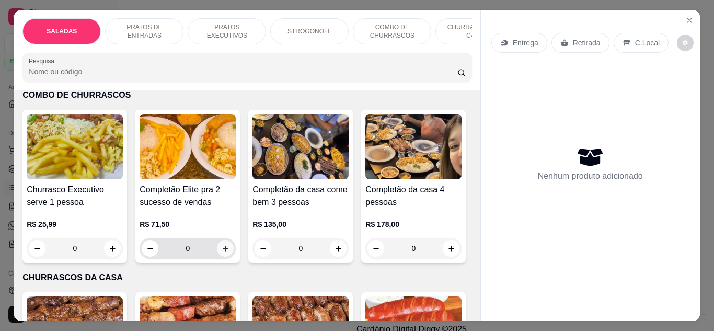
click at [226, 241] on button "increase-product-quantity" at bounding box center [225, 248] width 17 height 17
type input "1"
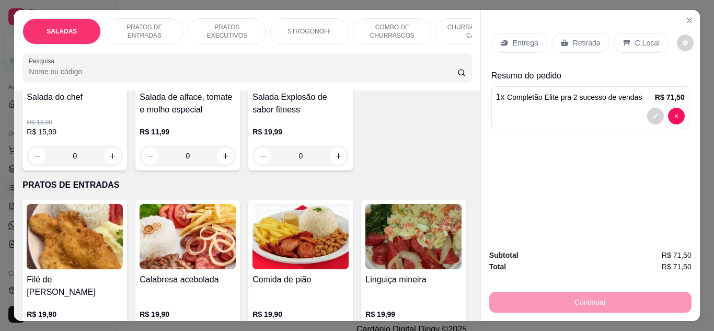
scroll to position [0, 0]
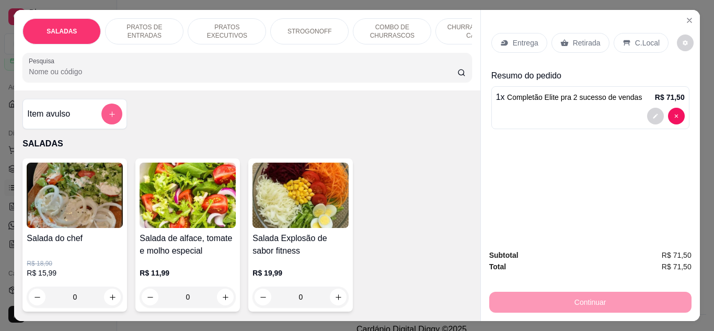
click at [111, 118] on icon "add-separate-item" at bounding box center [112, 114] width 8 height 8
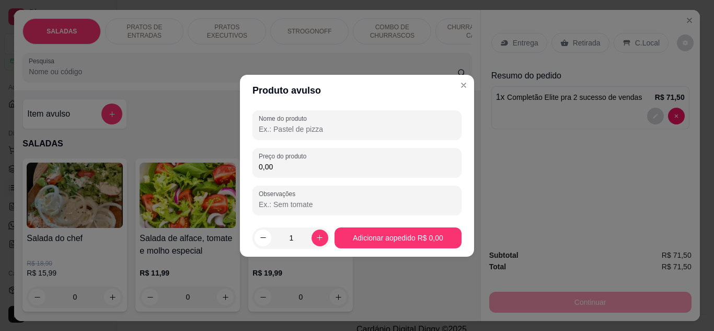
click at [286, 131] on input "Nome do produto" at bounding box center [357, 129] width 197 height 10
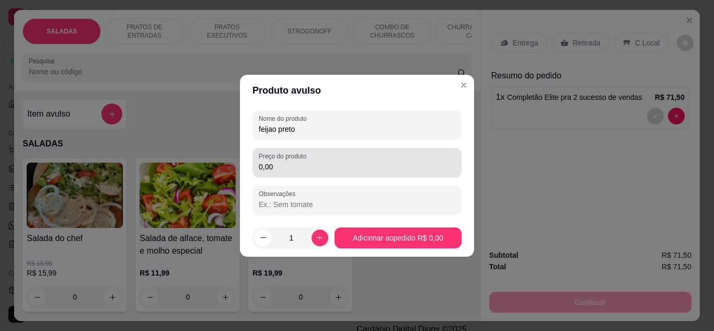
type input "feijao preto"
click at [333, 158] on div "0,00" at bounding box center [357, 162] width 197 height 21
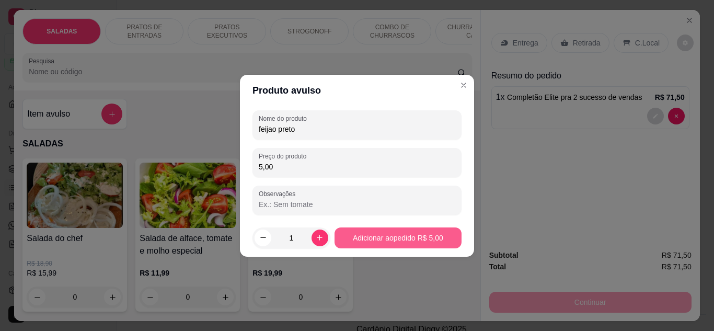
type input "5,00"
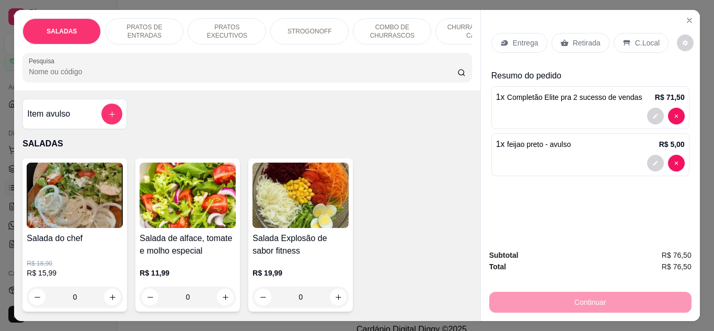
click at [580, 150] on div "1 x feijao preto - avulso R$ 5,00" at bounding box center [591, 154] width 198 height 43
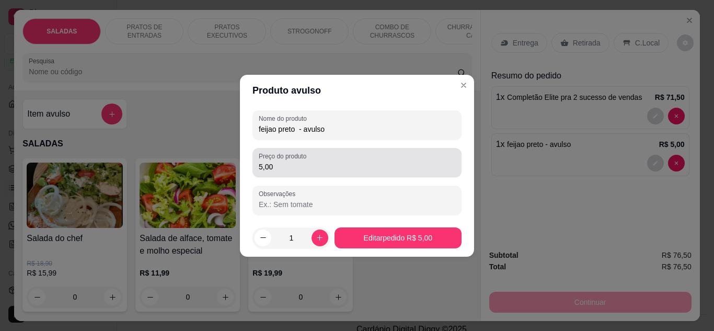
click at [292, 171] on input "5,00" at bounding box center [357, 167] width 197 height 10
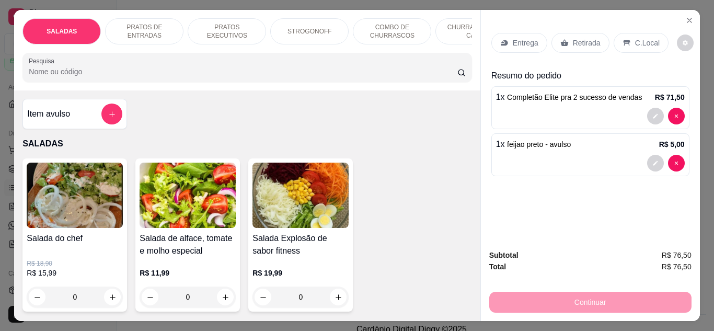
drag, startPoint x: 632, startPoint y: 35, endPoint x: 634, endPoint y: 96, distance: 61.2
click at [635, 38] on p "C.Local" at bounding box center [647, 43] width 25 height 10
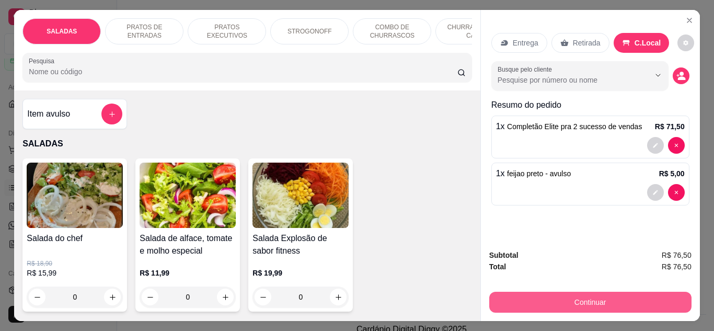
click at [646, 292] on button "Continuar" at bounding box center [591, 302] width 202 height 21
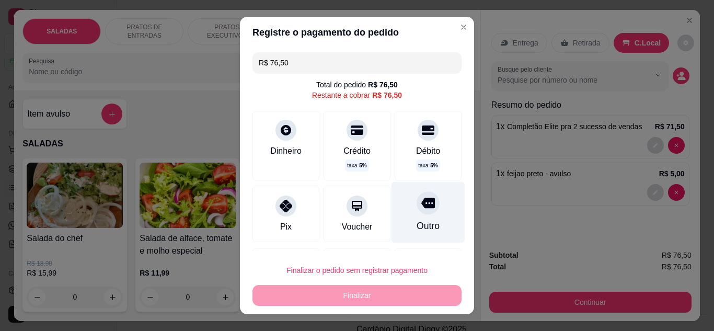
click at [418, 228] on div "Outro" at bounding box center [428, 226] width 23 height 14
type input "R$ 0,00"
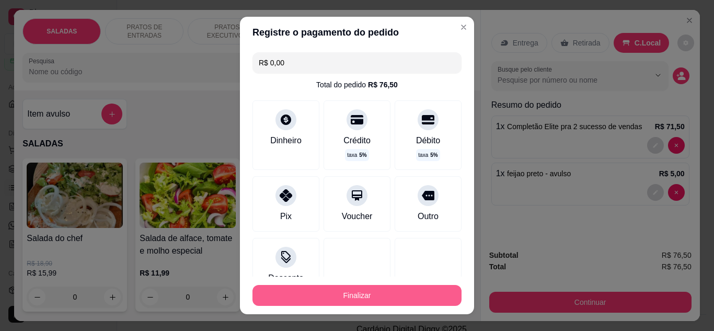
click at [415, 304] on button "Finalizar" at bounding box center [357, 295] width 209 height 21
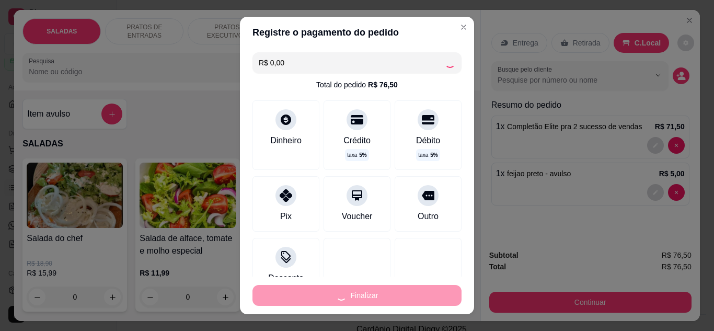
type input "0"
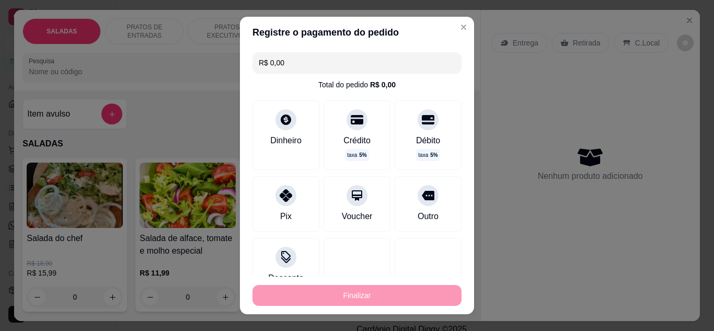
type input "-R$ 76,50"
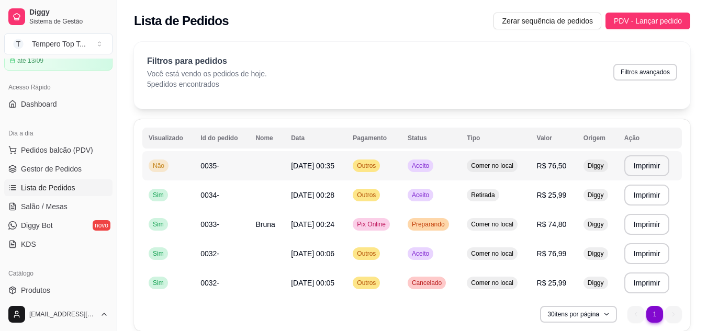
click at [398, 172] on td "Outros" at bounding box center [373, 165] width 55 height 29
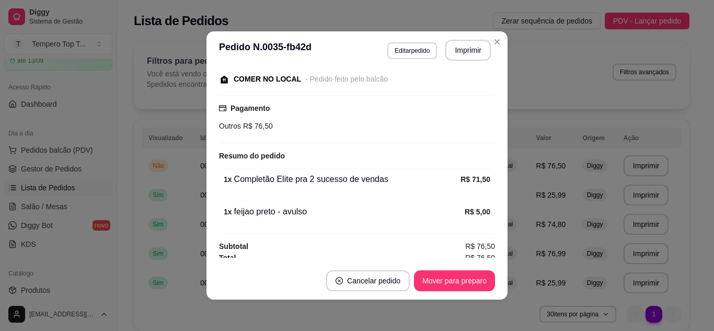
scroll to position [118, 0]
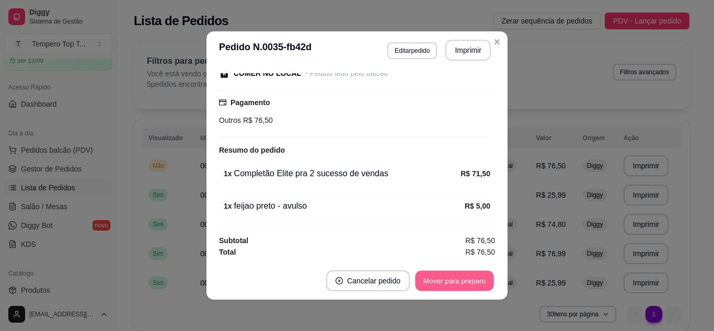
click at [467, 285] on button "Mover para preparo" at bounding box center [454, 281] width 78 height 20
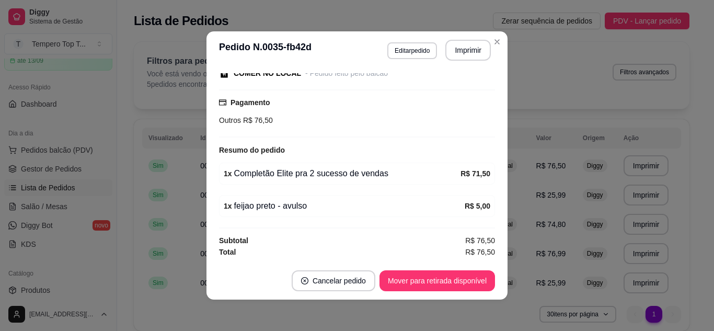
drag, startPoint x: 465, startPoint y: 39, endPoint x: 464, endPoint y: 44, distance: 5.3
click at [464, 43] on header "**********" at bounding box center [357, 50] width 301 height 38
click at [465, 48] on button "Imprimir" at bounding box center [469, 50] width 44 height 20
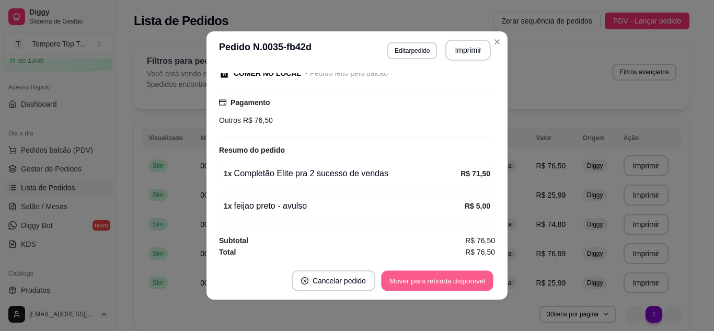
click at [459, 282] on button "Mover para retirada disponível" at bounding box center [437, 281] width 112 height 20
click at [459, 282] on button "Mover para finalizado" at bounding box center [452, 281] width 84 height 20
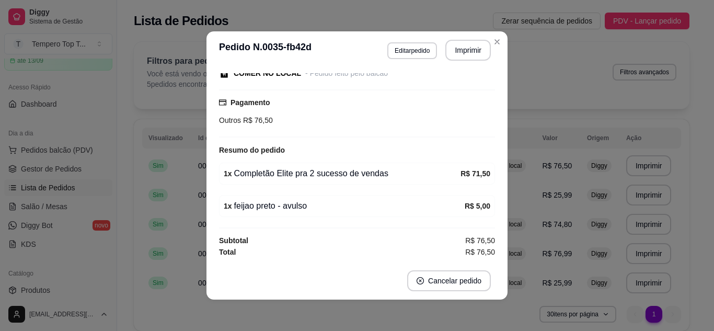
scroll to position [73, 0]
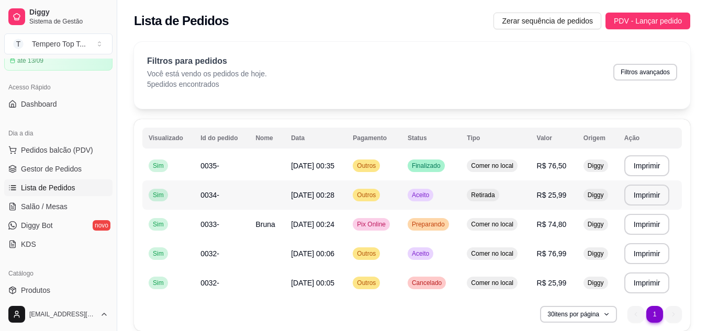
click at [501, 209] on td "Retirada" at bounding box center [495, 194] width 70 height 29
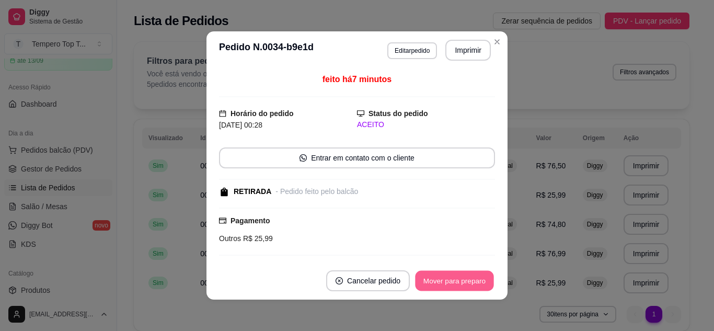
click at [475, 286] on button "Mover para preparo" at bounding box center [454, 281] width 78 height 20
click at [475, 286] on button "Mover para retirada disponível" at bounding box center [438, 280] width 116 height 21
click at [475, 286] on button "Mover para finalizado" at bounding box center [452, 281] width 84 height 20
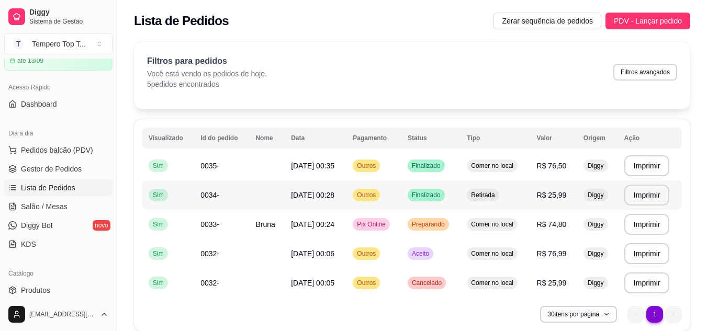
click at [427, 198] on span "Finalizado" at bounding box center [426, 195] width 33 height 8
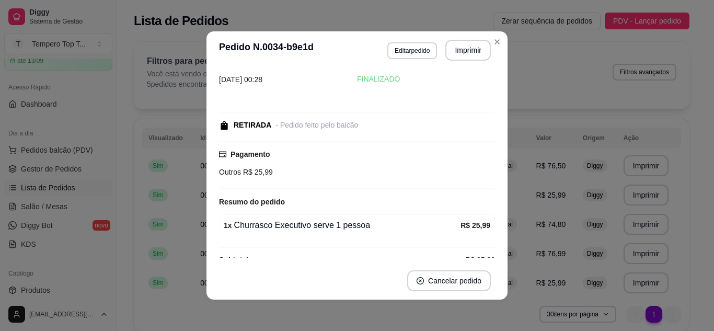
scroll to position [41, 0]
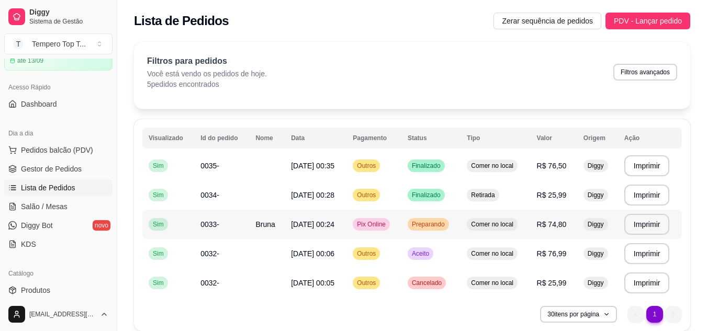
click at [512, 229] on div "Comer no local" at bounding box center [492, 224] width 51 height 13
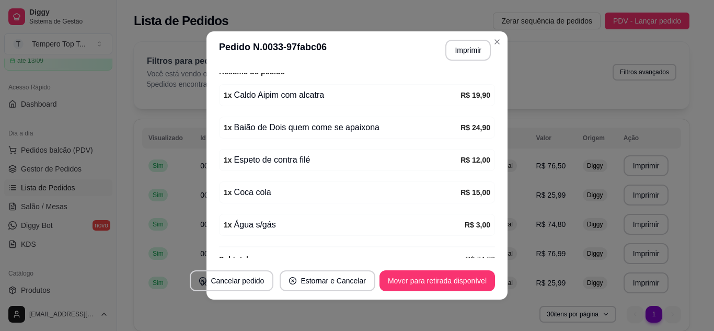
scroll to position [238, 0]
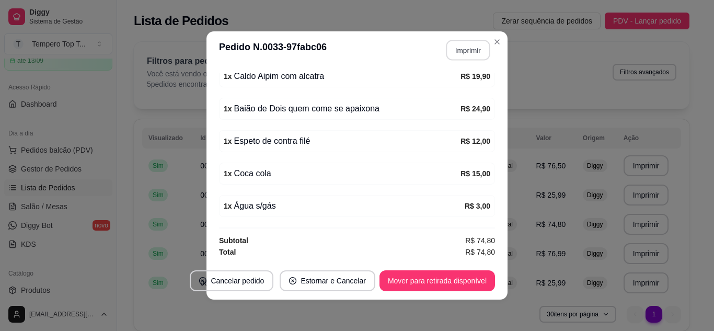
click at [470, 41] on button "Imprimir" at bounding box center [469, 50] width 44 height 20
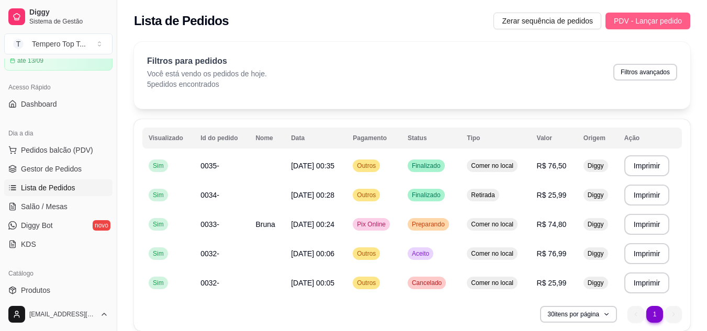
click at [680, 19] on span "PDV - Lançar pedido" at bounding box center [647, 21] width 68 height 12
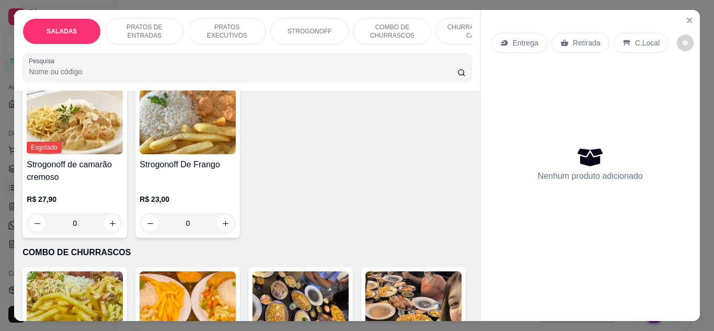
scroll to position [1203, 0]
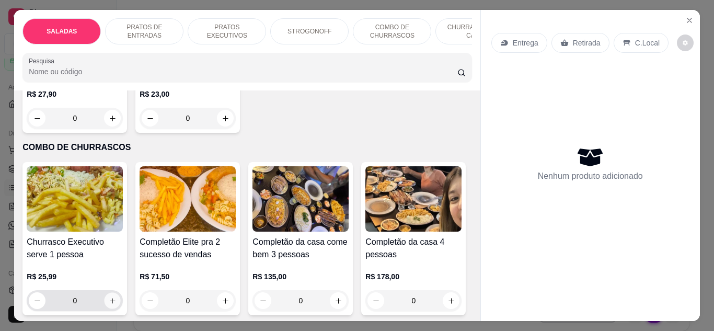
click at [112, 297] on icon "increase-product-quantity" at bounding box center [113, 301] width 8 height 8
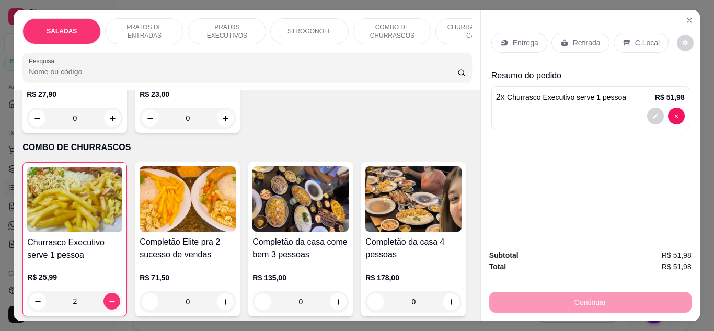
click at [565, 36] on div "Retirada" at bounding box center [581, 43] width 58 height 20
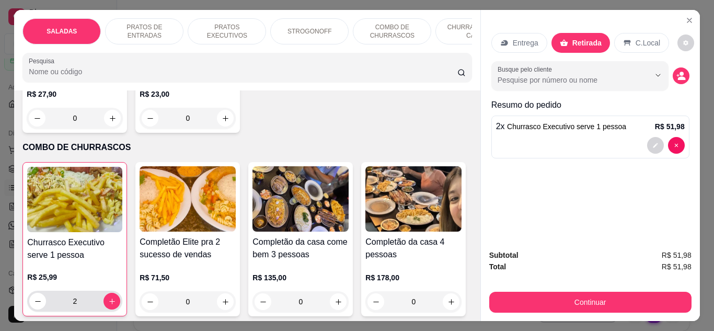
click at [46, 294] on div "2" at bounding box center [74, 301] width 91 height 21
click at [36, 298] on icon "decrease-product-quantity" at bounding box center [38, 302] width 8 height 8
type input "1"
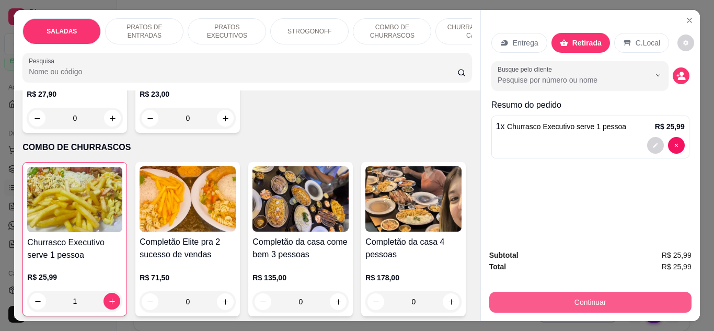
click at [516, 301] on button "Continuar" at bounding box center [591, 302] width 202 height 21
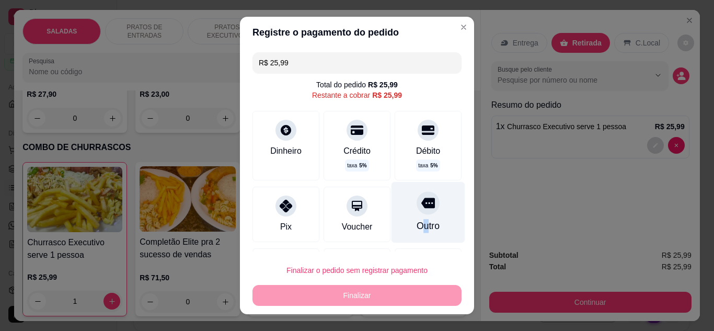
click at [410, 235] on div "Outro" at bounding box center [429, 211] width 74 height 61
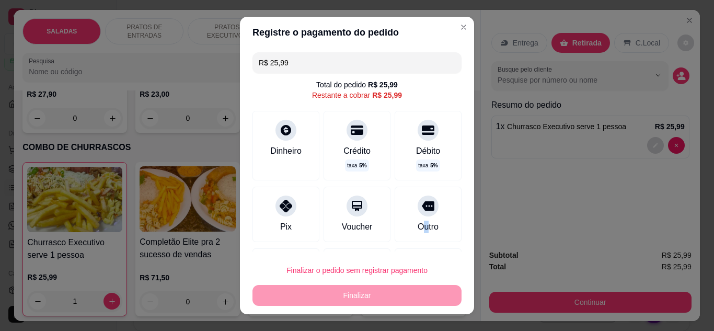
type input "R$ 0,00"
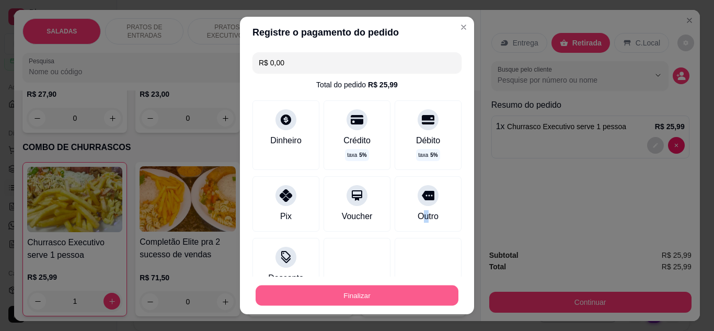
click at [405, 295] on button "Finalizar" at bounding box center [357, 296] width 203 height 20
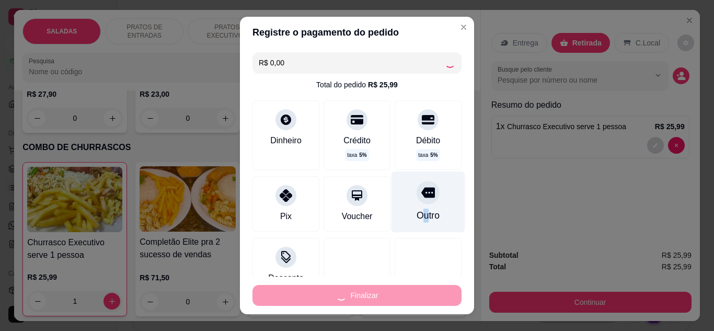
type input "0"
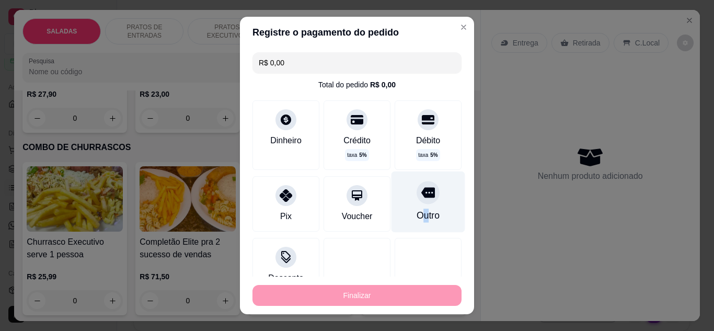
type input "-R$ 25,99"
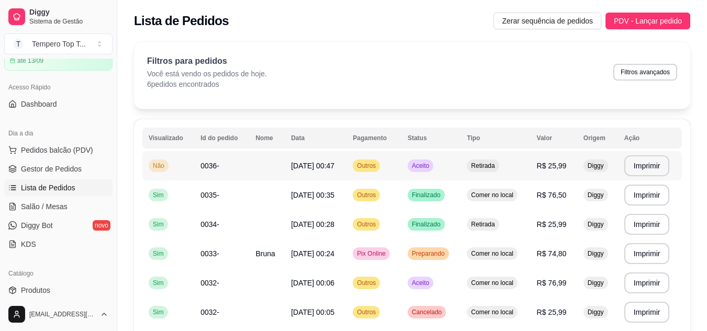
click at [408, 155] on td "Aceito" at bounding box center [430, 165] width 59 height 29
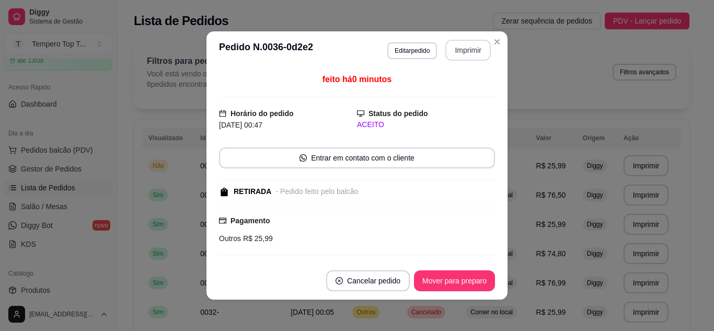
click at [452, 48] on button "Imprimir" at bounding box center [469, 50] width 46 height 21
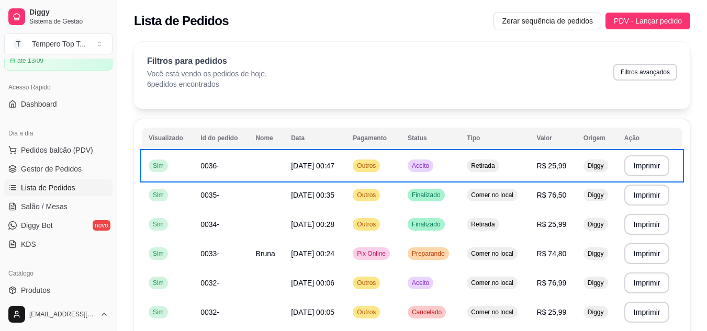
click at [570, 41] on div "**********" at bounding box center [411, 204] width 589 height 337
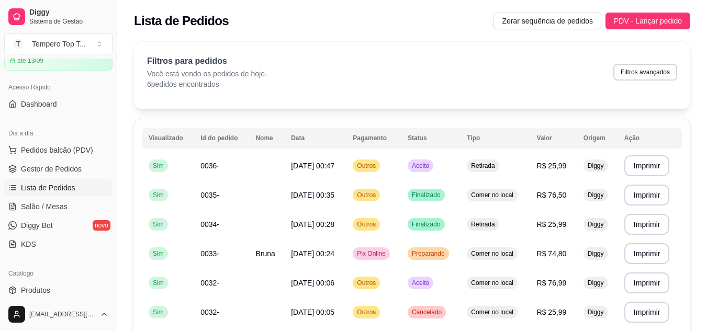
click at [654, 12] on div "Lista de Pedidos Zerar sequência de pedidos PDV - Lançar pedido" at bounding box center [411, 18] width 589 height 36
click at [651, 18] on span "PDV - Lançar pedido" at bounding box center [647, 21] width 68 height 12
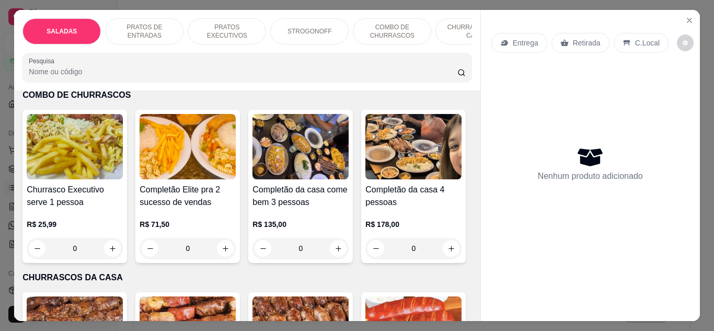
scroll to position [1307, 0]
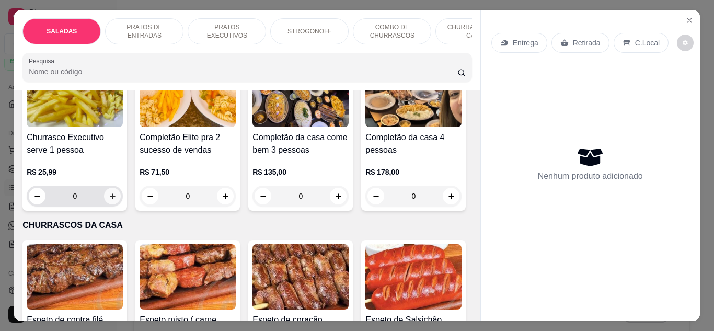
click at [109, 192] on icon "increase-product-quantity" at bounding box center [113, 196] width 8 height 8
click at [109, 192] on button "increase-product-quantity" at bounding box center [112, 196] width 17 height 17
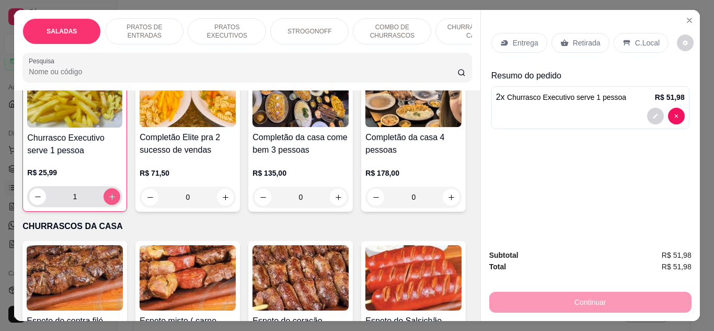
type input "2"
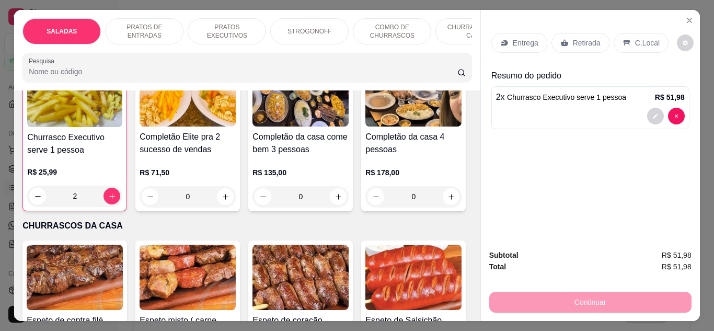
click at [583, 38] on p "Retirada" at bounding box center [587, 43] width 28 height 10
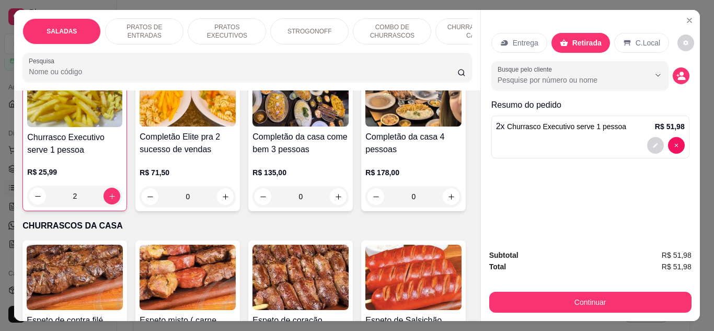
click at [641, 292] on button "Continuar" at bounding box center [591, 302] width 202 height 21
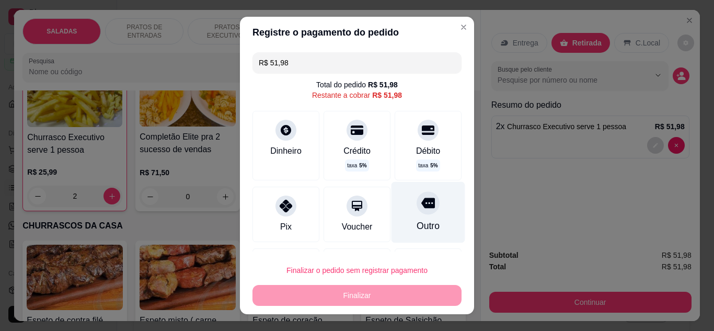
drag, startPoint x: 394, startPoint y: 189, endPoint x: 405, endPoint y: 192, distance: 10.9
click at [398, 189] on div "Outro" at bounding box center [429, 211] width 74 height 61
type input "R$ 0,00"
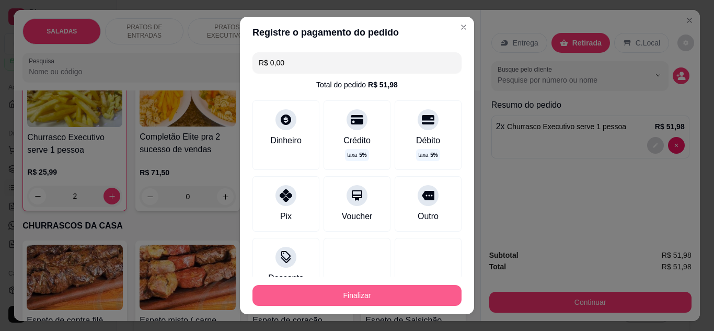
click at [417, 288] on button "Finalizar" at bounding box center [357, 295] width 209 height 21
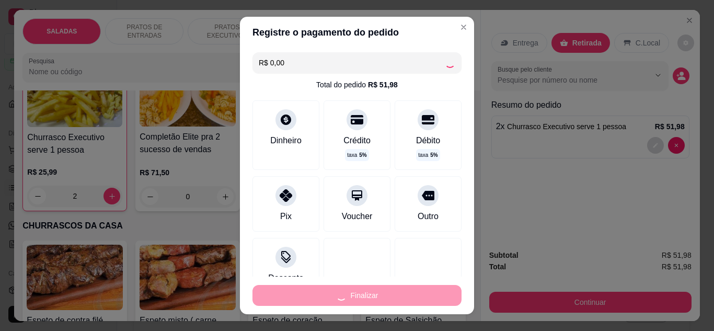
type input "0"
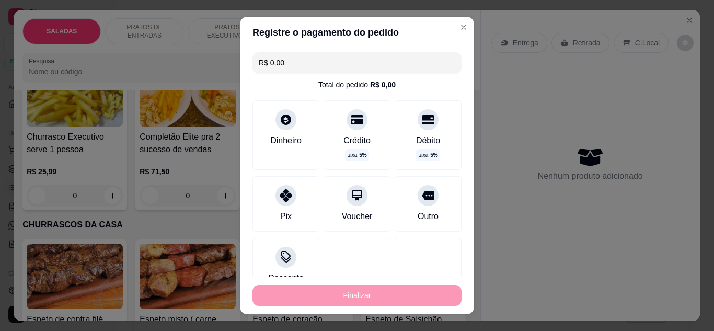
type input "-R$ 51,98"
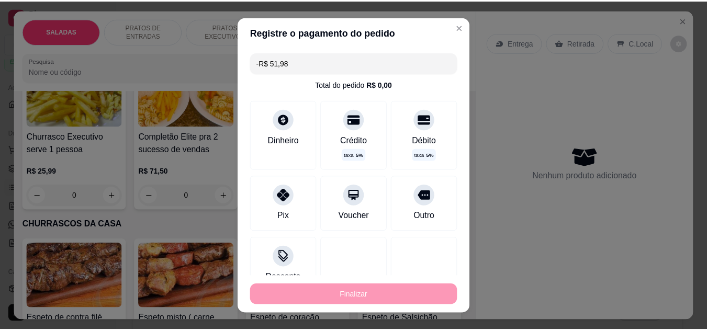
scroll to position [1307, 0]
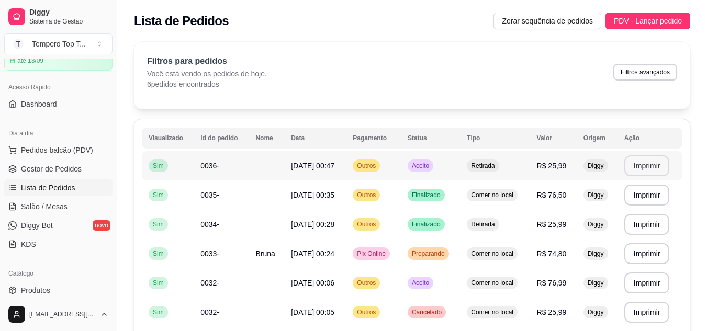
click at [639, 165] on button "Imprimir" at bounding box center [647, 165] width 46 height 21
click at [654, 168] on button "Imprimir" at bounding box center [646, 166] width 44 height 20
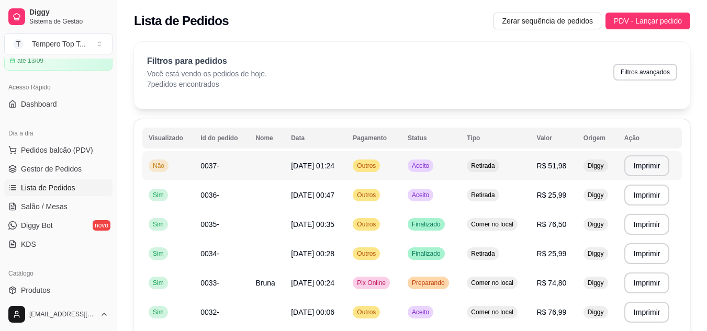
click at [451, 160] on td "Aceito" at bounding box center [430, 165] width 59 height 29
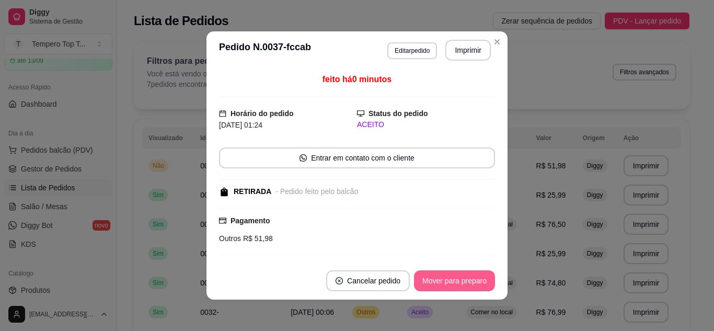
click at [462, 278] on button "Mover para preparo" at bounding box center [454, 280] width 81 height 21
click at [461, 278] on button "Mover para retirada disponível" at bounding box center [438, 280] width 116 height 21
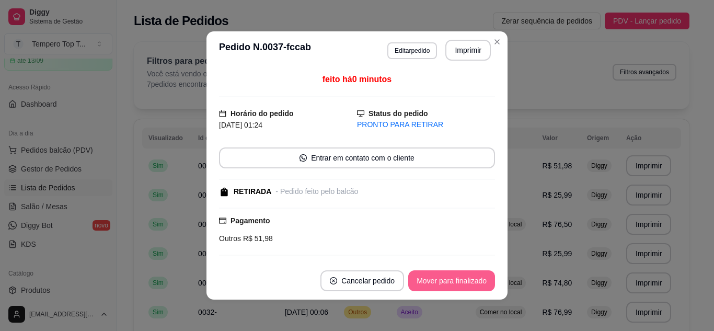
click at [460, 278] on button "Mover para finalizado" at bounding box center [451, 280] width 87 height 21
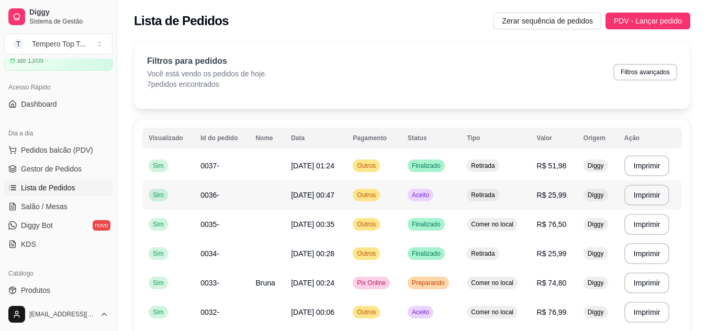
click at [460, 188] on td "Aceito" at bounding box center [430, 194] width 59 height 29
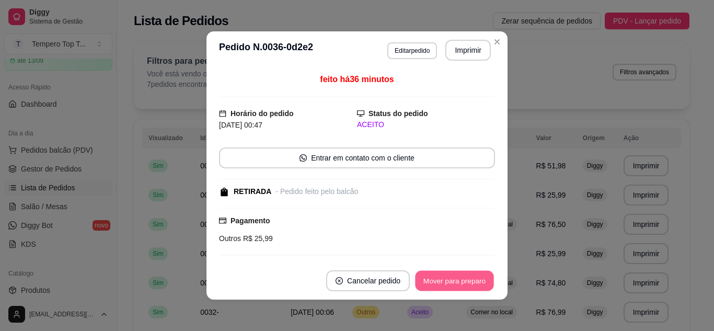
click at [439, 291] on button "Mover para preparo" at bounding box center [454, 281] width 78 height 20
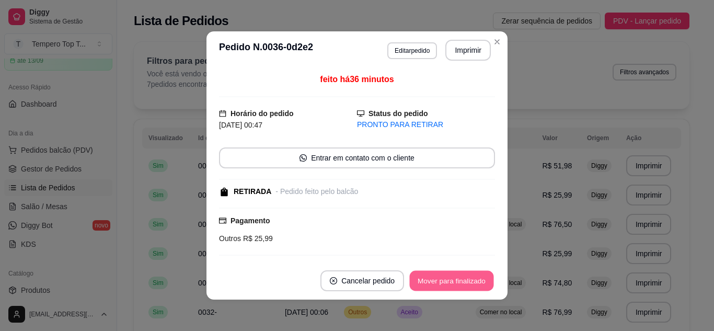
click at [438, 284] on button "Mover para finalizado" at bounding box center [452, 281] width 84 height 20
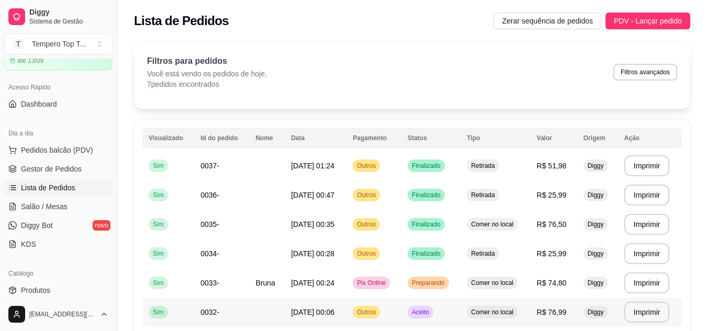
click at [475, 305] on td "Comer no local" at bounding box center [495, 312] width 70 height 29
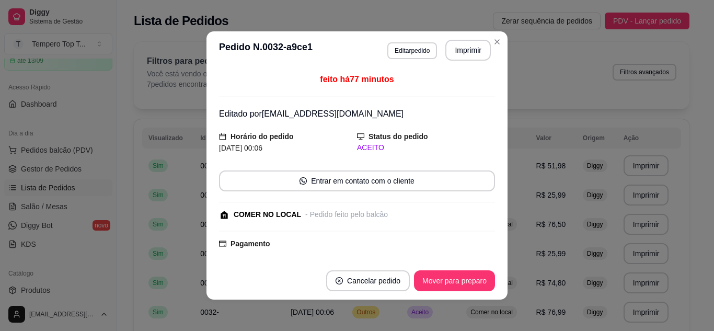
click at [474, 263] on footer "Cancelar pedido Mover para preparo" at bounding box center [357, 281] width 301 height 38
click at [472, 274] on button "Mover para preparo" at bounding box center [454, 280] width 81 height 21
click at [471, 273] on div "Mover para preparo" at bounding box center [448, 280] width 96 height 21
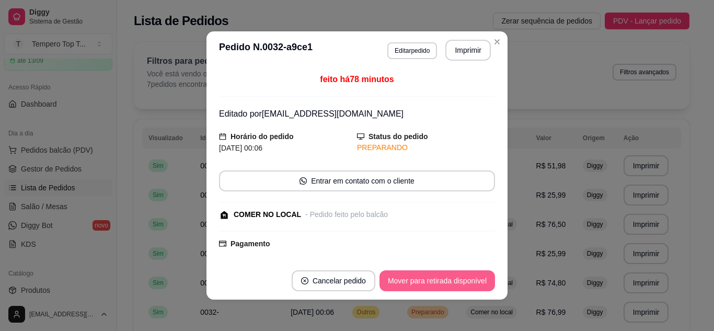
click at [471, 273] on button "Mover para retirada disponível" at bounding box center [438, 280] width 116 height 21
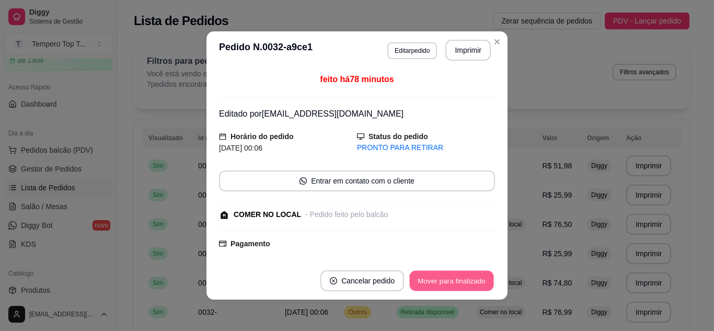
click at [471, 273] on button "Mover para finalizado" at bounding box center [452, 281] width 84 height 20
click at [498, 273] on footer "Cancelar pedido Mover para finalizado" at bounding box center [357, 281] width 301 height 38
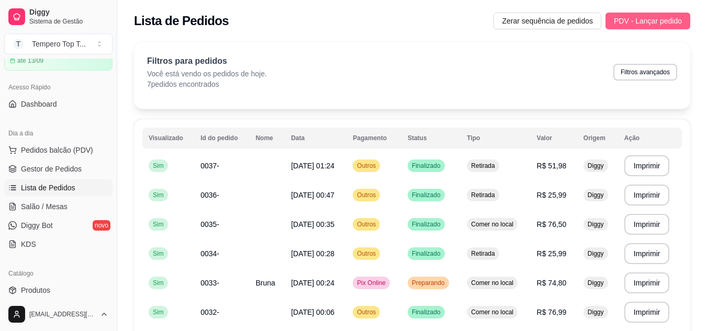
click at [647, 24] on span "PDV - Lançar pedido" at bounding box center [647, 21] width 68 height 12
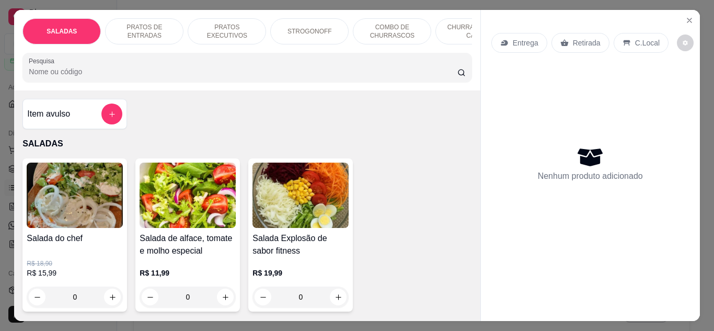
click at [242, 35] on div "PRATOS EXECUTIVOS" at bounding box center [227, 31] width 78 height 26
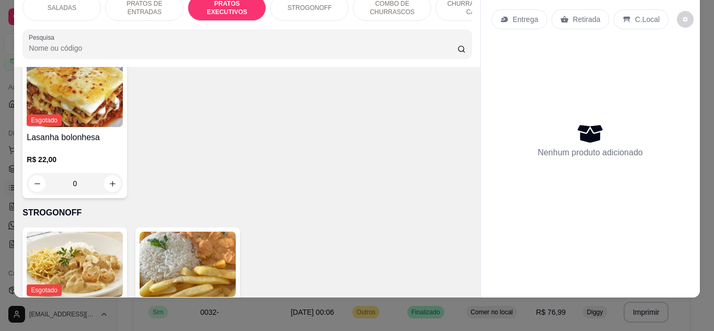
scroll to position [923, 0]
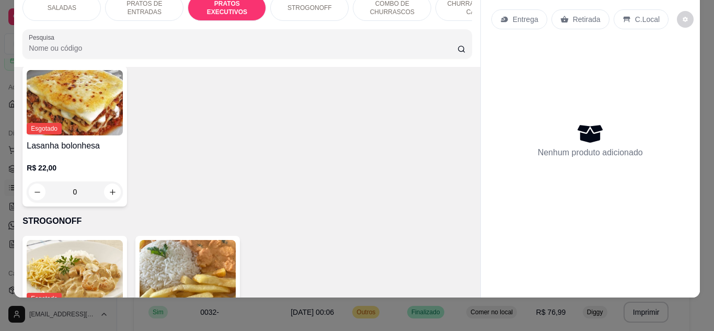
click at [253, 53] on div "0" at bounding box center [301, 42] width 96 height 21
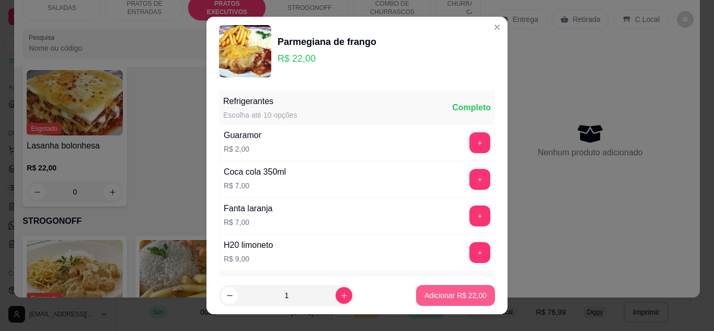
click at [463, 297] on p "Adicionar R$ 22,00" at bounding box center [456, 295] width 62 height 10
type input "1"
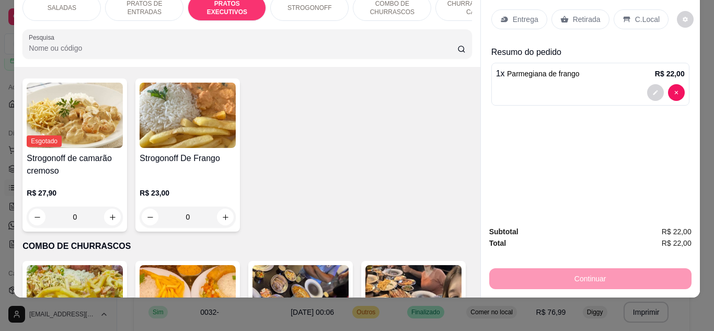
scroll to position [1237, 0]
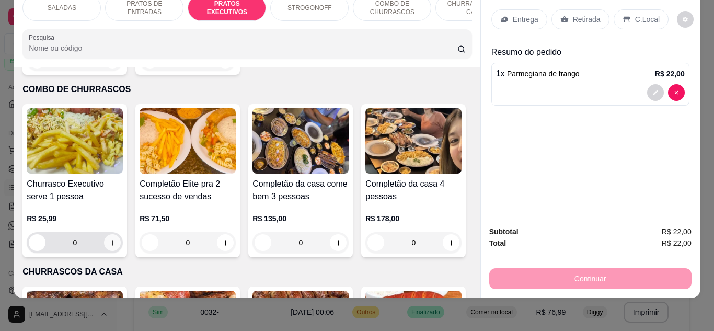
click at [110, 240] on icon "increase-product-quantity" at bounding box center [113, 243] width 6 height 6
type input "1"
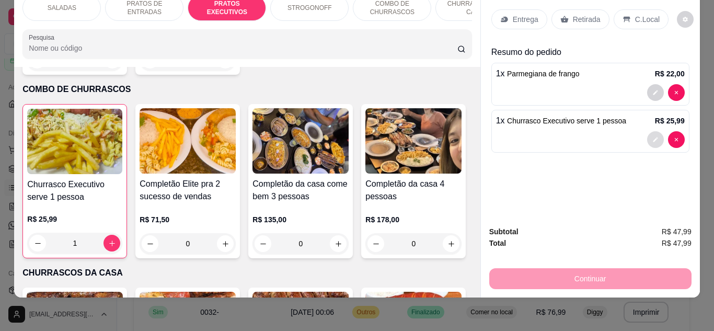
click at [651, 138] on button "decrease-product-quantity" at bounding box center [655, 139] width 17 height 17
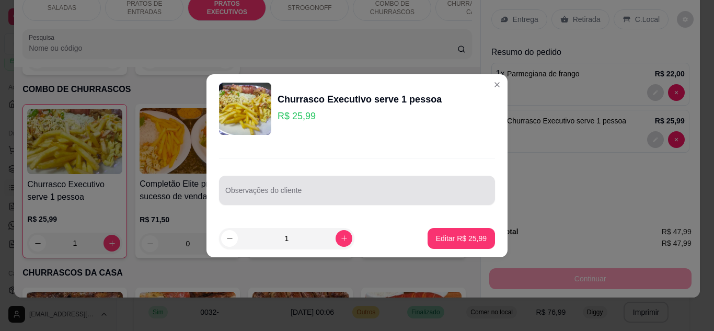
click at [260, 196] on input "Observações do cliente" at bounding box center [357, 194] width 264 height 10
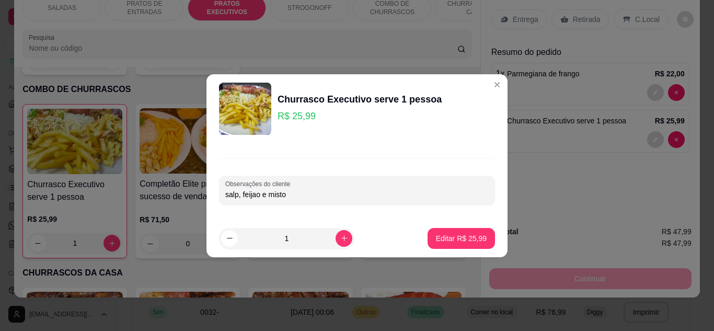
type input "salp, feijao e misto"
click at [451, 238] on p "Editar R$ 25,99" at bounding box center [461, 238] width 49 height 10
type input "0"
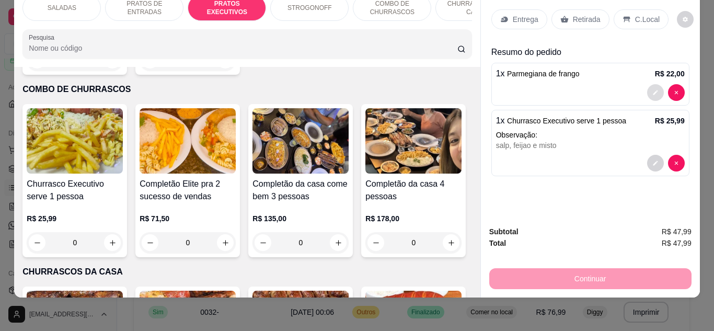
click at [647, 84] on button "decrease-product-quantity" at bounding box center [655, 92] width 17 height 17
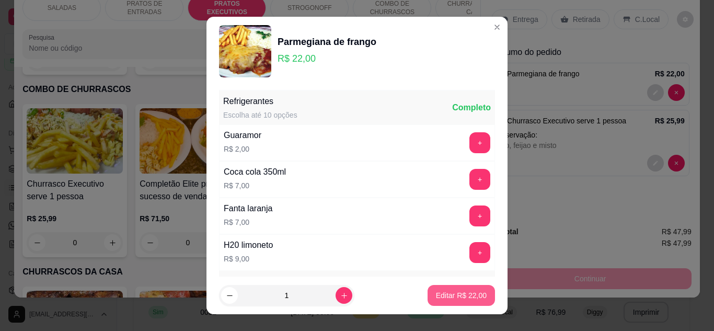
click at [468, 298] on p "Editar R$ 22,00" at bounding box center [461, 295] width 51 height 10
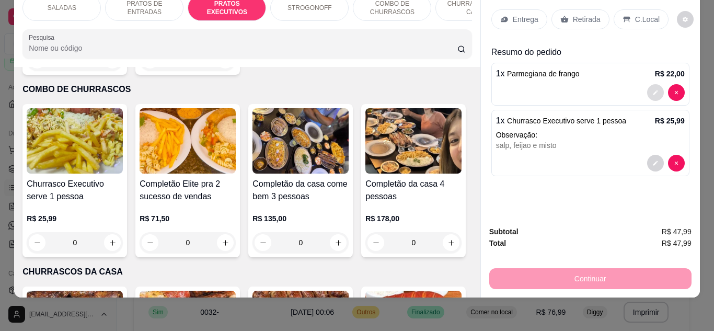
click at [653, 91] on button "decrease-product-quantity" at bounding box center [655, 92] width 17 height 17
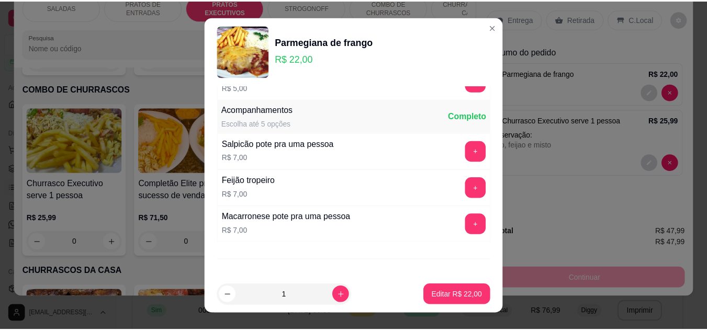
scroll to position [432, 0]
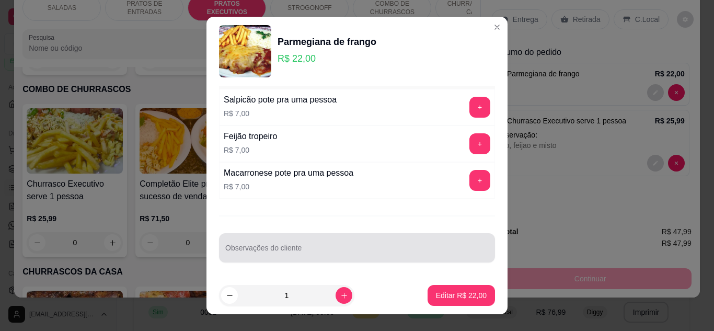
click at [354, 251] on input "Observações do cliente" at bounding box center [357, 252] width 264 height 10
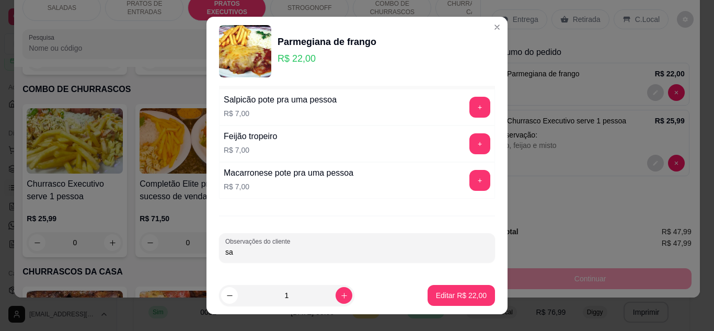
type input "s"
type input "fritas"
click at [464, 295] on p "Editar R$ 22,00" at bounding box center [461, 296] width 49 height 10
type input "0"
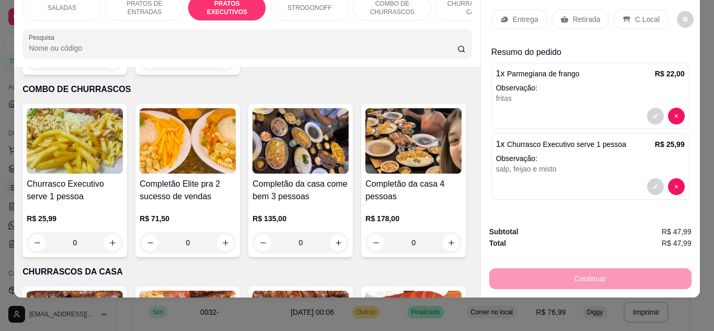
click at [641, 15] on p "C.Local" at bounding box center [647, 19] width 25 height 10
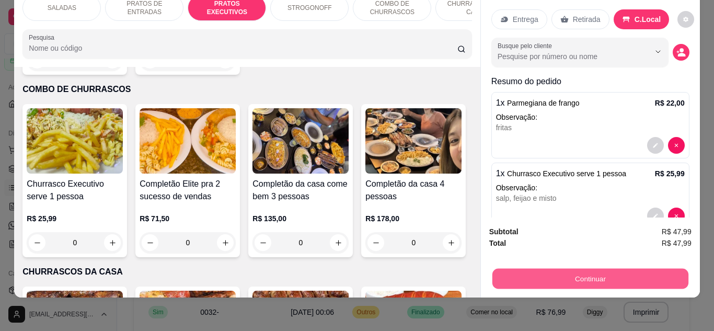
click at [641, 269] on button "Continuar" at bounding box center [590, 279] width 196 height 20
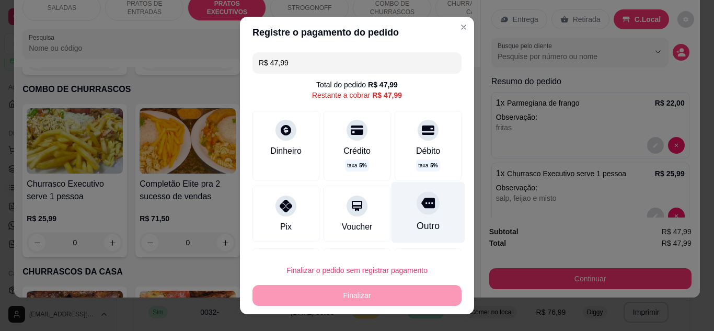
click at [425, 222] on div "Outro" at bounding box center [429, 211] width 74 height 61
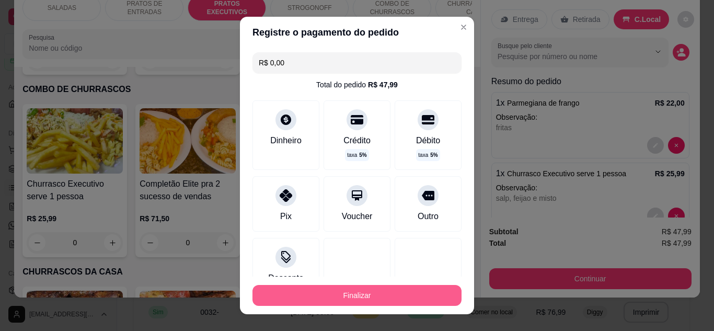
click at [333, 300] on button "Finalizar" at bounding box center [357, 295] width 209 height 21
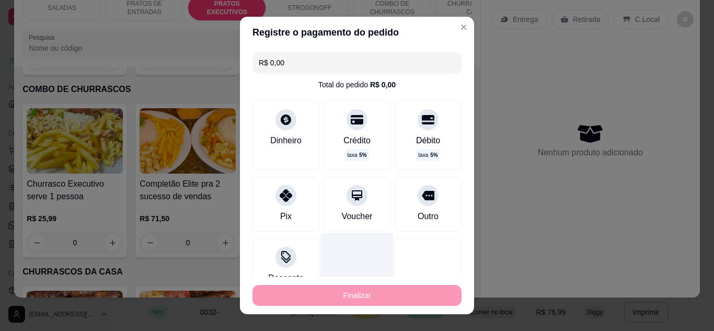
type input "-R$ 47,99"
